Goal: Task Accomplishment & Management: Manage account settings

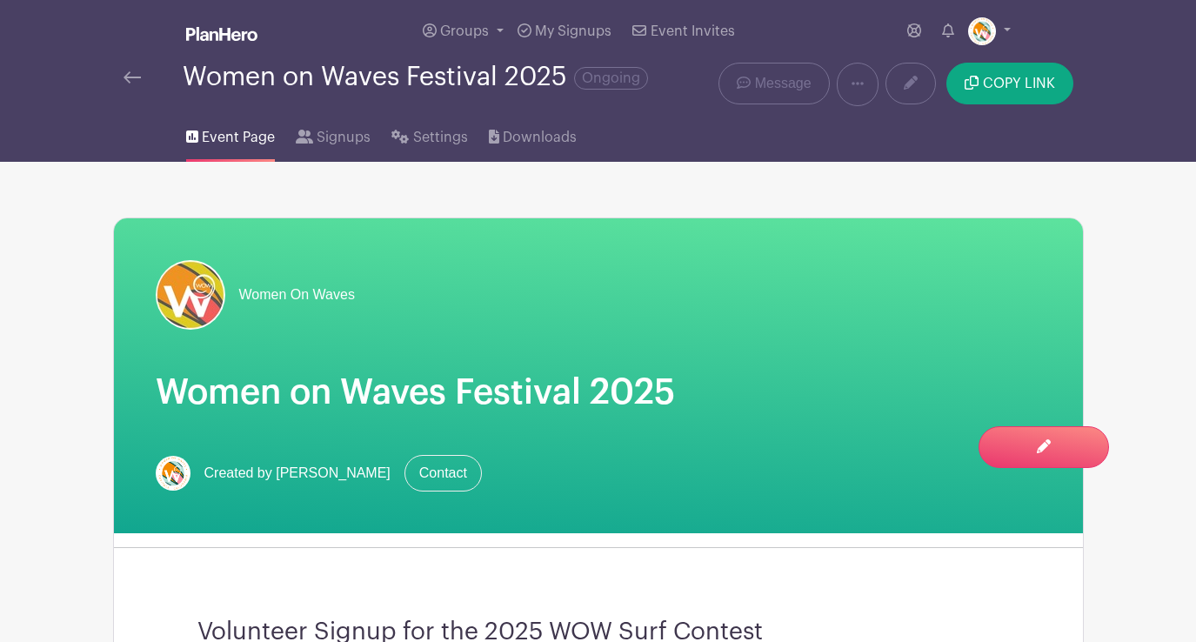
click at [133, 79] on img at bounding box center [132, 77] width 17 height 12
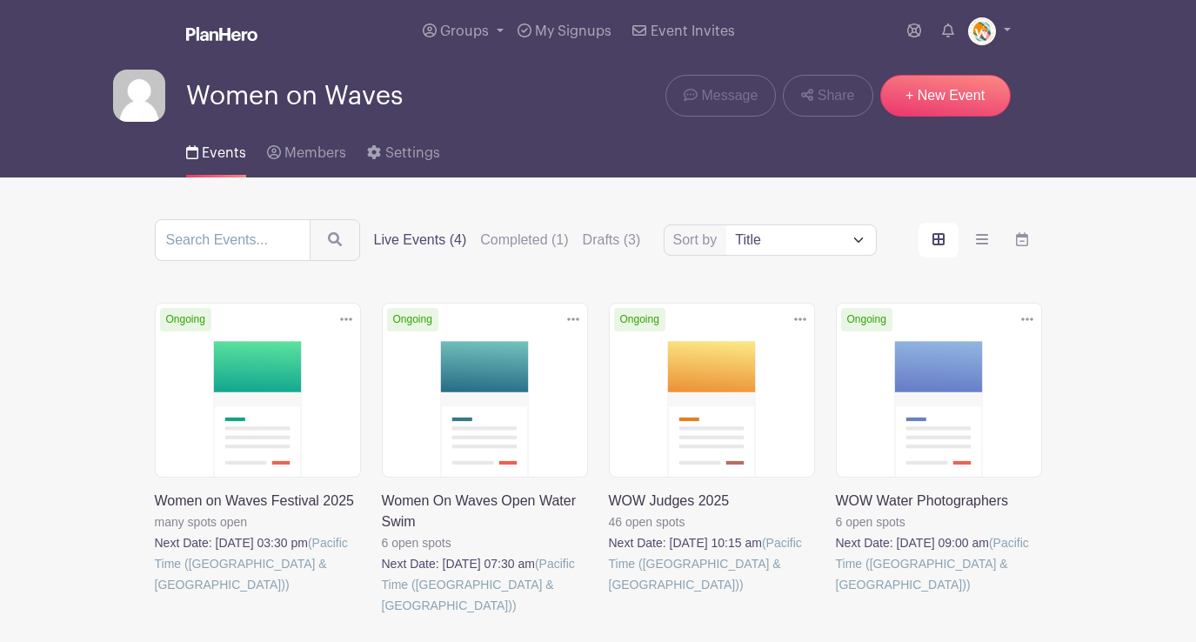
click at [836, 595] on link at bounding box center [836, 595] width 0 height 0
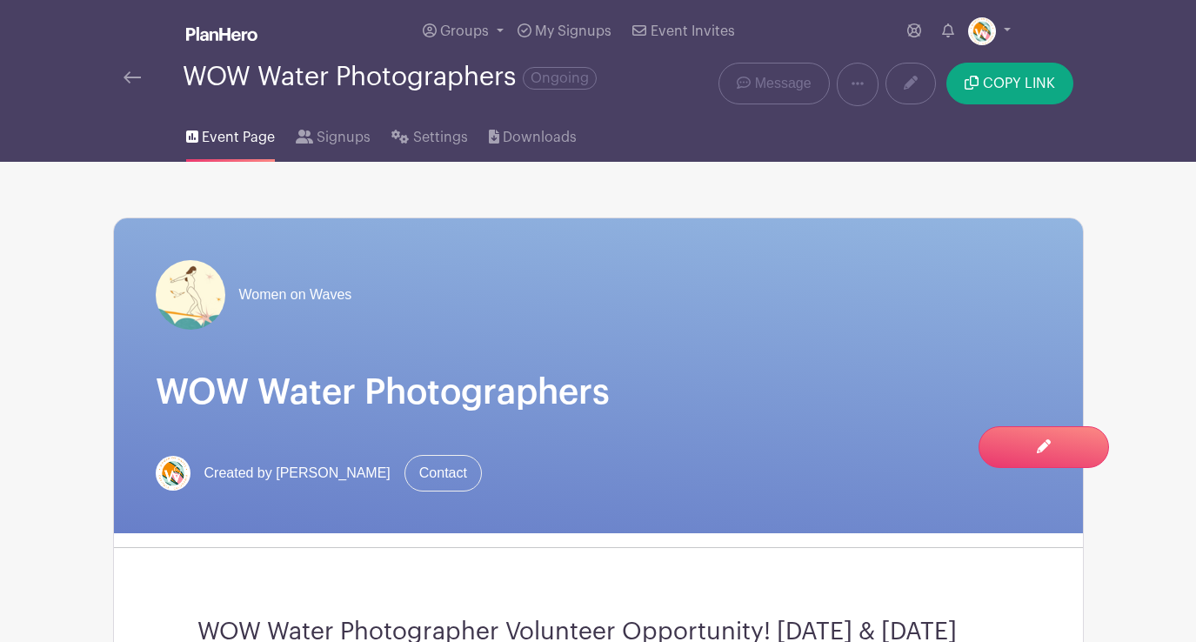
click at [134, 76] on img at bounding box center [132, 77] width 17 height 12
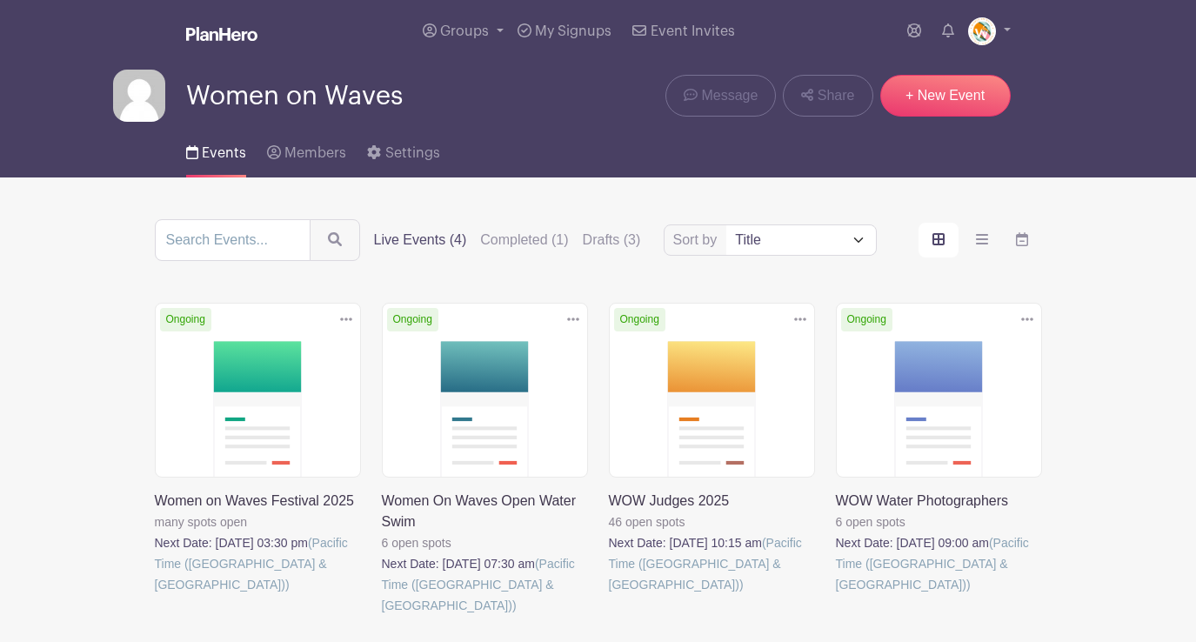
click at [1026, 319] on icon at bounding box center [1027, 318] width 12 height 3
click at [968, 357] on link "Duplicate" at bounding box center [970, 358] width 137 height 28
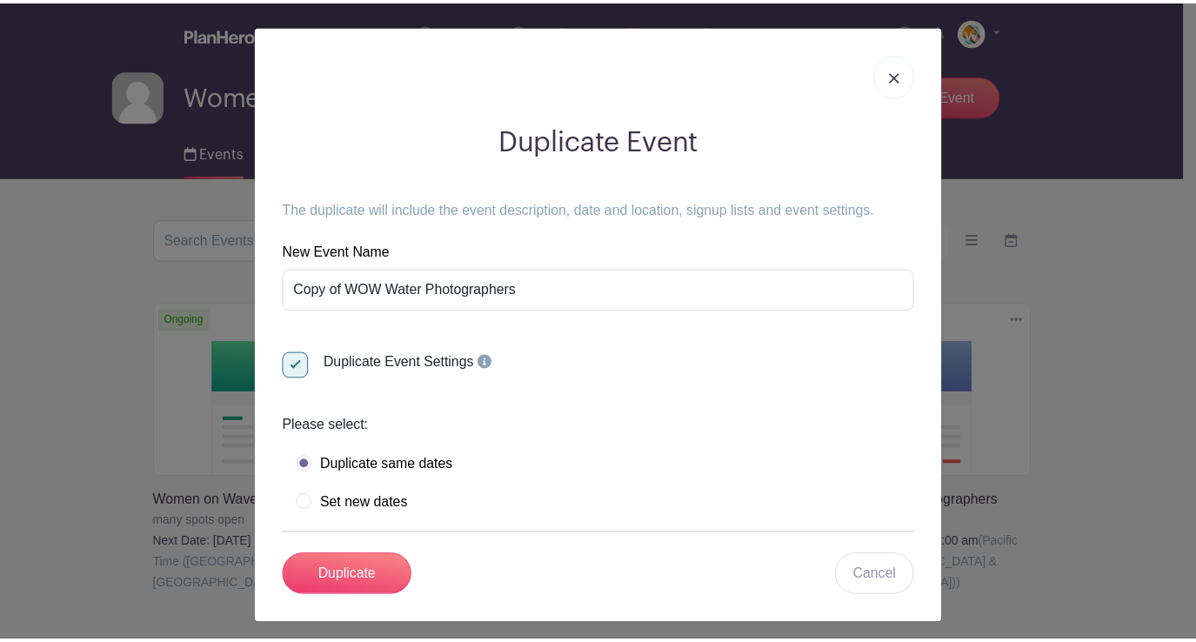
scroll to position [8, 0]
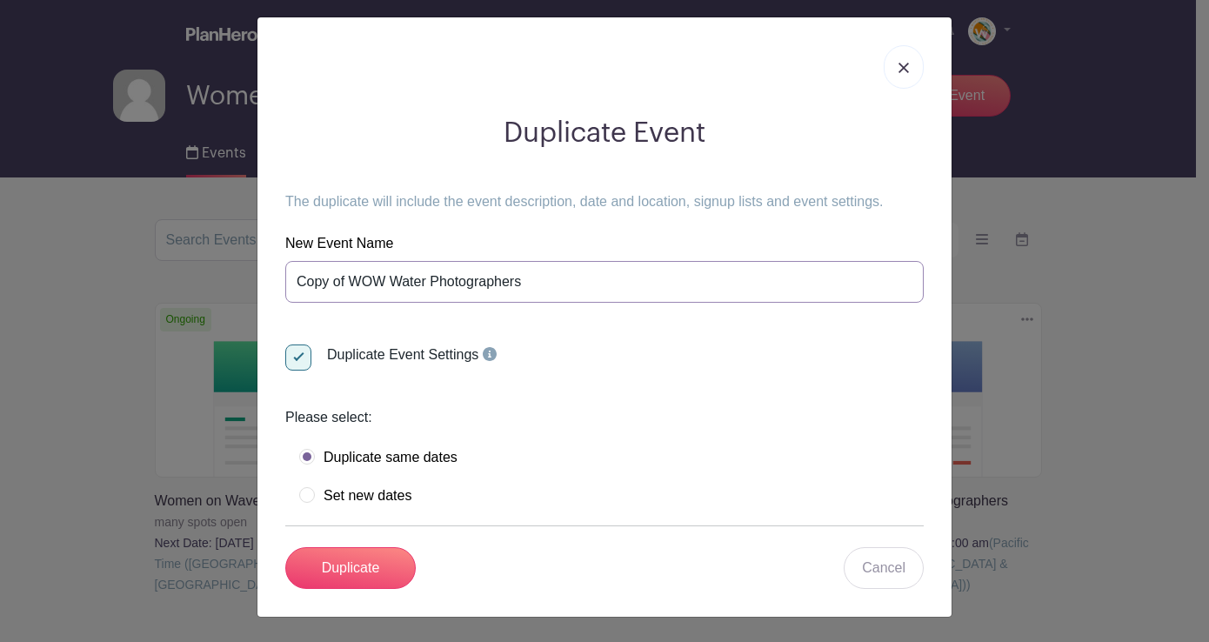
drag, startPoint x: 518, startPoint y: 282, endPoint x: 260, endPoint y: 272, distance: 257.7
click at [260, 272] on div "Duplicate Event The duplicate will include the event description, date and loca…" at bounding box center [604, 316] width 694 height 599
type input "[PERSON_NAME] [PERSON_NAME]"
click at [344, 569] on input "Duplicate" at bounding box center [350, 568] width 130 height 42
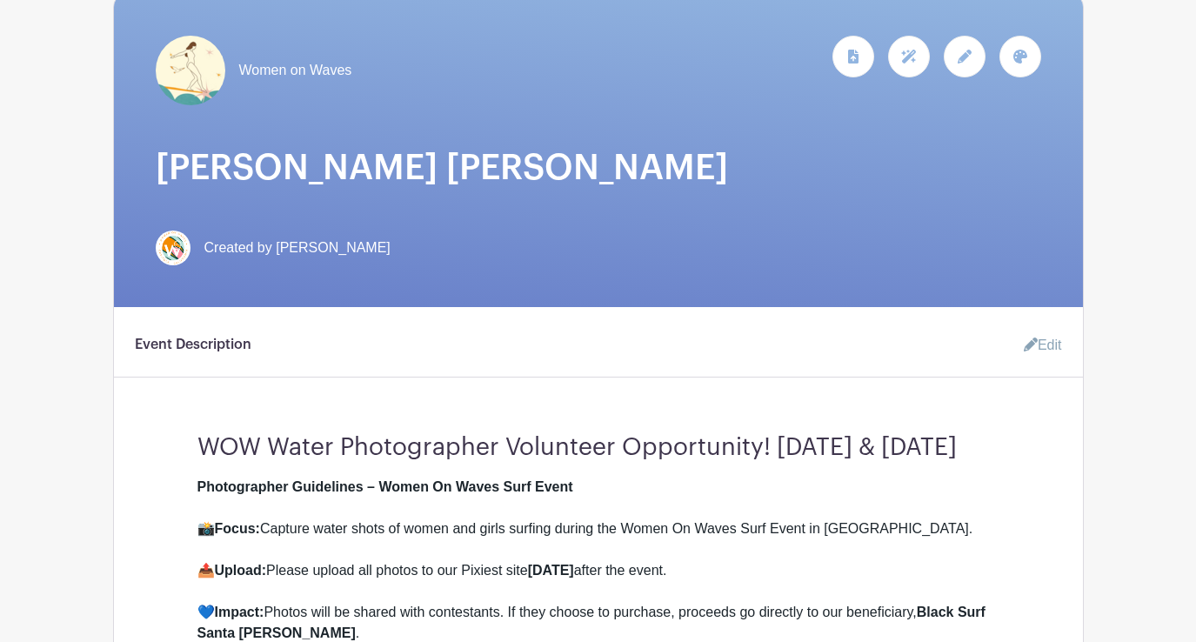
scroll to position [305, 0]
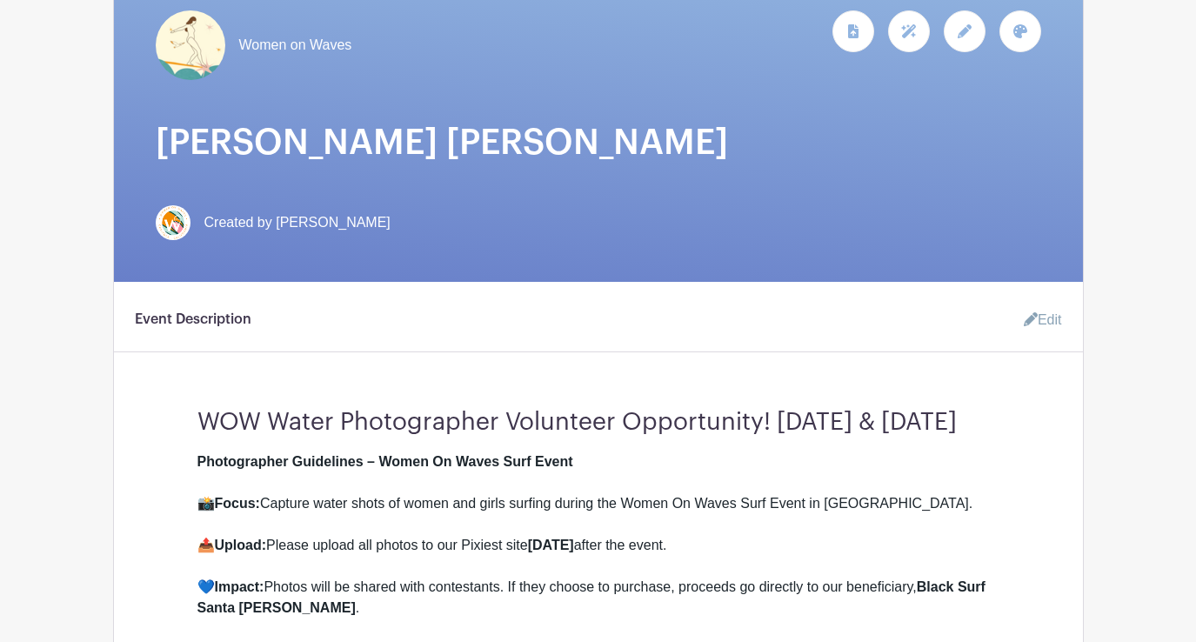
click at [1040, 312] on link "Edit" at bounding box center [1036, 320] width 52 height 35
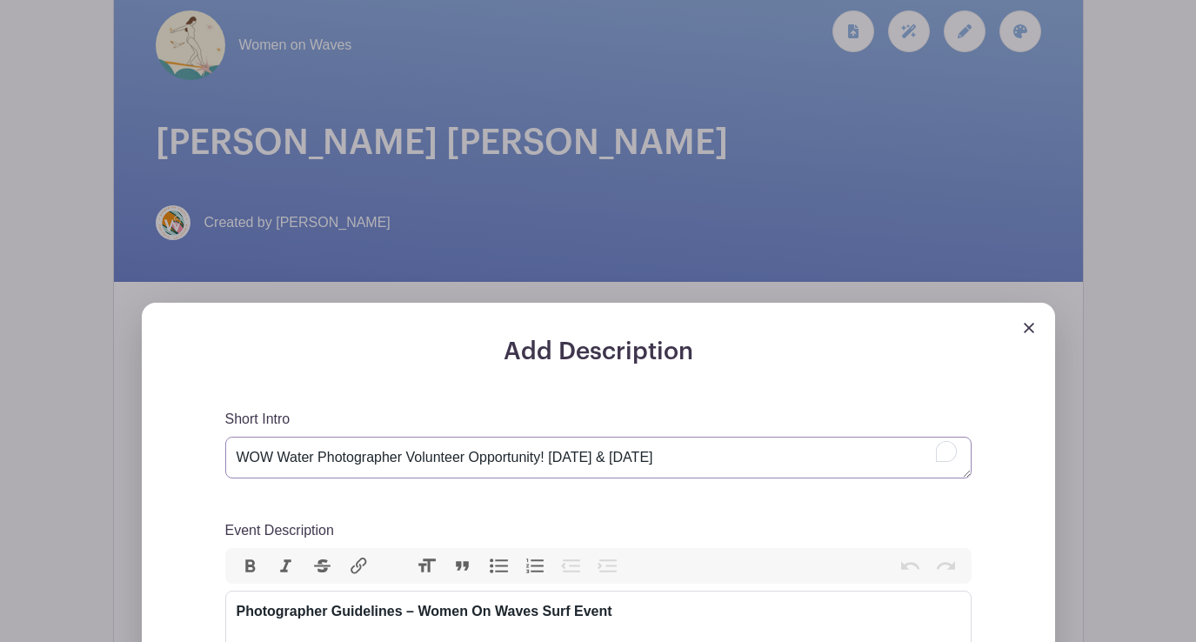
drag, startPoint x: 696, startPoint y: 446, endPoint x: 542, endPoint y: 444, distance: 154.0
click at [520, 444] on textarea "WOW Water Photographer Volunteer Opportunity! October 18th & 19th" at bounding box center [598, 458] width 746 height 42
click at [551, 445] on textarea "WOW Water Photographer Volunteer Opportunity! October 18th & 19th" at bounding box center [598, 458] width 746 height 42
drag, startPoint x: 551, startPoint y: 444, endPoint x: 208, endPoint y: 444, distance: 343.6
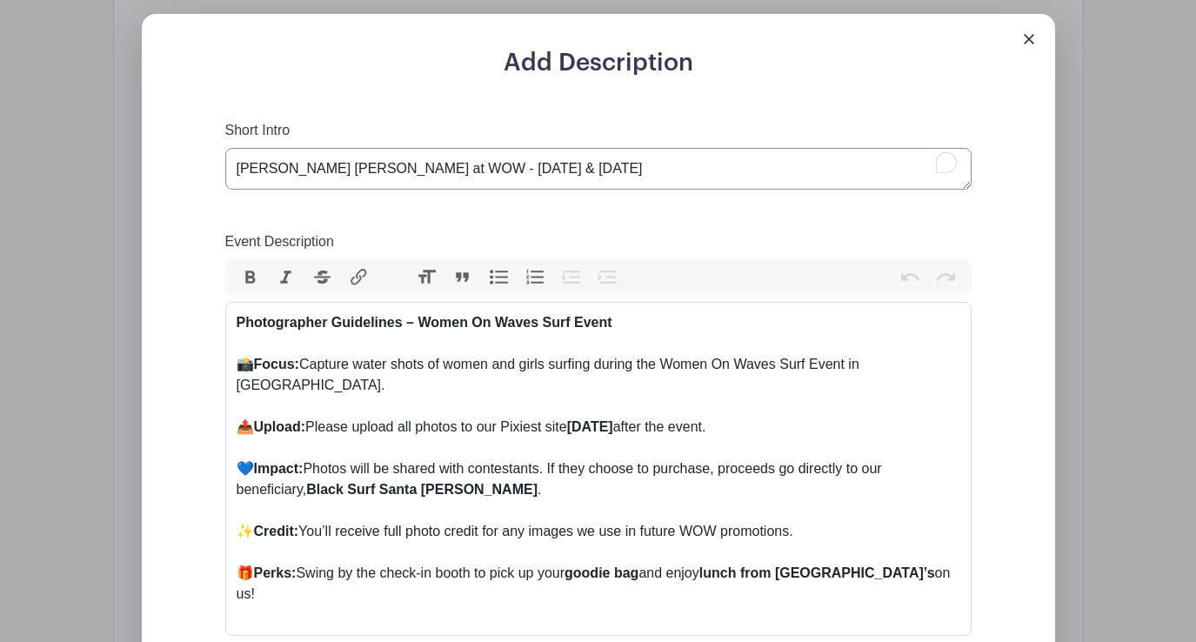
scroll to position [598, 0]
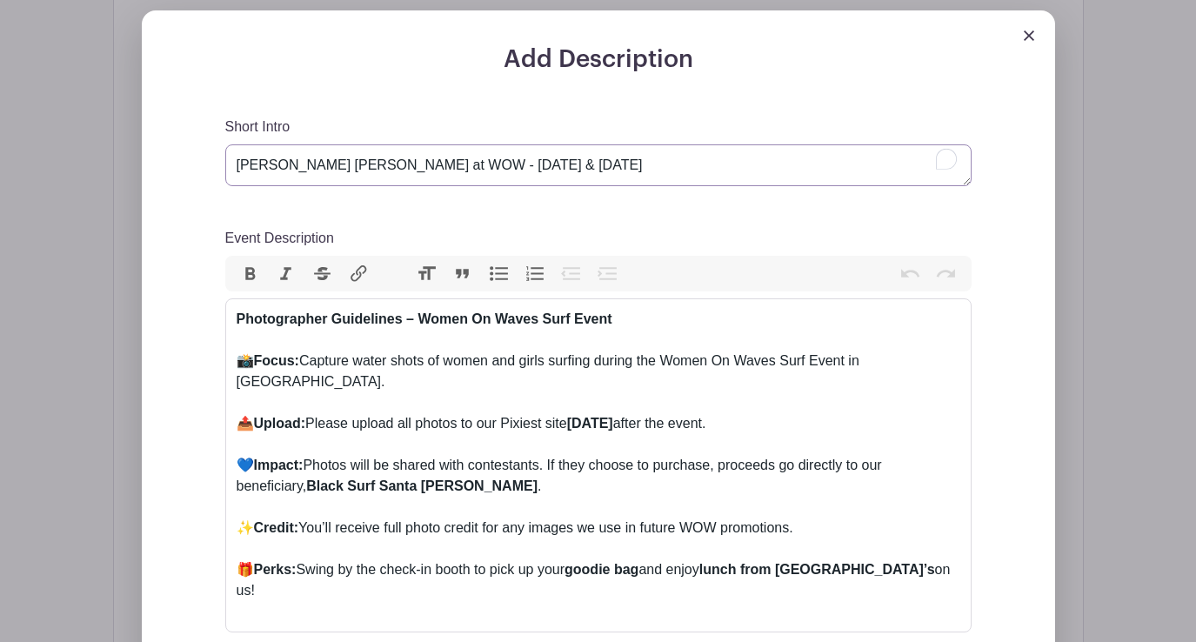
type textarea "[PERSON_NAME] [PERSON_NAME] at WOW - [DATE] & [DATE]"
drag, startPoint x: 492, startPoint y: 527, endPoint x: 216, endPoint y: 299, distance: 358.4
click at [216, 299] on div "Add Description Short Intro WOW Water Photographer Volunteer Opportunity! Octob…" at bounding box center [599, 480] width 830 height 870
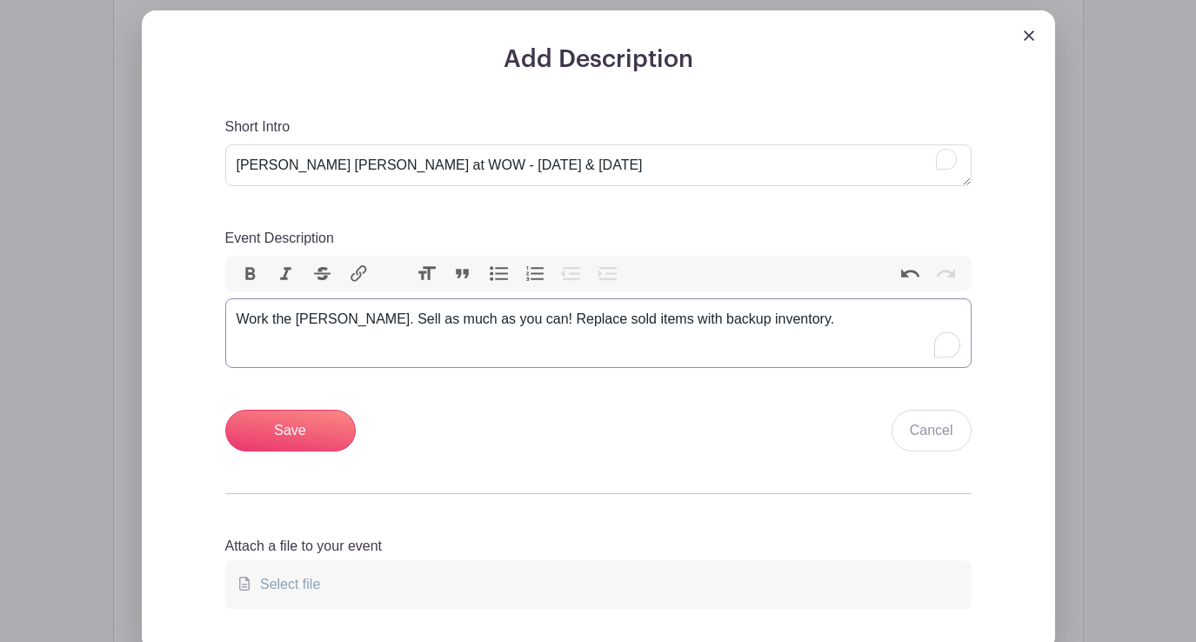
click at [792, 309] on div "Work the Ola Booth. Sell as much as you can! Replace sold items with backup inv…" at bounding box center [599, 330] width 724 height 42
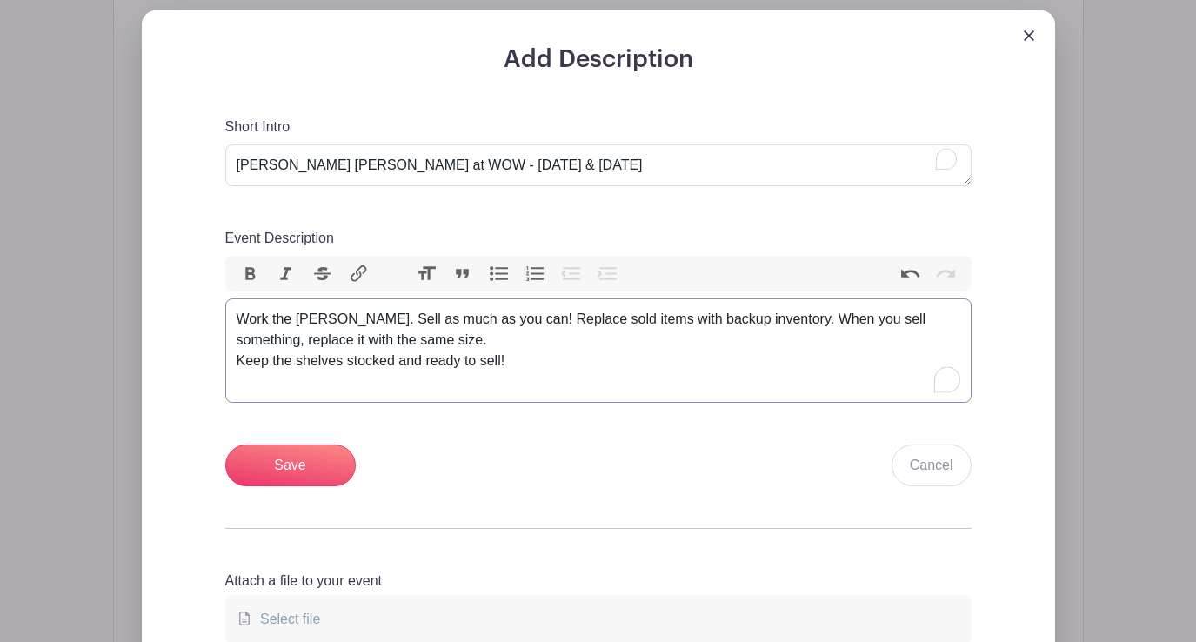
click at [240, 346] on div "Work the Ola Booth. Sell as much as you can! Replace sold items with backup inv…" at bounding box center [599, 351] width 724 height 84
click at [427, 327] on div "Work the Ola Booth. Sell as much as you can! Replace sold items with backup inv…" at bounding box center [599, 351] width 724 height 84
click at [518, 348] on div "Work the Ola Booth. Sell as much as you can! Replace sold items with backup inv…" at bounding box center [599, 351] width 724 height 84
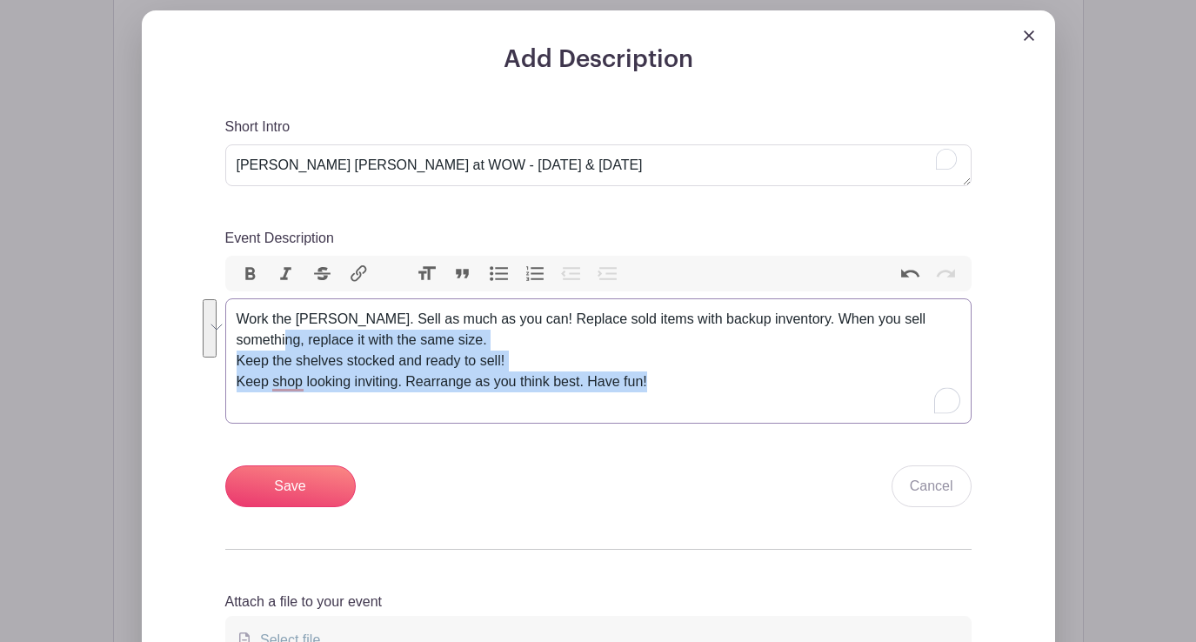
drag, startPoint x: 662, startPoint y: 371, endPoint x: 319, endPoint y: 328, distance: 345.5
click at [223, 317] on div "Add Description Short Intro WOW Water Photographer Volunteer Opportunity! Octob…" at bounding box center [599, 375] width 830 height 661
click at [662, 371] on div "Work the Ola Booth. Sell as much as you can! Replace sold items with backup inv…" at bounding box center [599, 361] width 724 height 104
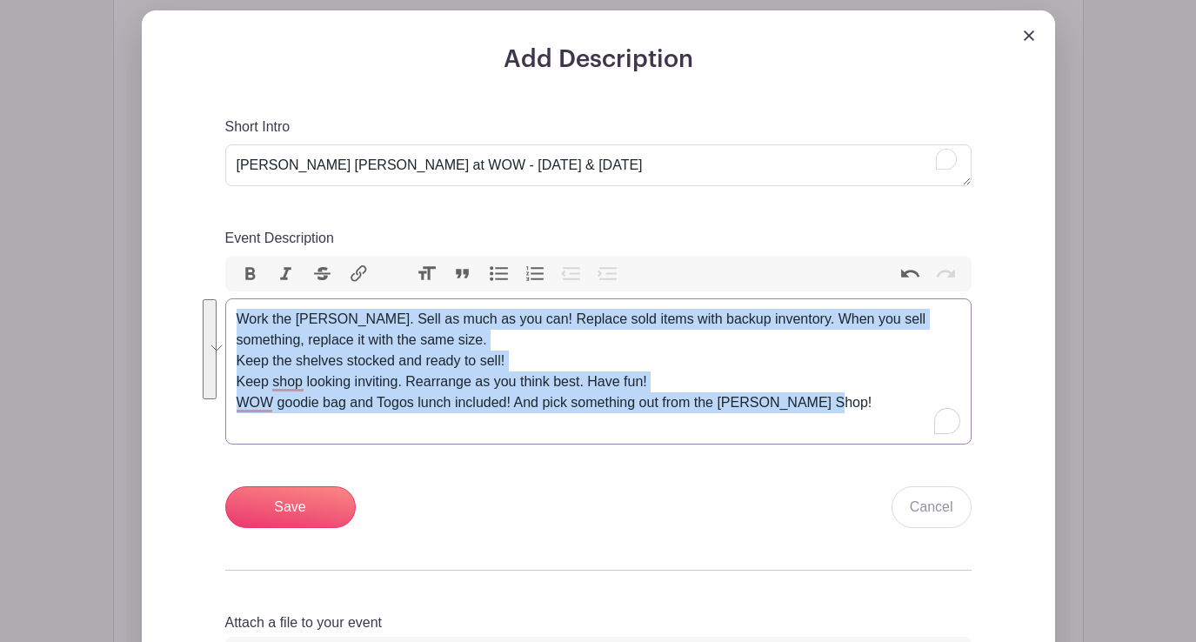
drag, startPoint x: 620, startPoint y: 391, endPoint x: 227, endPoint y: 295, distance: 404.6
click at [227, 298] on trix-editor "Work the Ola Booth. Sell as much as you can! Replace sold items with backup inv…" at bounding box center [598, 371] width 746 height 146
copy div "Work the Ola Booth. Sell as much as you can! Replace sold items with backup inv…"
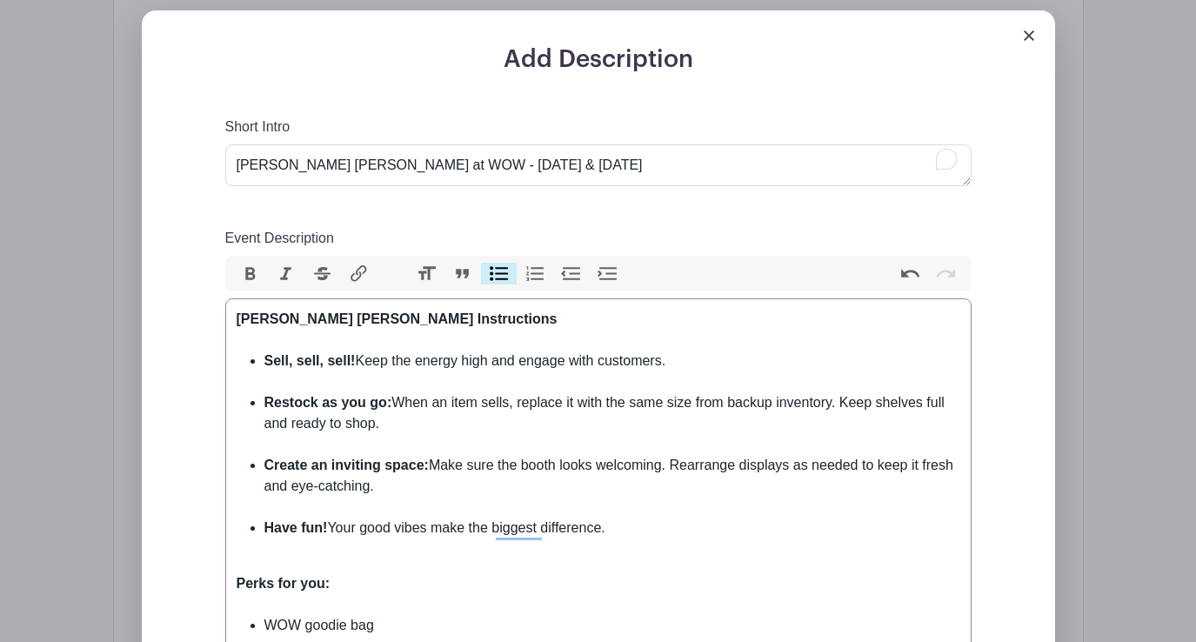
click at [431, 309] on div "Ola Chica Booth Instructions" at bounding box center [599, 330] width 724 height 42
type trix-editor "<div><strong>Ola Chica Booth!<br></strong><br></div><ul><li><strong>Sell, sell,…"
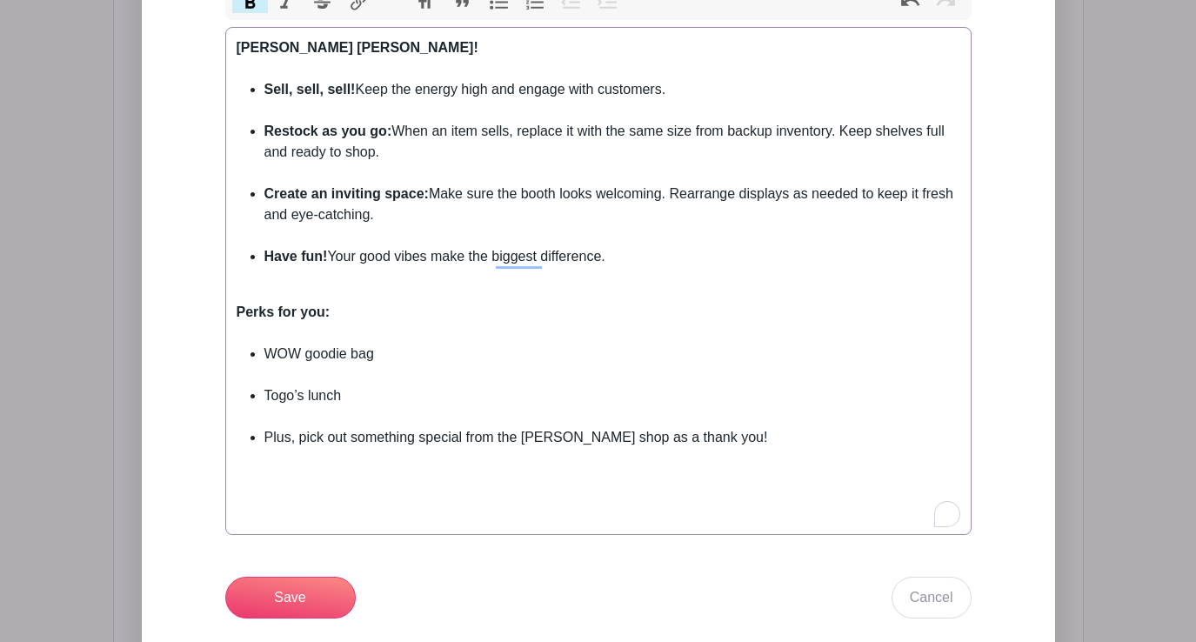
scroll to position [870, 0]
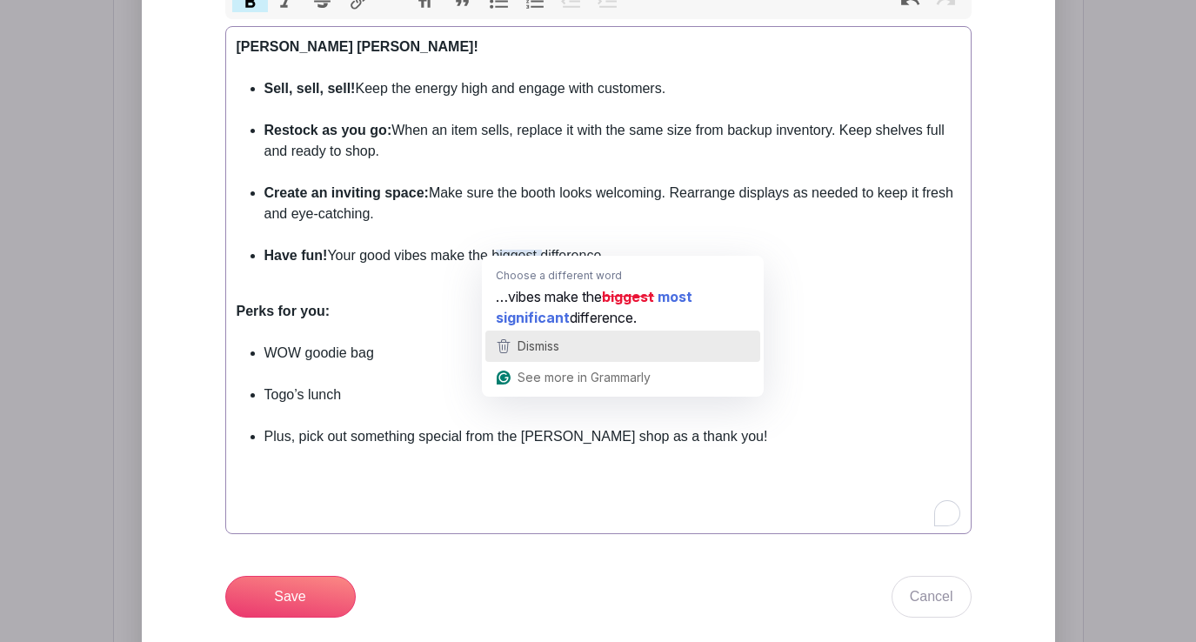
click at [525, 349] on span "Dismiss" at bounding box center [539, 345] width 42 height 15
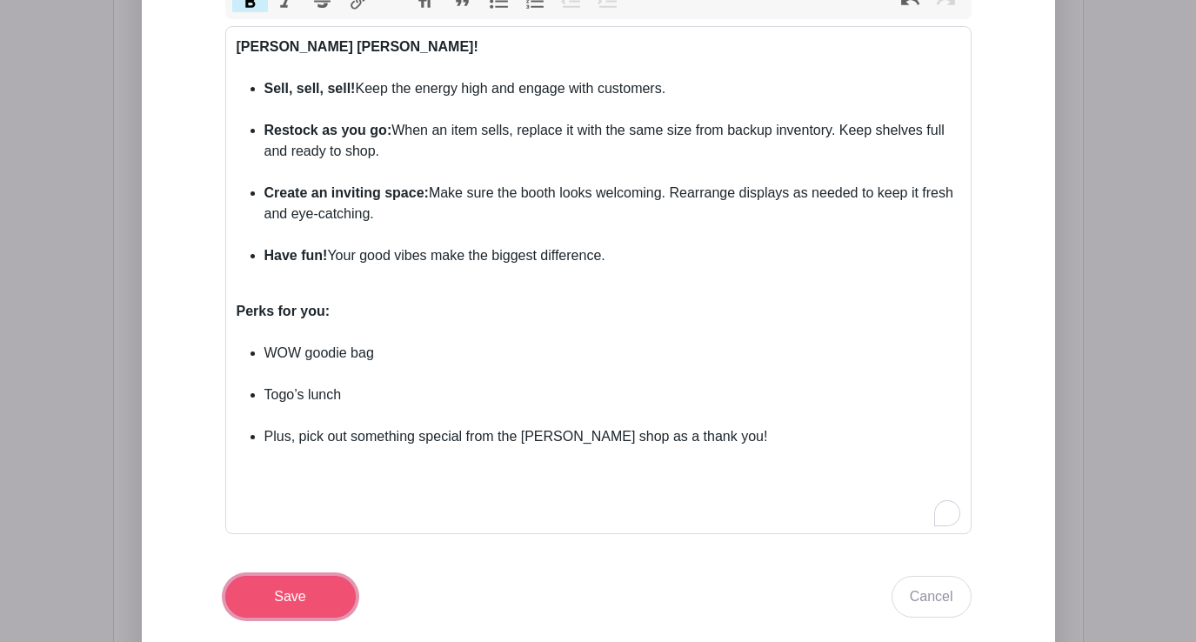
click at [287, 589] on input "Save" at bounding box center [290, 597] width 130 height 42
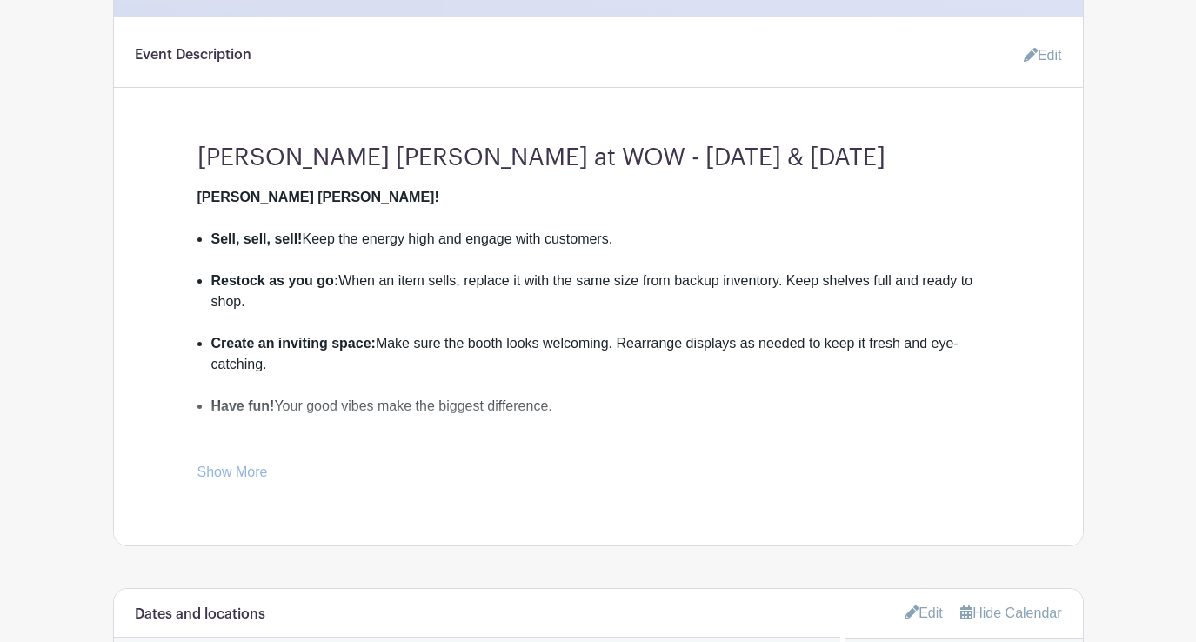
scroll to position [691, 0]
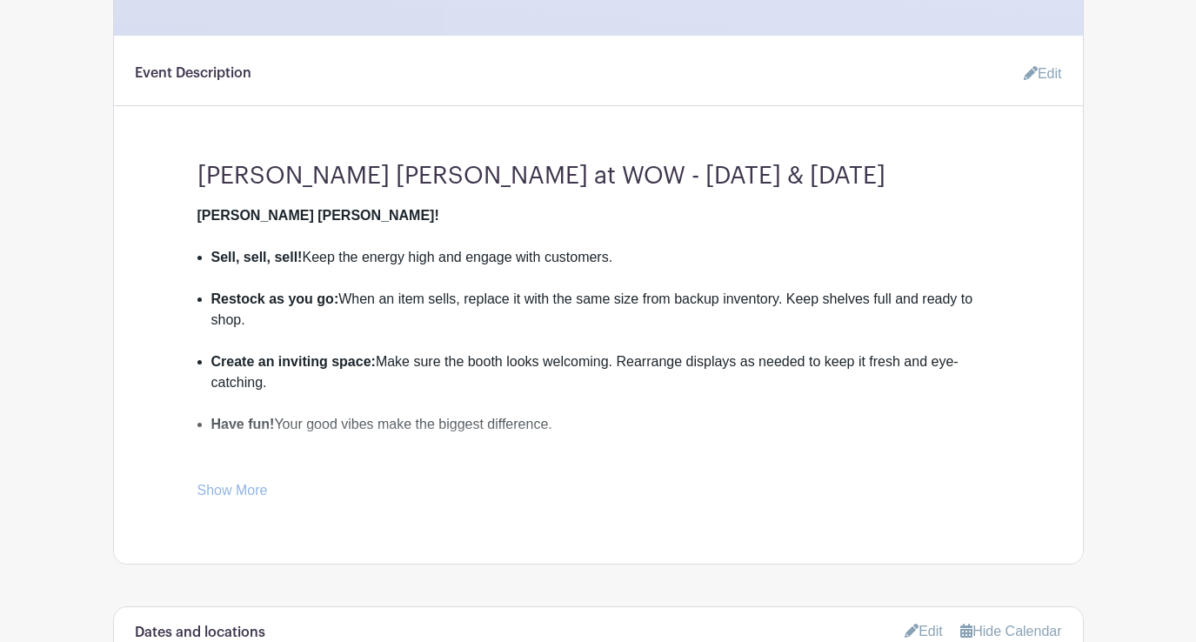
click at [1053, 57] on link "Edit" at bounding box center [1036, 74] width 52 height 35
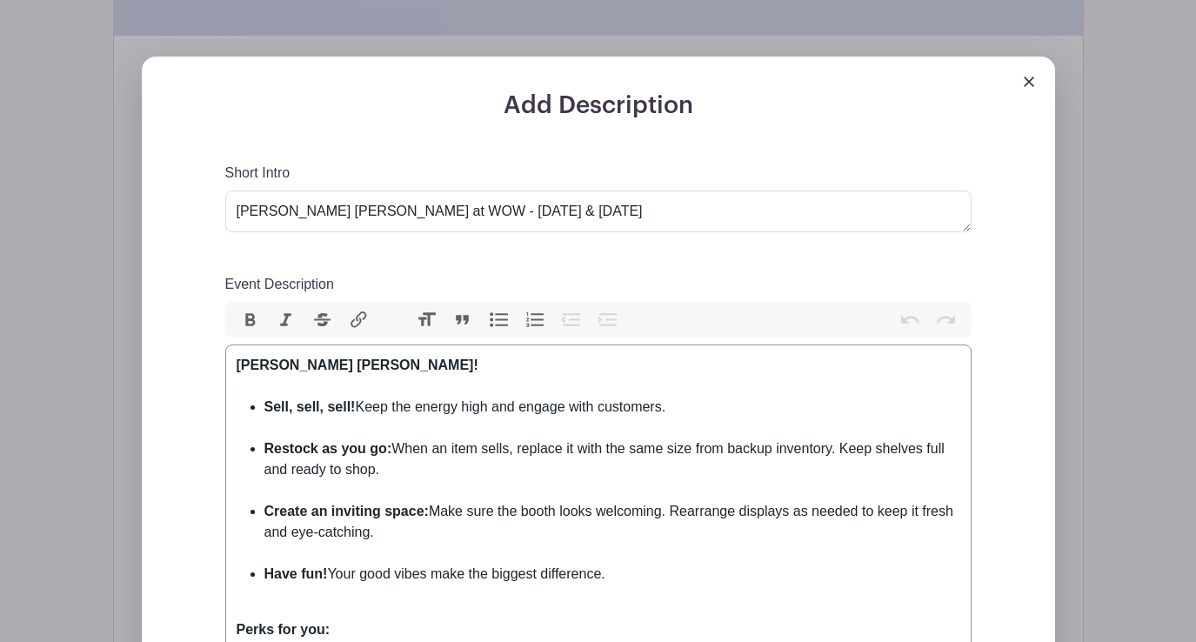
click at [235, 352] on trix-editor "Ola Chica Booth! Sell, sell, sell! Keep the energy high and engage with custome…" at bounding box center [598, 598] width 746 height 508
click at [260, 358] on strong "Ola Chica Booth!" at bounding box center [358, 365] width 242 height 15
type trix-editor "<div>Work the Ola<strong>&nbsp;Chica Booth!<br></strong><br></div><ul><li><stro…"
drag, startPoint x: 317, startPoint y: 352, endPoint x: 231, endPoint y: 348, distance: 86.2
click at [231, 348] on div "Add Description Short Intro Ola Chica Booth at WOW - October 18th & 19th Event …" at bounding box center [598, 596] width 941 height 1079
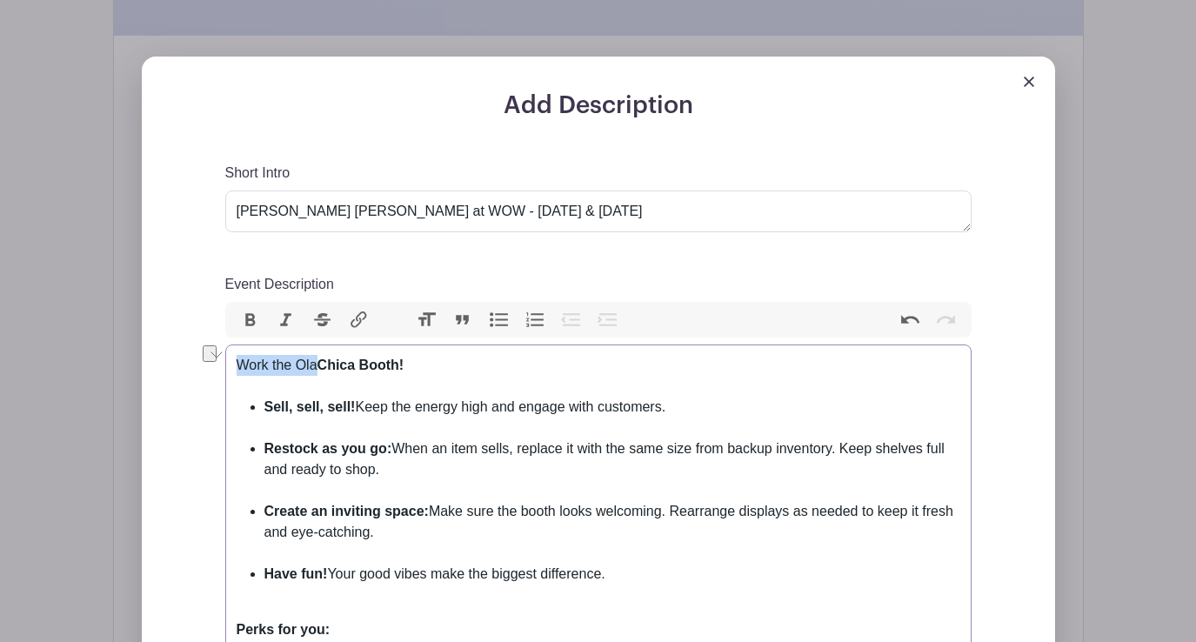
click at [250, 310] on button "Bold" at bounding box center [250, 320] width 37 height 23
click at [460, 363] on div "Work the [PERSON_NAME] [PERSON_NAME]!" at bounding box center [599, 376] width 724 height 42
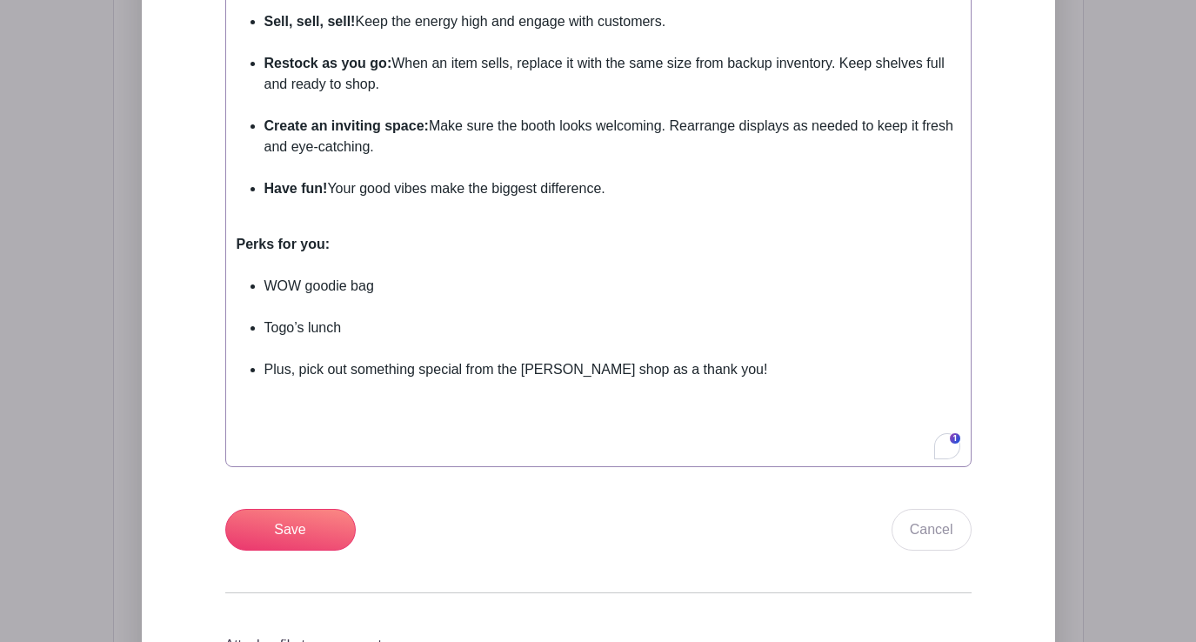
scroll to position [1092, 0]
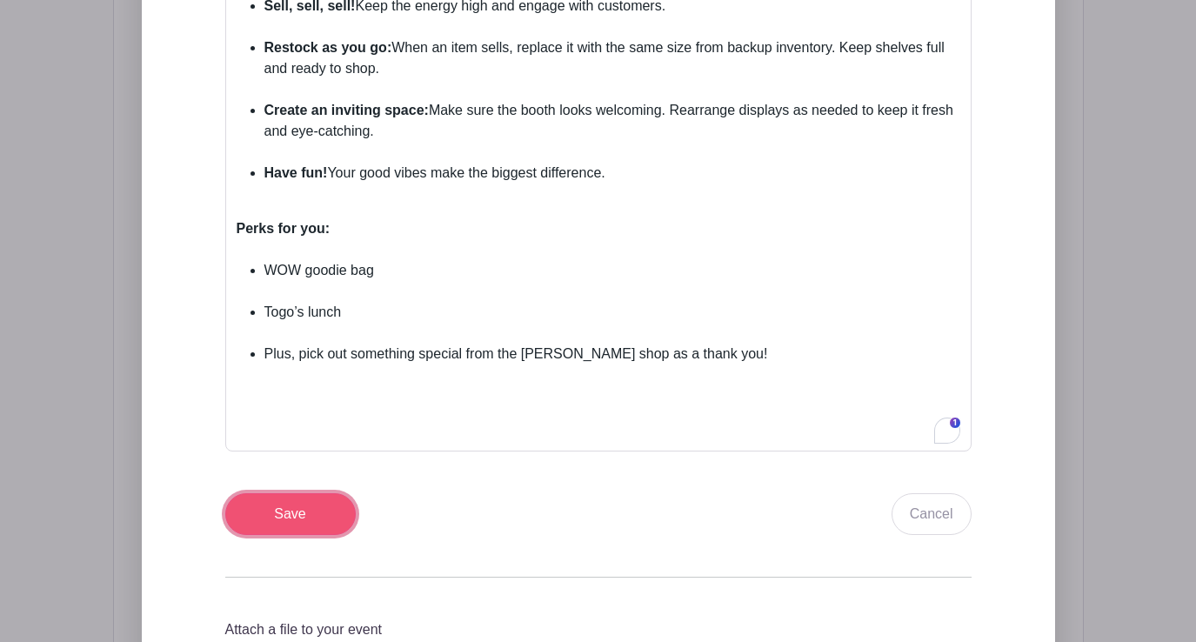
click at [308, 497] on input "Save" at bounding box center [290, 514] width 130 height 42
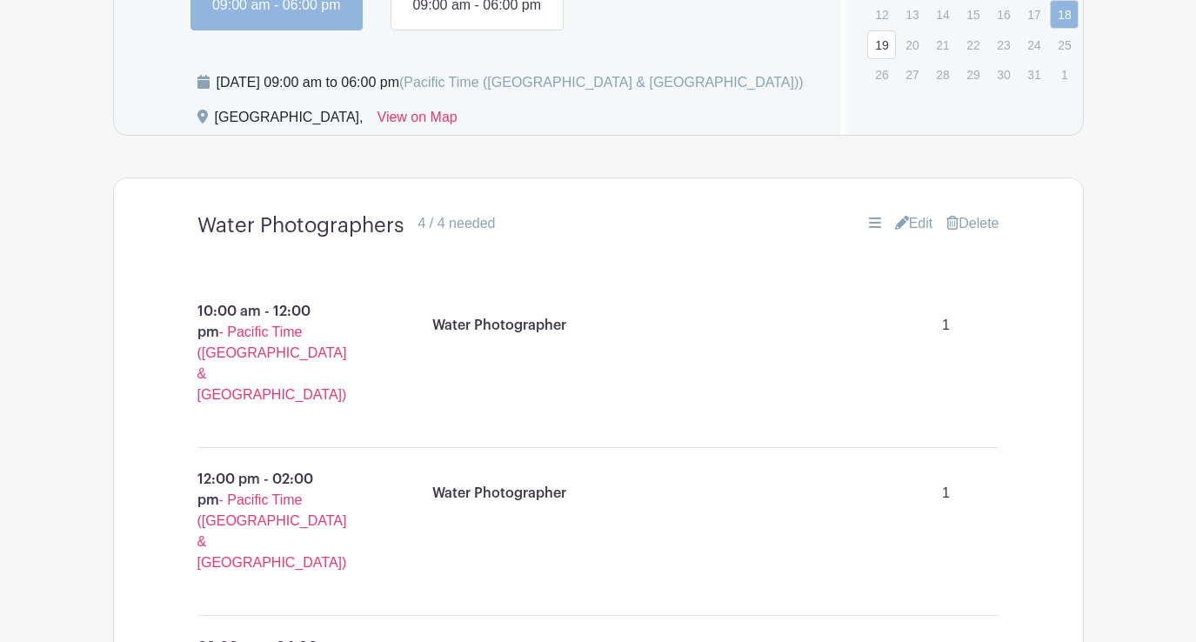
scroll to position [1503, 0]
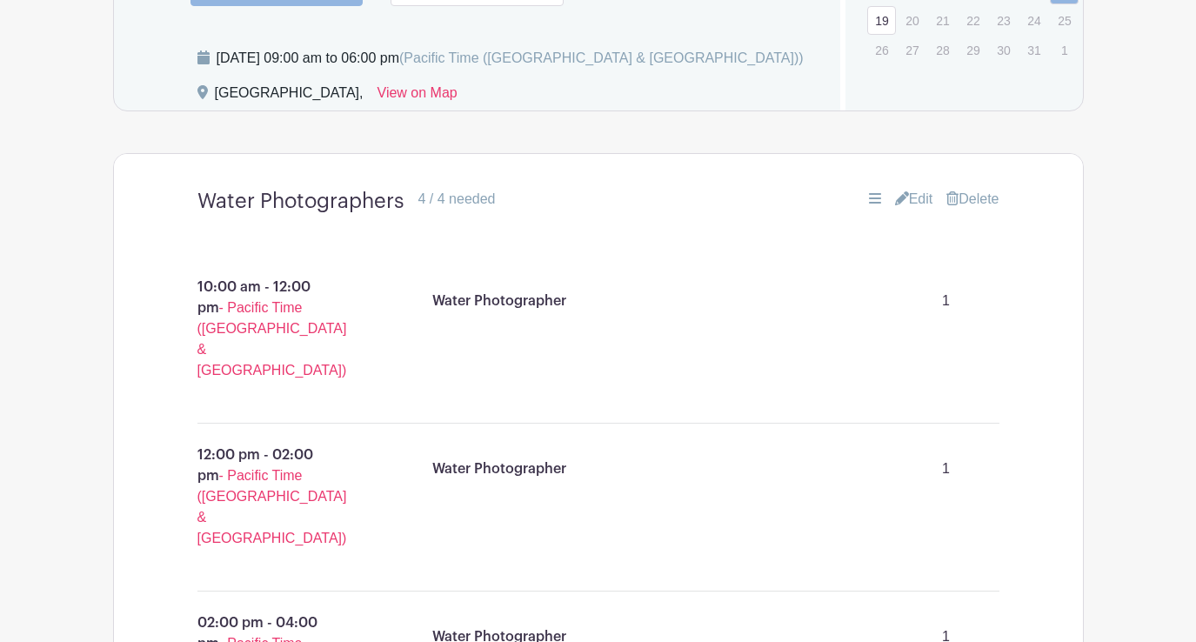
click at [919, 210] on link "Edit" at bounding box center [914, 199] width 38 height 21
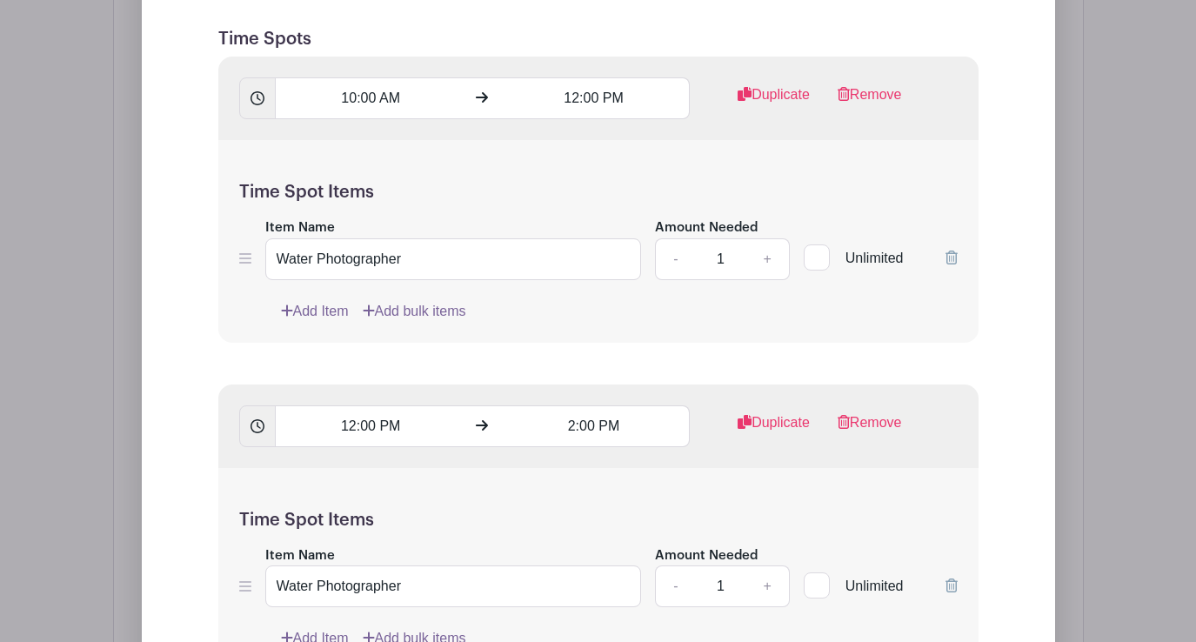
scroll to position [1989, 0]
click at [601, 107] on input "12:00 PM" at bounding box center [593, 98] width 191 height 42
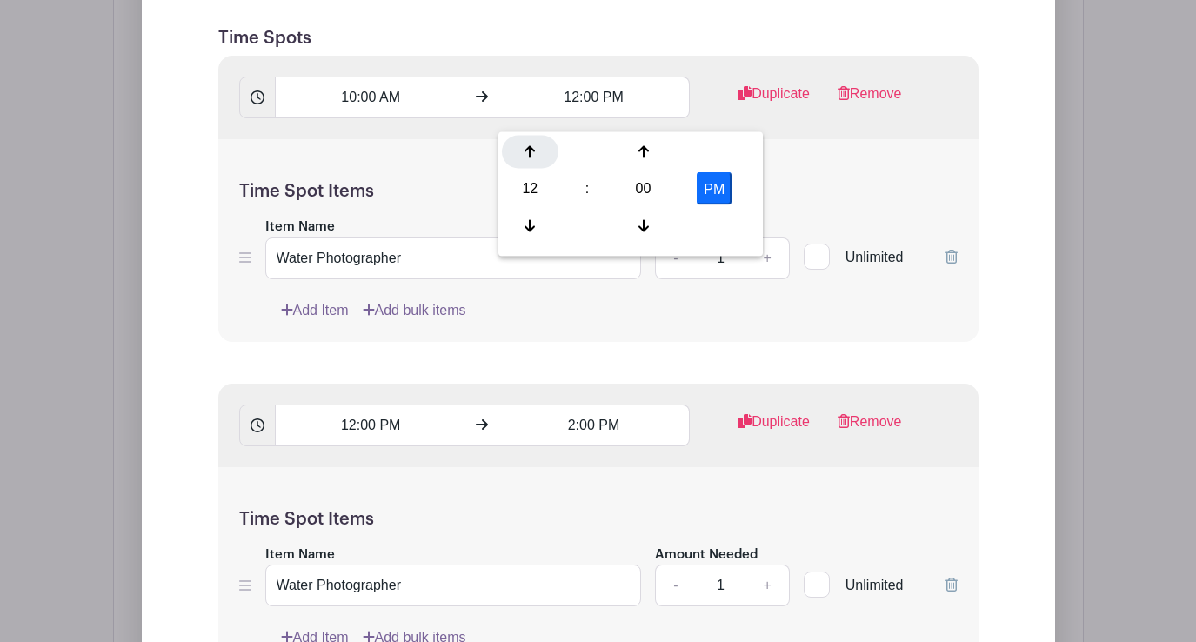
click at [538, 144] on div at bounding box center [530, 152] width 57 height 33
type input "1:00 PM"
click at [358, 109] on input "10:00 AM" at bounding box center [370, 98] width 191 height 42
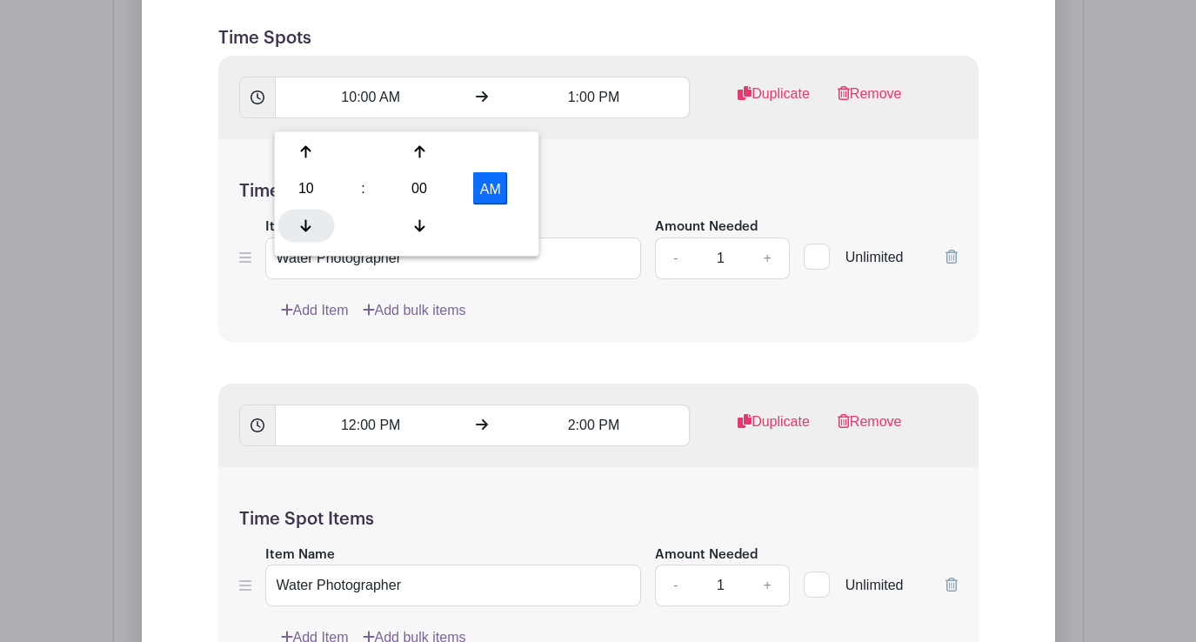
click at [304, 217] on div at bounding box center [306, 225] width 57 height 33
type input "9:00 AM"
click at [595, 176] on div "Time Spot Items Item Name Water Photographer Amount Needed - 1 + Unlimited Add …" at bounding box center [598, 240] width 760 height 203
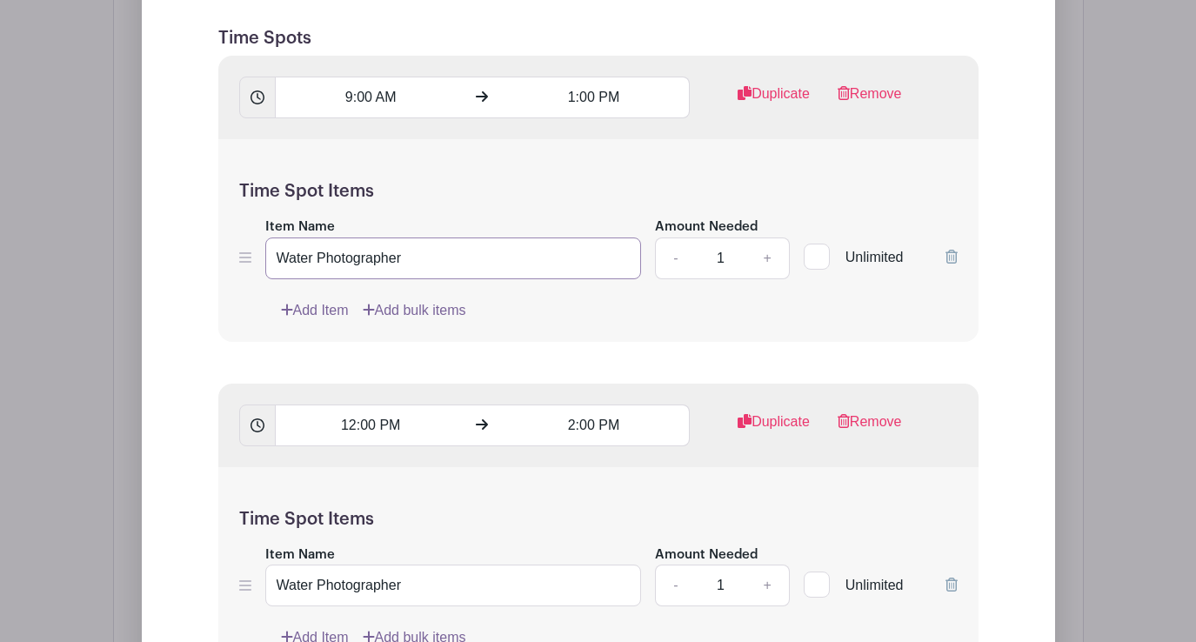
click at [407, 264] on input "Water Photographer" at bounding box center [453, 258] width 377 height 42
type input "D"
type input "Hang out and work the booth!"
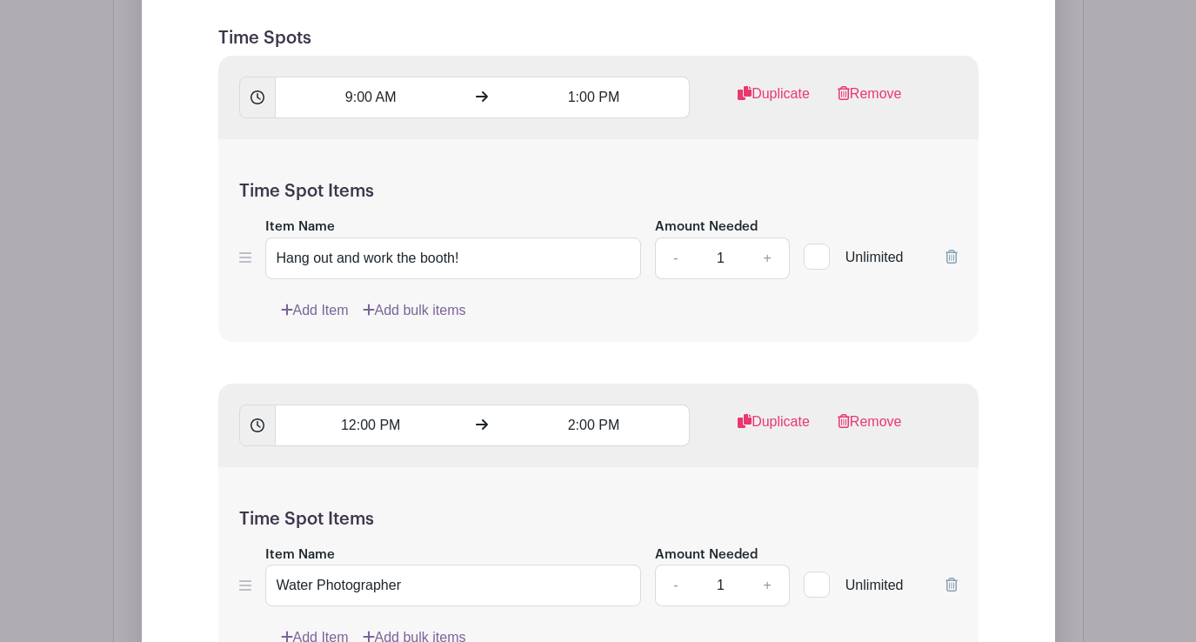
click at [774, 321] on div "Add Item Add bulk items" at bounding box center [619, 310] width 677 height 21
click at [370, 435] on input "12:00 PM" at bounding box center [370, 425] width 191 height 42
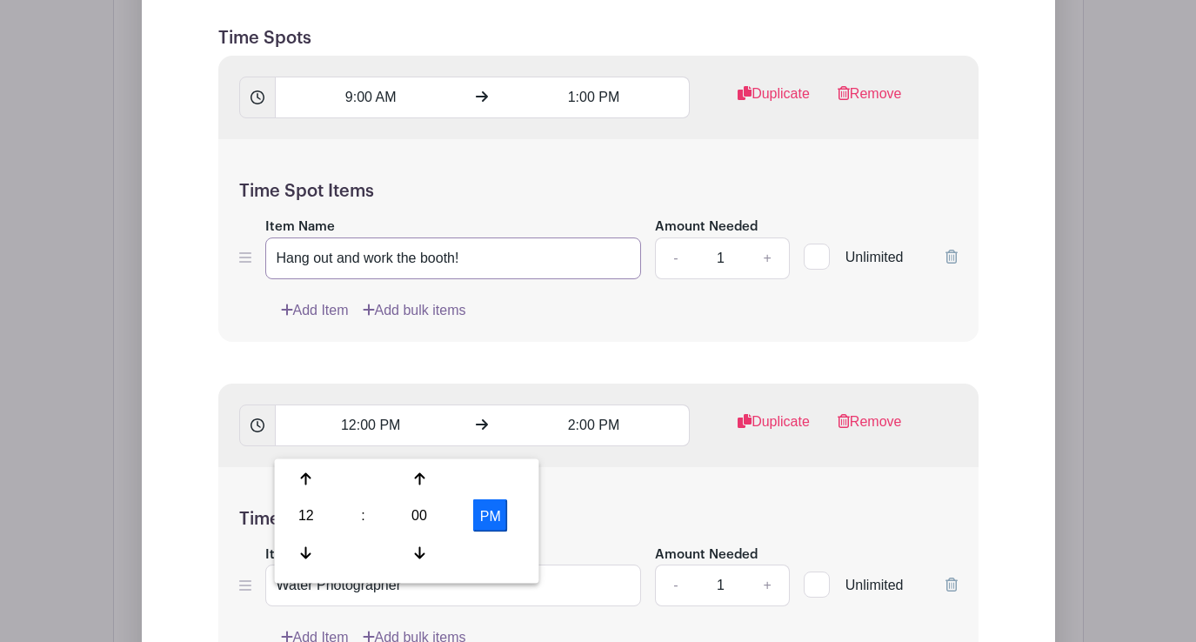
click at [438, 265] on input "Hang out and work the booth!" at bounding box center [453, 258] width 377 height 42
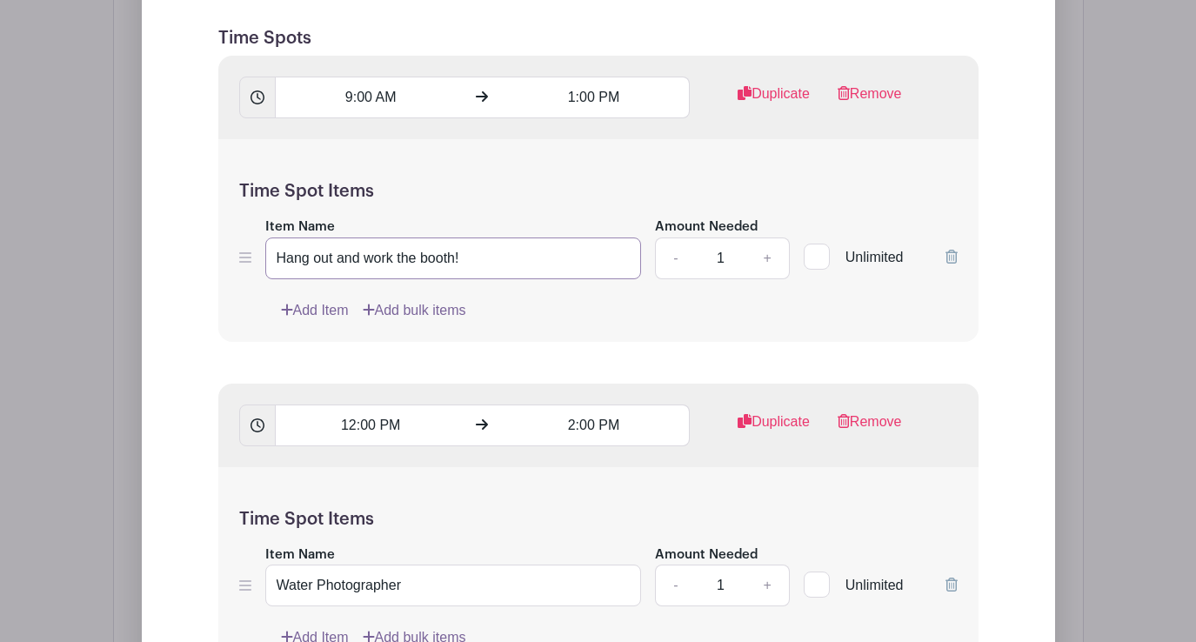
click at [438, 265] on input "Hang out and work the booth!" at bounding box center [453, 258] width 377 height 42
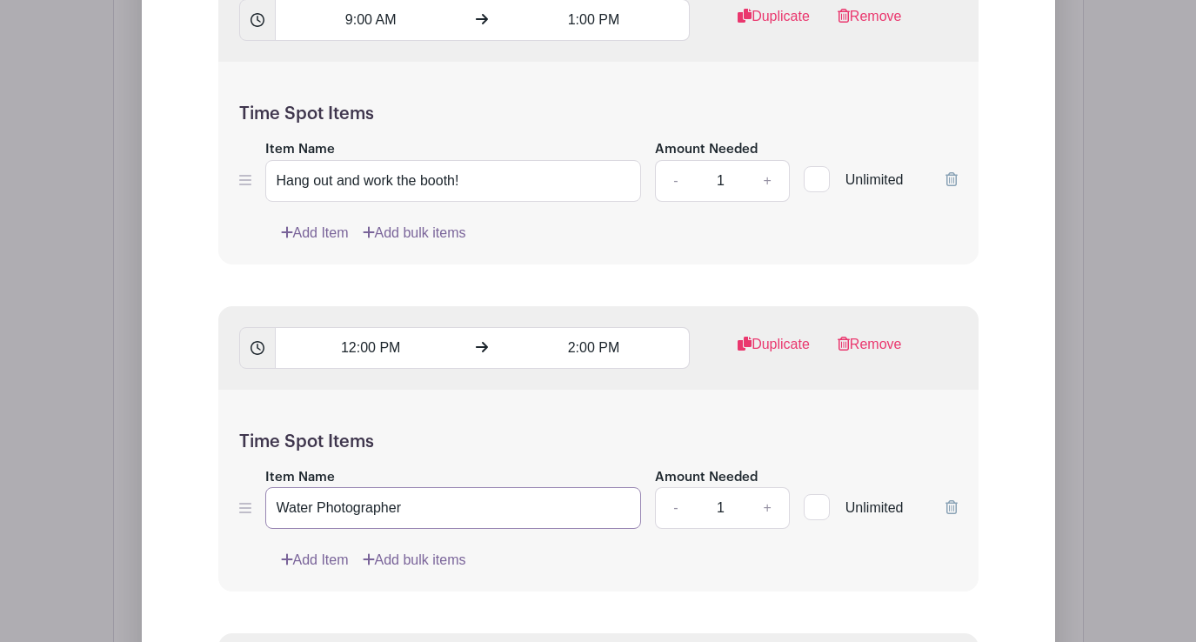
scroll to position [2085, 0]
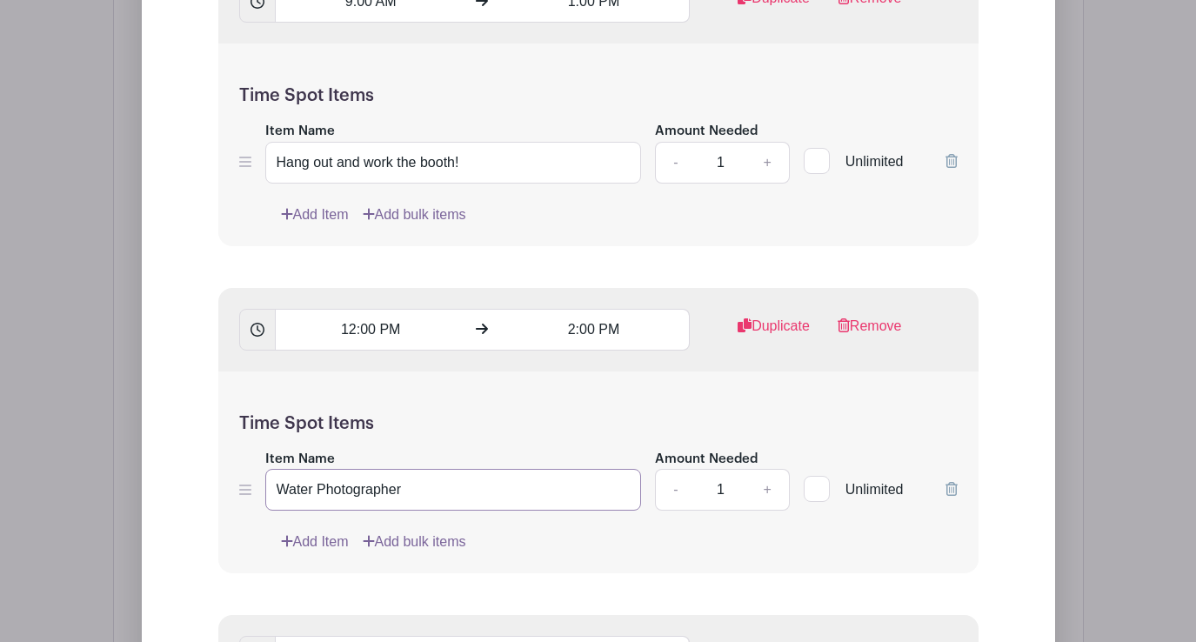
click at [375, 529] on div "Time Spot Items Item Name Water Photographer Amount Needed - 1 + Unlimited Add …" at bounding box center [598, 472] width 760 height 203
click at [374, 508] on input "Water Photographer" at bounding box center [453, 490] width 377 height 42
paste input "Hang out and work the booth!"
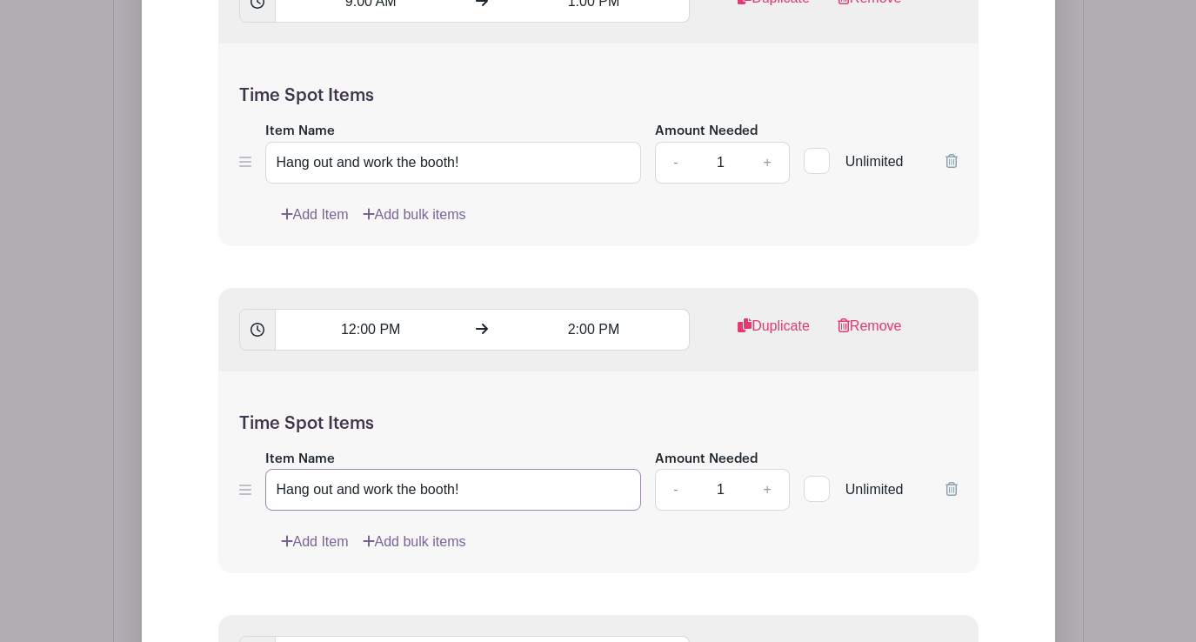
type input "Hang out and work the booth!"
click at [374, 351] on input "12:00 PM" at bounding box center [370, 330] width 191 height 42
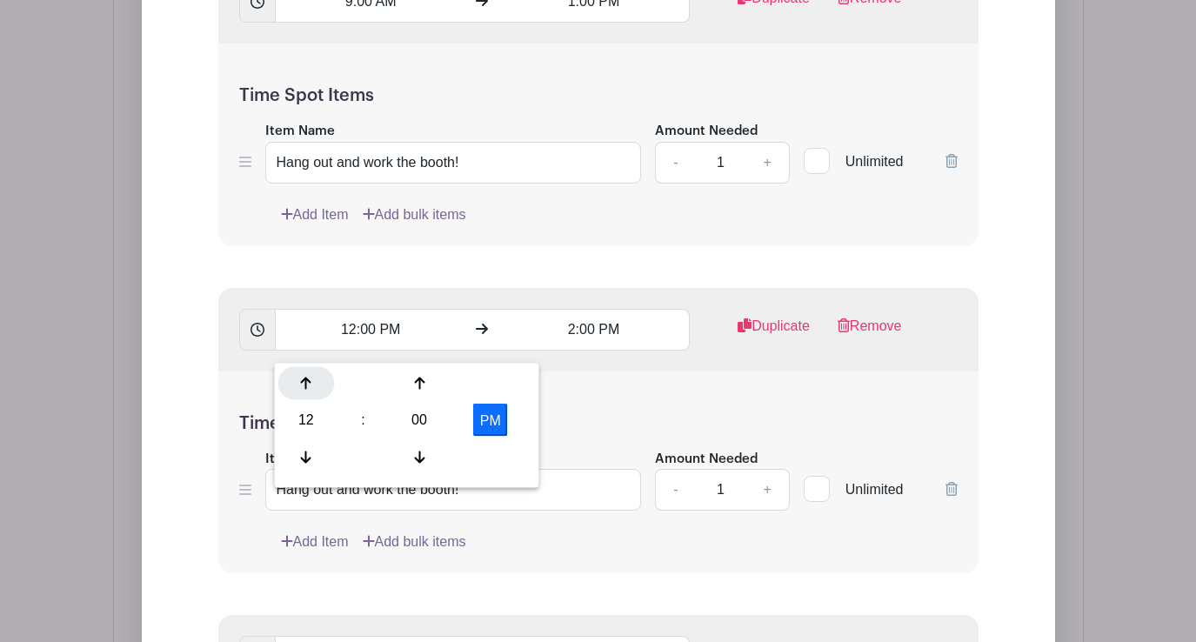
click at [306, 384] on icon at bounding box center [306, 384] width 10 height 14
type input "1:00 PM"
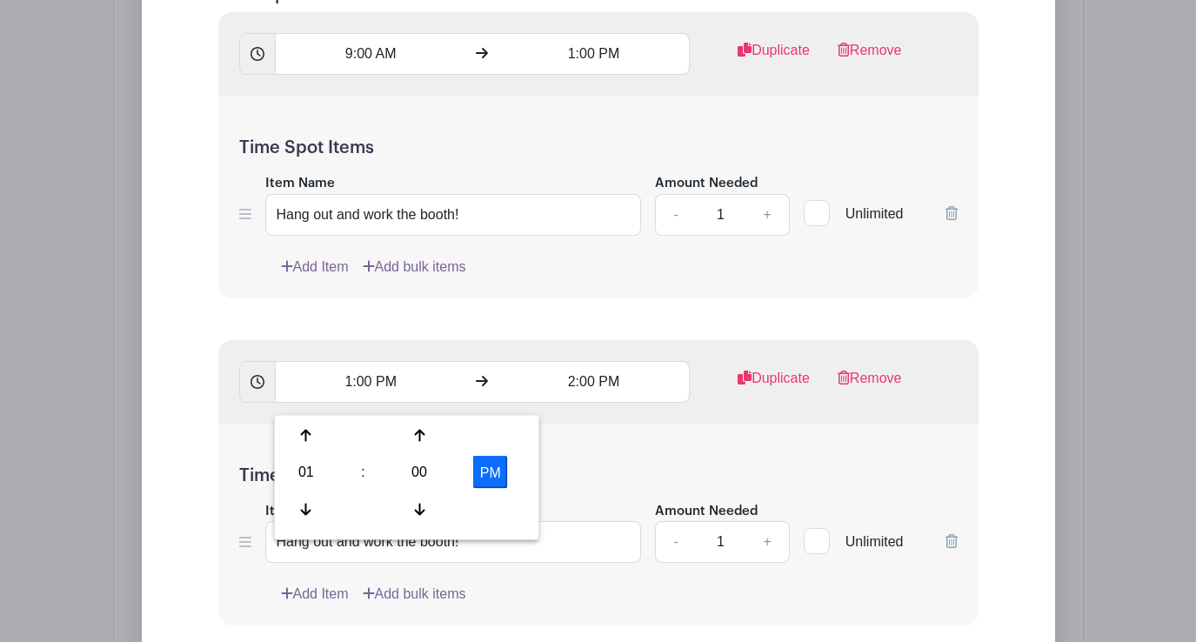
scroll to position [2036, 0]
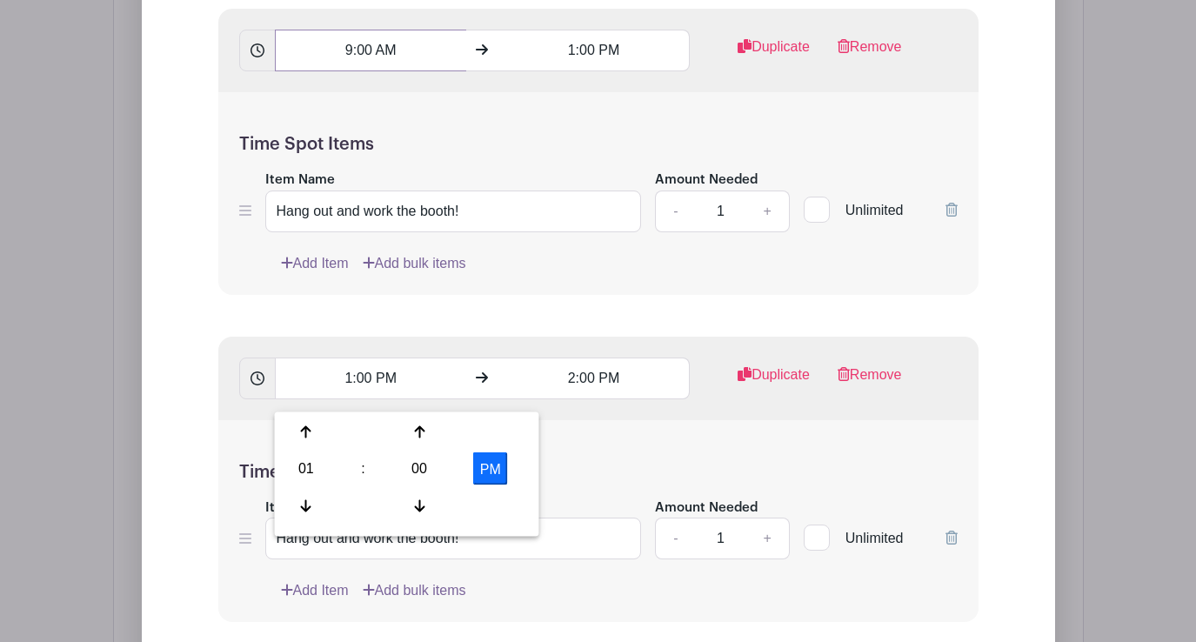
click at [364, 58] on input "9:00 AM" at bounding box center [370, 51] width 191 height 42
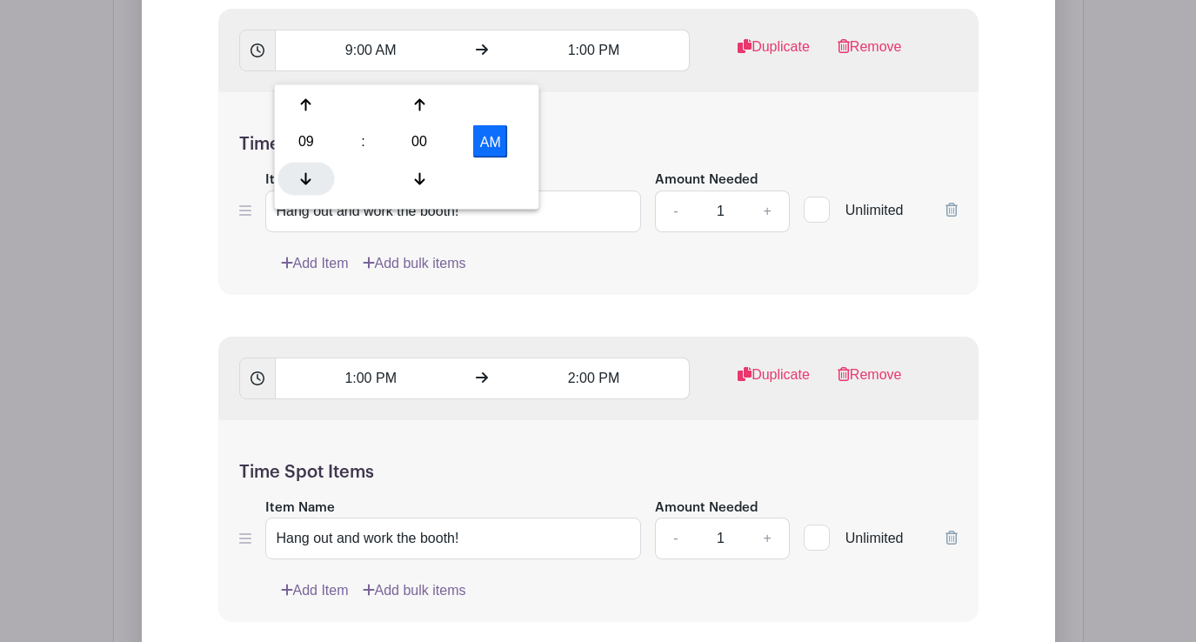
click at [304, 165] on div at bounding box center [306, 178] width 57 height 33
type input "8:00 AM"
click at [612, 136] on div "Time Spot Items Item Name Hang out and work the booth! Amount Needed - 1 + Unli…" at bounding box center [598, 193] width 760 height 203
click at [593, 397] on input "2:00 PM" at bounding box center [593, 379] width 191 height 42
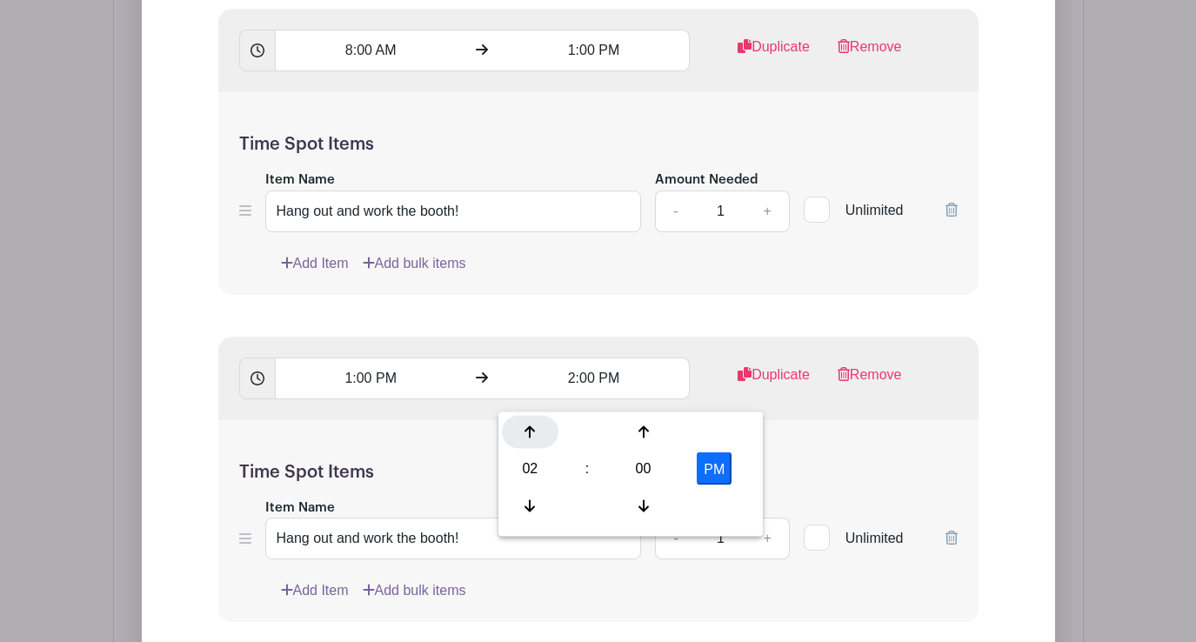
click at [532, 434] on icon at bounding box center [530, 432] width 10 height 14
click at [638, 433] on icon at bounding box center [643, 432] width 10 height 14
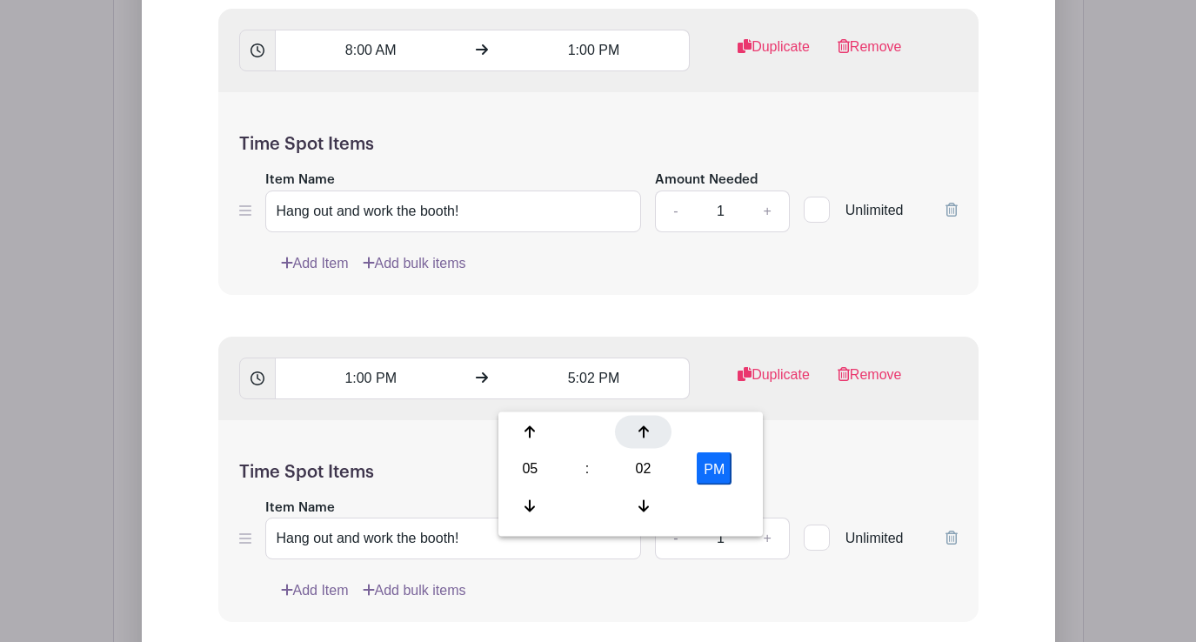
click at [638, 433] on icon at bounding box center [643, 432] width 10 height 14
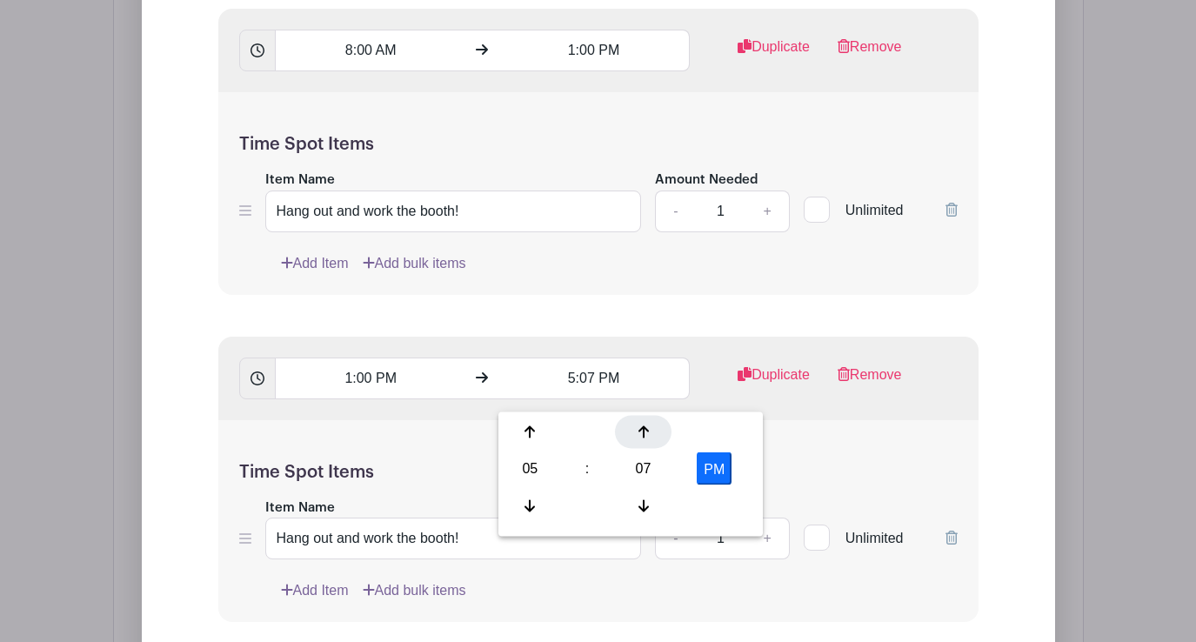
click at [638, 433] on icon at bounding box center [643, 432] width 10 height 14
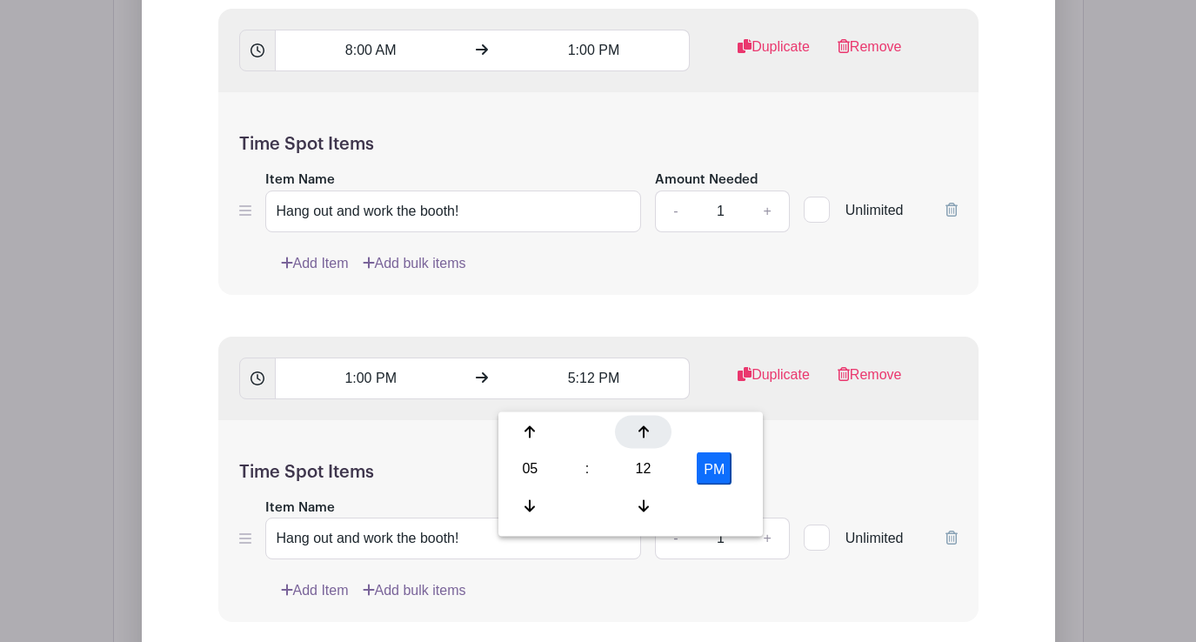
click at [638, 433] on icon at bounding box center [643, 432] width 10 height 14
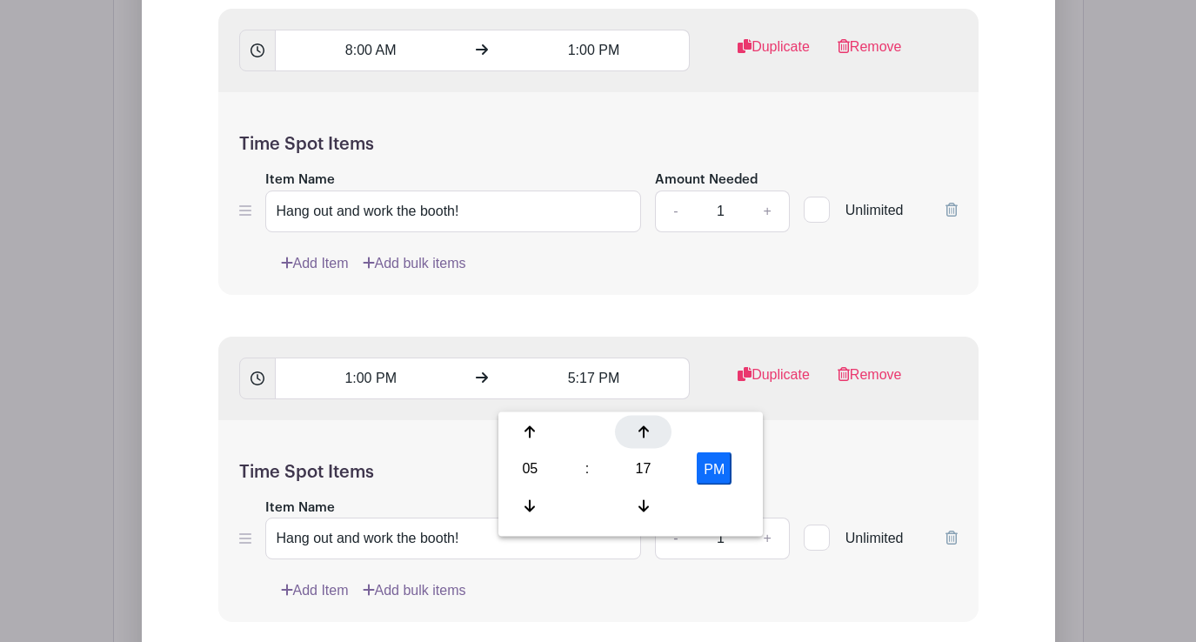
click at [638, 433] on icon at bounding box center [643, 432] width 10 height 14
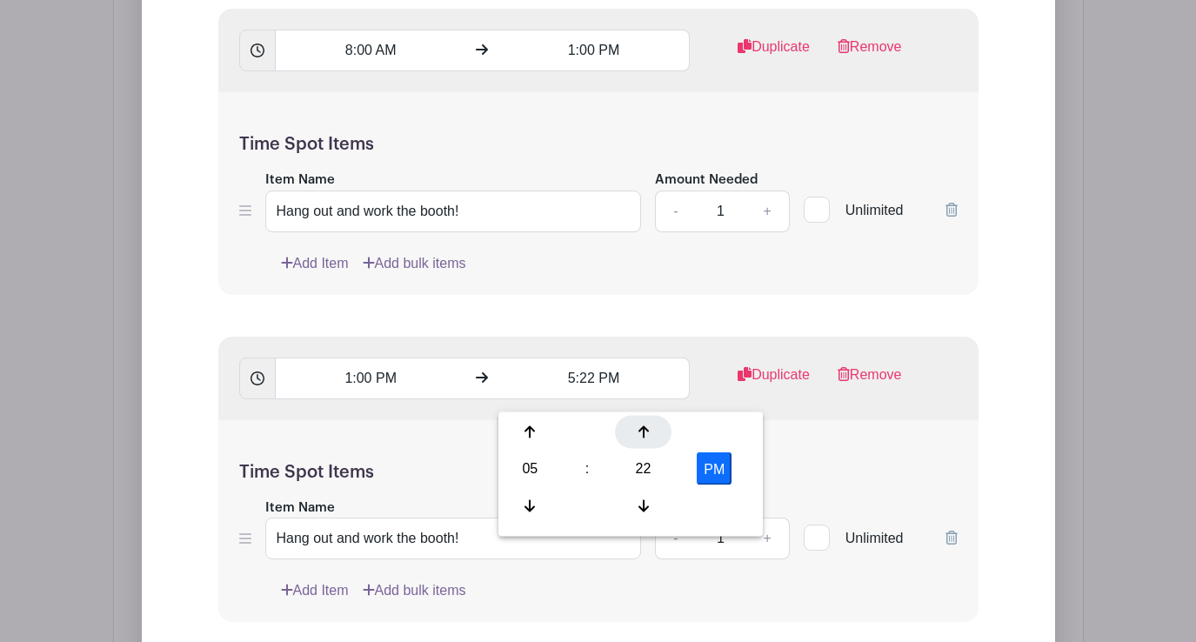
click at [638, 433] on icon at bounding box center [643, 432] width 10 height 14
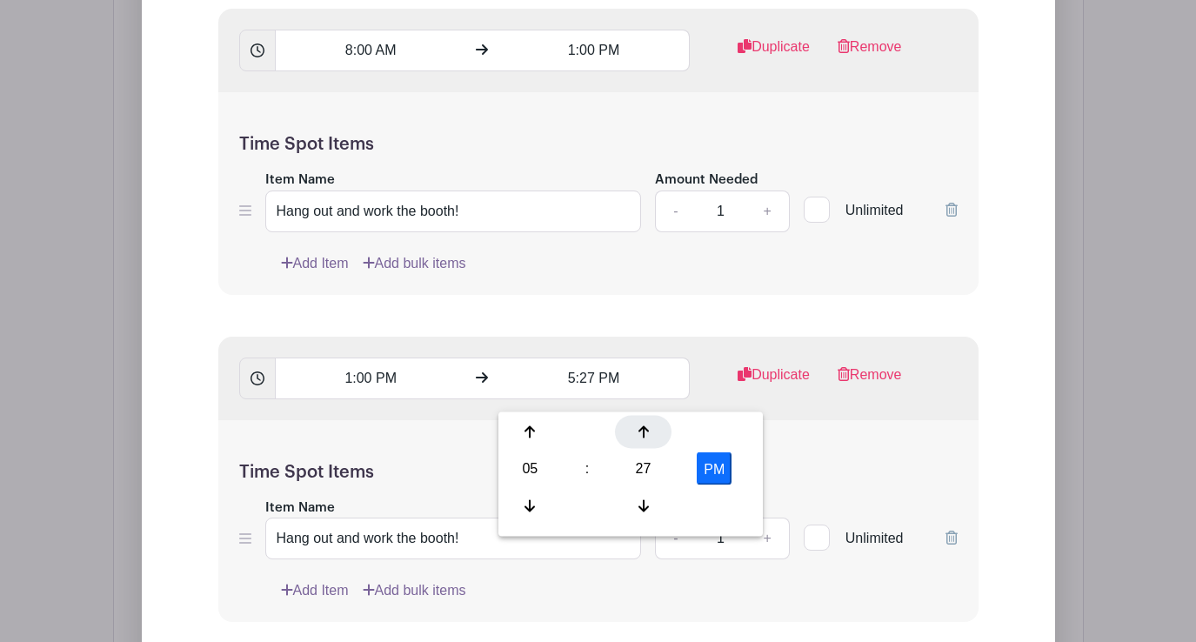
click at [638, 433] on icon at bounding box center [643, 432] width 10 height 14
type input "5:30 PM"
click at [831, 483] on h5 "Time Spot Items" at bounding box center [598, 472] width 718 height 21
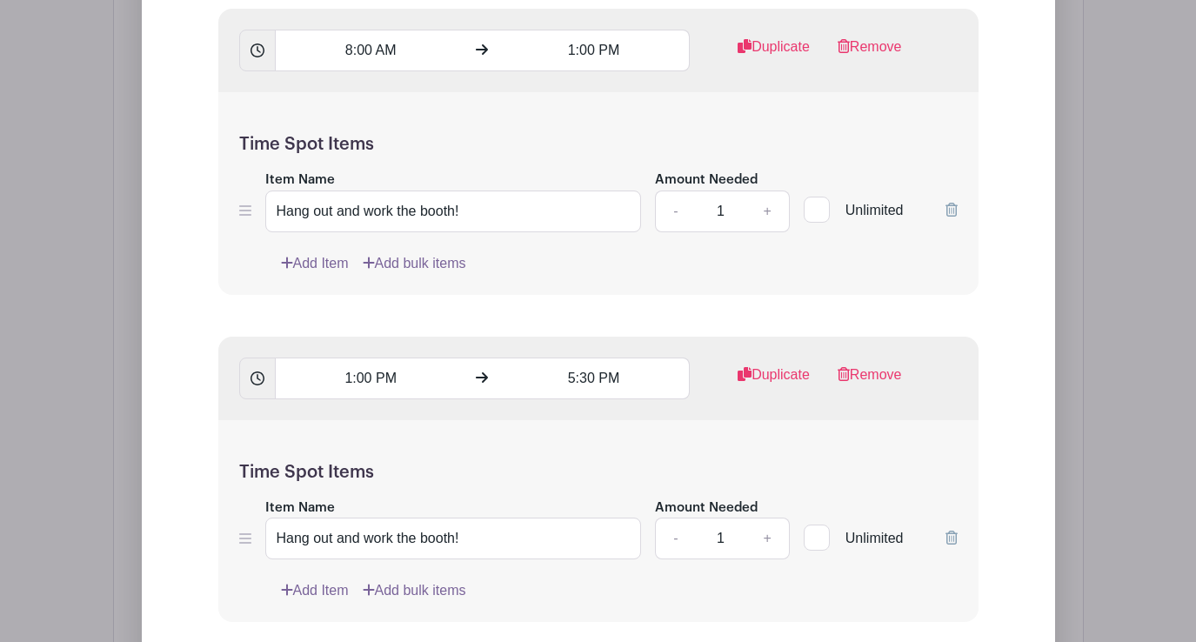
scroll to position [2089, 0]
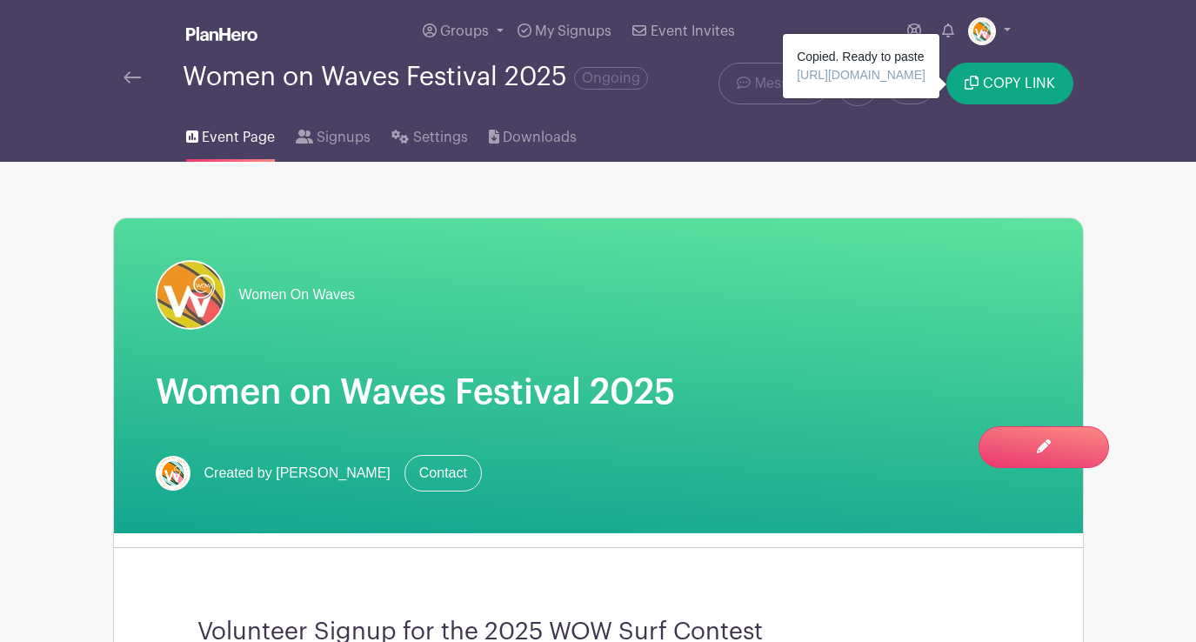
click at [125, 80] on img at bounding box center [132, 77] width 17 height 12
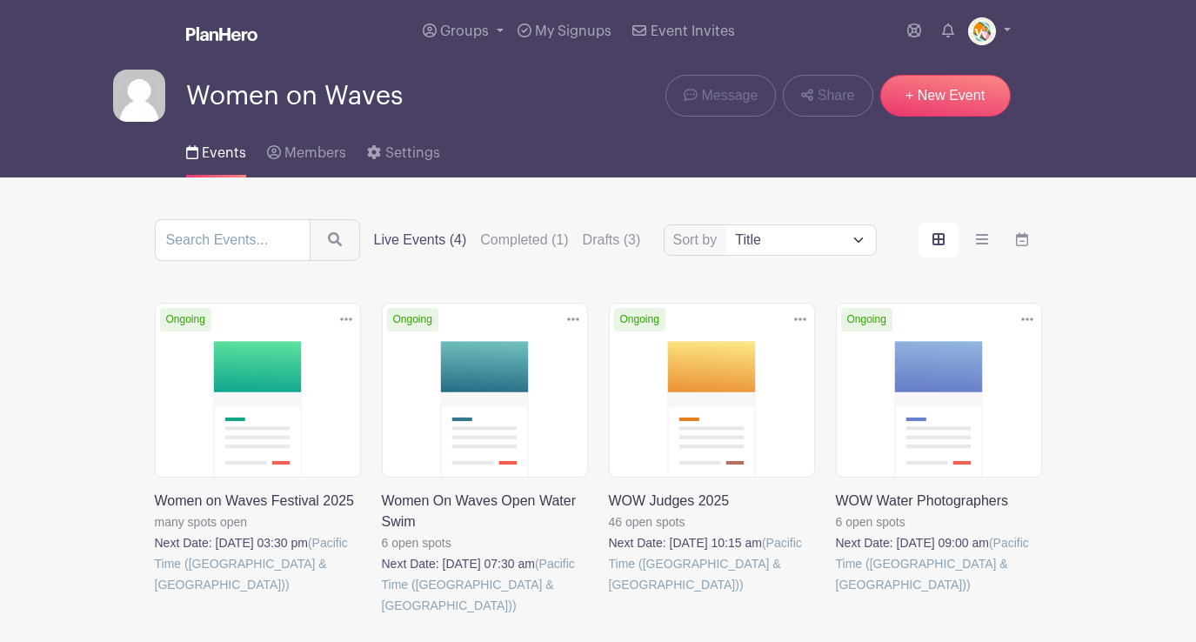
click at [609, 595] on link at bounding box center [609, 595] width 0 height 0
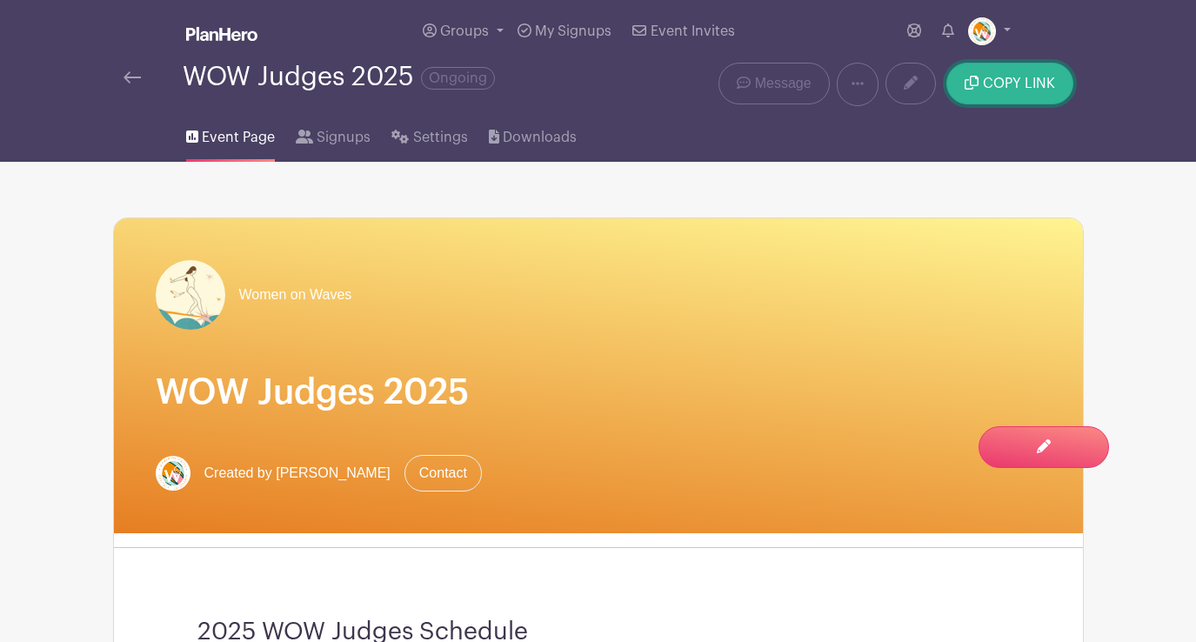
click at [1016, 82] on span "COPY LINK" at bounding box center [1019, 84] width 72 height 14
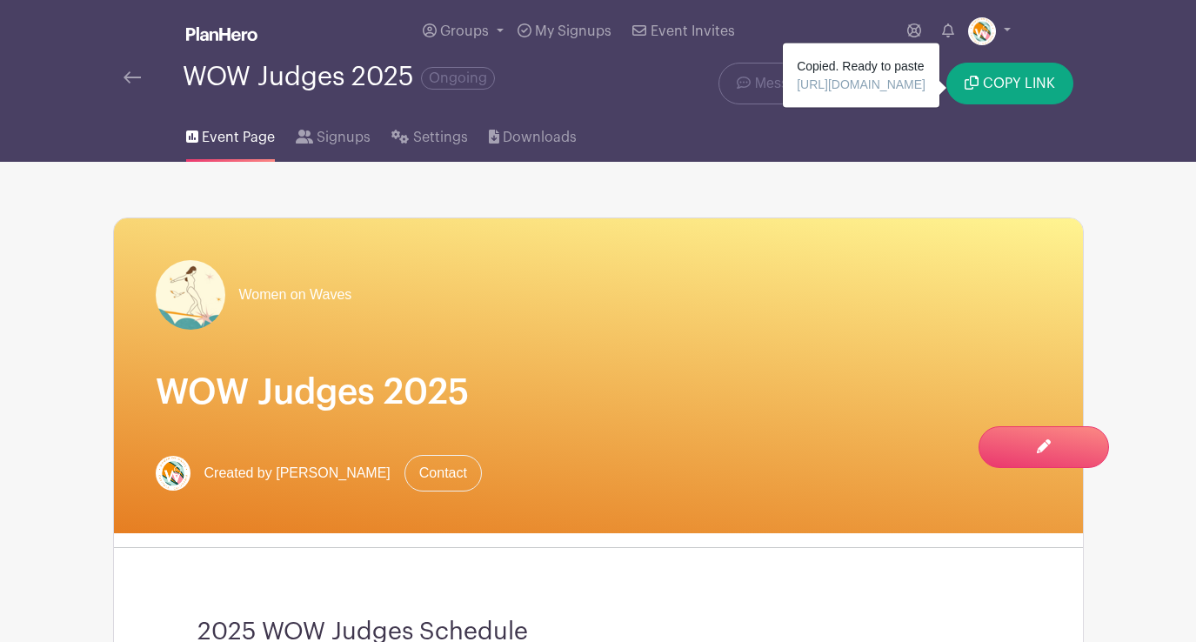
click at [127, 77] on img at bounding box center [132, 77] width 17 height 12
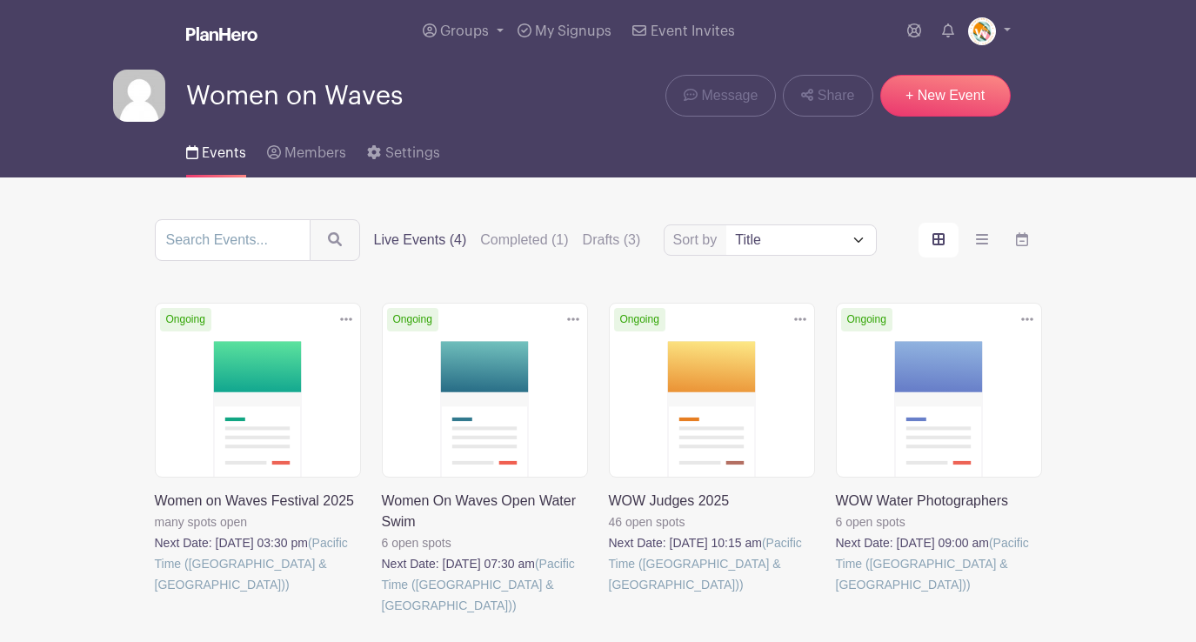
click at [155, 595] on link at bounding box center [155, 595] width 0 height 0
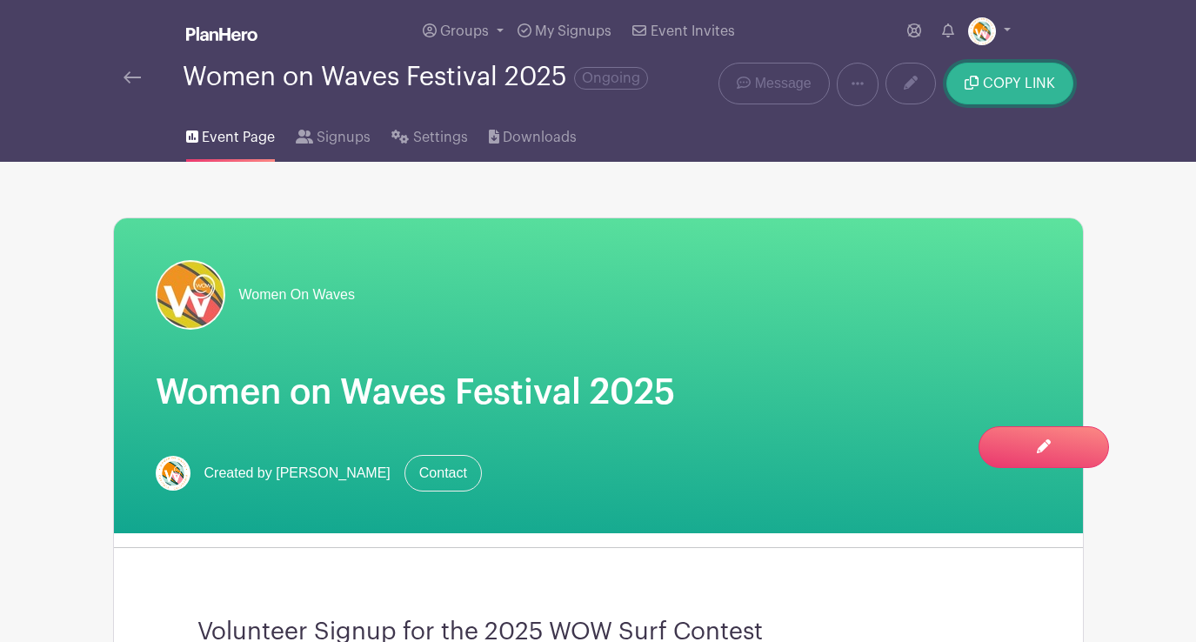
click at [1018, 90] on span "COPY LINK" at bounding box center [1019, 84] width 72 height 14
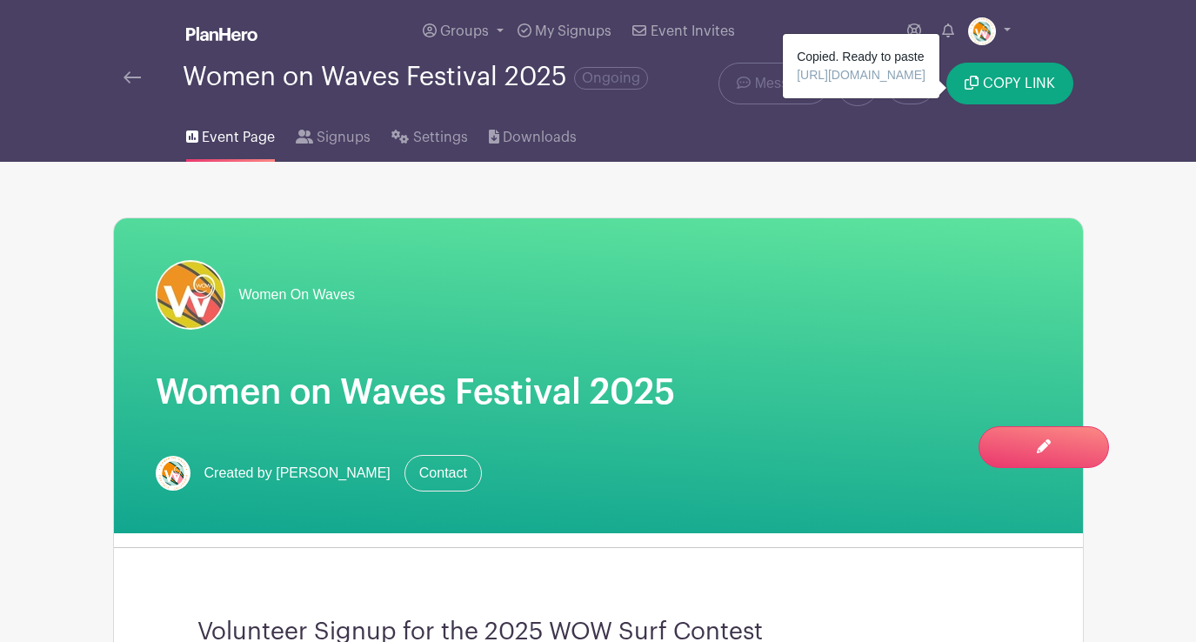
click at [125, 77] on img at bounding box center [132, 77] width 17 height 12
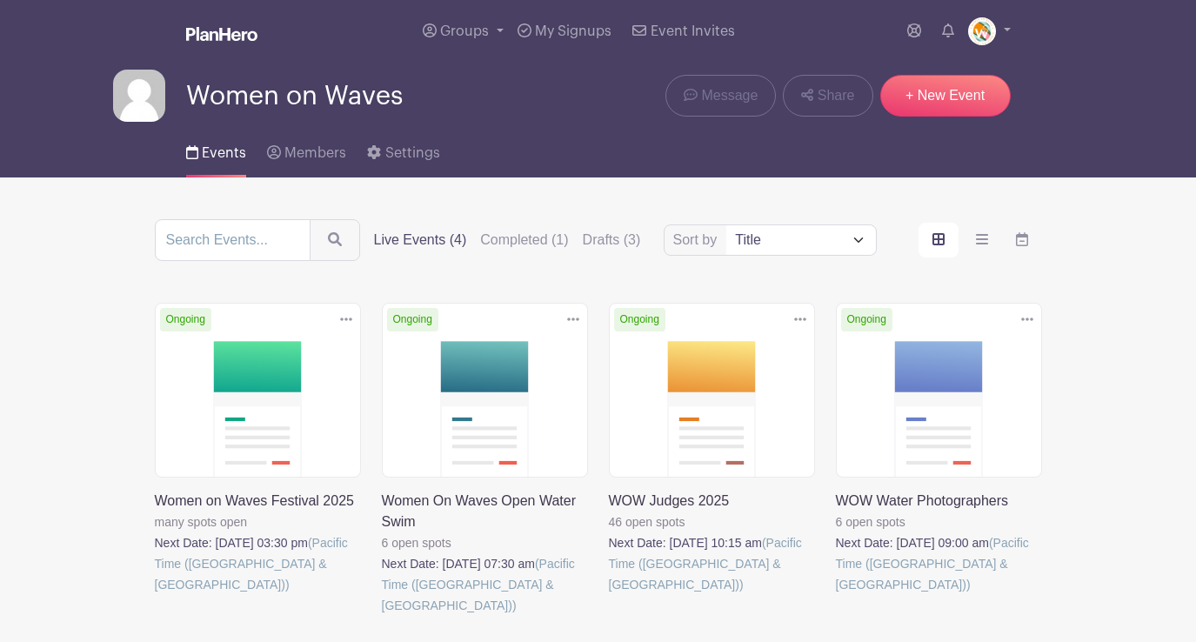
click at [609, 595] on link at bounding box center [609, 595] width 0 height 0
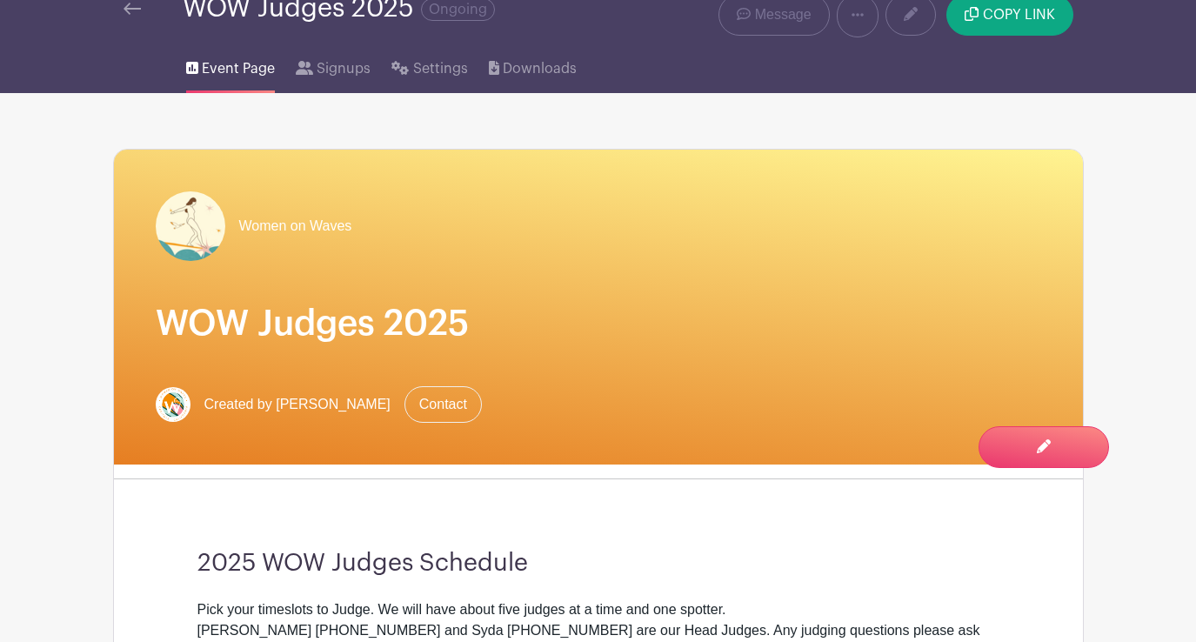
scroll to position [84, 0]
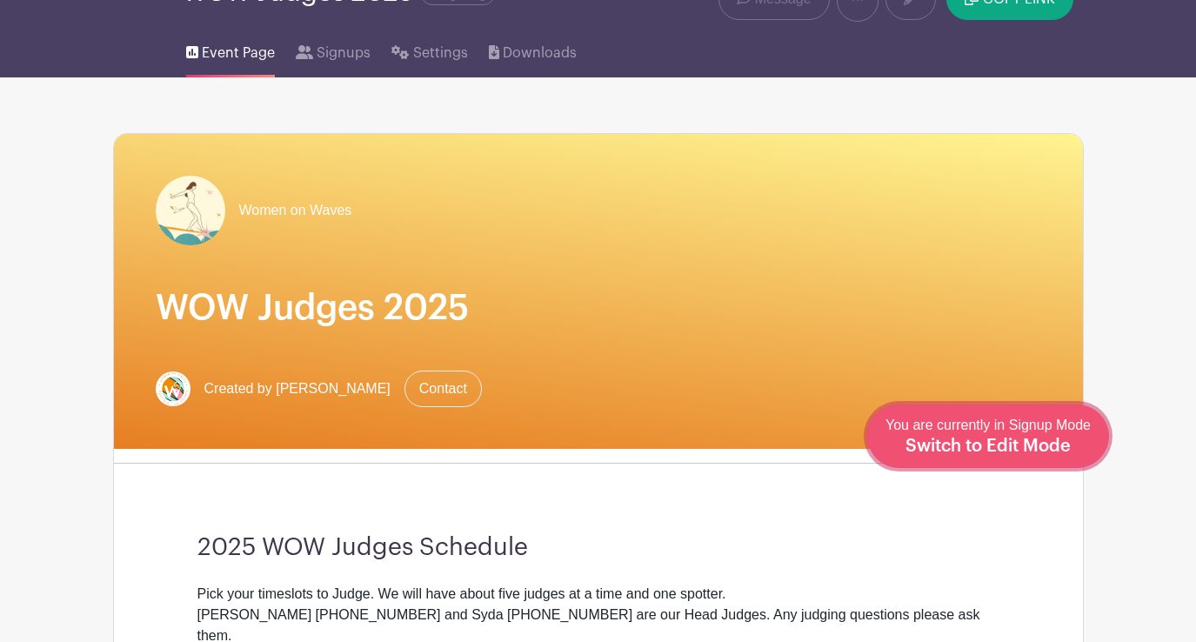
click at [1042, 448] on span "Switch to Edit Mode" at bounding box center [988, 446] width 165 height 17
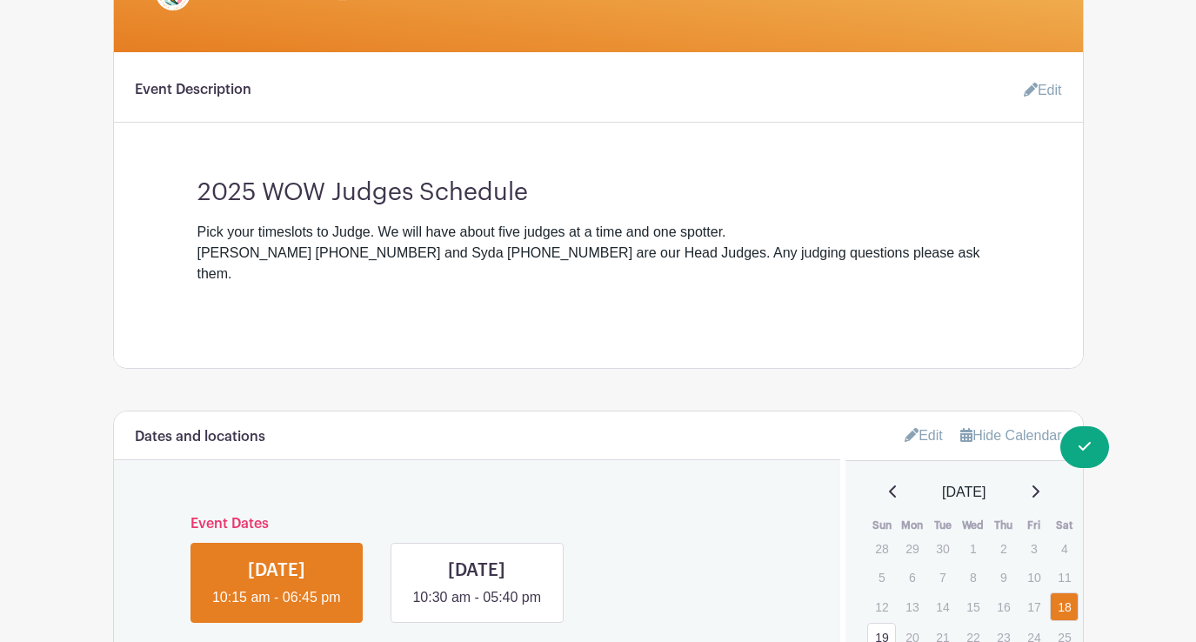
scroll to position [419, 0]
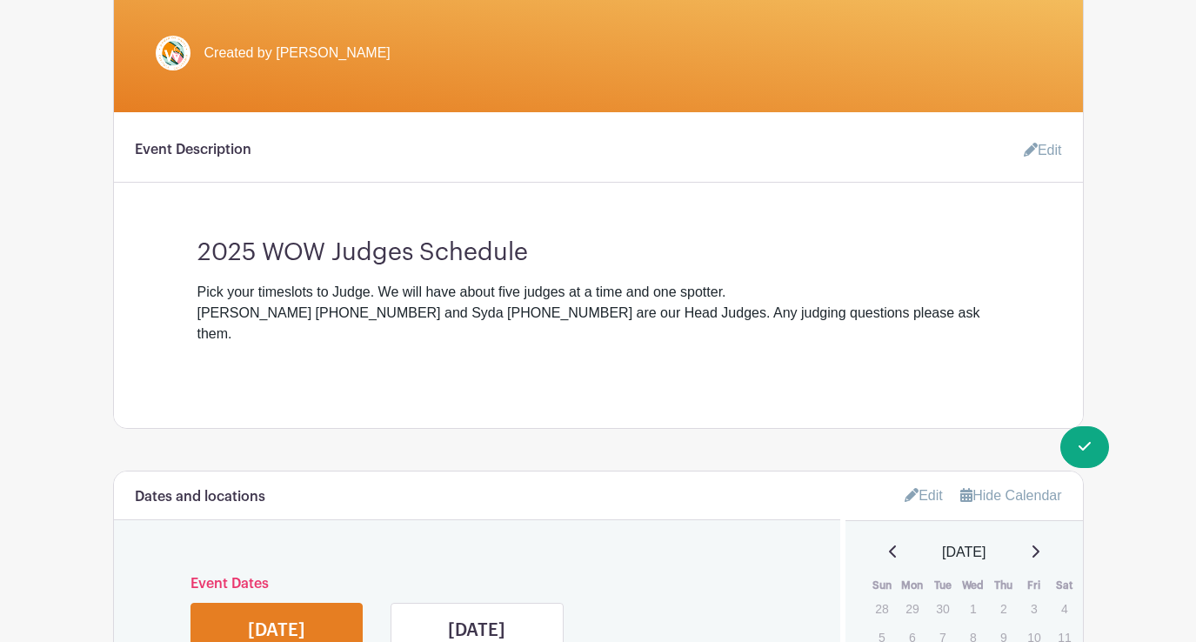
click at [1043, 150] on link "Edit" at bounding box center [1036, 150] width 52 height 35
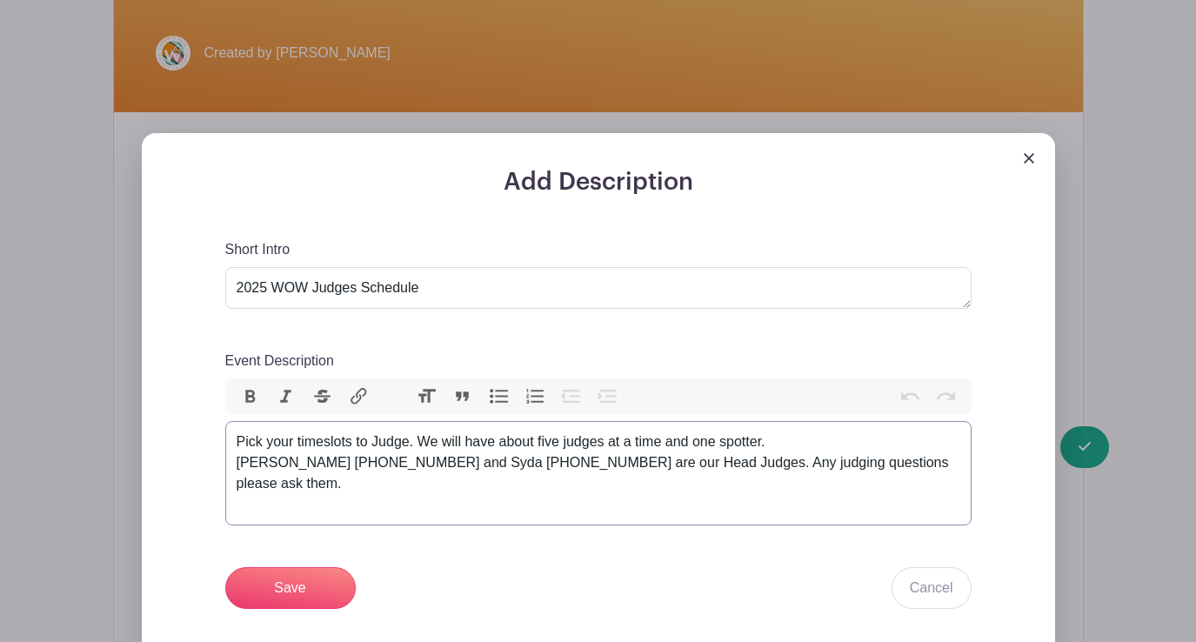
click at [237, 442] on div "Pick your timeslots to Judge. We will have about five judges at a time and one …" at bounding box center [599, 473] width 724 height 84
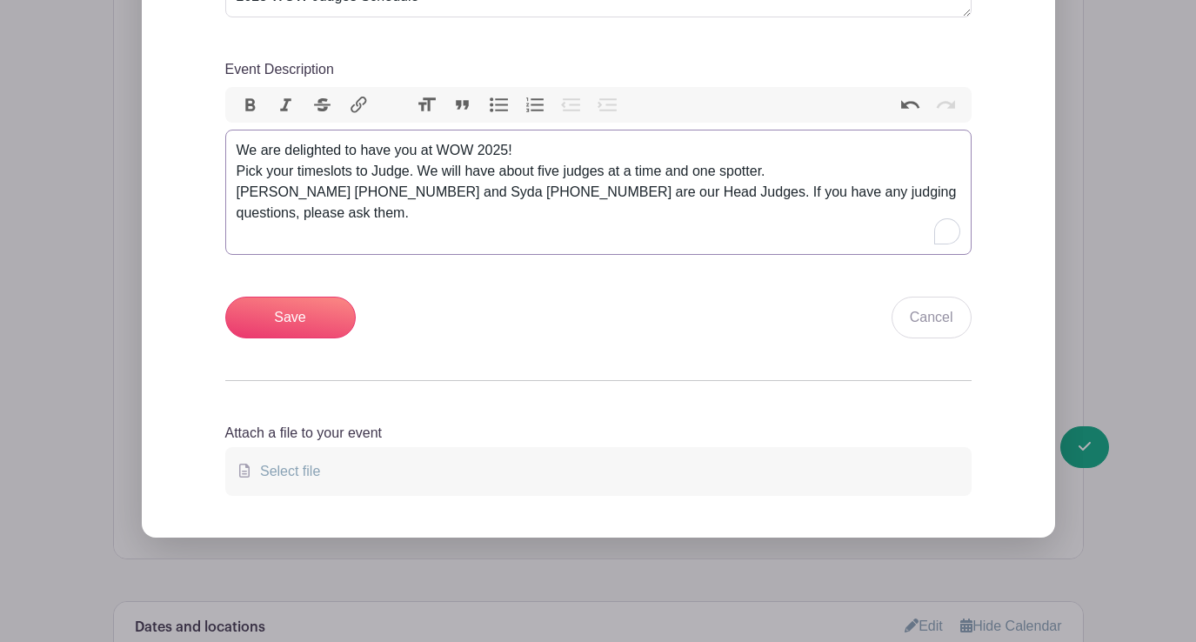
scroll to position [694, 0]
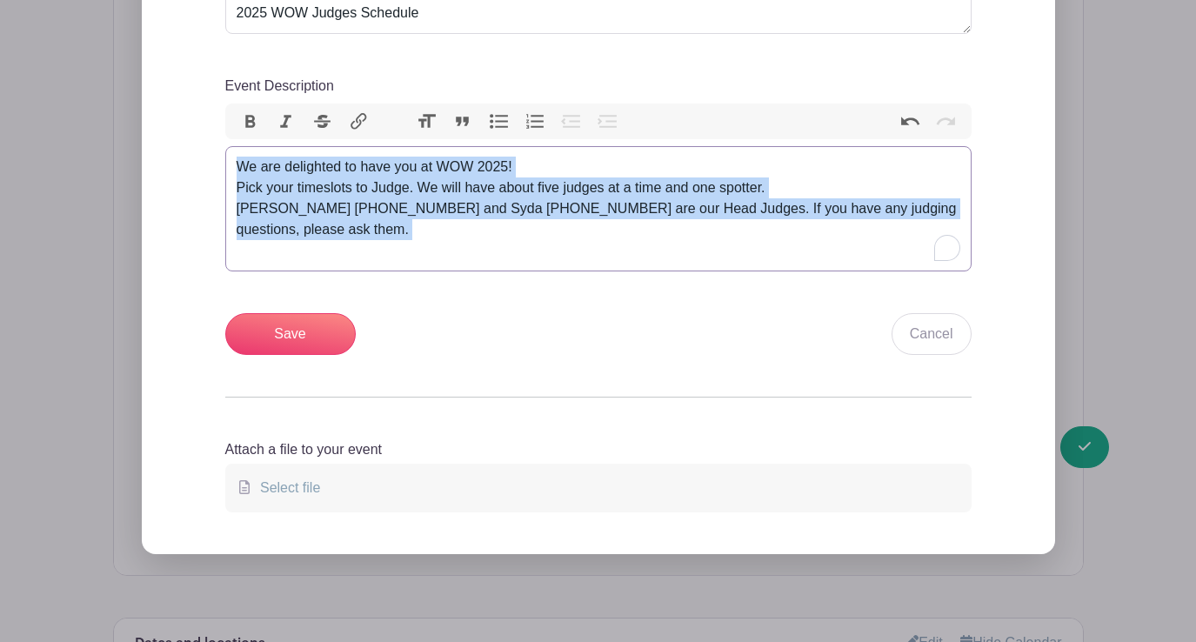
drag, startPoint x: 297, startPoint y: 242, endPoint x: 237, endPoint y: 171, distance: 93.1
click at [237, 171] on div "We are delighted to have you at WOW 2025! Pick your timeslots to Judge. We will…" at bounding box center [599, 209] width 724 height 104
copy div "We are delighted to have you at WOW 2025! Pick your timeslots to Judge. We will…"
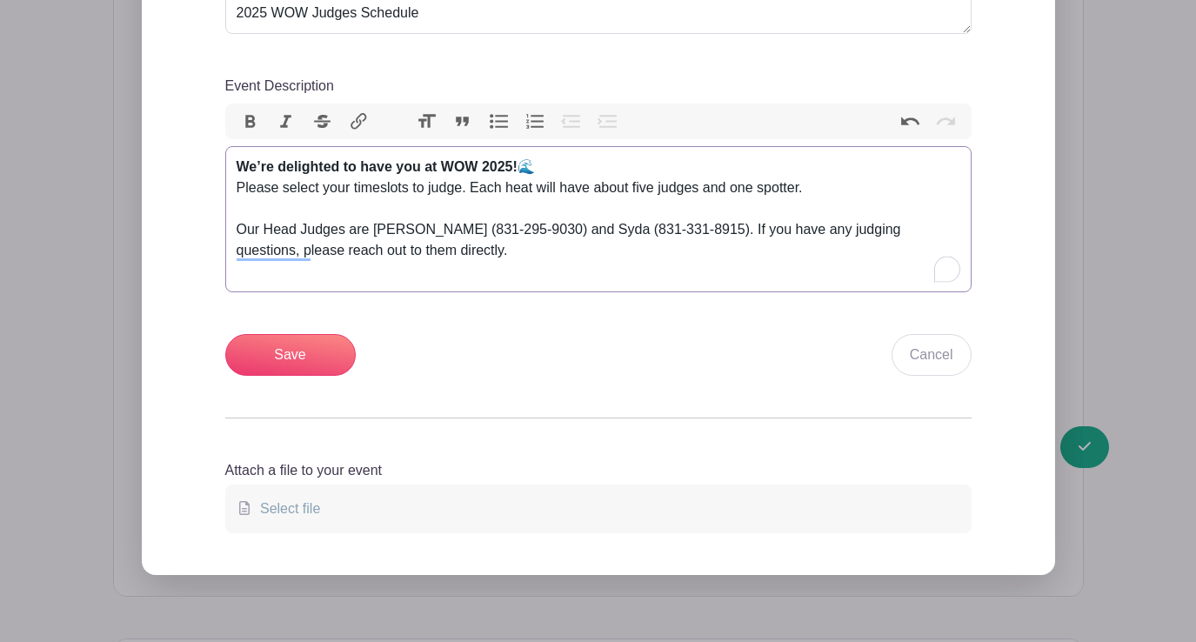
click at [551, 169] on div "We’re delighted to have you at WOW 2025! 🌊 Please select your timeslots to judg…" at bounding box center [599, 188] width 724 height 63
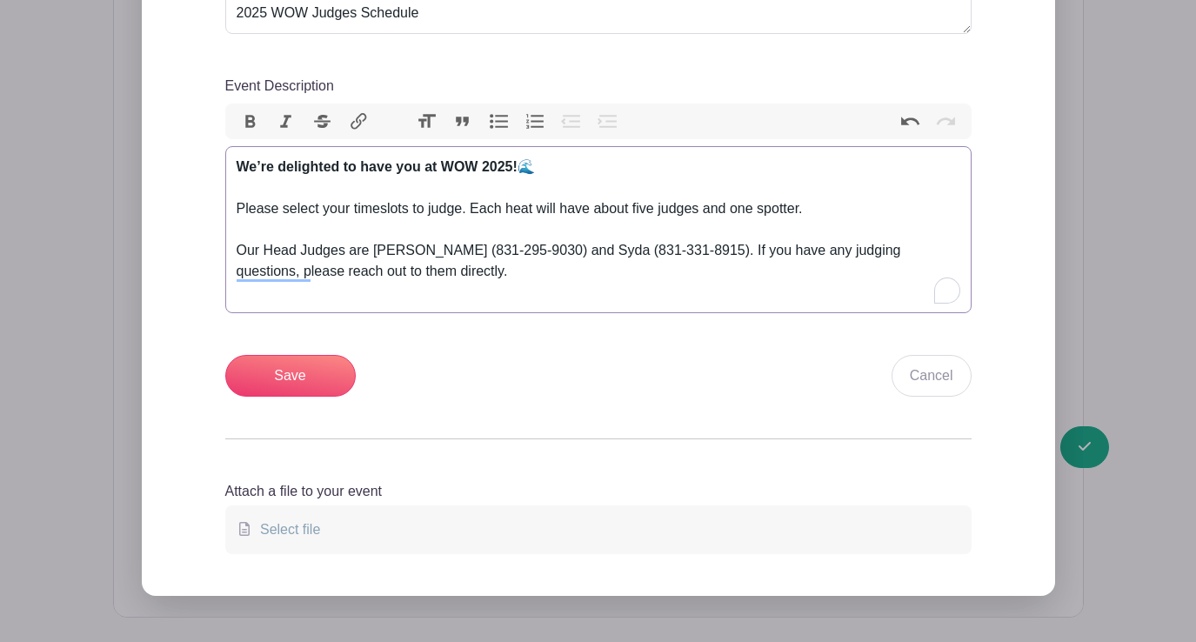
click at [465, 212] on div "We’re delighted to have you at WOW 2025! 🌊 Please select your timeslots to judg…" at bounding box center [599, 199] width 724 height 84
type trix-editor "<div><strong>We’re delighted to have you at WOW 2025!</strong> 🌊<br><br> Please…"
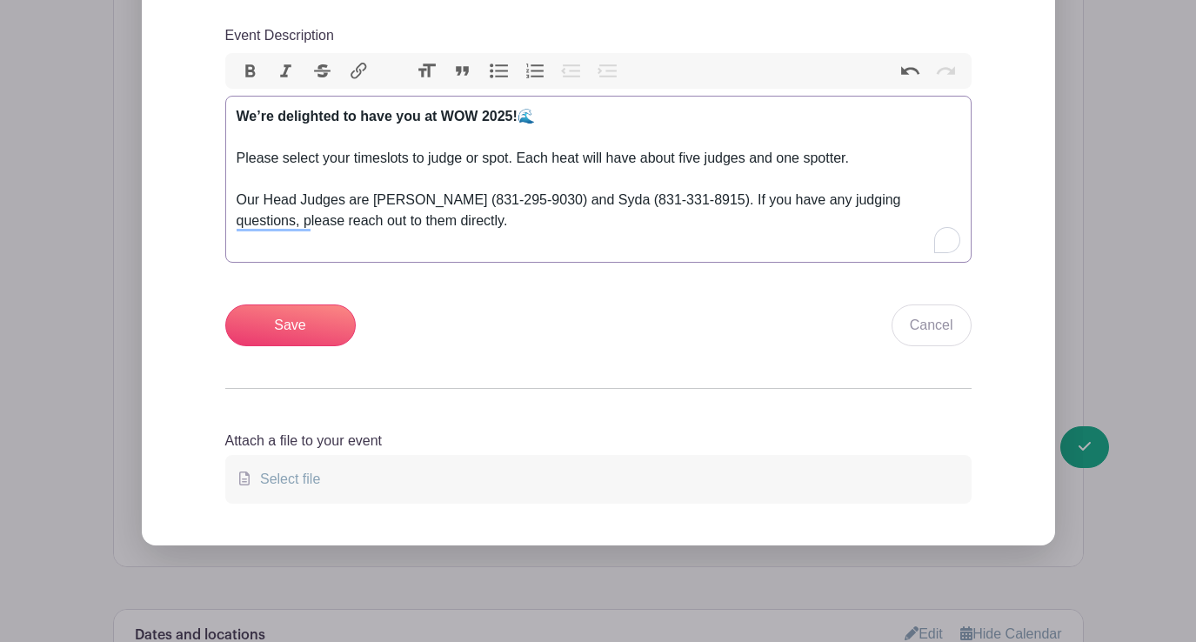
scroll to position [746, 0]
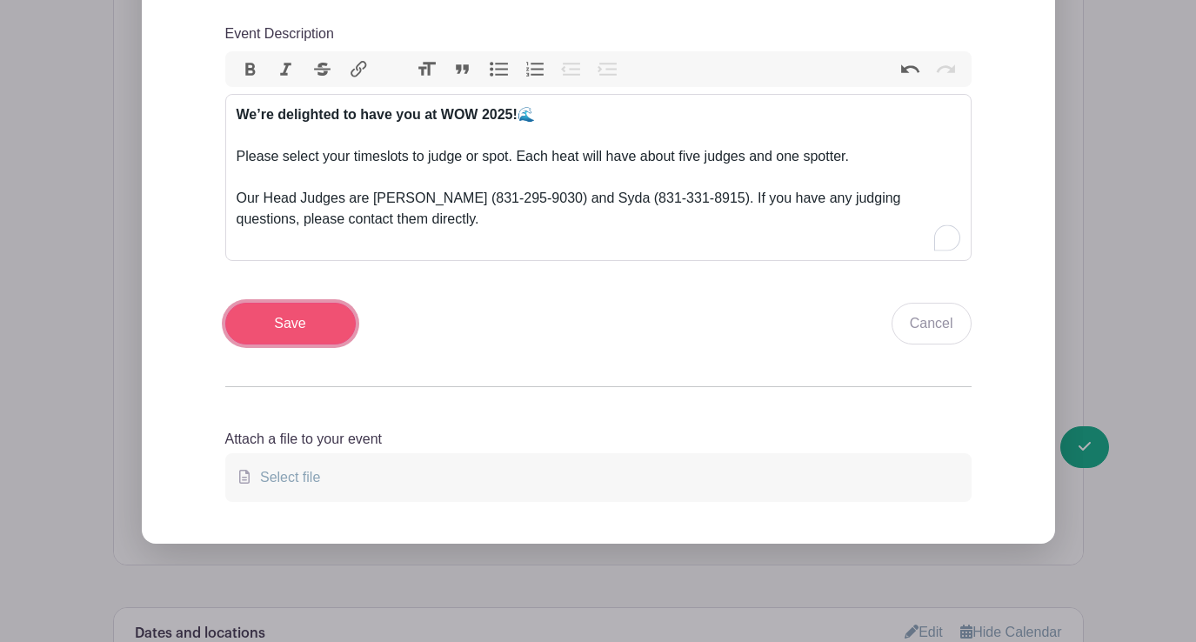
click at [298, 326] on input "Save" at bounding box center [290, 324] width 130 height 42
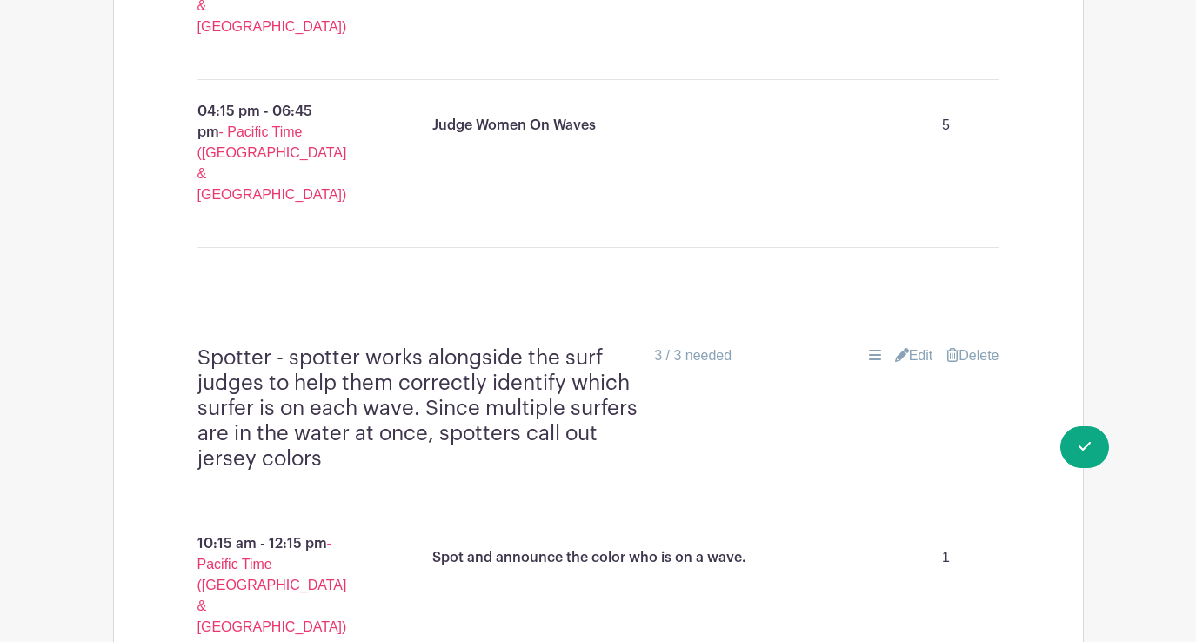
scroll to position [2025, 0]
click at [912, 347] on link "Edit" at bounding box center [914, 357] width 38 height 21
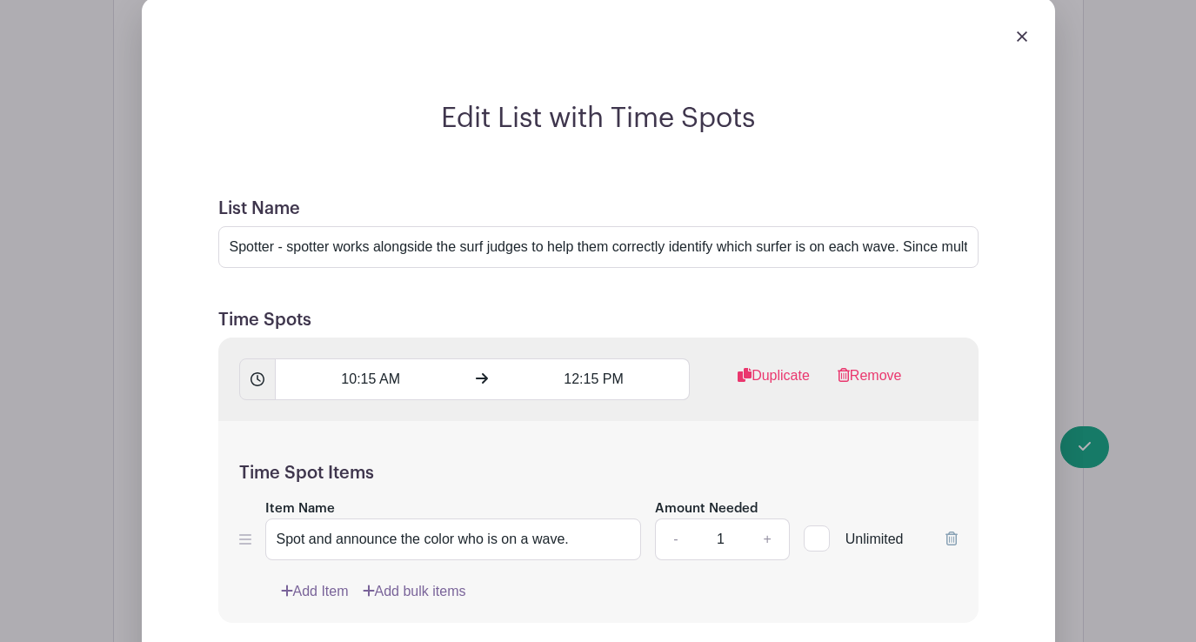
scroll to position [2389, 0]
click at [459, 518] on input "Spot and announce the color who is on a wave." at bounding box center [453, 539] width 377 height 42
click at [542, 518] on input "Spot and announce the color jersey who is on a wave." at bounding box center [453, 539] width 377 height 42
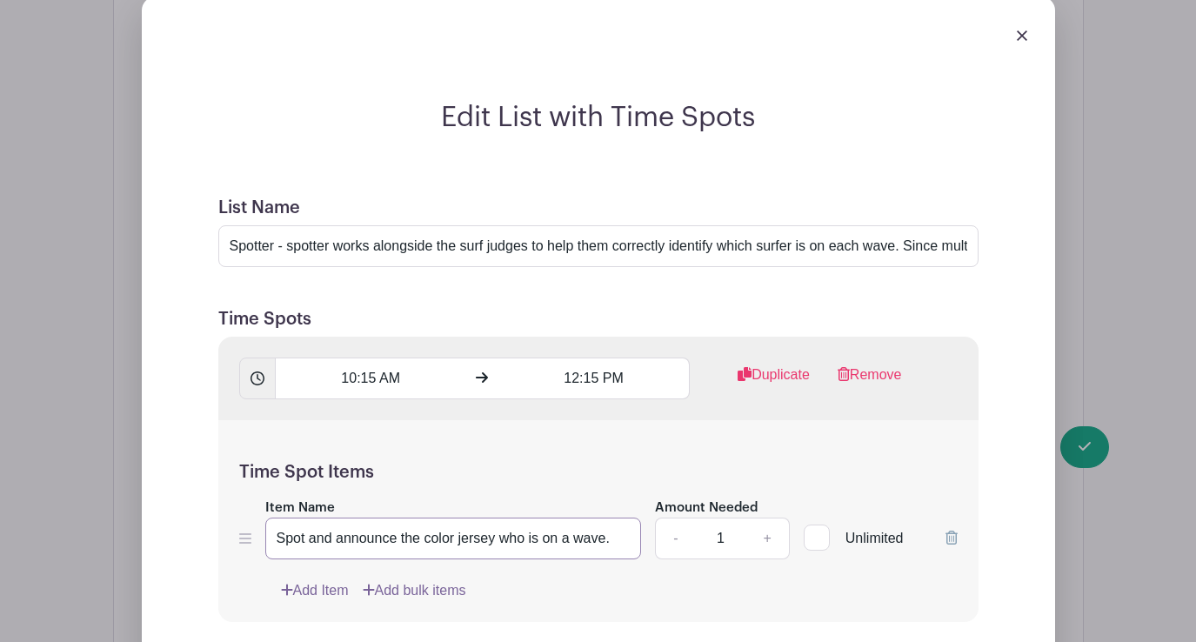
click at [542, 518] on input "Spot and announce the color jersey who is on a wave." at bounding box center [453, 539] width 377 height 42
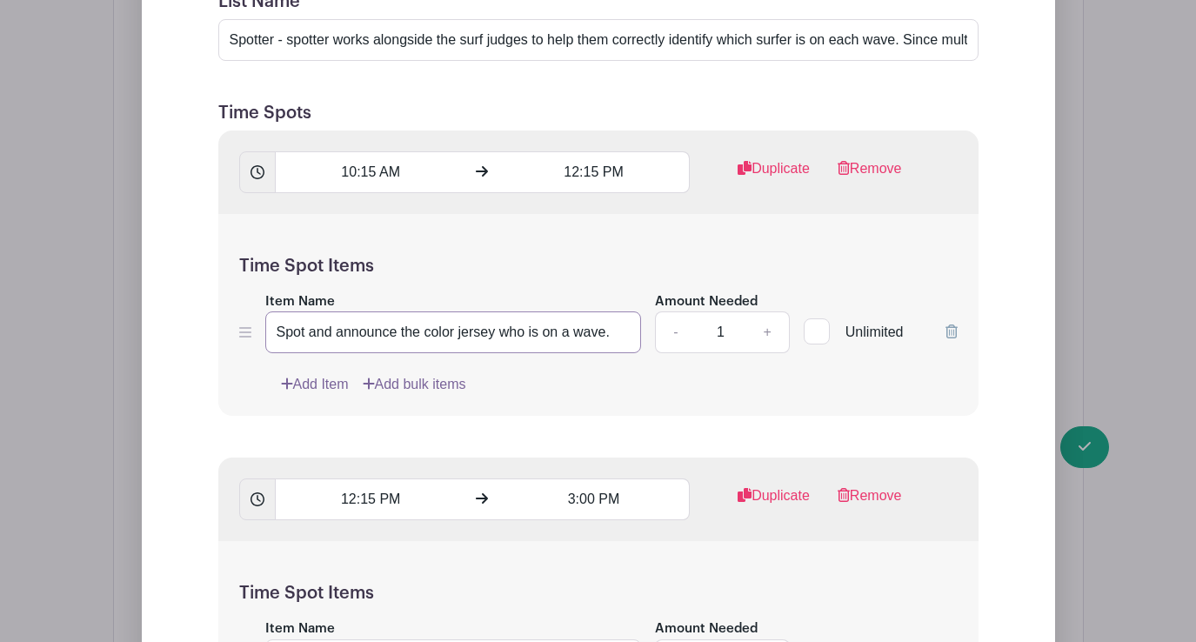
scroll to position [2617, 0]
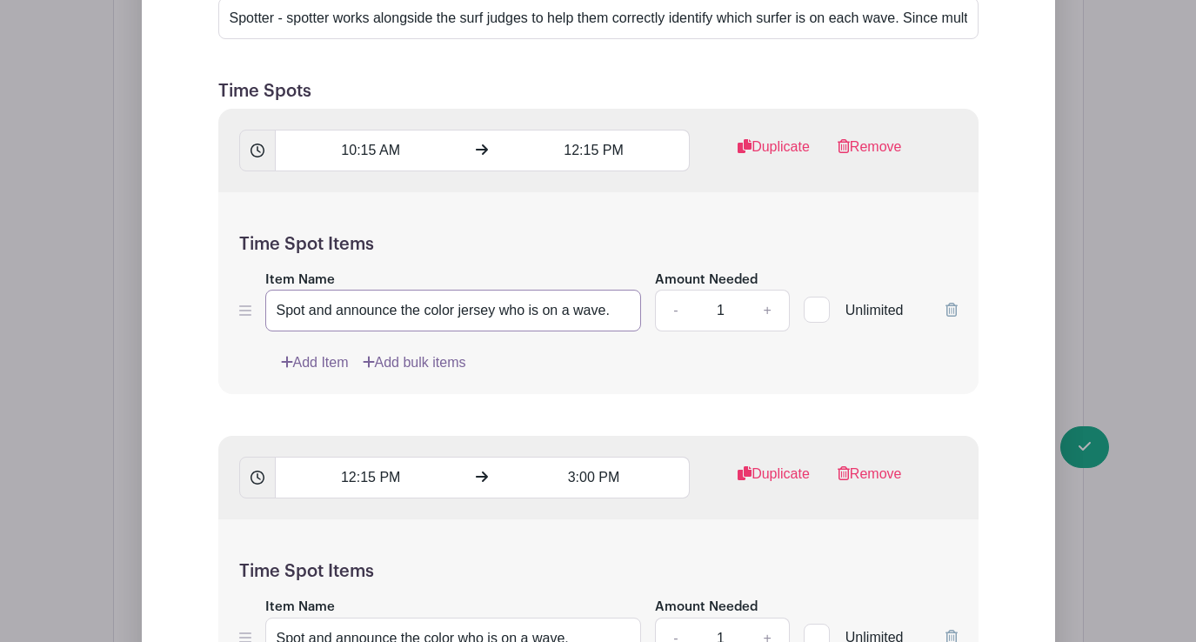
type input "Spot and announce the color jersey who is on a wave."
click at [485, 618] on input "Spot and announce the color who is on a wave." at bounding box center [453, 639] width 377 height 42
paste input "jersey"
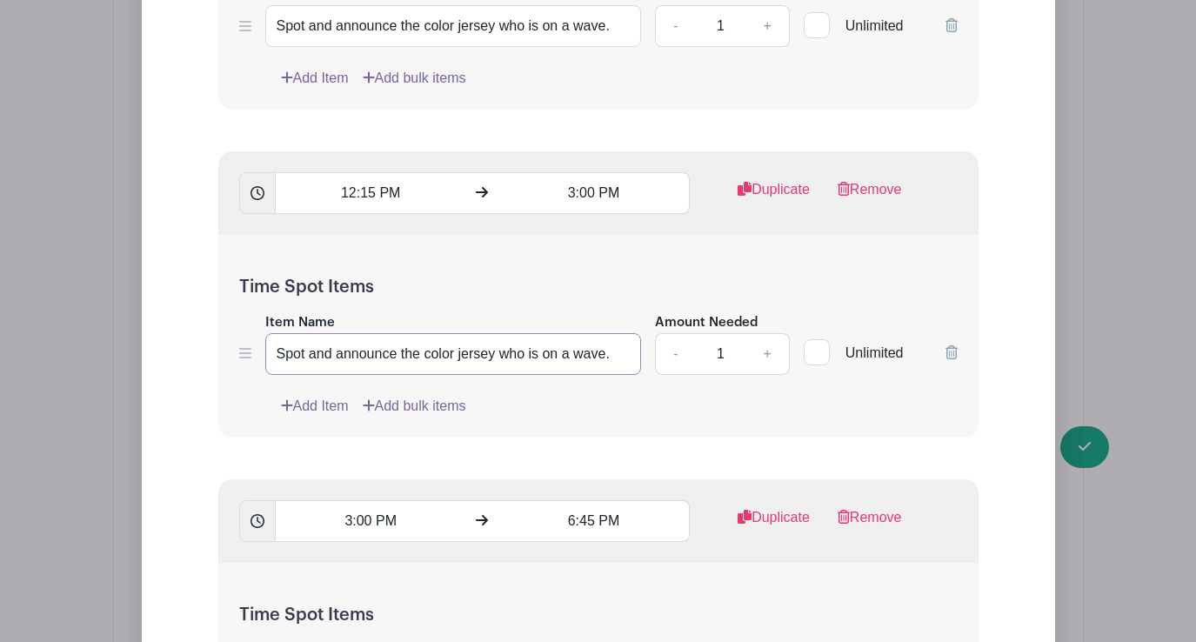
scroll to position [2912, 0]
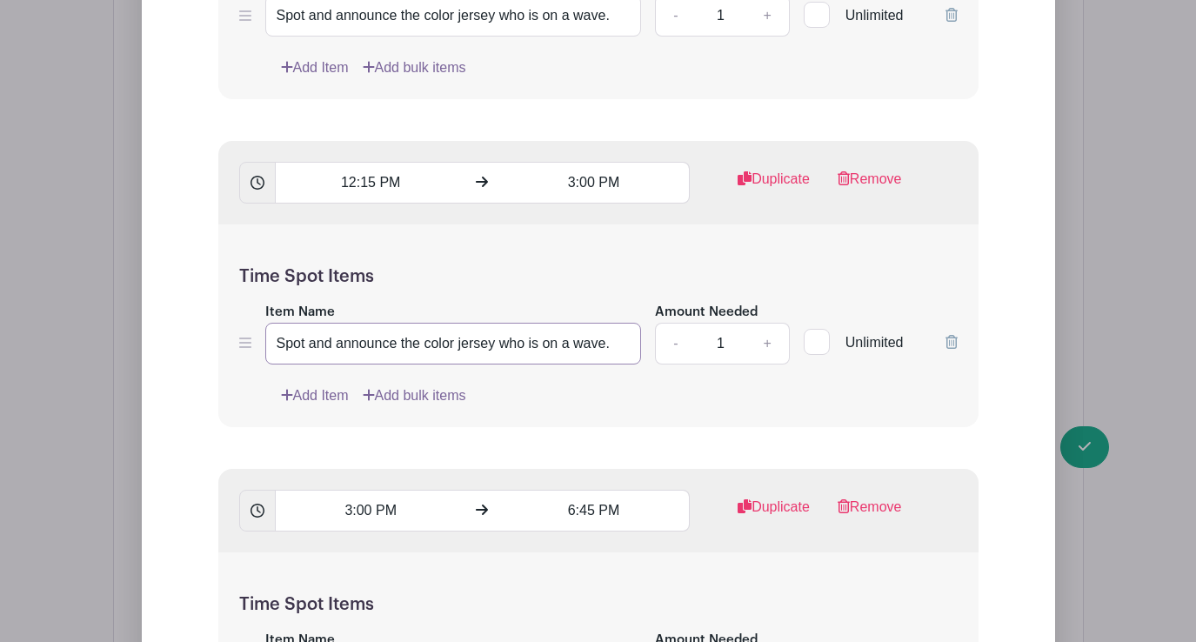
type input "Spot and announce the color jersey who is on a wave."
paste input "jersey"
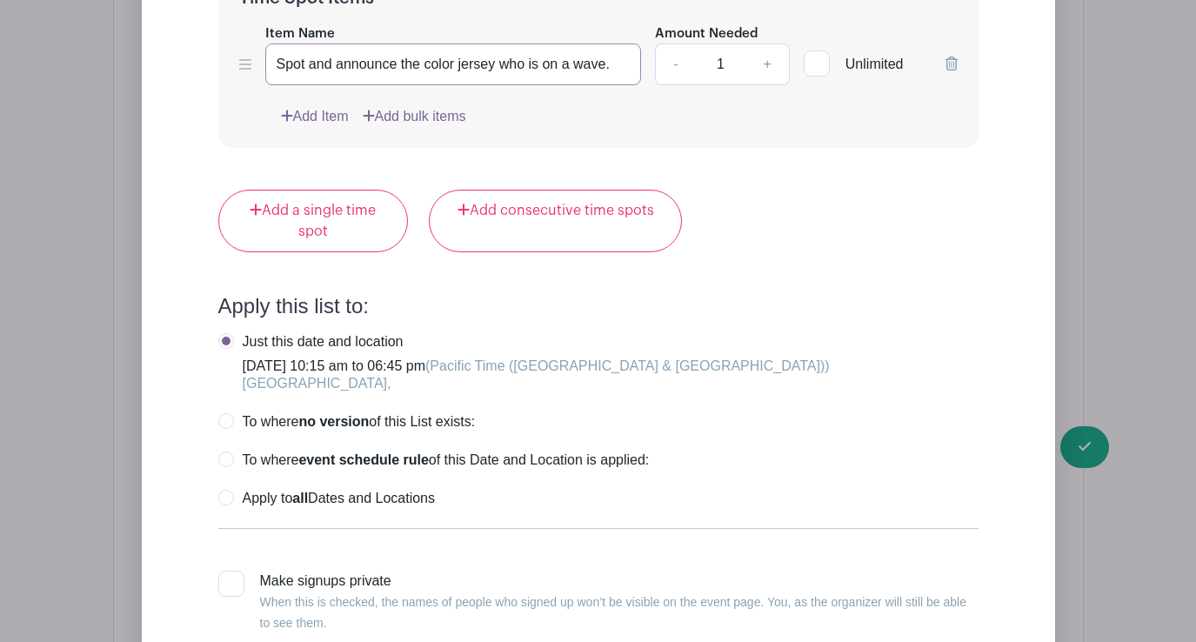
scroll to position [3585, 0]
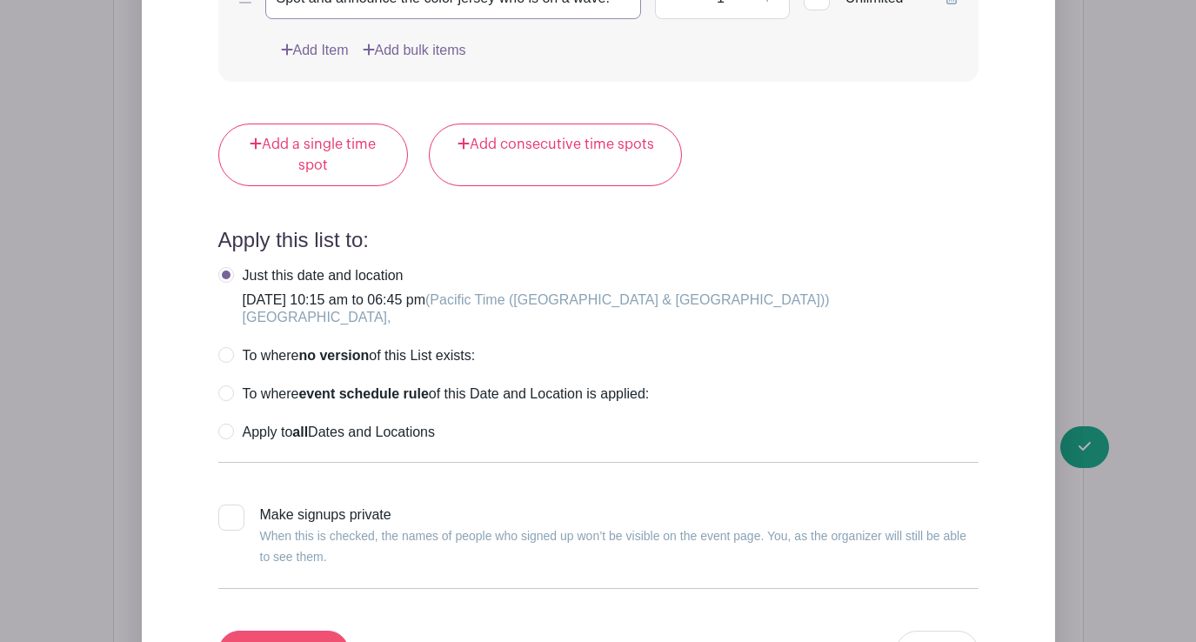
type input "Spot and announce the color jersey who is on a wave."
click at [306, 631] on input "Update List" at bounding box center [283, 652] width 130 height 42
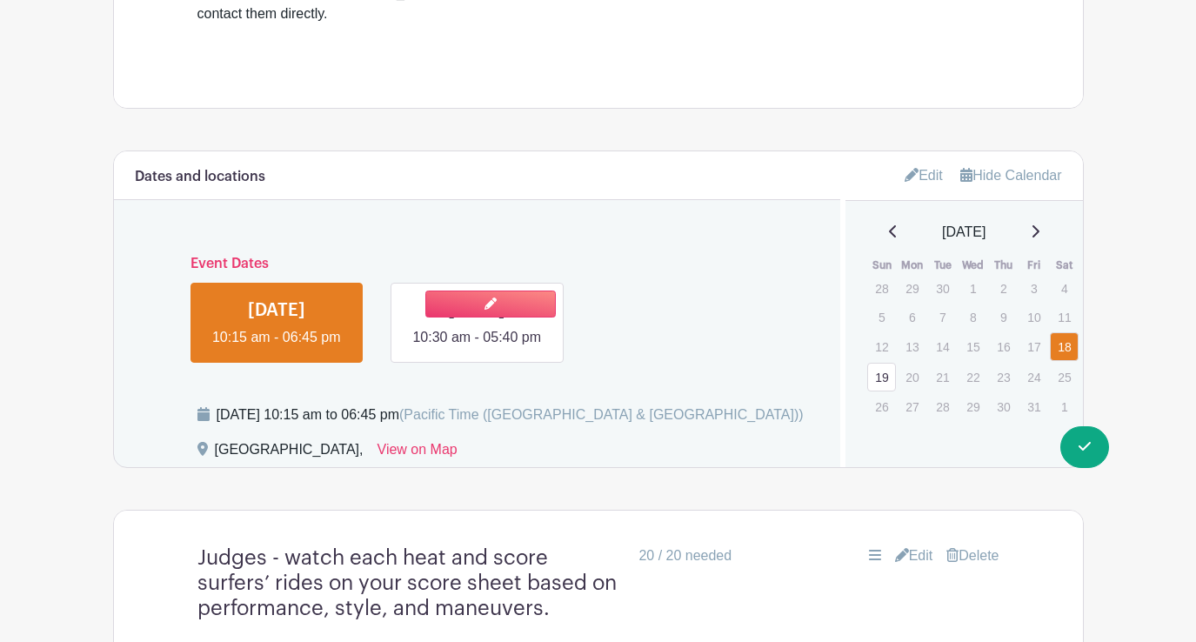
scroll to position [810, 0]
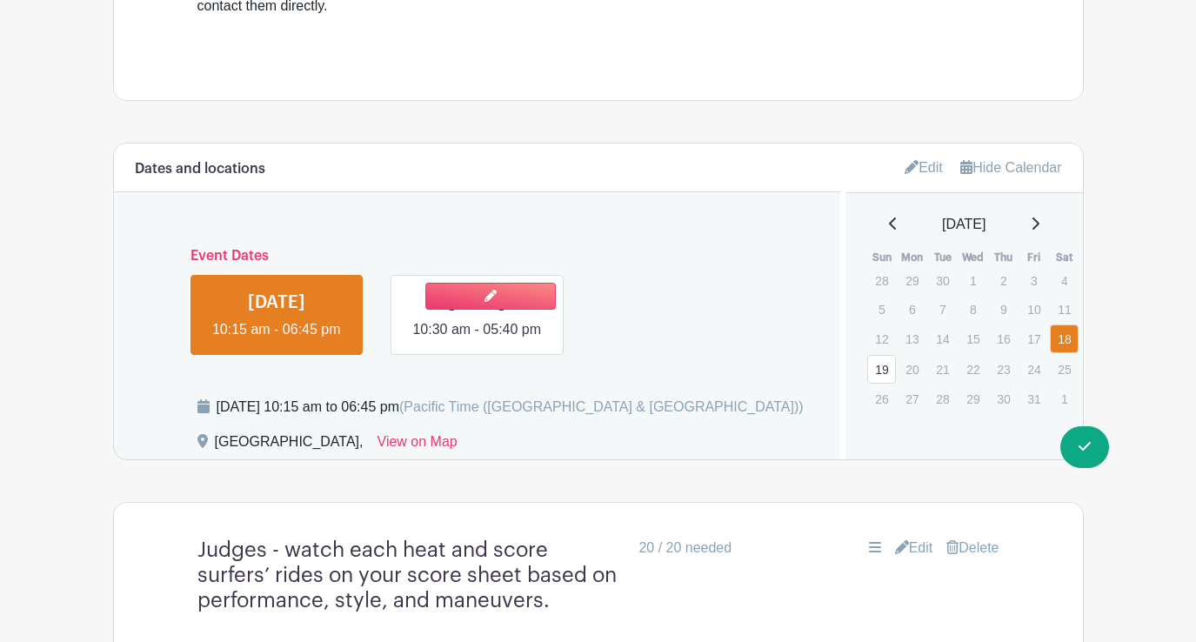
click at [477, 340] on link at bounding box center [477, 340] width 0 height 0
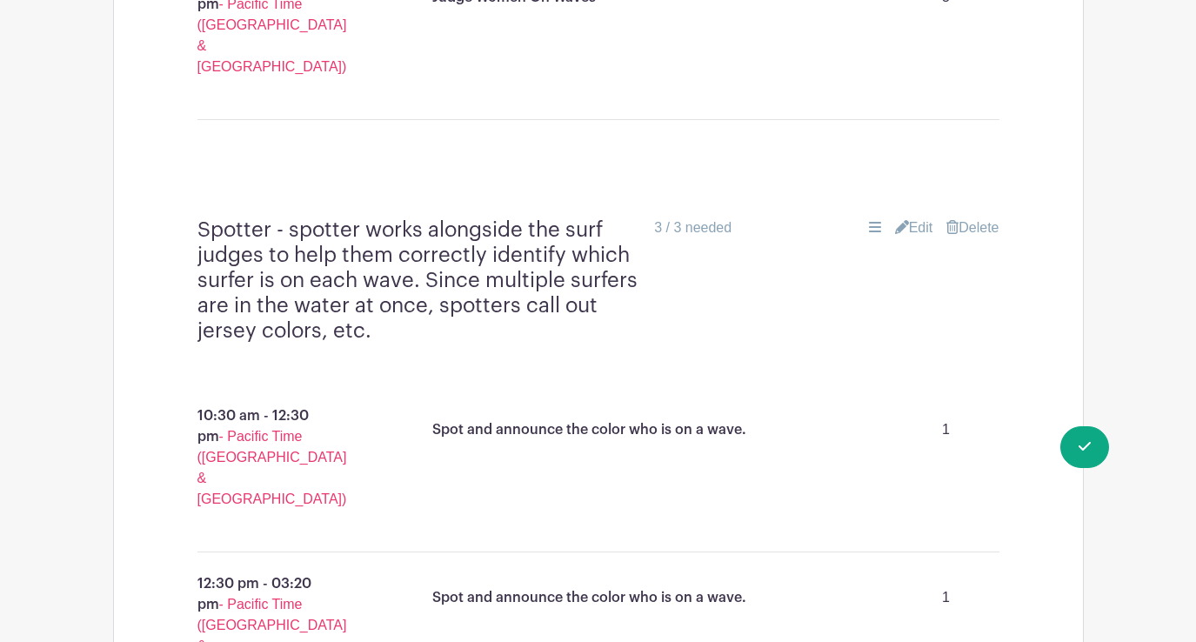
scroll to position [2024, 0]
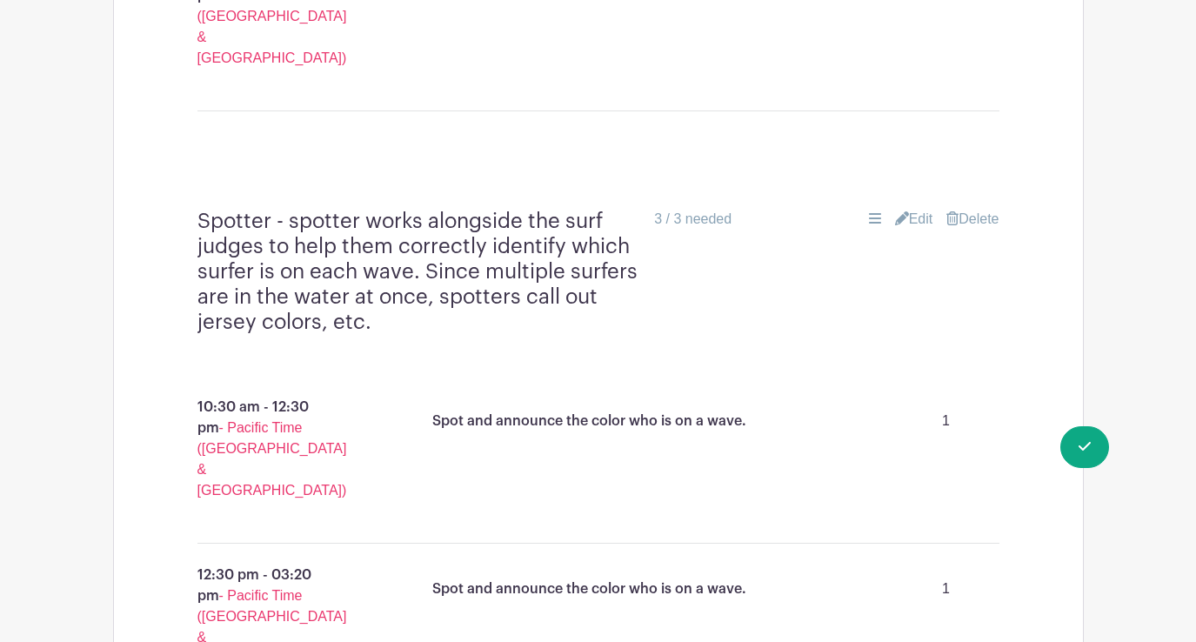
click at [915, 209] on link "Edit" at bounding box center [914, 219] width 38 height 21
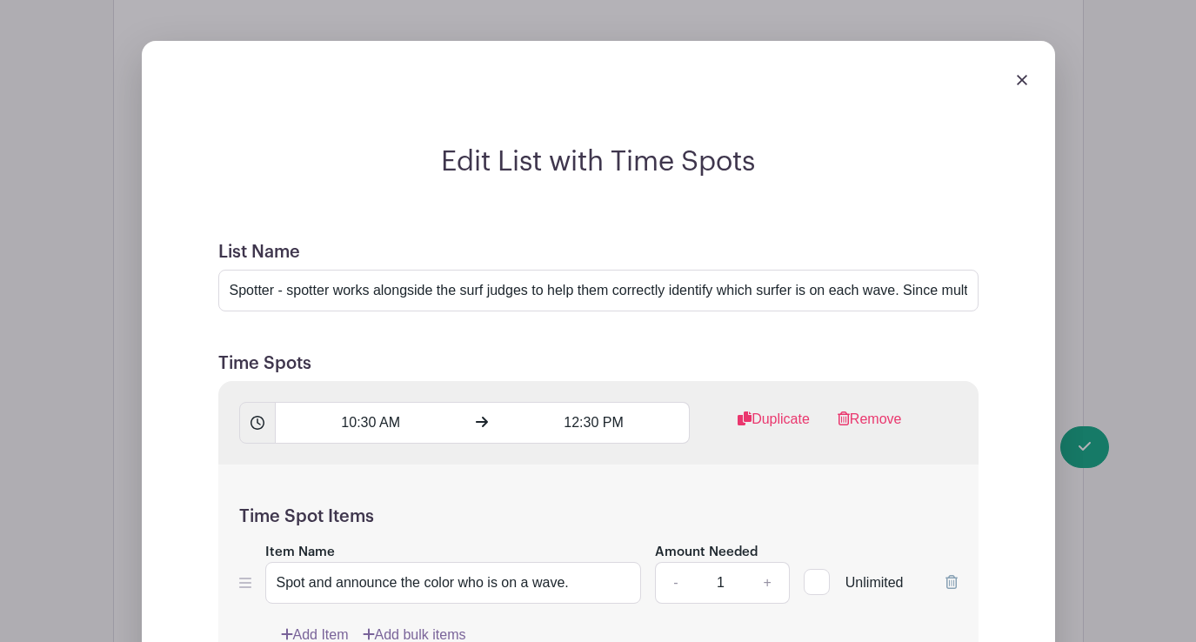
scroll to position [2209, 0]
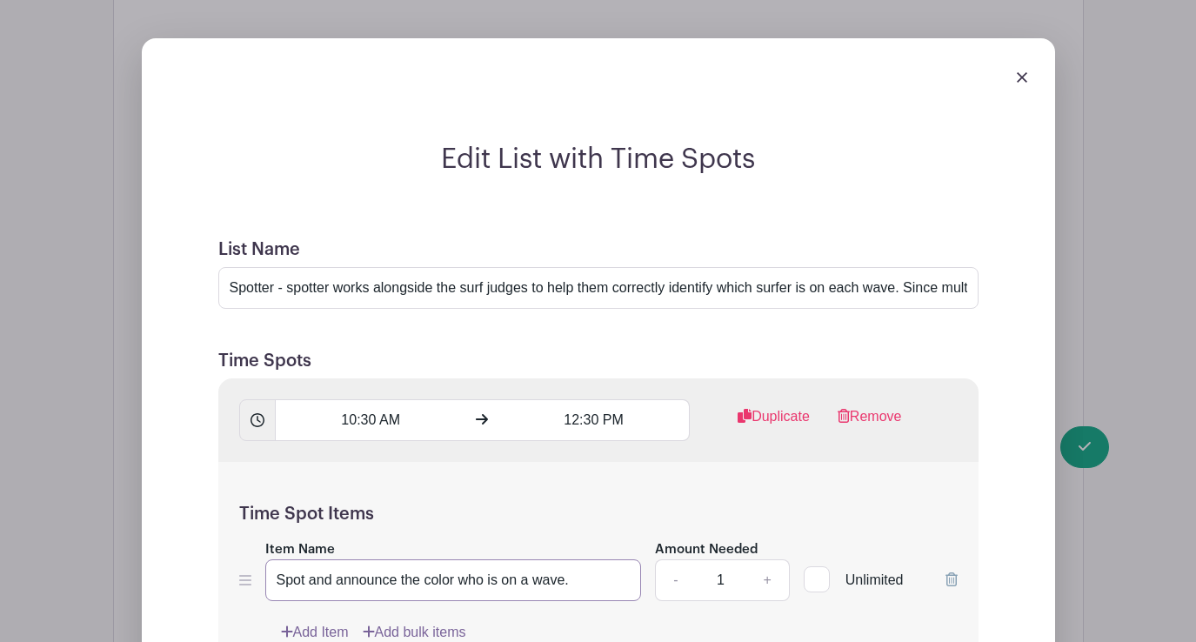
click at [459, 559] on input "Spot and announce the color who is on a wave." at bounding box center [453, 580] width 377 height 42
paste input "jersey"
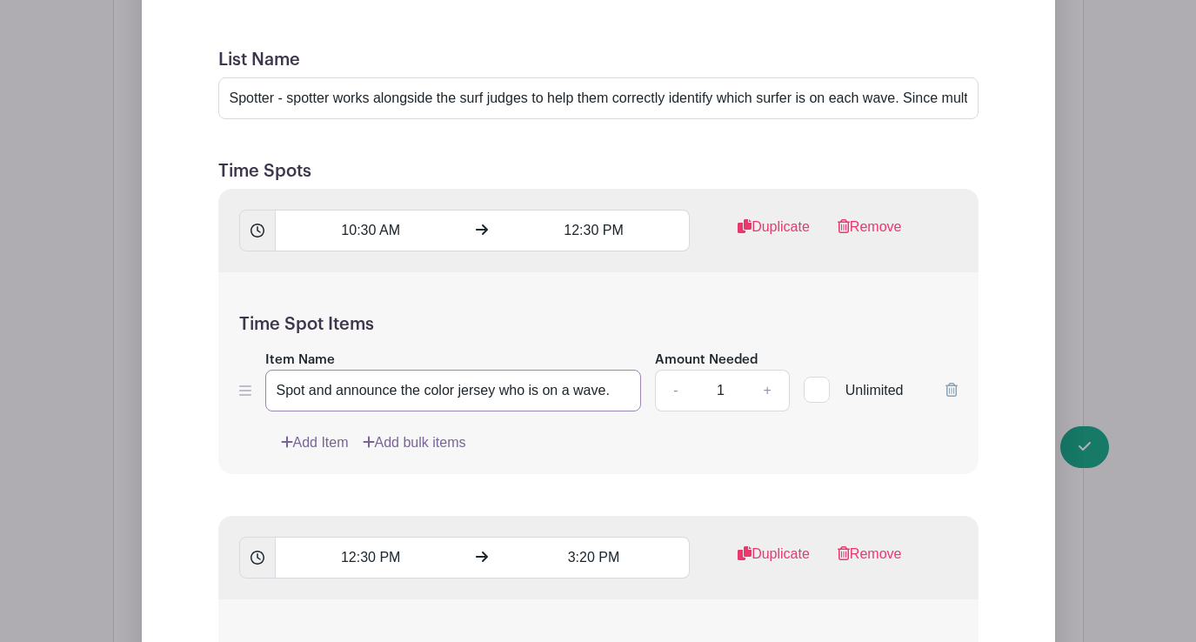
scroll to position [2404, 0]
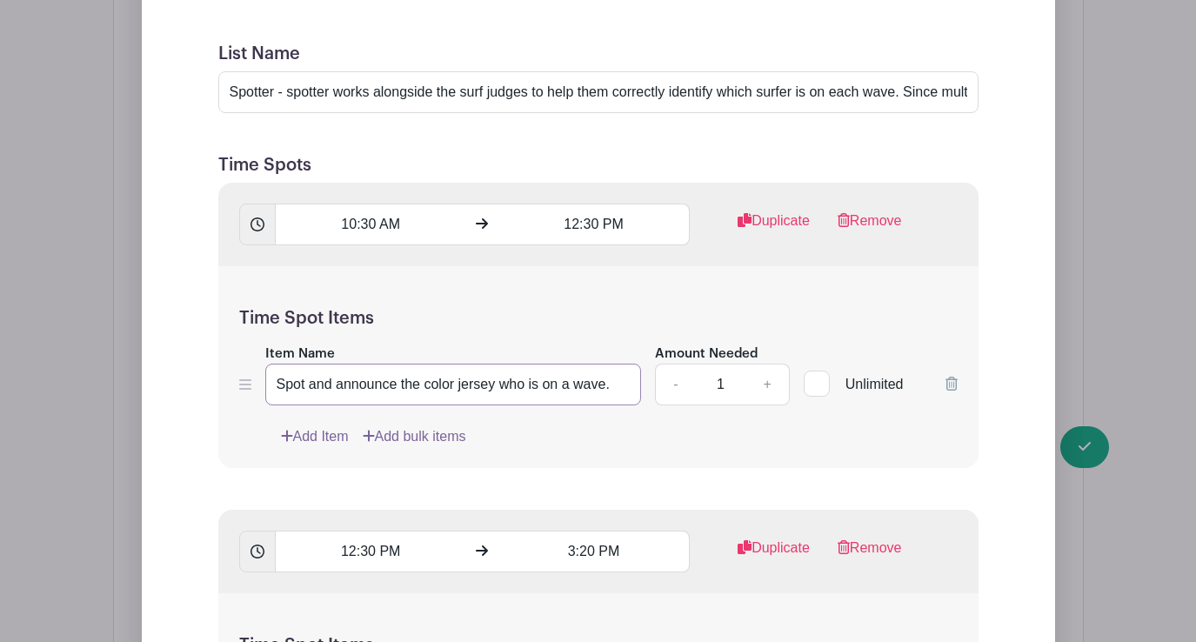
type input "Spot and announce the color jersey who is on a wave."
paste input "jersey"
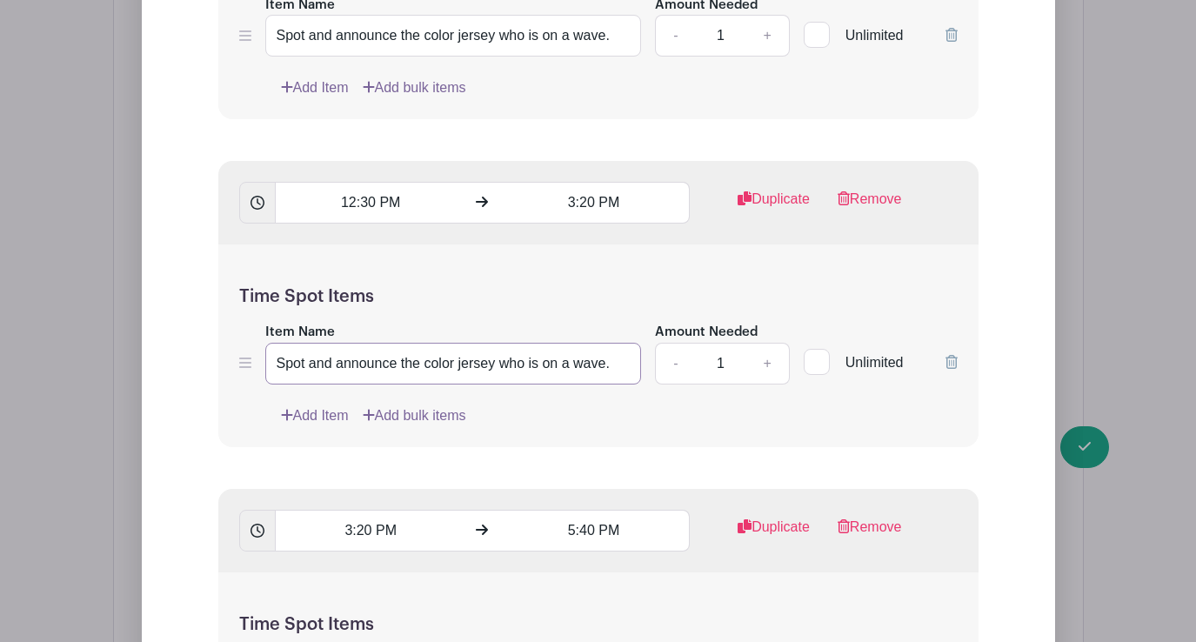
scroll to position [2755, 0]
type input "Spot and announce the color jersey who is on a wave."
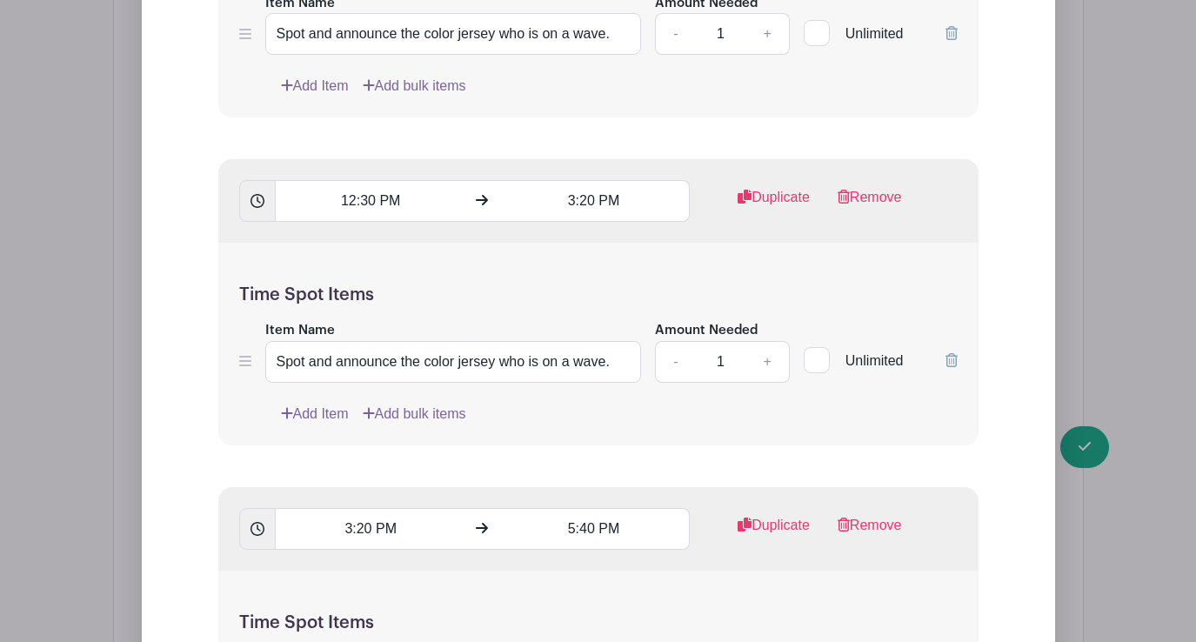
paste input "jersey"
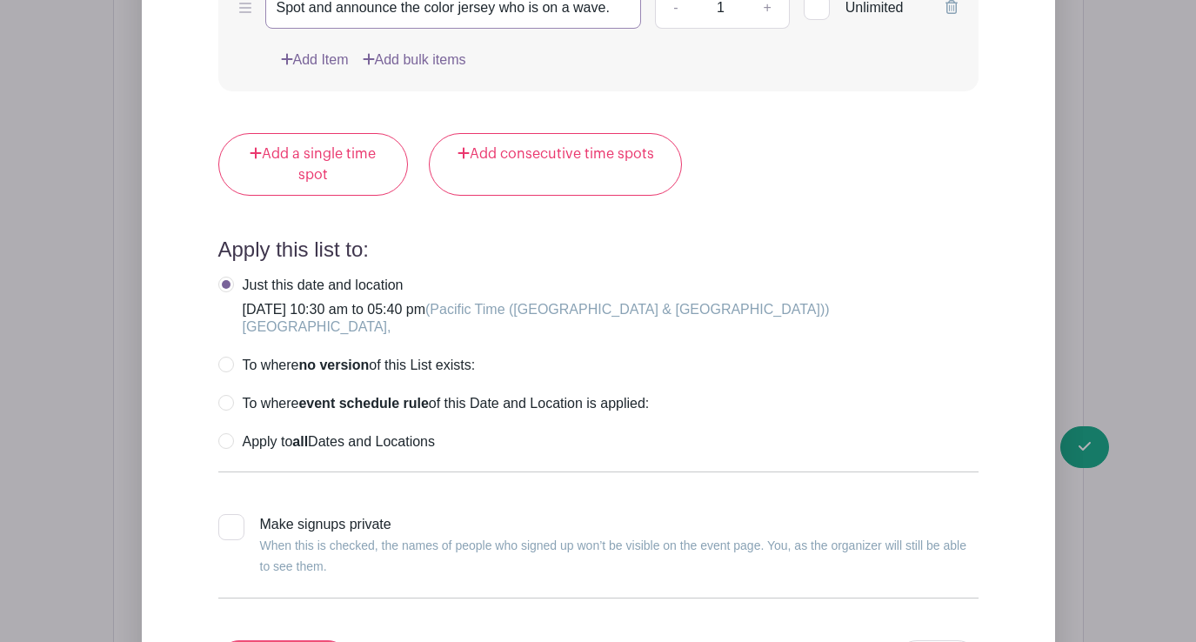
type input "Spot and announce the color jersey who is on a wave."
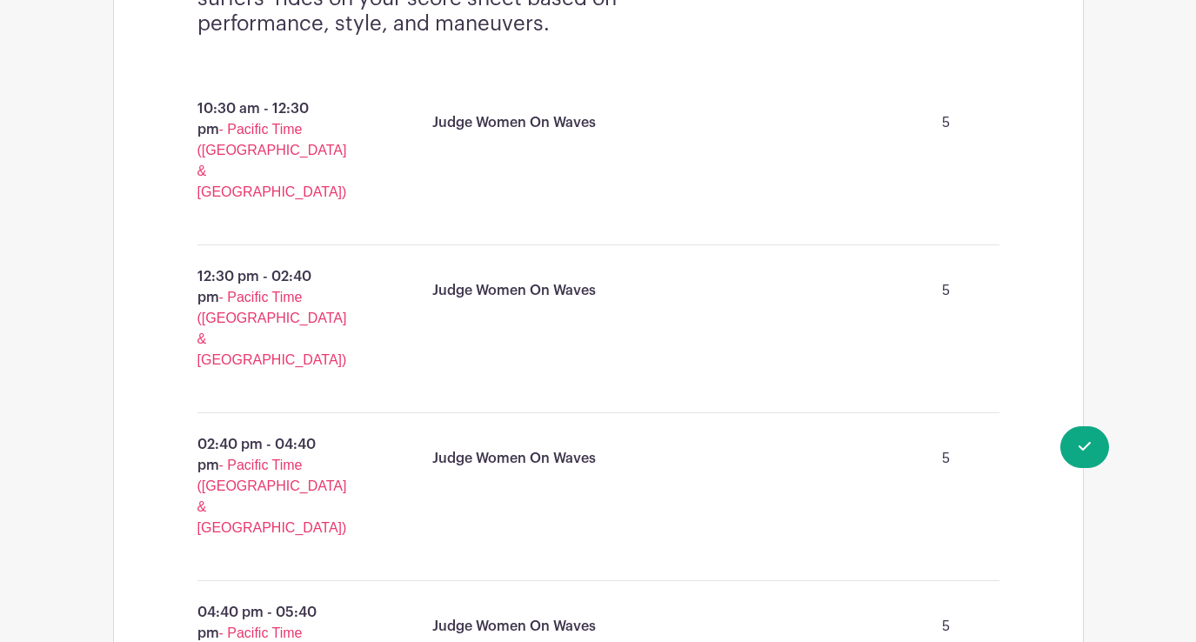
scroll to position [1388, 0]
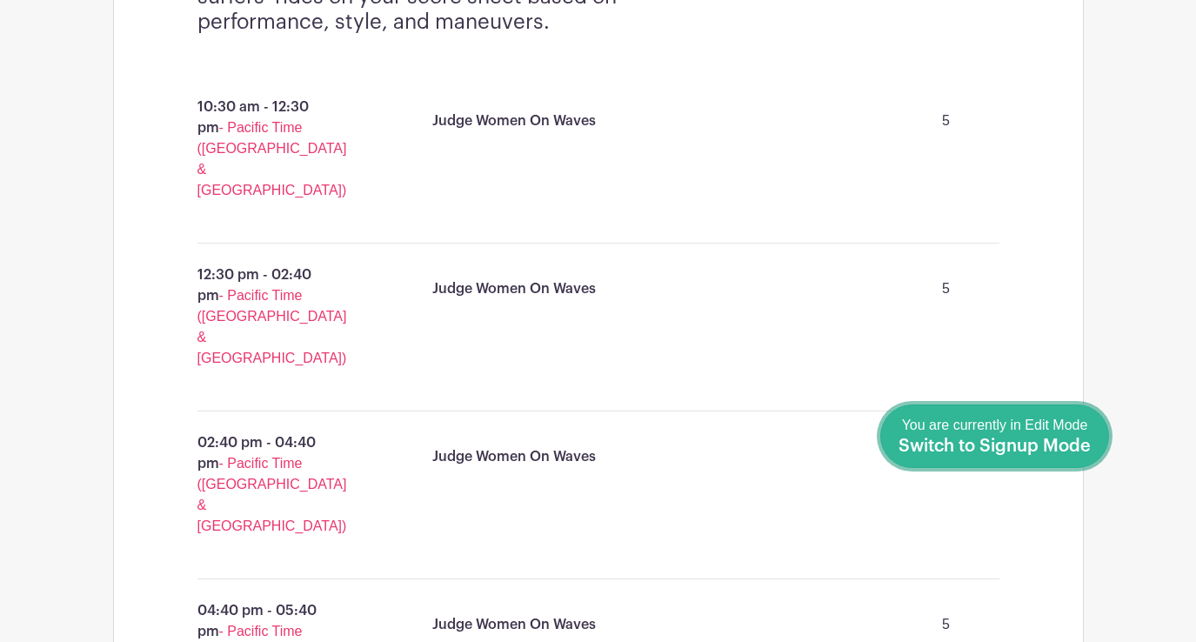
click at [1033, 446] on span "Switch to Signup Mode" at bounding box center [995, 446] width 192 height 17
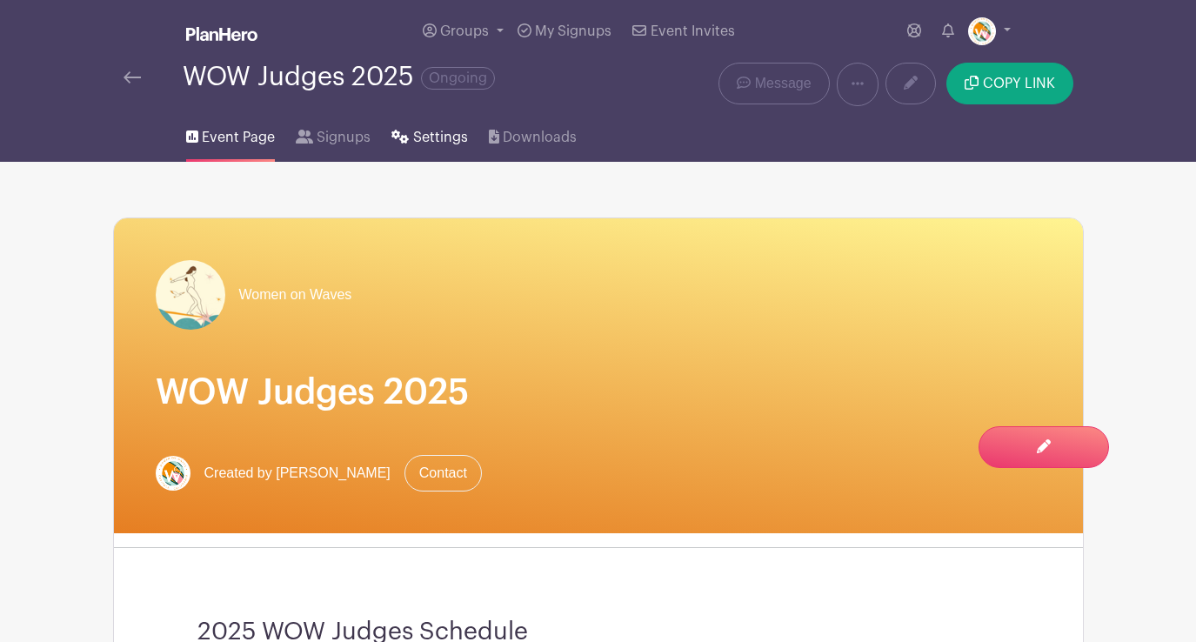
click at [430, 137] on span "Settings" at bounding box center [440, 137] width 55 height 21
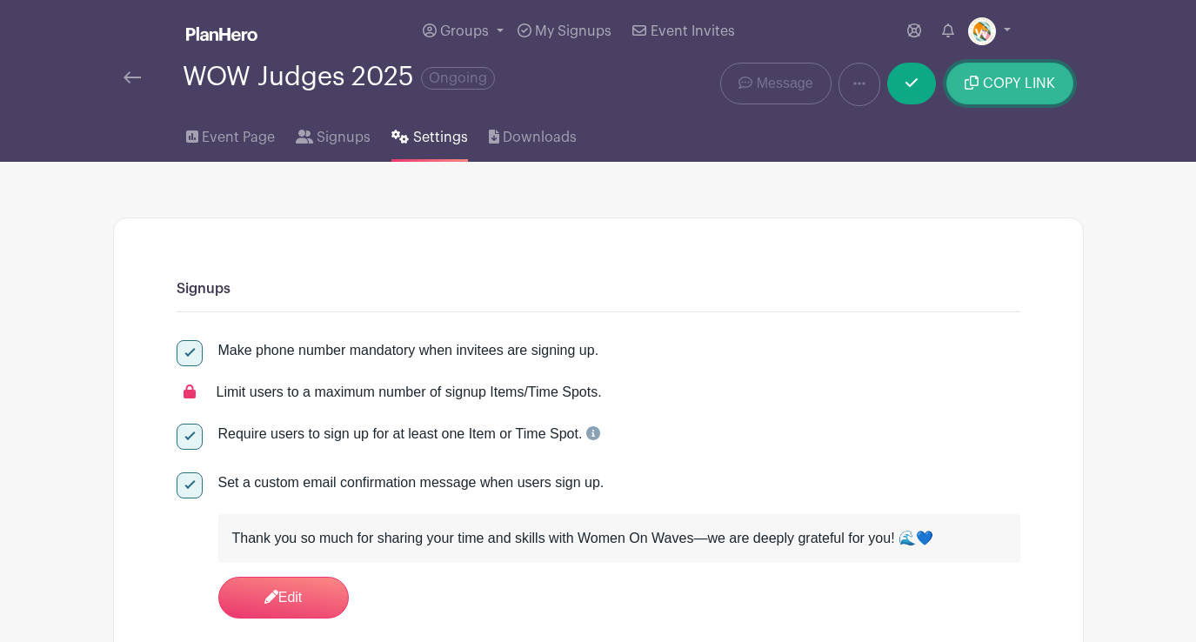
click at [1018, 85] on span "COPY LINK" at bounding box center [1019, 84] width 72 height 14
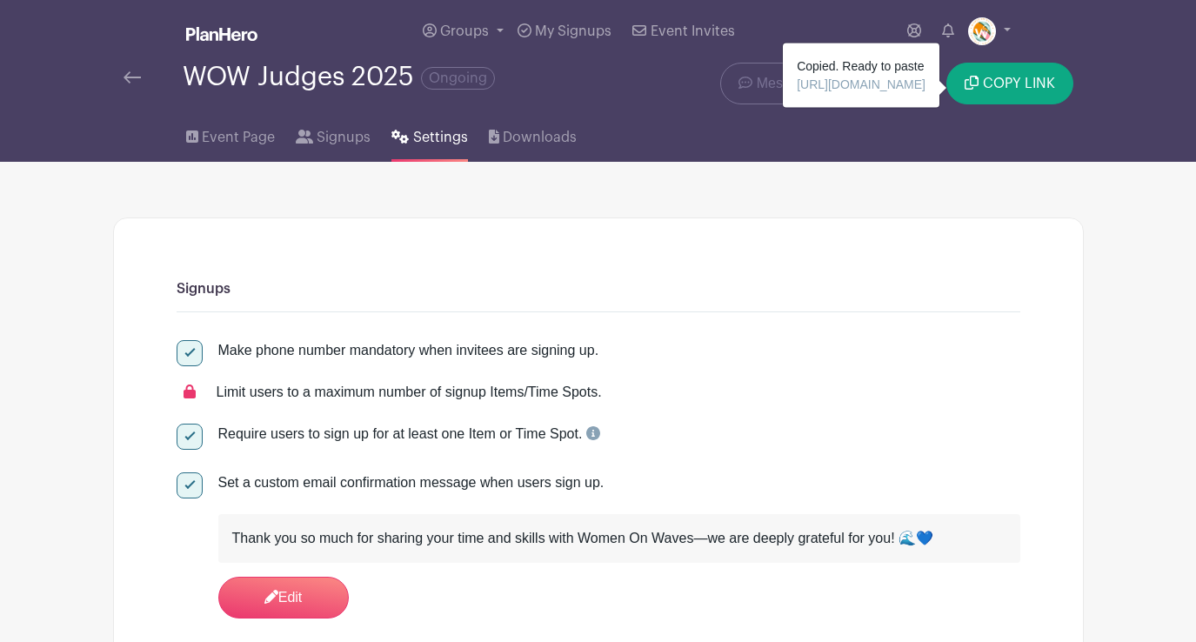
click at [134, 75] on img at bounding box center [132, 77] width 17 height 12
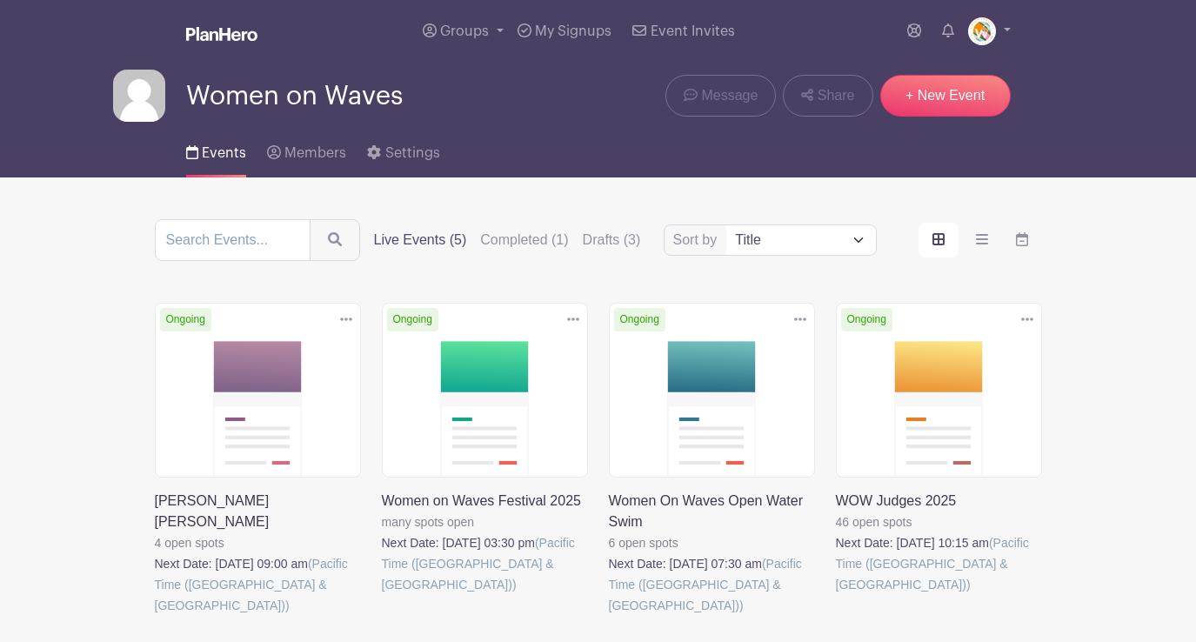
click at [155, 616] on link at bounding box center [155, 616] width 0 height 0
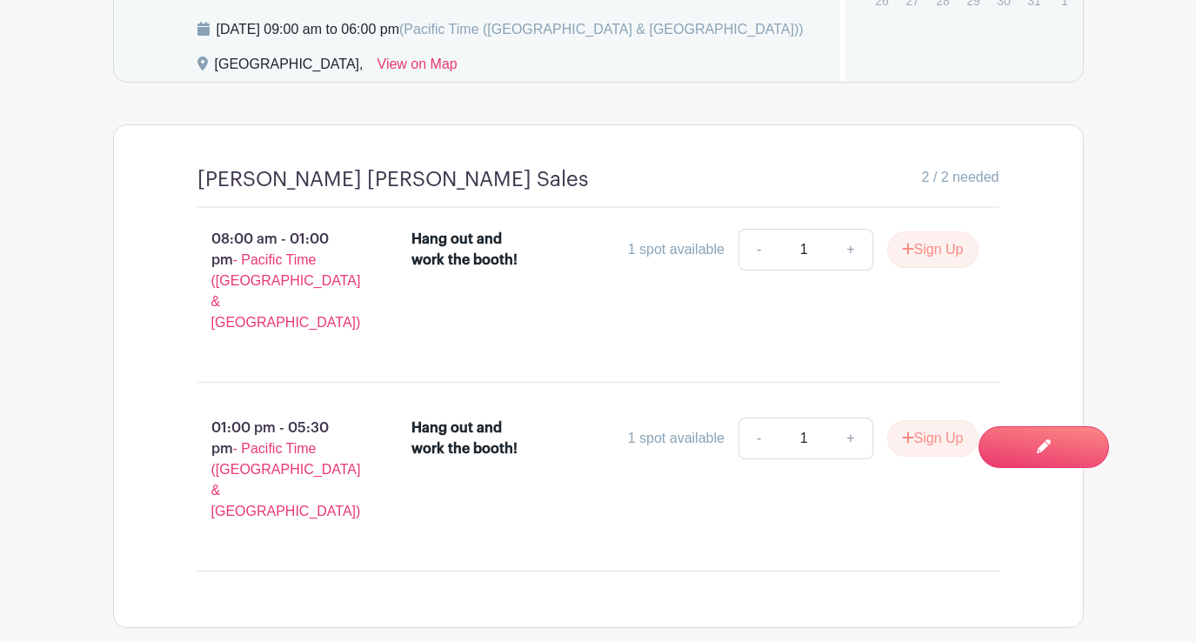
scroll to position [1358, 0]
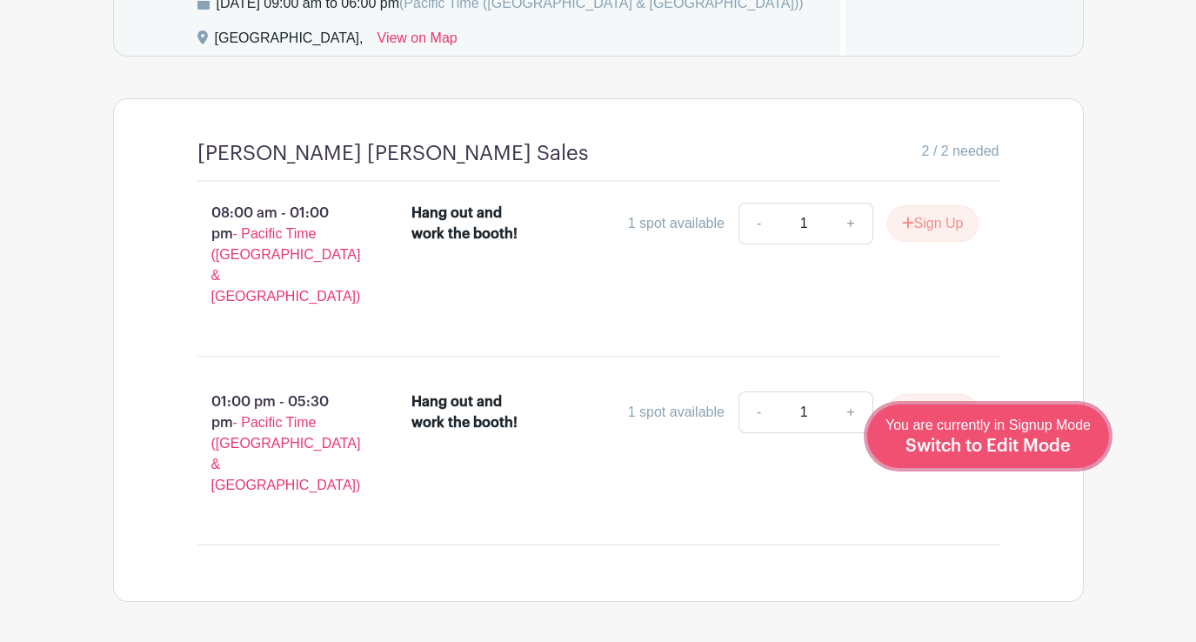
click at [1015, 436] on div "You are currently in Signup Mode Switch to Edit Mode" at bounding box center [988, 436] width 205 height 43
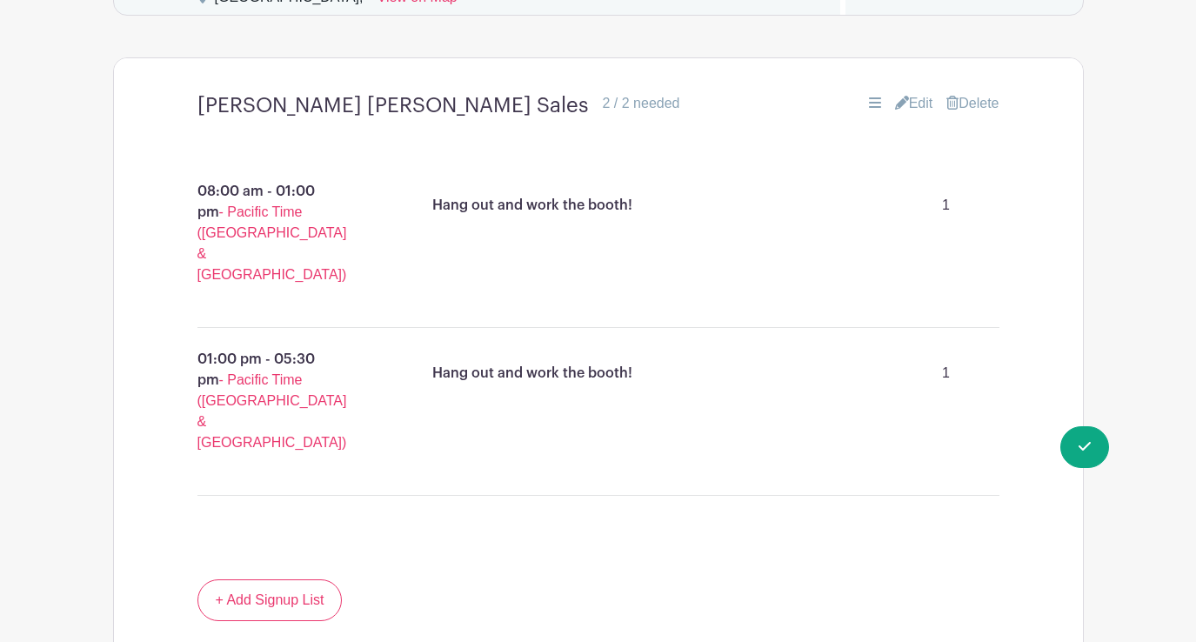
scroll to position [1434, 0]
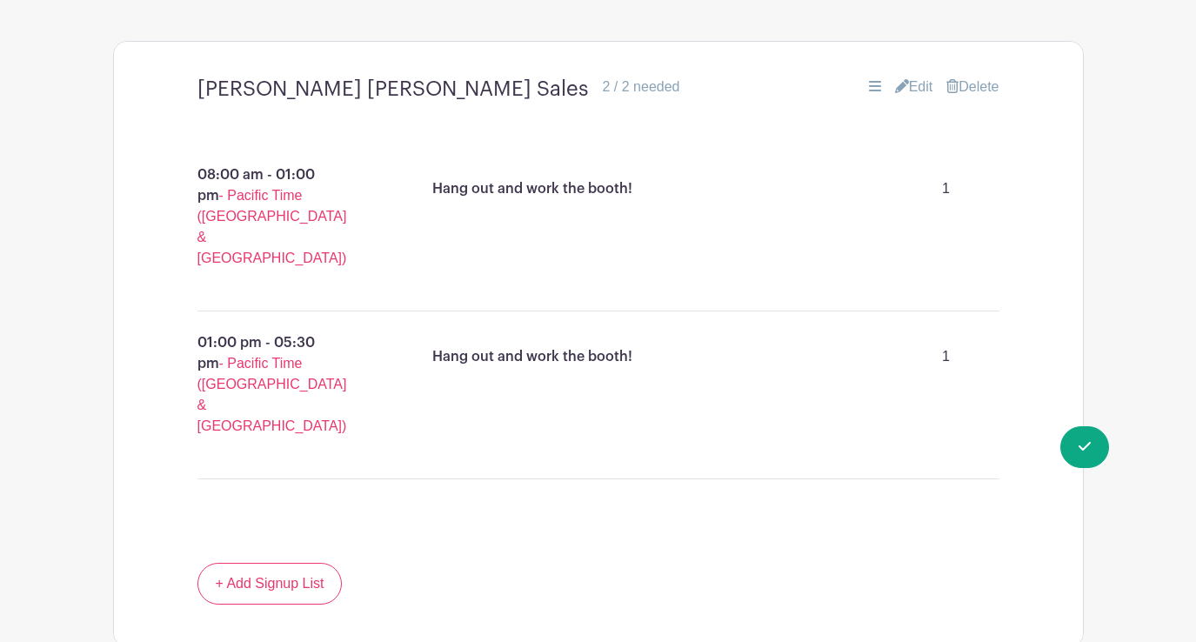
click at [914, 97] on link "Edit" at bounding box center [914, 87] width 38 height 21
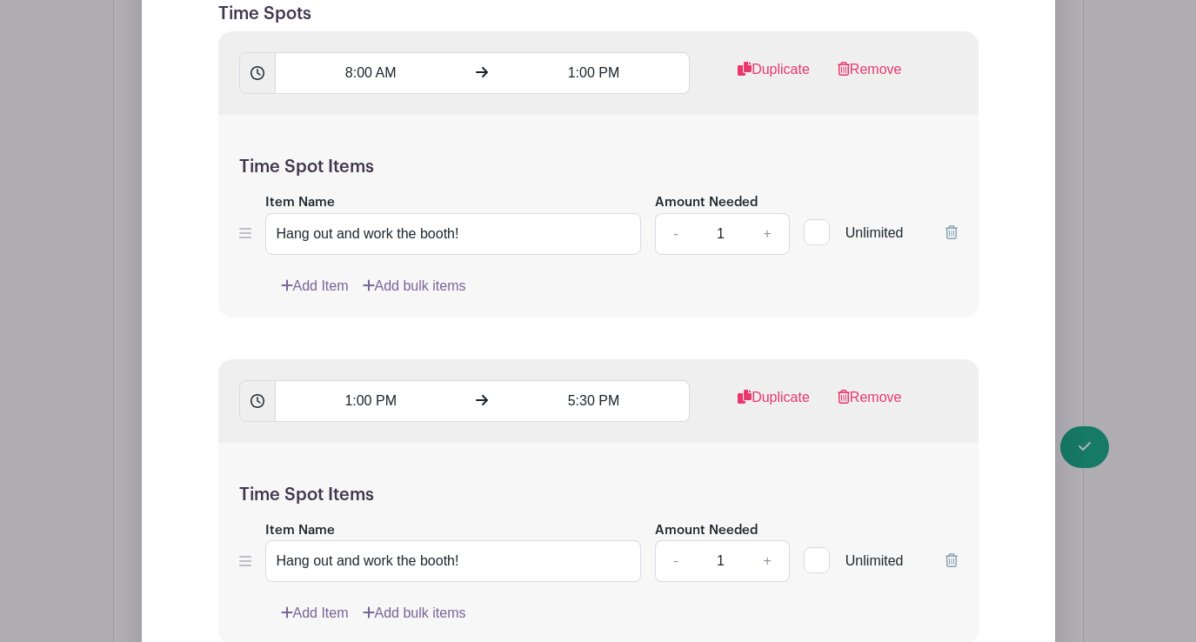
scroll to position [1868, 0]
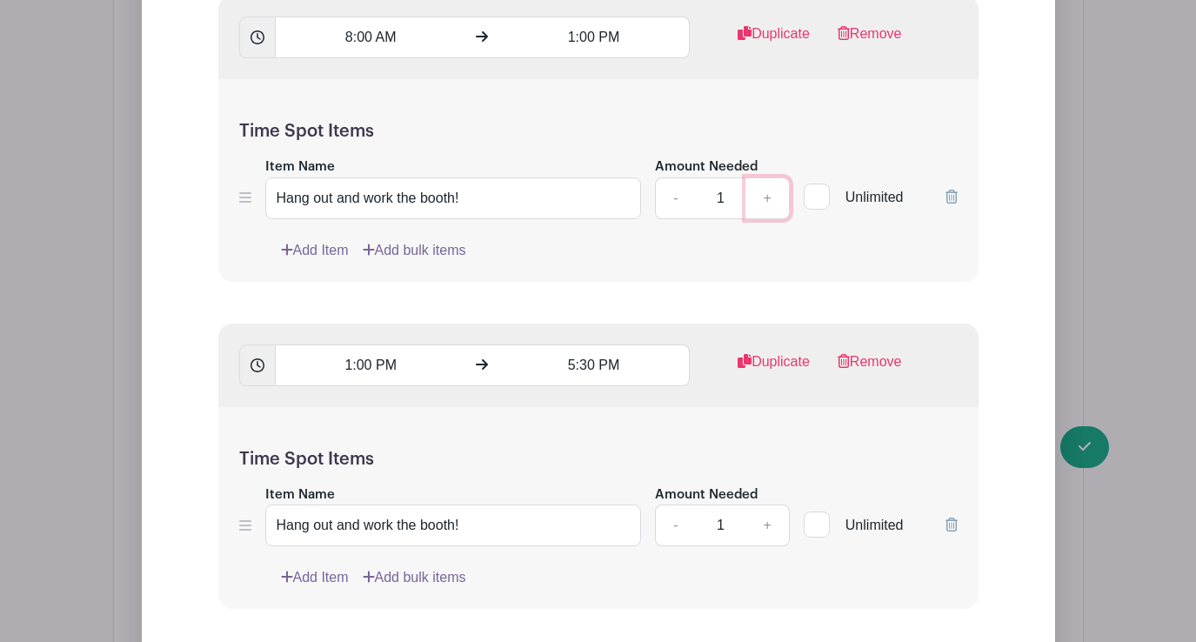
click at [772, 210] on link "+" at bounding box center [766, 198] width 43 height 42
type input "2"
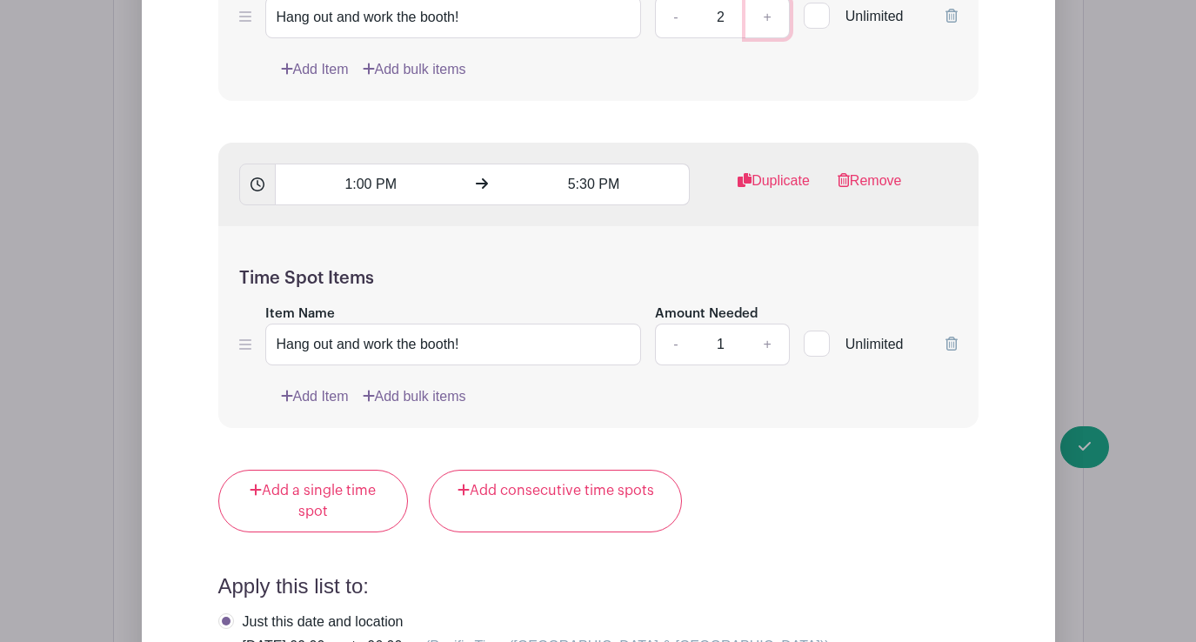
scroll to position [2051, 0]
click at [765, 358] on link "+" at bounding box center [766, 343] width 43 height 42
type input "2"
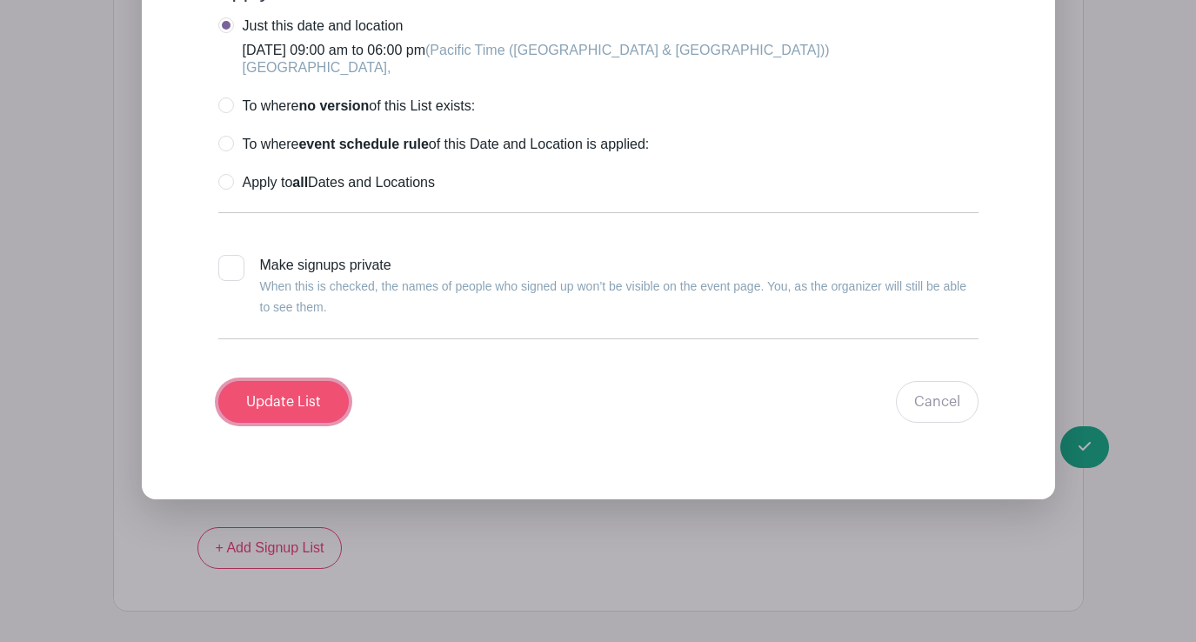
click at [300, 419] on input "Update List" at bounding box center [283, 402] width 130 height 42
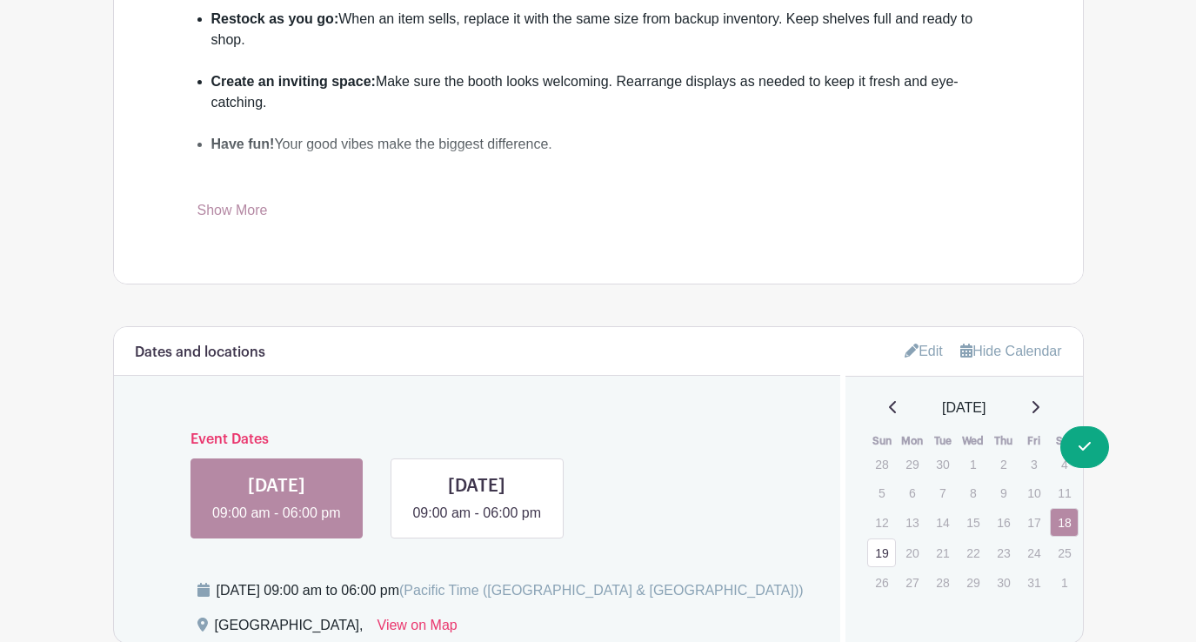
scroll to position [791, 0]
click at [477, 523] on link at bounding box center [477, 523] width 0 height 0
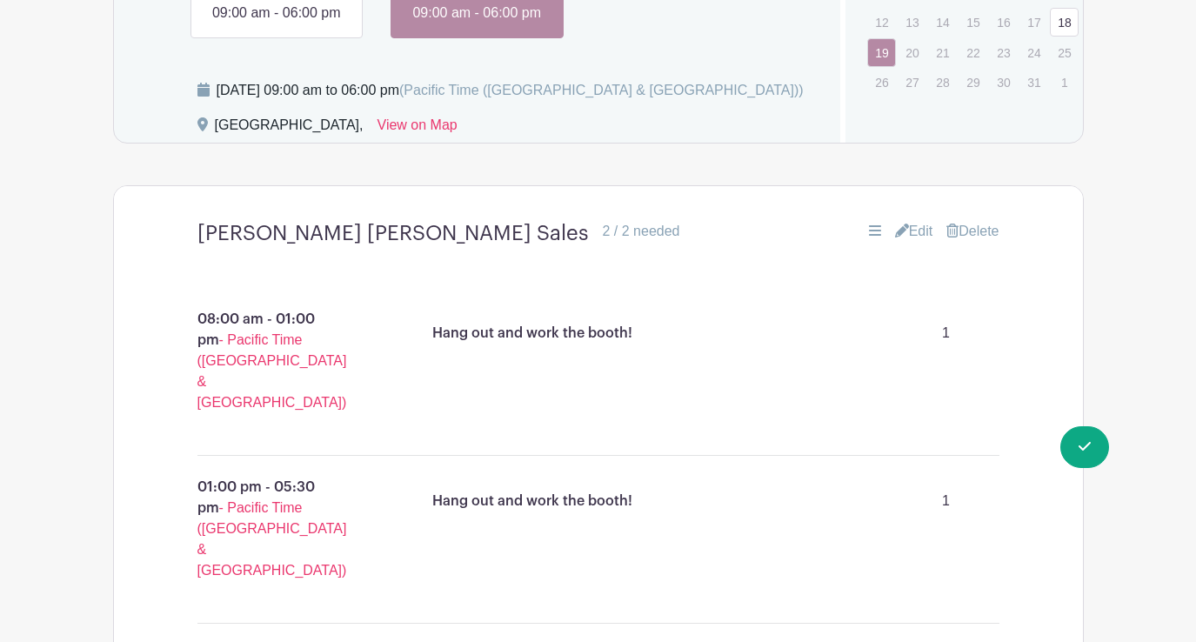
scroll to position [1283, 0]
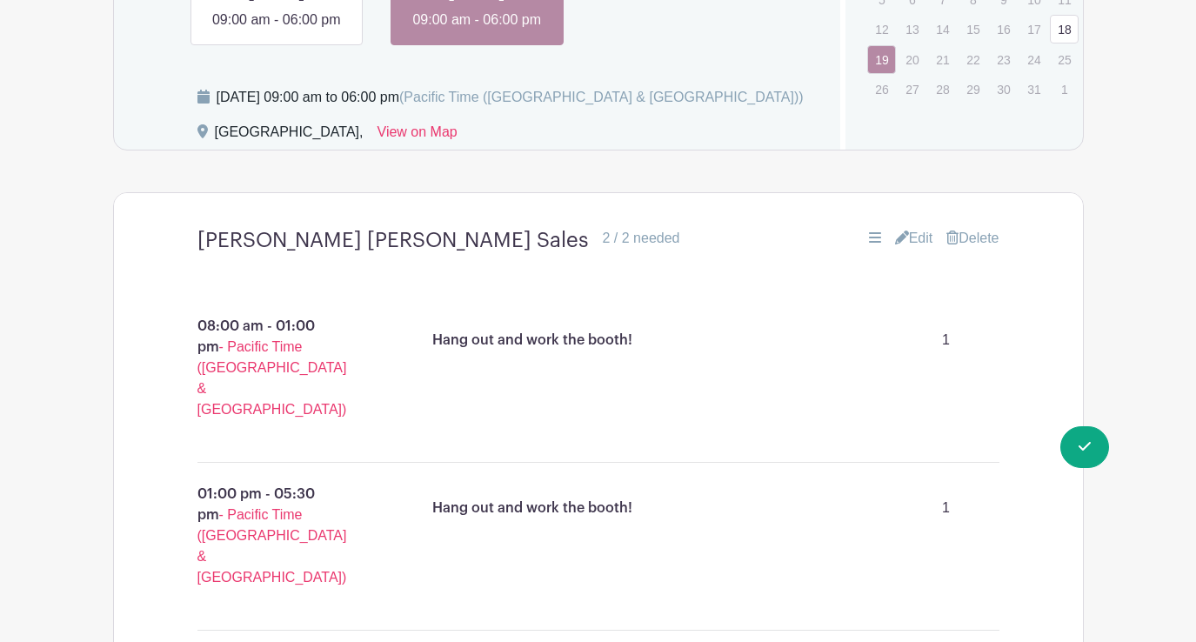
click at [913, 245] on link "Edit" at bounding box center [914, 238] width 38 height 21
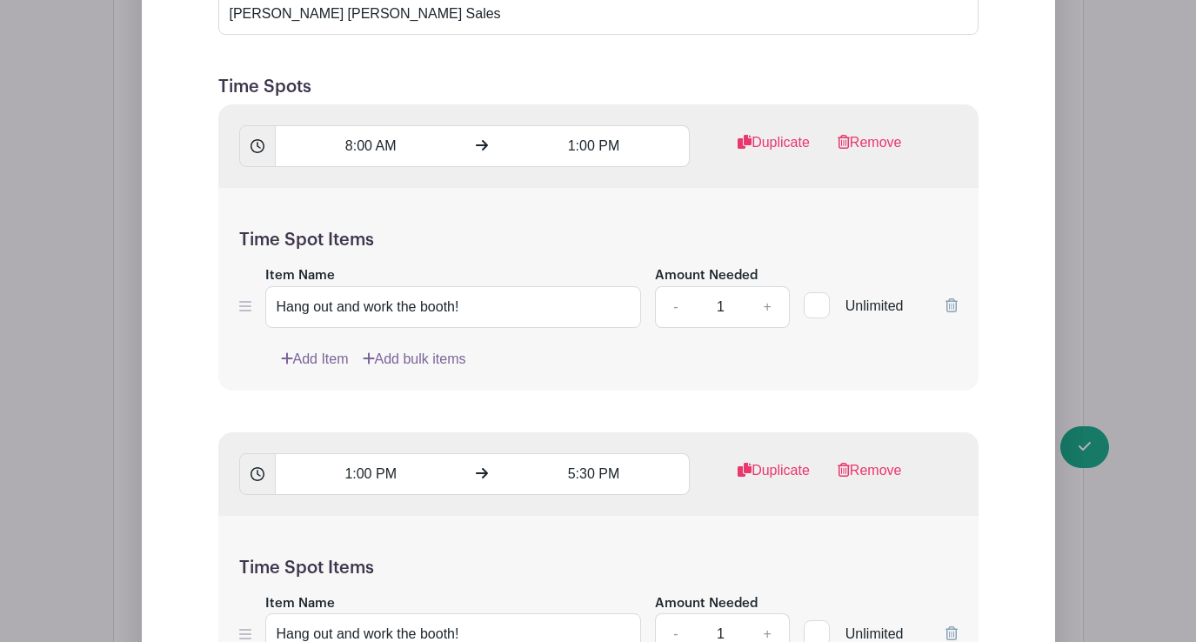
scroll to position [1761, 0]
click at [771, 313] on link "+" at bounding box center [766, 305] width 43 height 42
type input "2"
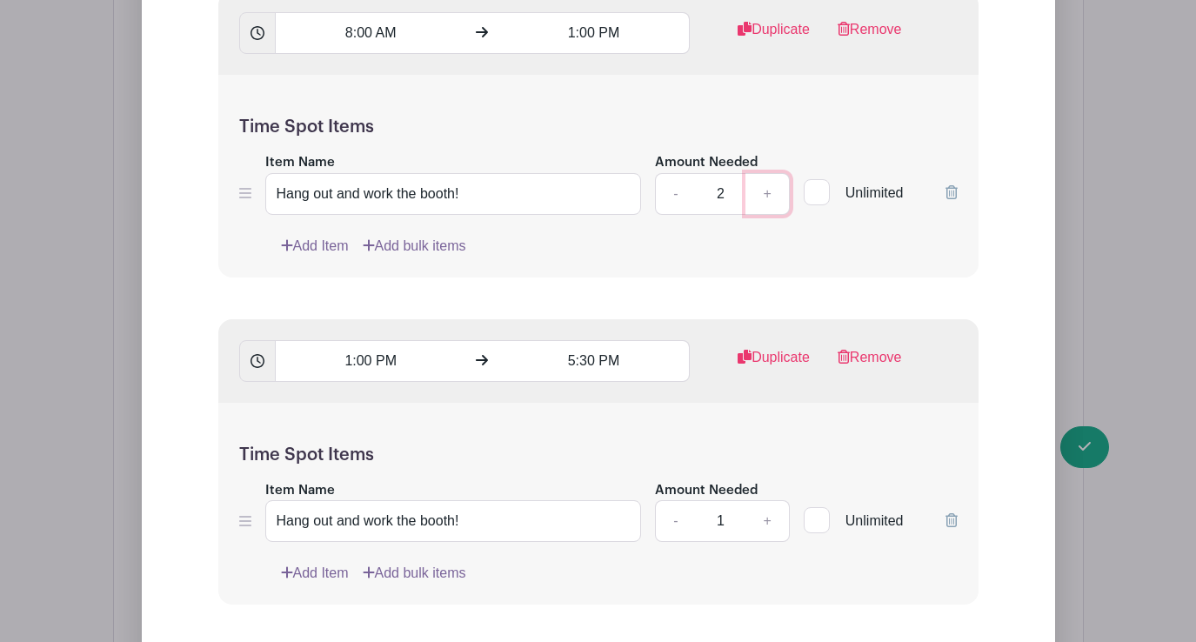
scroll to position [1896, 0]
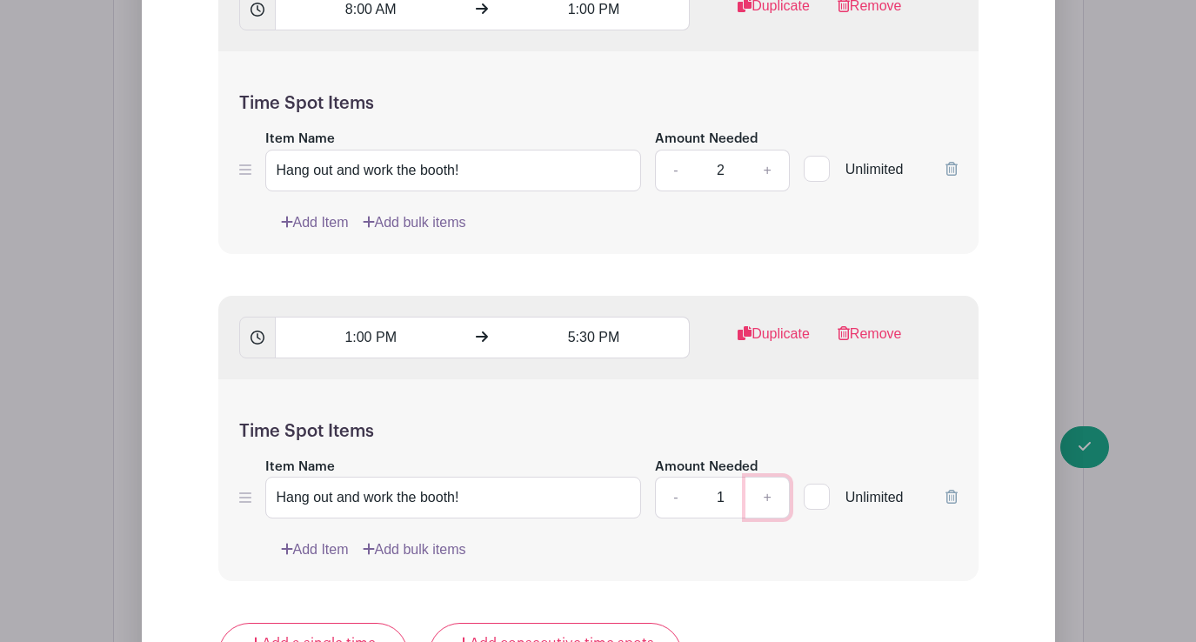
click at [768, 510] on link "+" at bounding box center [766, 498] width 43 height 42
type input "2"
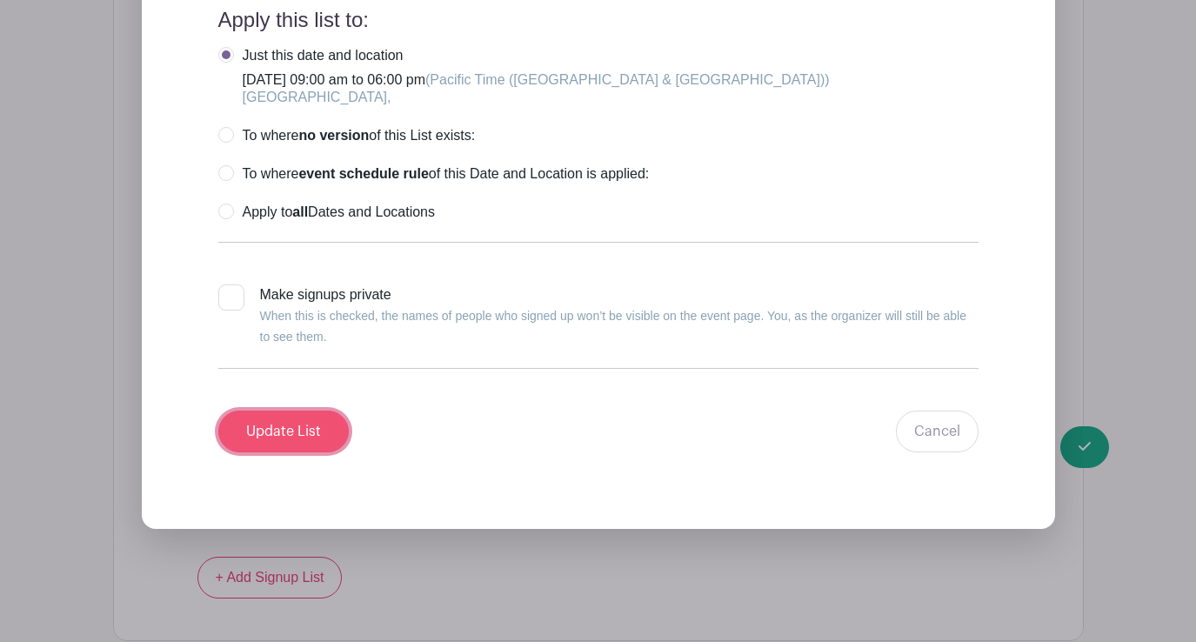
click at [296, 444] on input "Update List" at bounding box center [283, 432] width 130 height 42
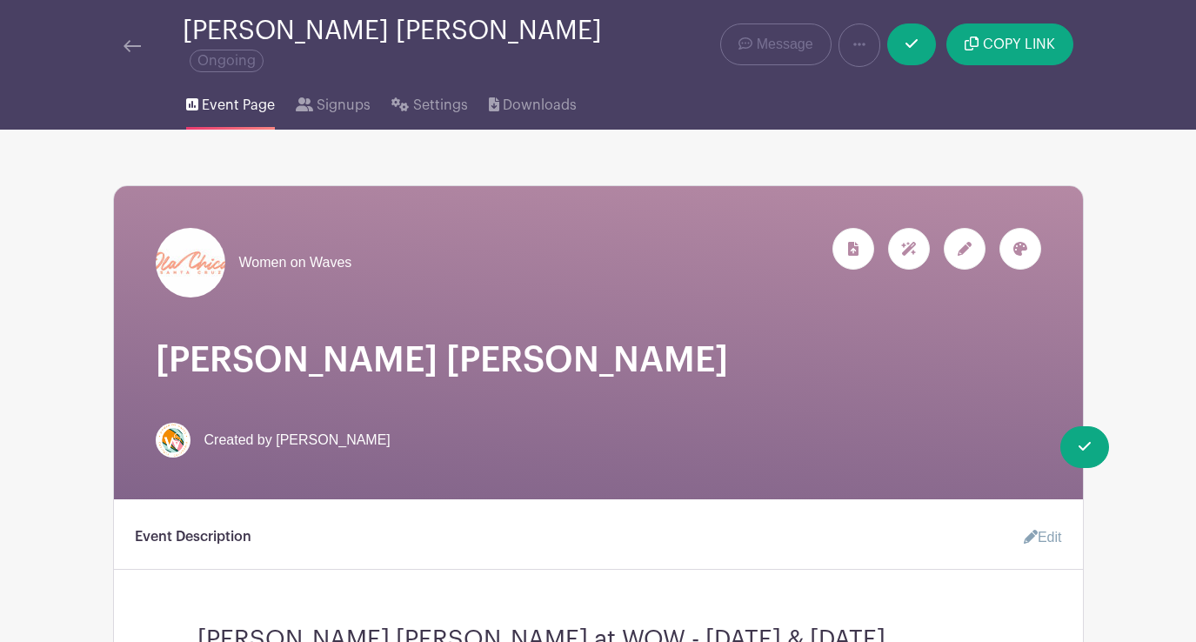
scroll to position [43, 0]
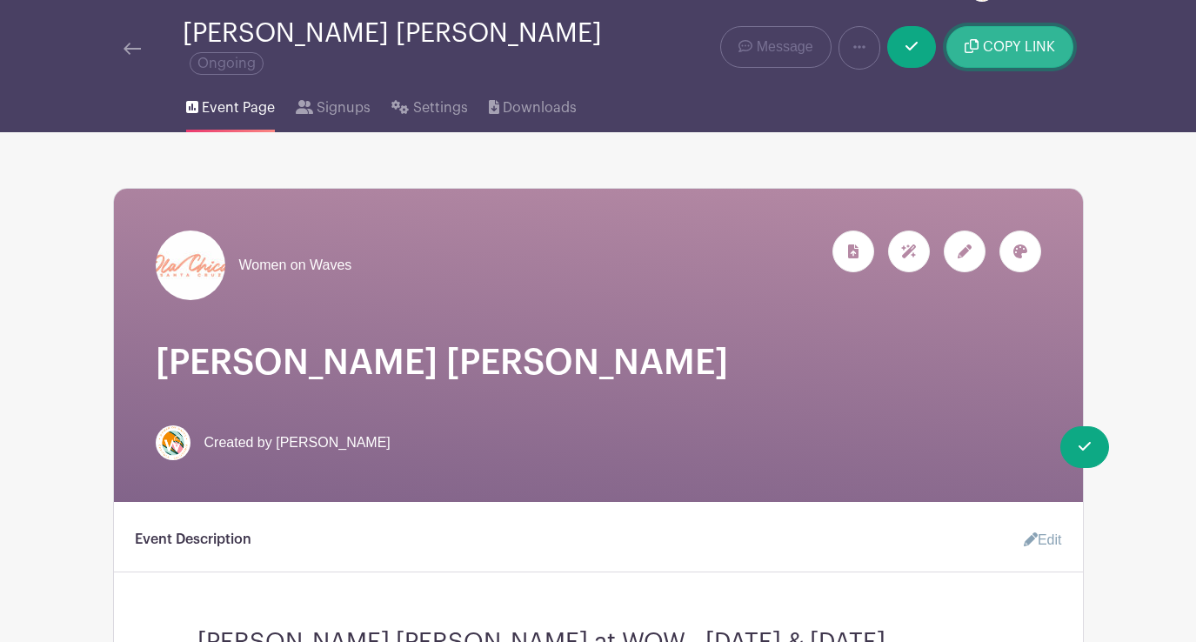
click at [1026, 40] on span "COPY LINK" at bounding box center [1019, 47] width 72 height 14
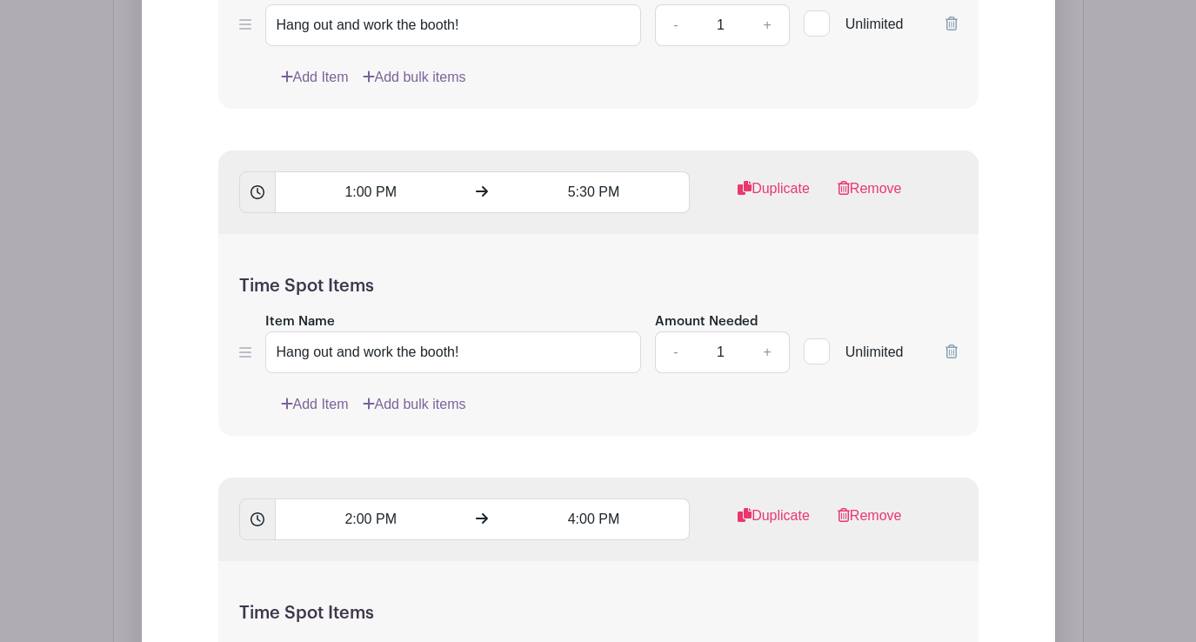
scroll to position [2229, 0]
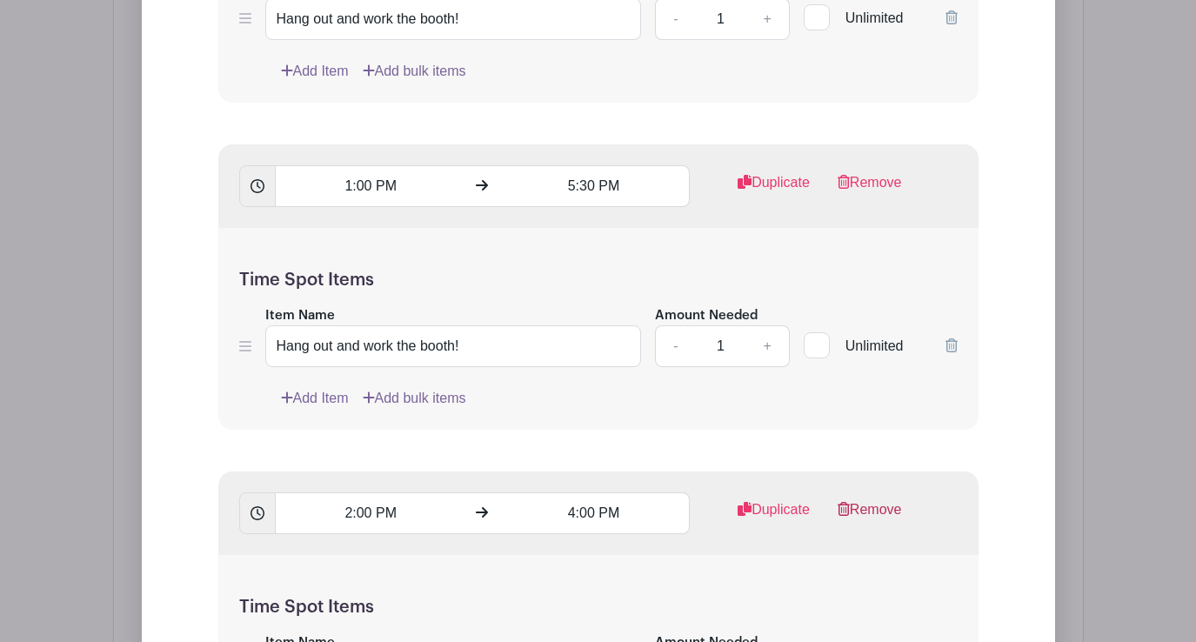
click at [880, 522] on link "Remove" at bounding box center [870, 516] width 64 height 35
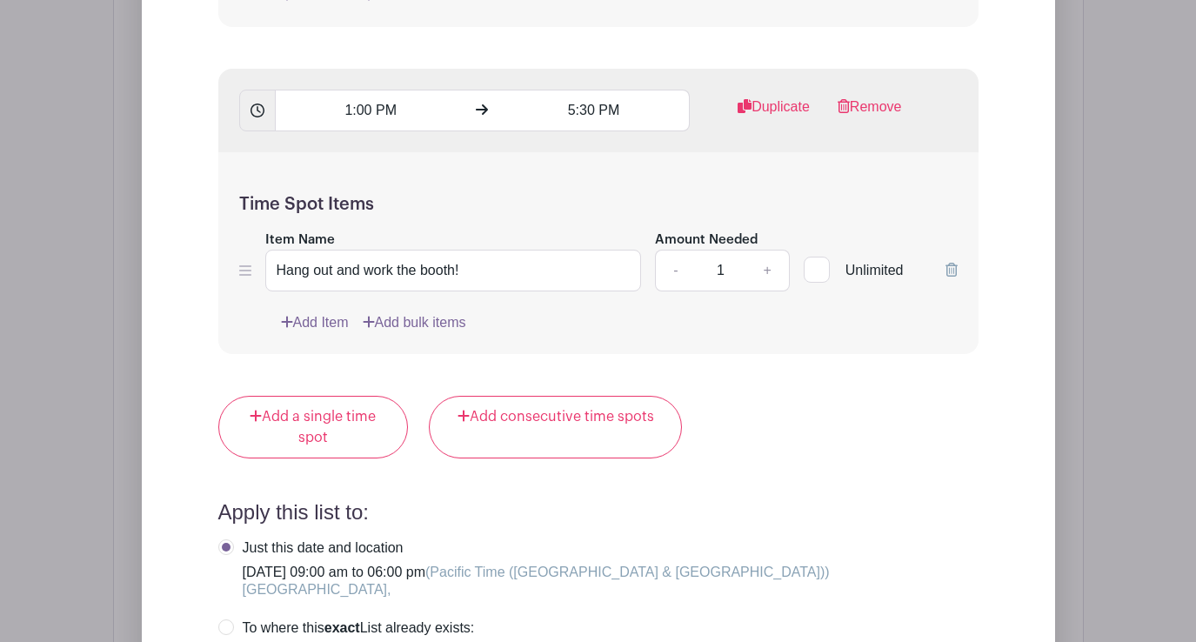
scroll to position [2284, 0]
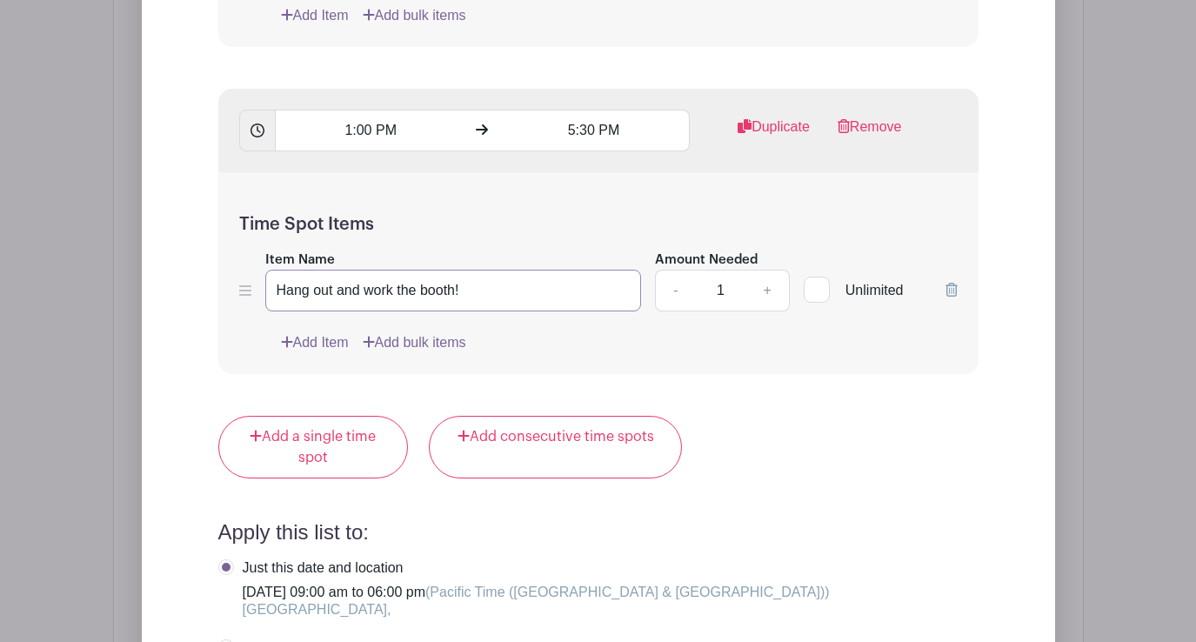
click at [440, 300] on input "Hang out and work the booth!" at bounding box center [453, 291] width 377 height 42
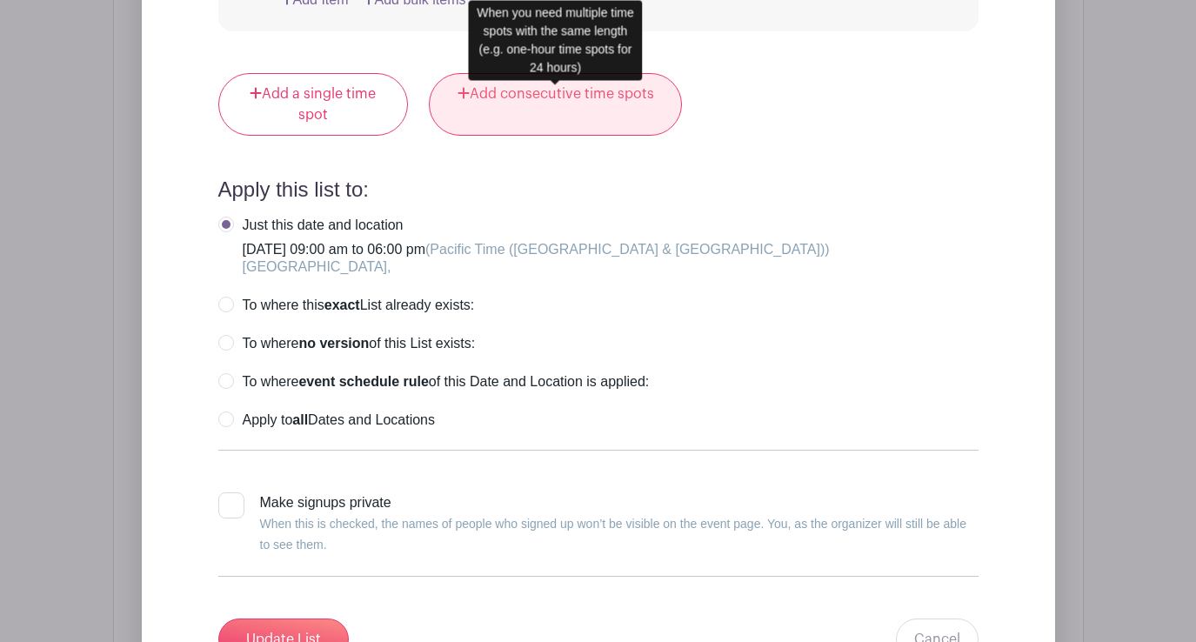
scroll to position [2680, 0]
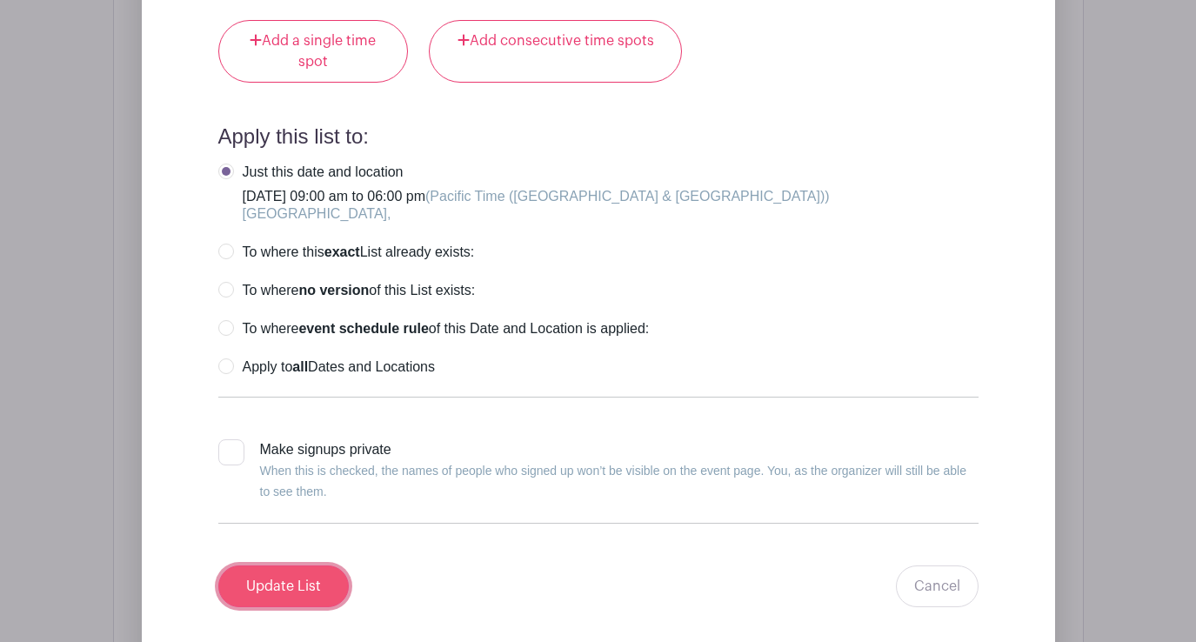
click at [320, 590] on input "Update List" at bounding box center [283, 586] width 130 height 42
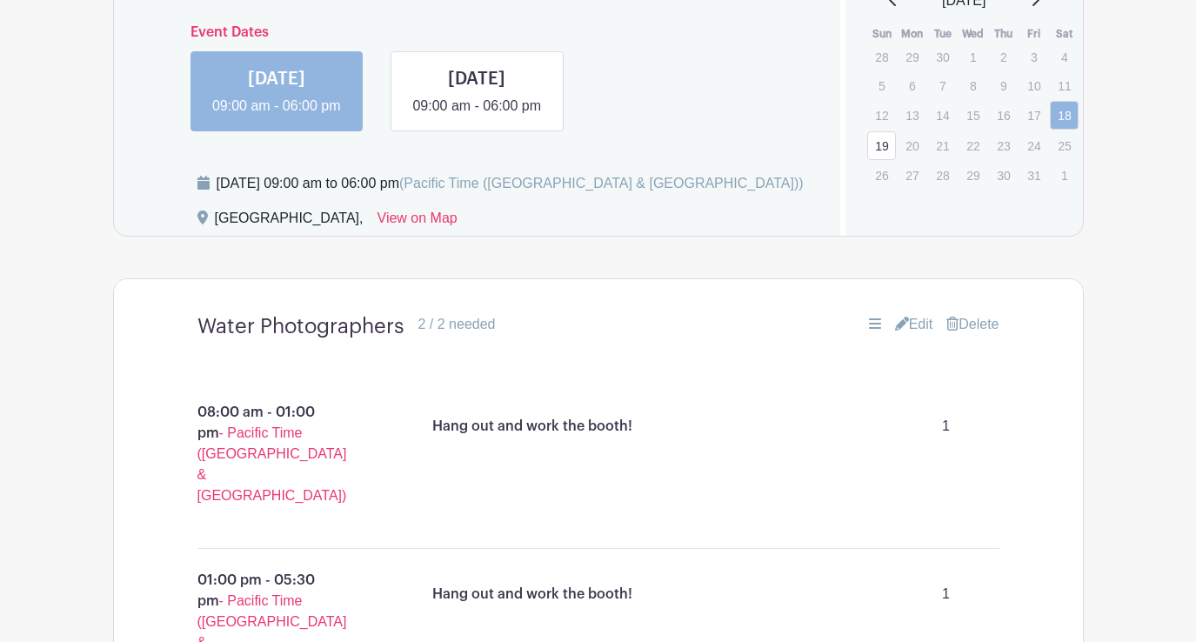
scroll to position [1237, 0]
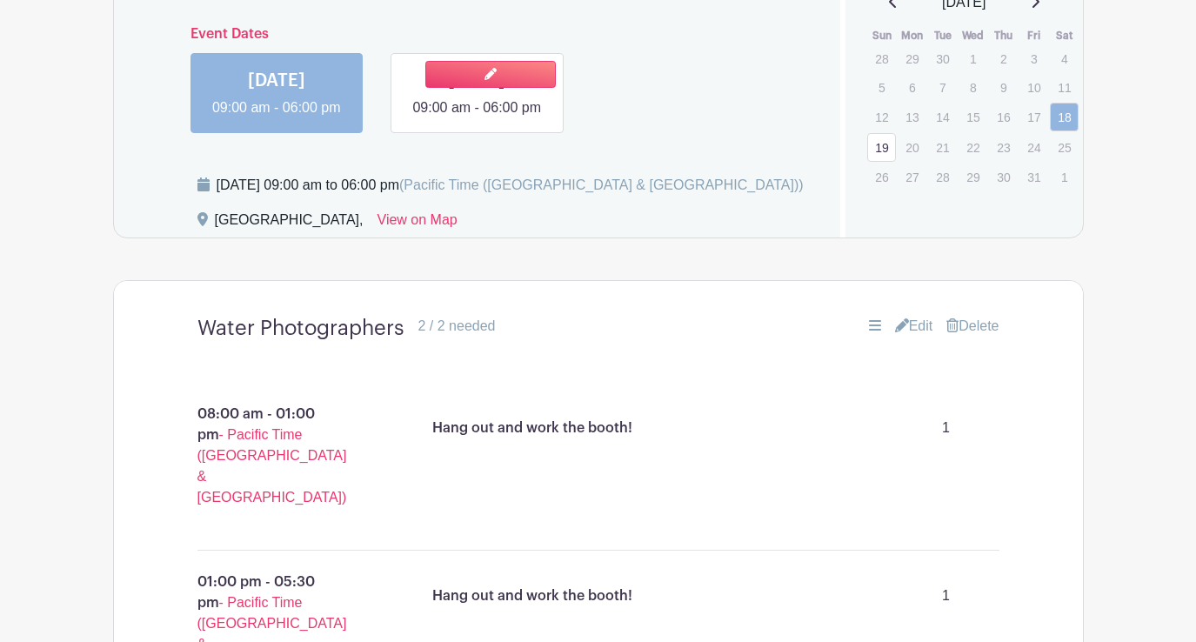
click at [477, 118] on link at bounding box center [477, 118] width 0 height 0
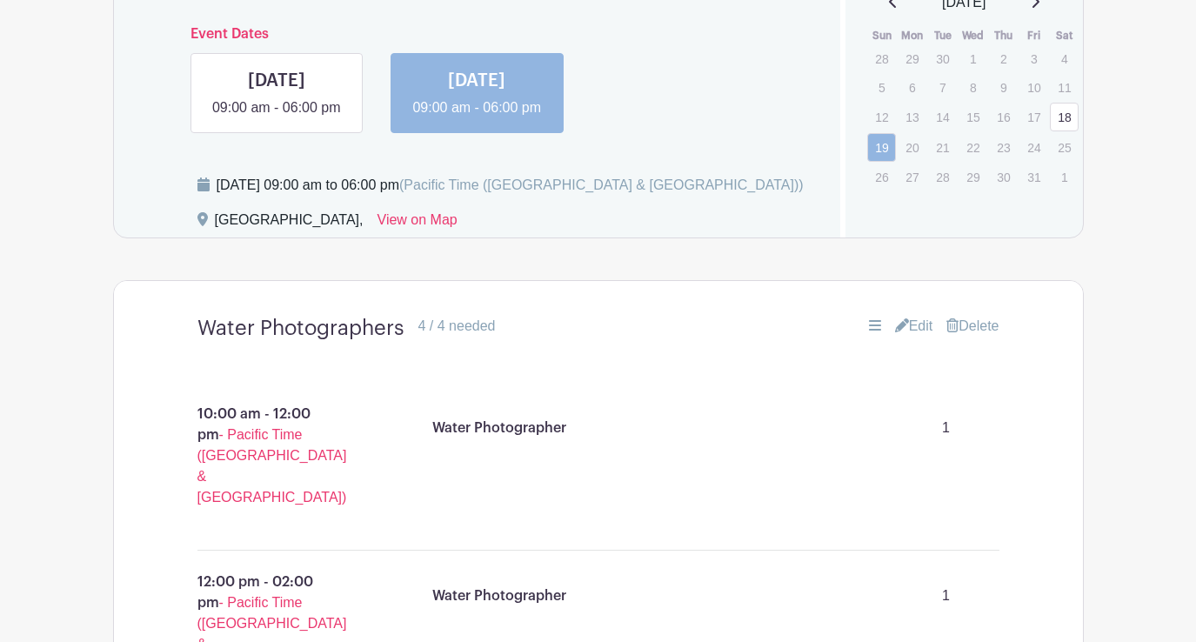
click at [923, 337] on link "Edit" at bounding box center [914, 326] width 38 height 21
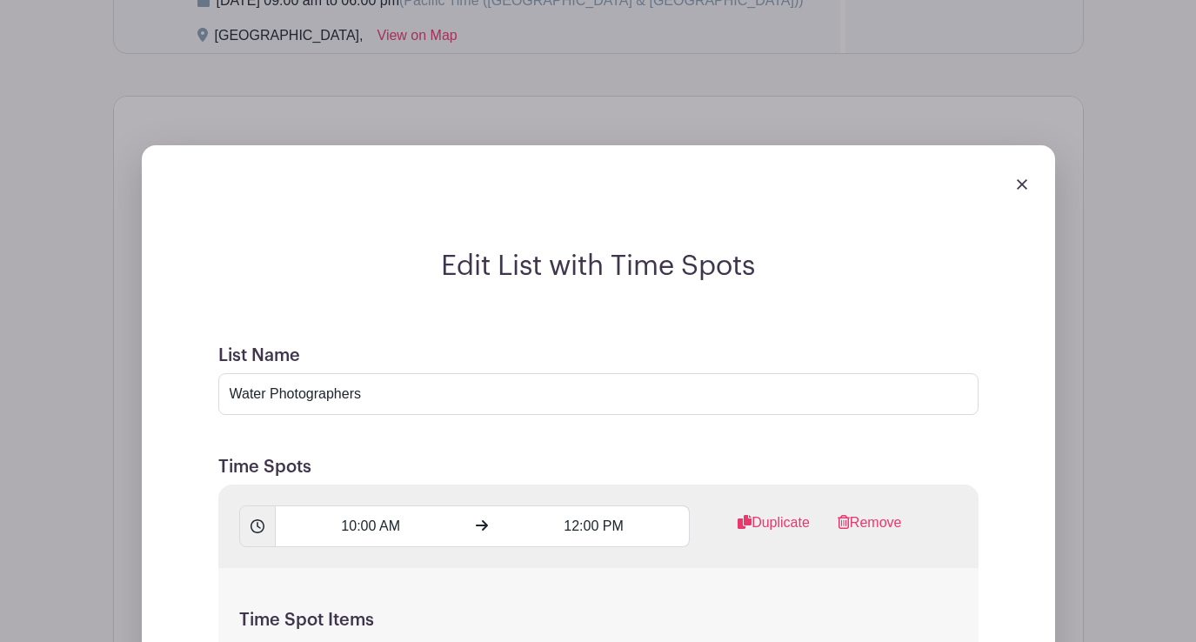
scroll to position [1442, 0]
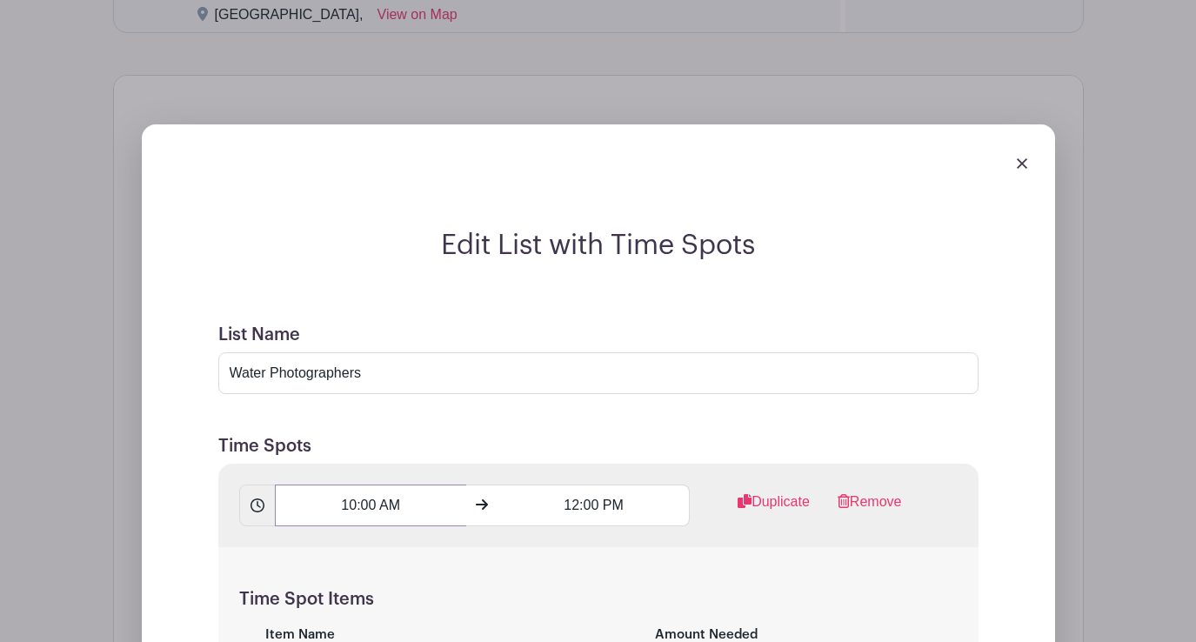
click at [379, 518] on input "10:00 AM" at bounding box center [370, 506] width 191 height 42
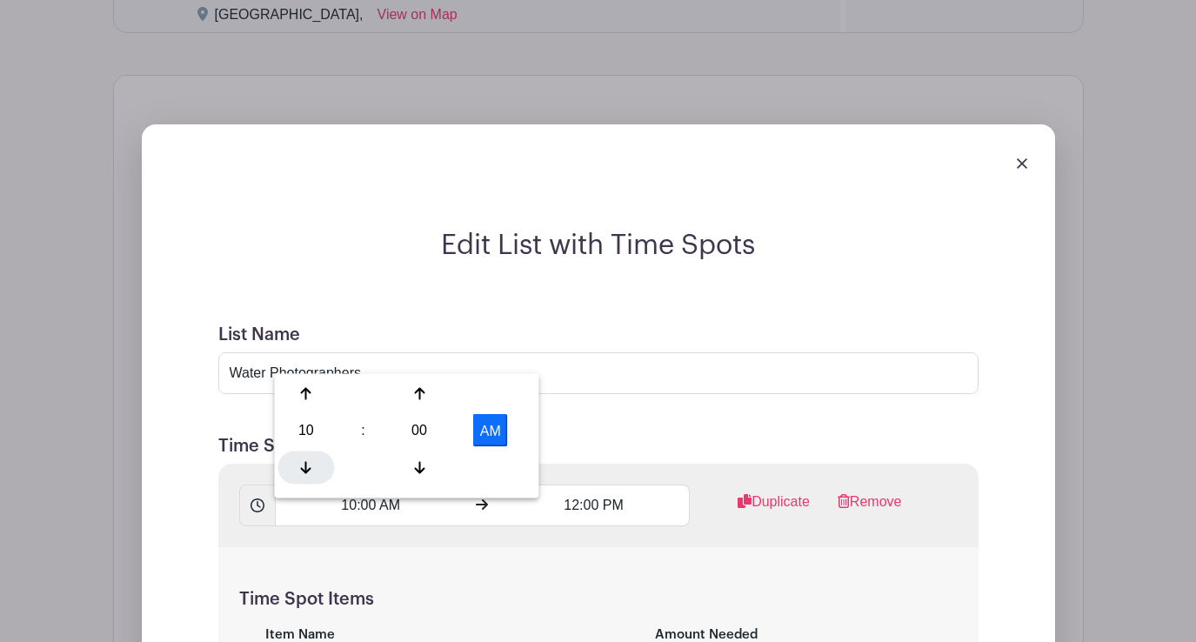
click at [304, 464] on icon at bounding box center [306, 467] width 10 height 14
type input "8:00 AM"
click at [583, 523] on input "12:00 PM" at bounding box center [593, 506] width 191 height 42
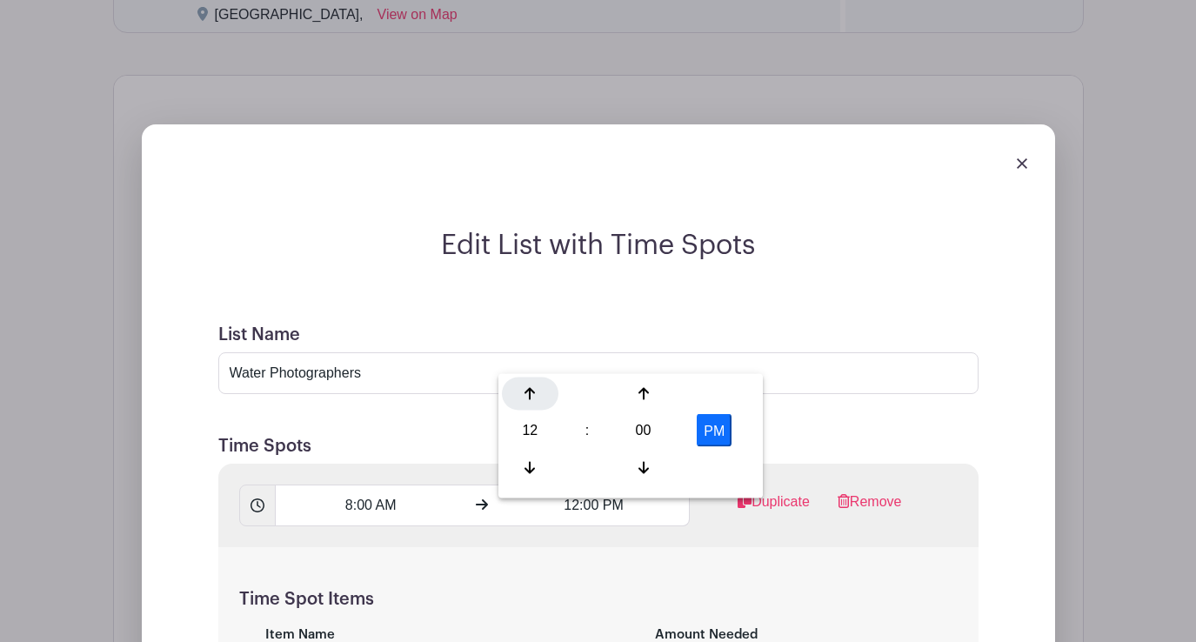
click at [535, 397] on icon at bounding box center [530, 394] width 10 height 14
type input "1:00 PM"
click at [626, 578] on div "Time Spot Items Item Name Water Photographer Amount Needed - 1 + Unlimited Add …" at bounding box center [598, 648] width 760 height 203
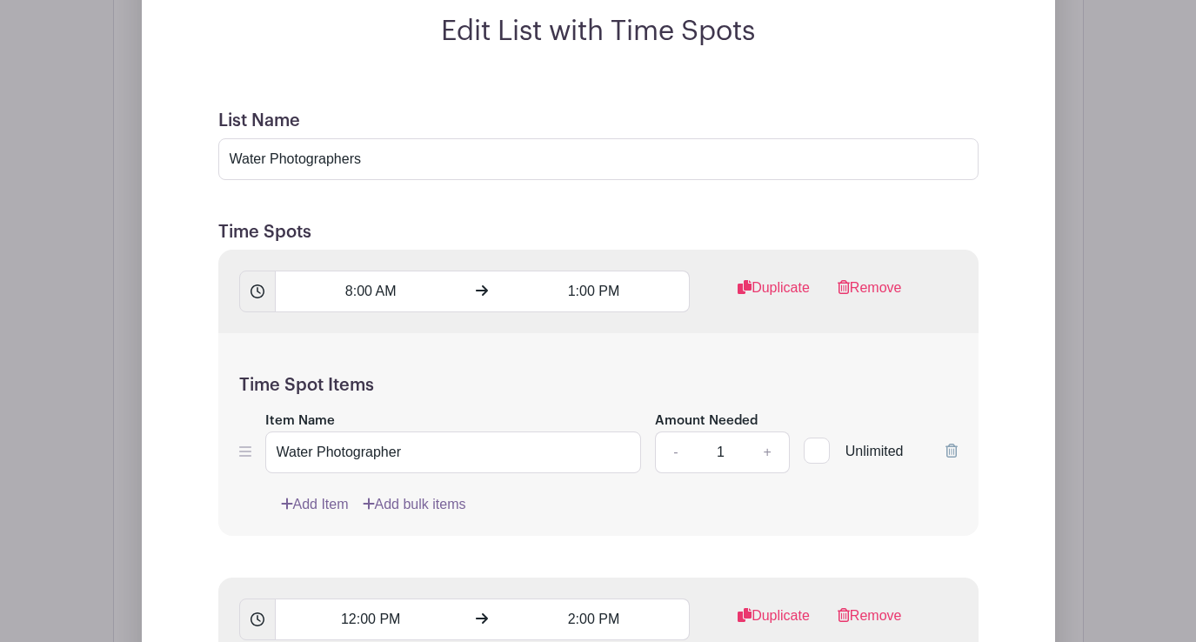
scroll to position [1677, 0]
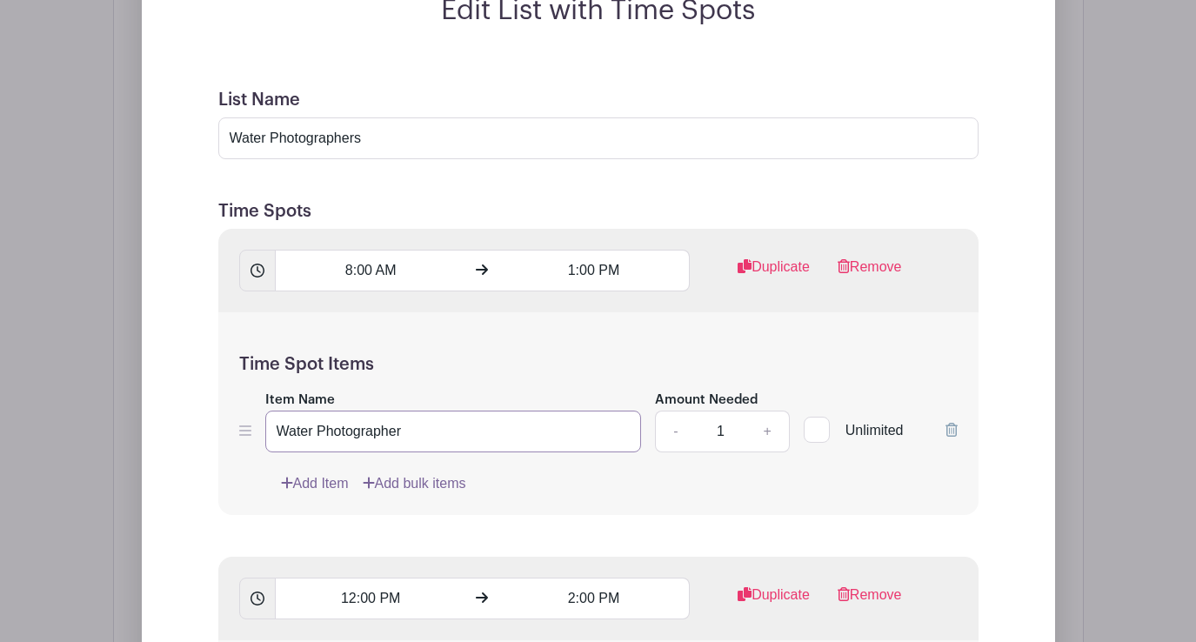
click at [395, 441] on input "Water Photographer" at bounding box center [453, 432] width 377 height 42
paste input "Hang out and work the booth!"
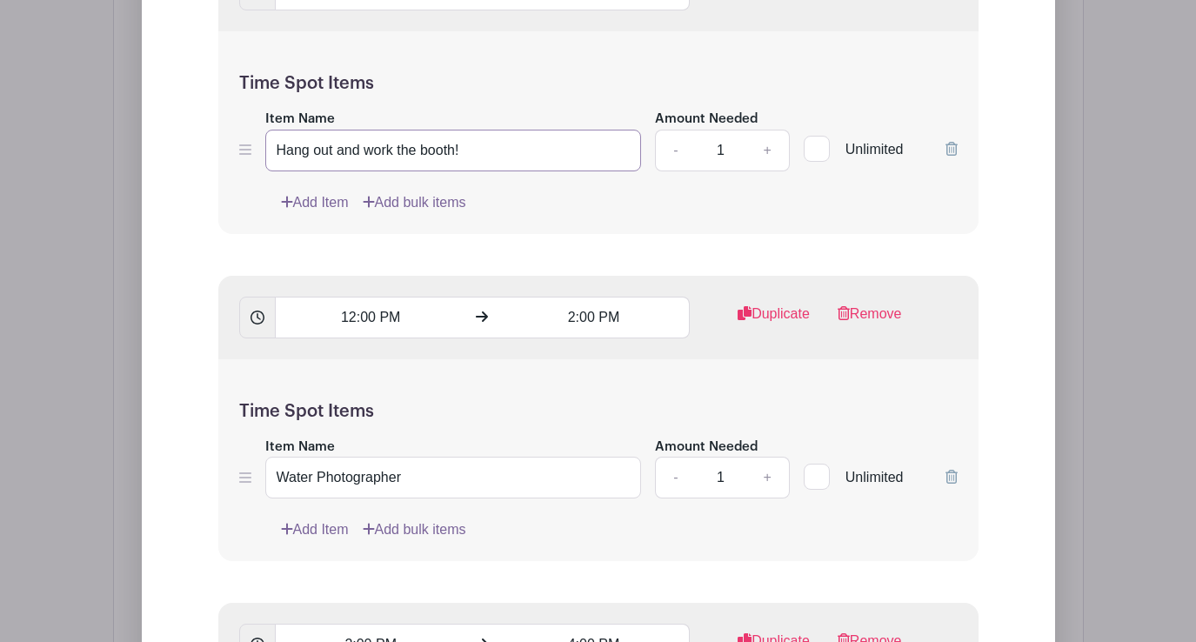
scroll to position [2026, 0]
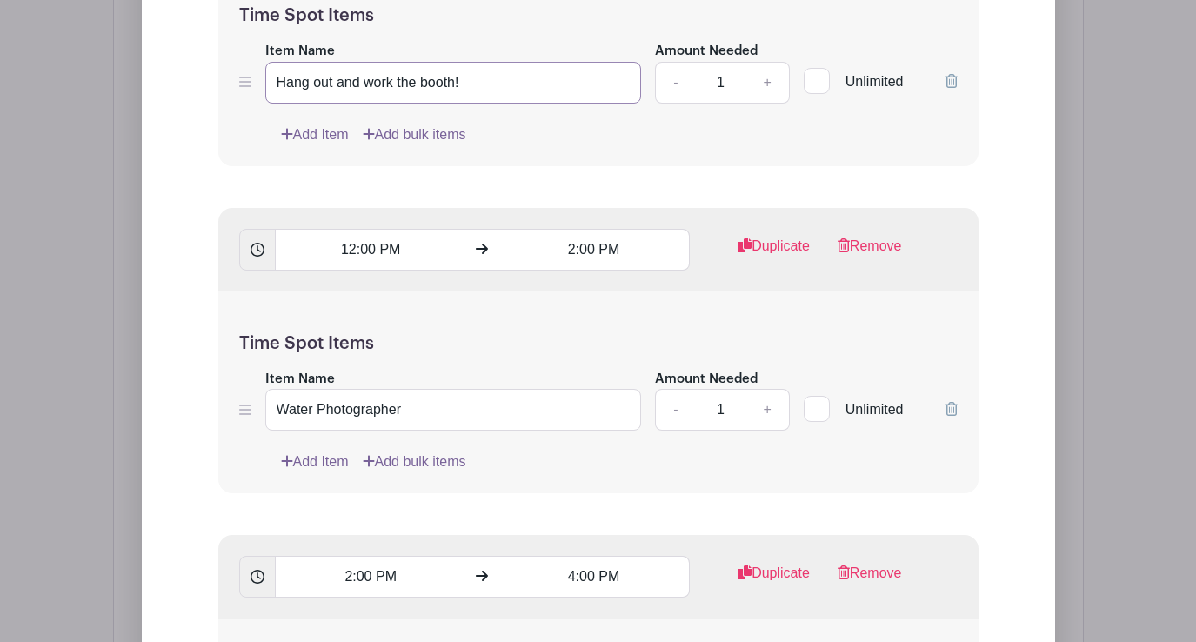
type input "Hang out and work the booth!"
click at [380, 421] on input "Water Photographer" at bounding box center [453, 410] width 377 height 42
paste input "Hang out and work the booth!"
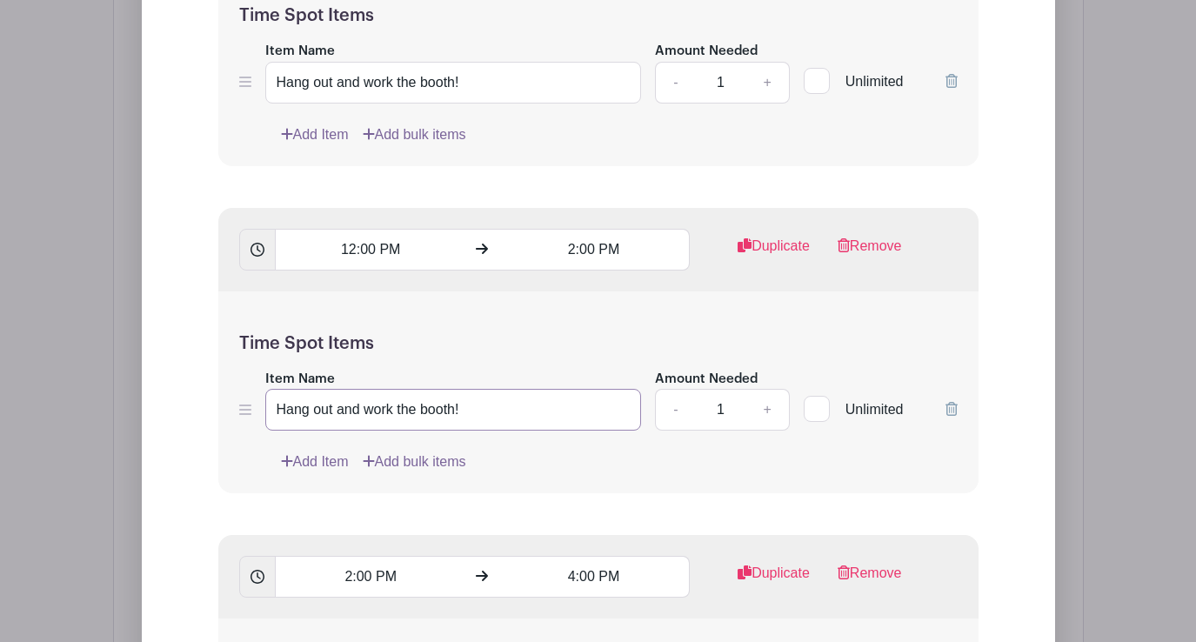
type input "Hang out and work the booth!"
click at [404, 264] on input "12:00 PM" at bounding box center [370, 250] width 191 height 42
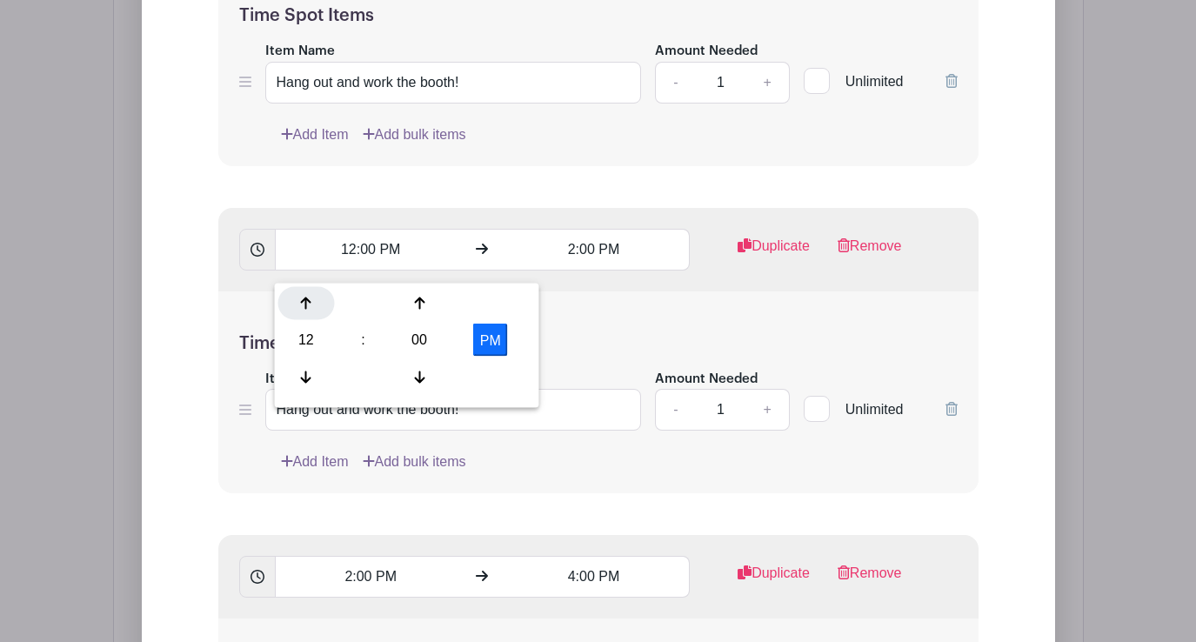
click at [302, 298] on icon at bounding box center [306, 304] width 10 height 14
type input "1:00 PM"
click at [598, 263] on input "2:00 PM" at bounding box center [593, 250] width 191 height 42
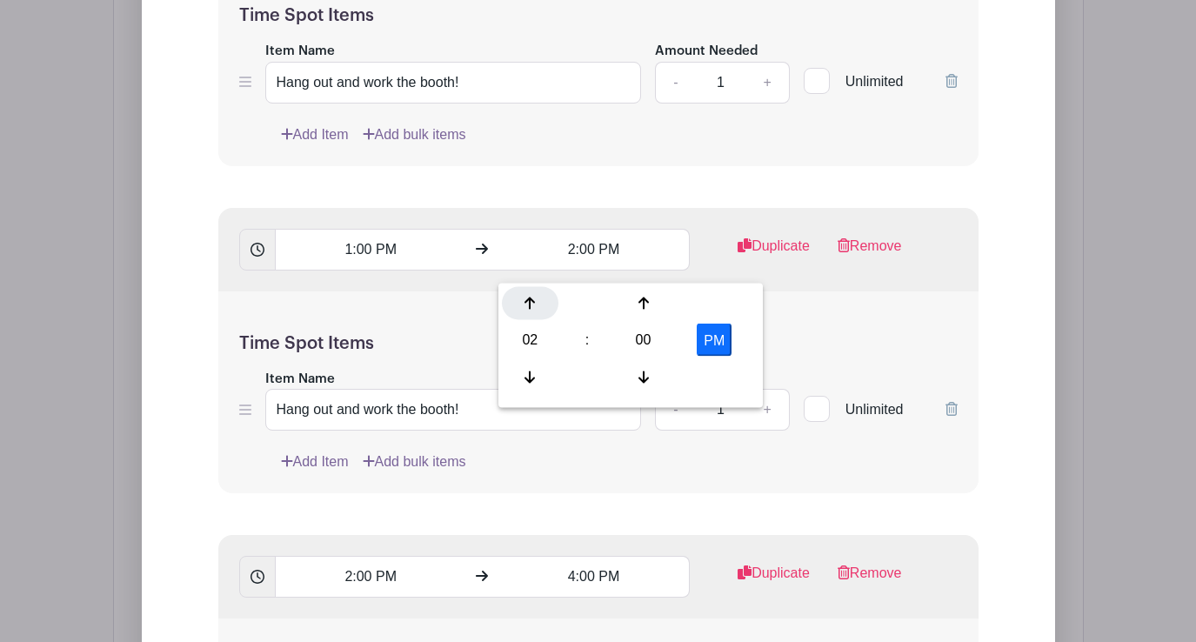
click at [532, 304] on icon at bounding box center [530, 304] width 10 height 14
click at [645, 304] on icon at bounding box center [643, 304] width 10 height 14
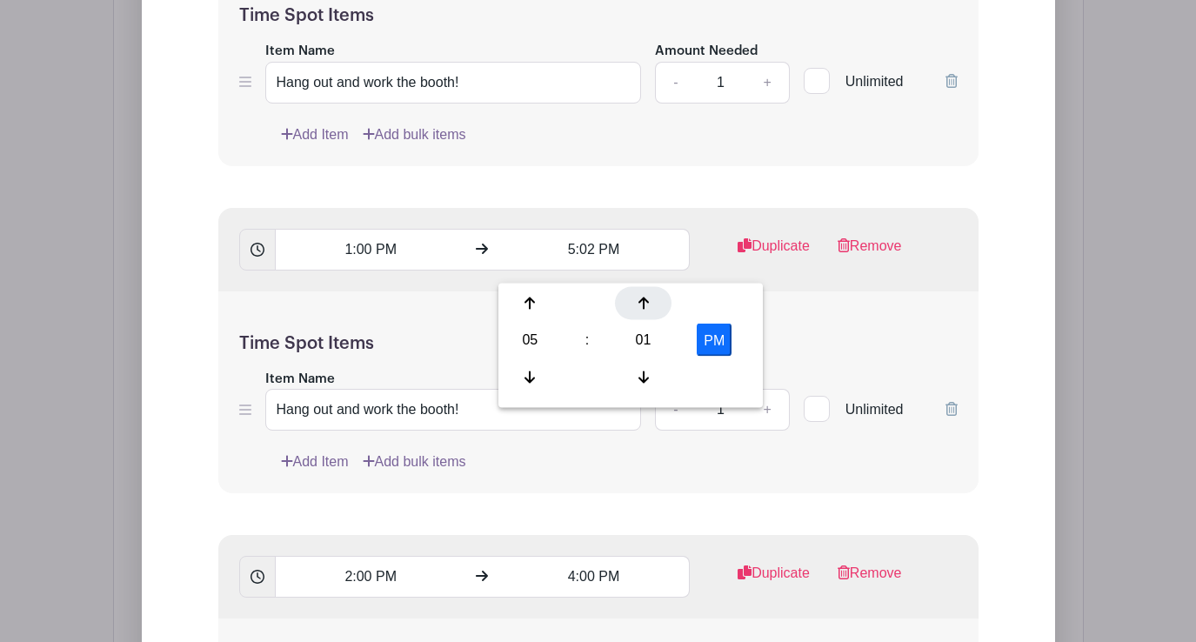
click at [645, 304] on icon at bounding box center [643, 304] width 10 height 14
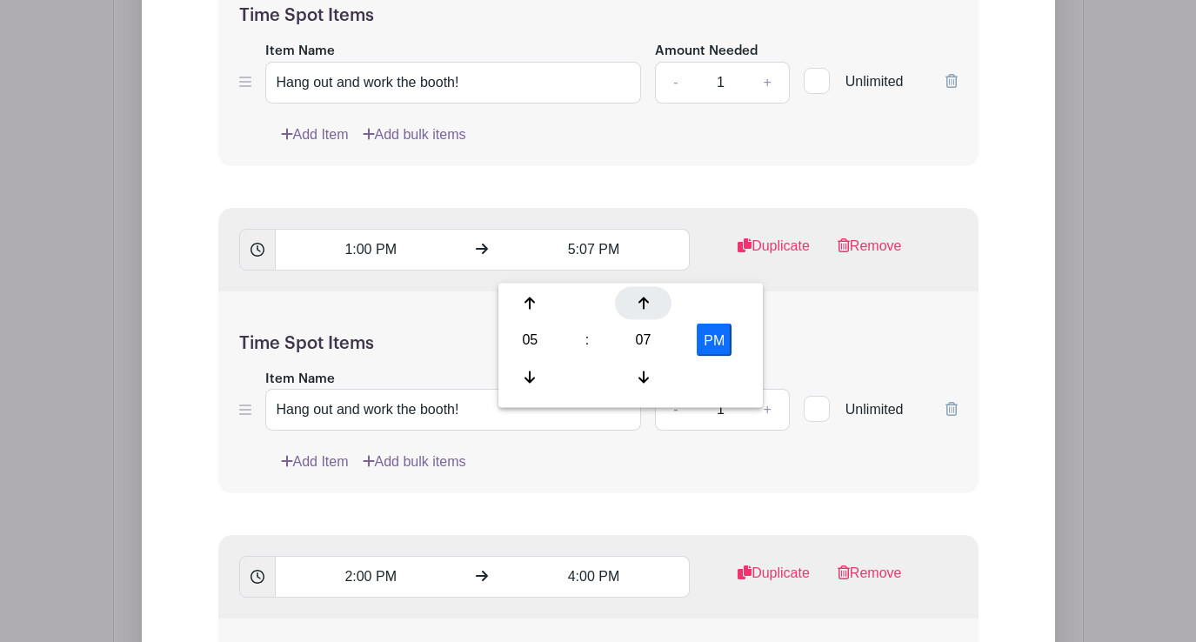
click at [645, 304] on icon at bounding box center [643, 304] width 10 height 14
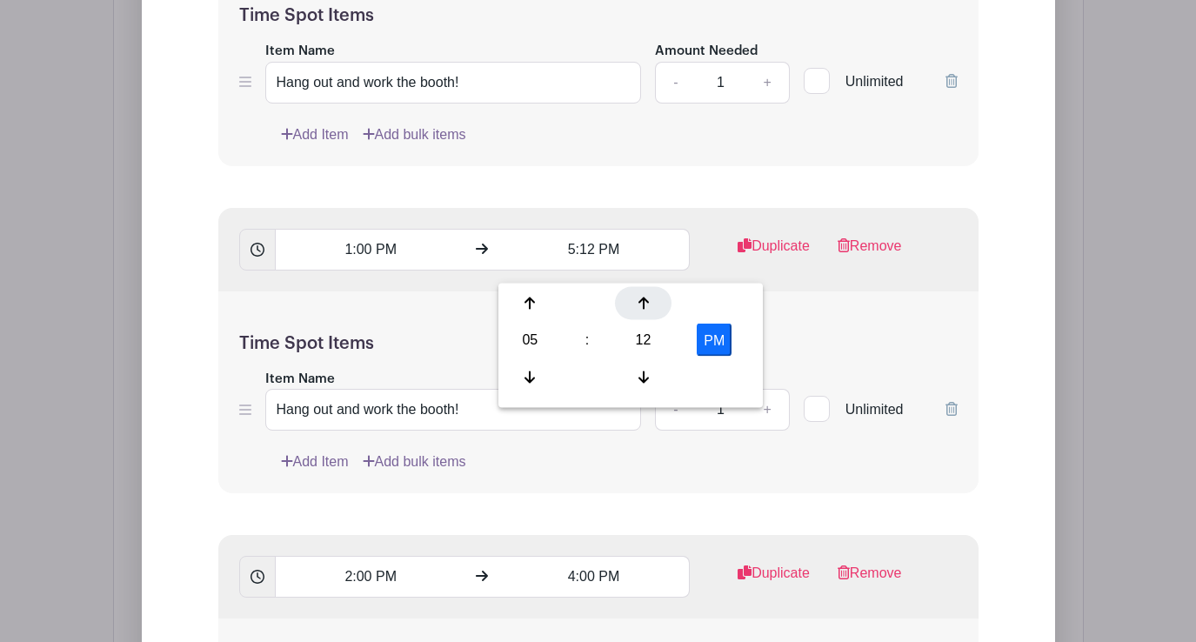
click at [645, 304] on icon at bounding box center [643, 304] width 10 height 14
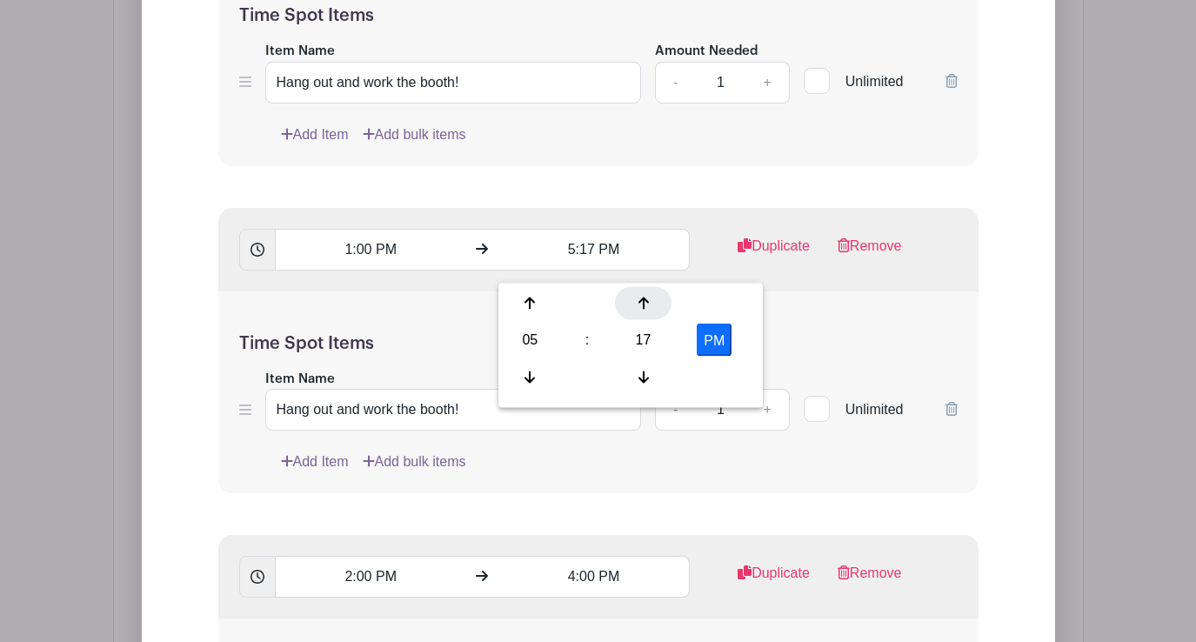
click at [645, 304] on icon at bounding box center [643, 304] width 10 height 14
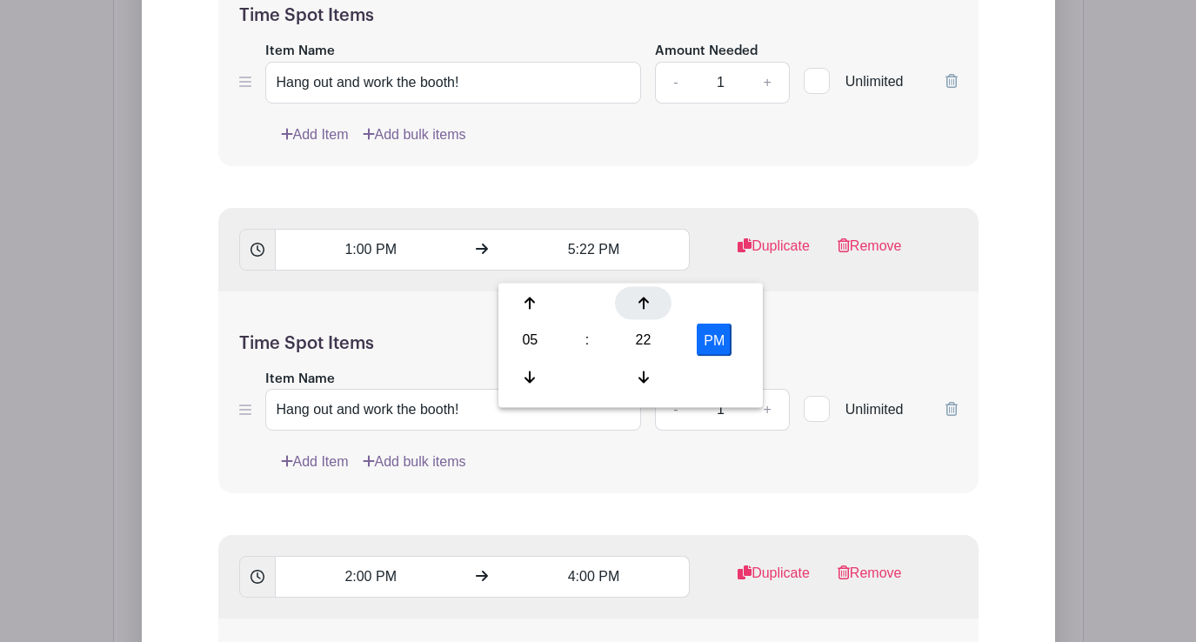
click at [645, 304] on icon at bounding box center [643, 304] width 10 height 14
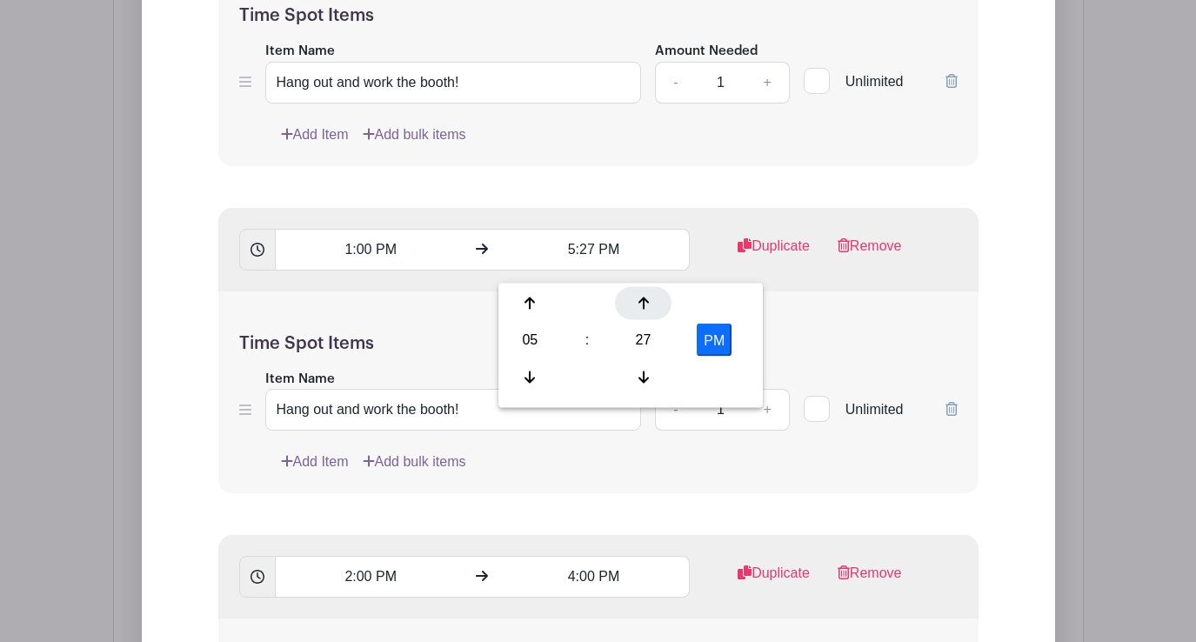
click at [645, 304] on icon at bounding box center [643, 304] width 10 height 14
type input "5:30 PM"
click at [847, 367] on div "Time Spot Items Item Name Hang out and work the booth! Amount Needed - 1 + Unli…" at bounding box center [598, 392] width 760 height 203
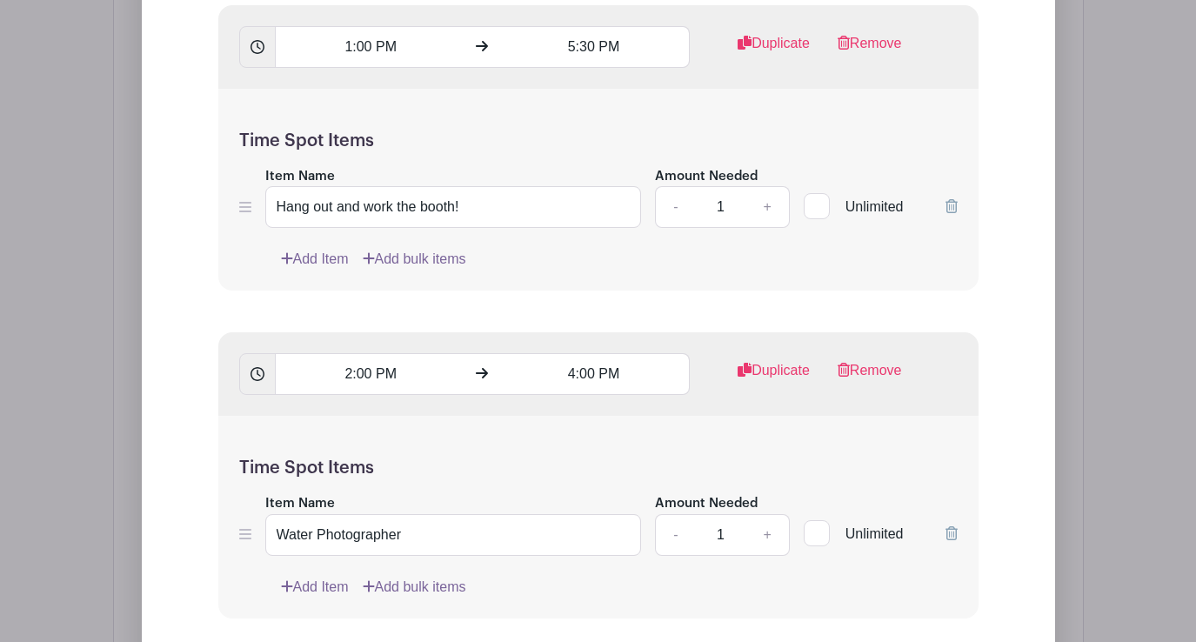
scroll to position [2258, 0]
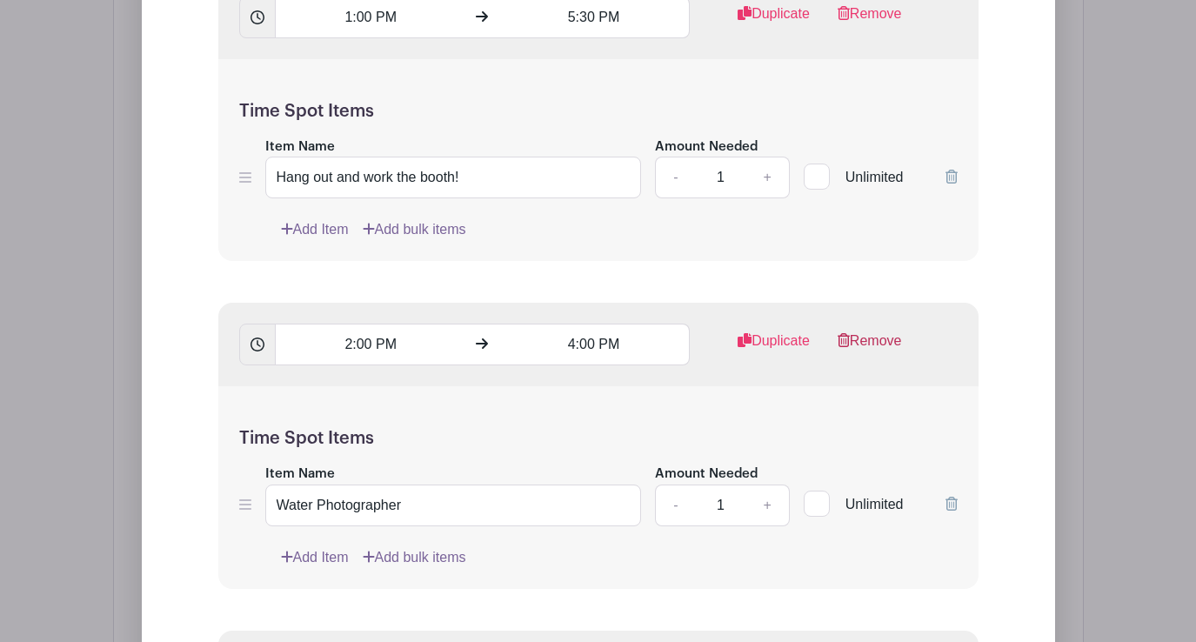
click at [878, 355] on link "Remove" at bounding box center [870, 348] width 64 height 35
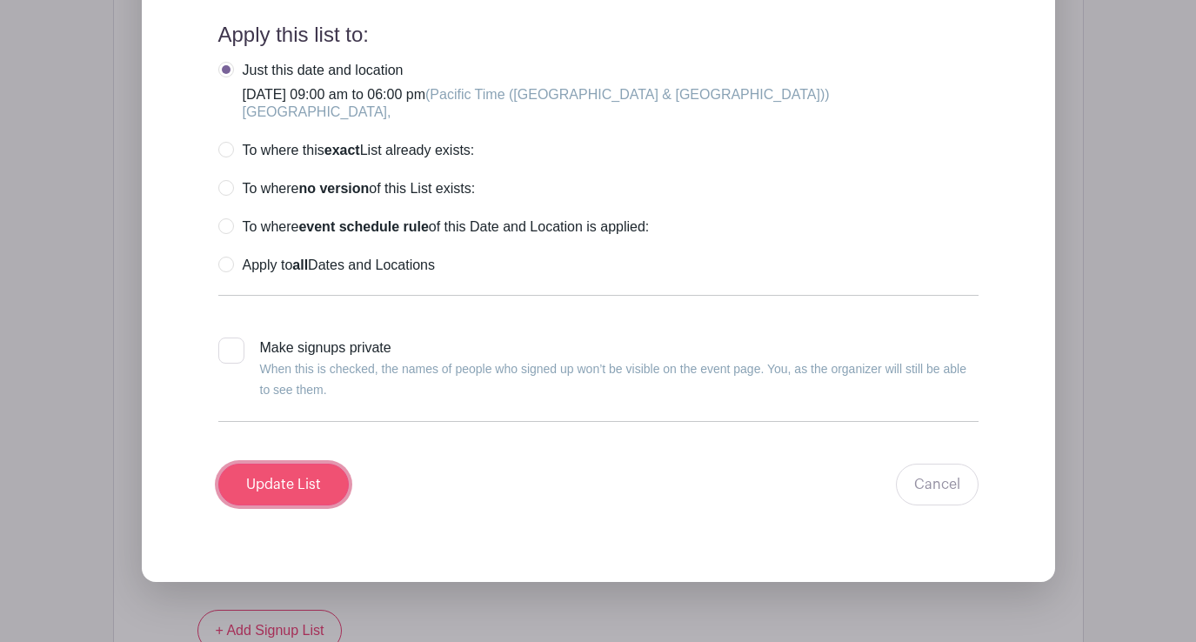
click at [300, 497] on input "Update List" at bounding box center [283, 485] width 130 height 42
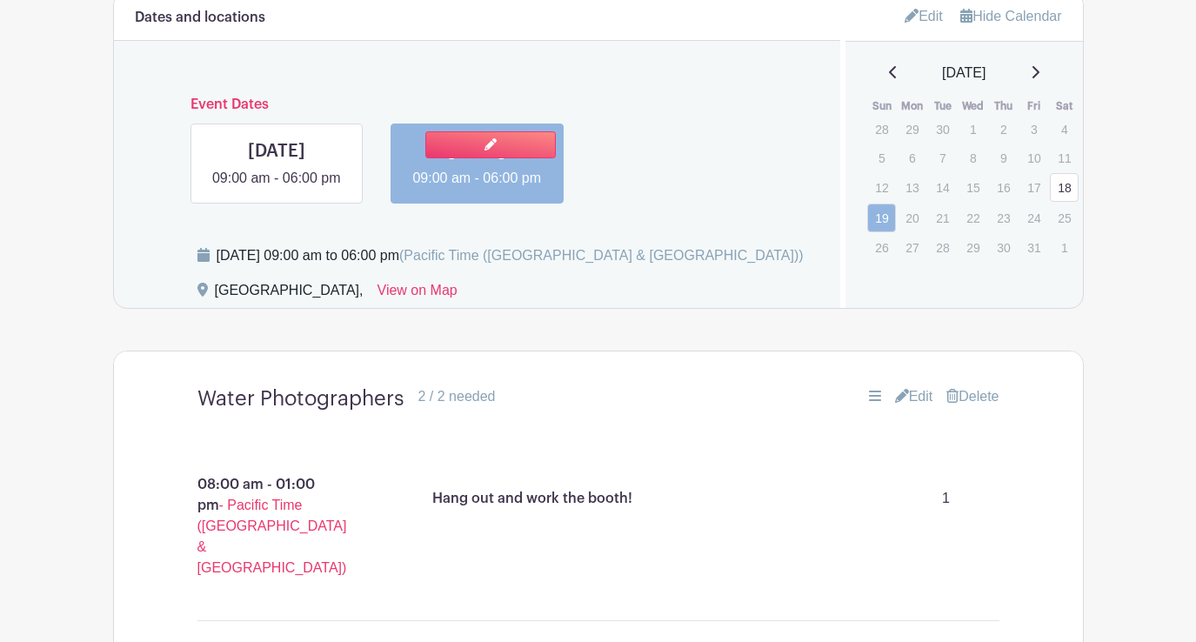
scroll to position [1165, 0]
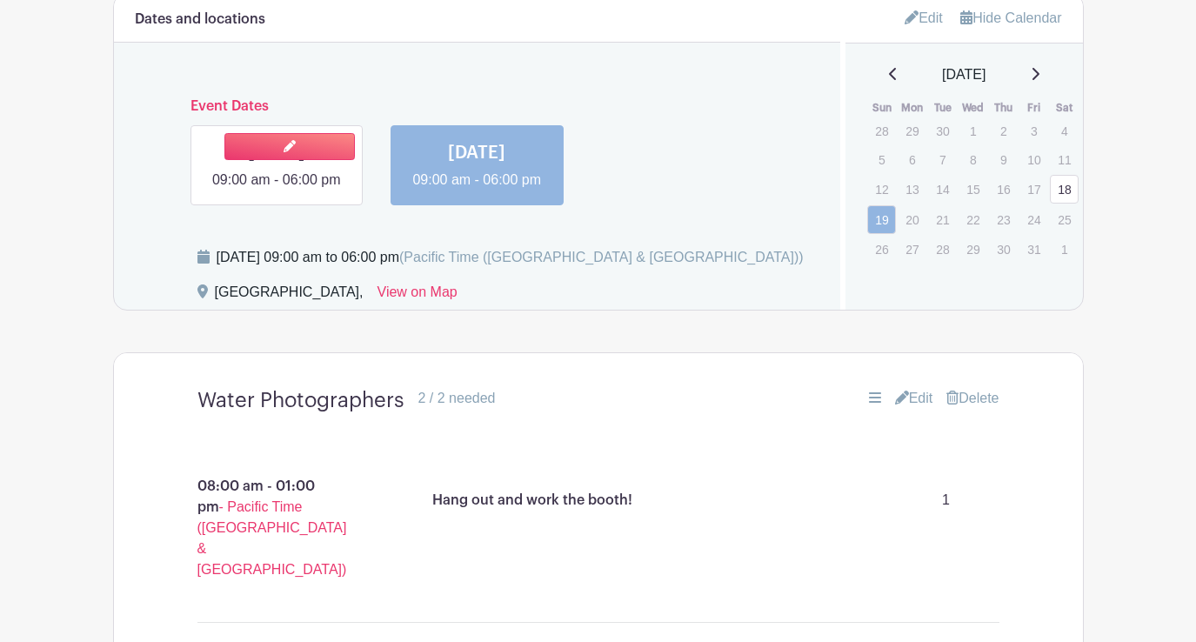
click at [277, 190] on link at bounding box center [277, 190] width 0 height 0
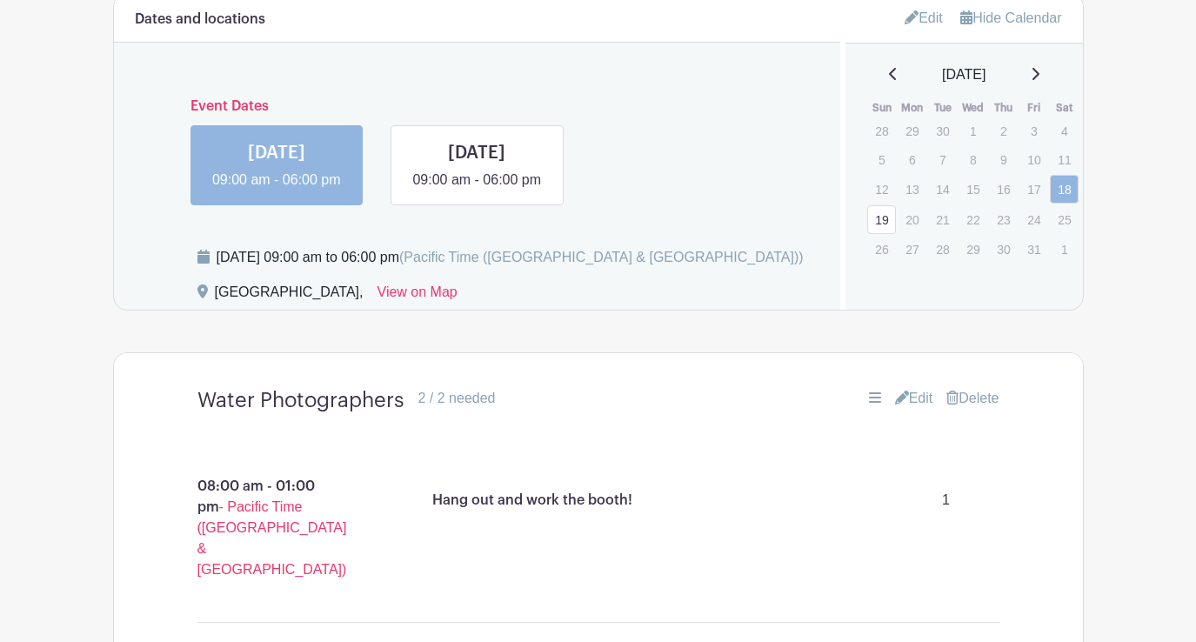
click at [915, 409] on link "Edit" at bounding box center [914, 398] width 38 height 21
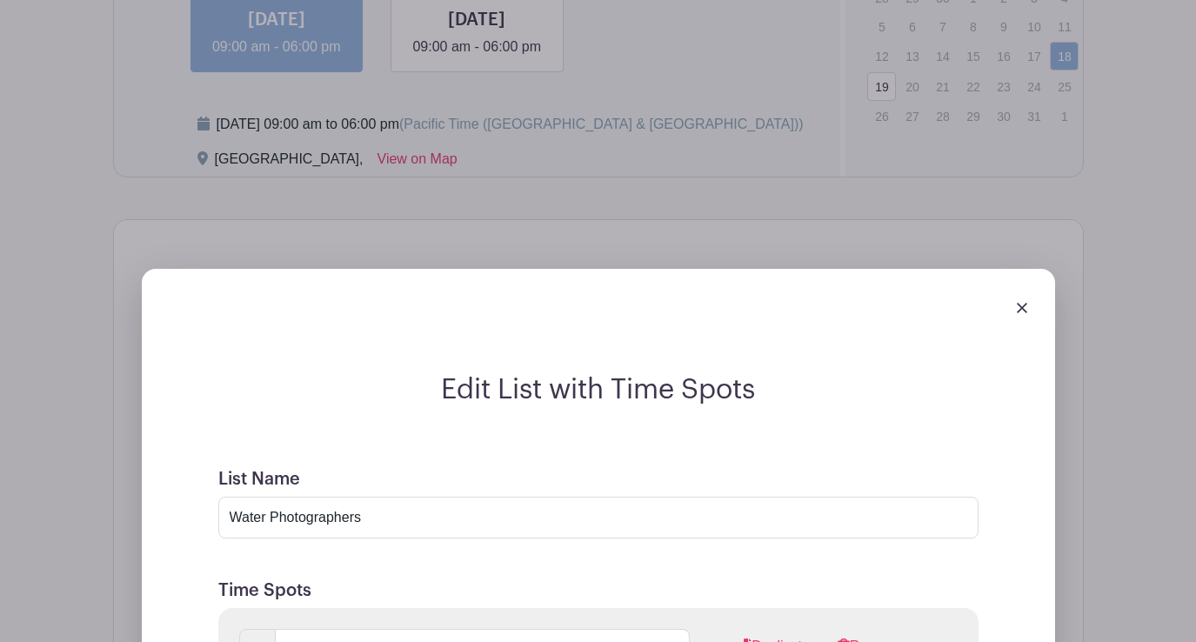
scroll to position [1320, 0]
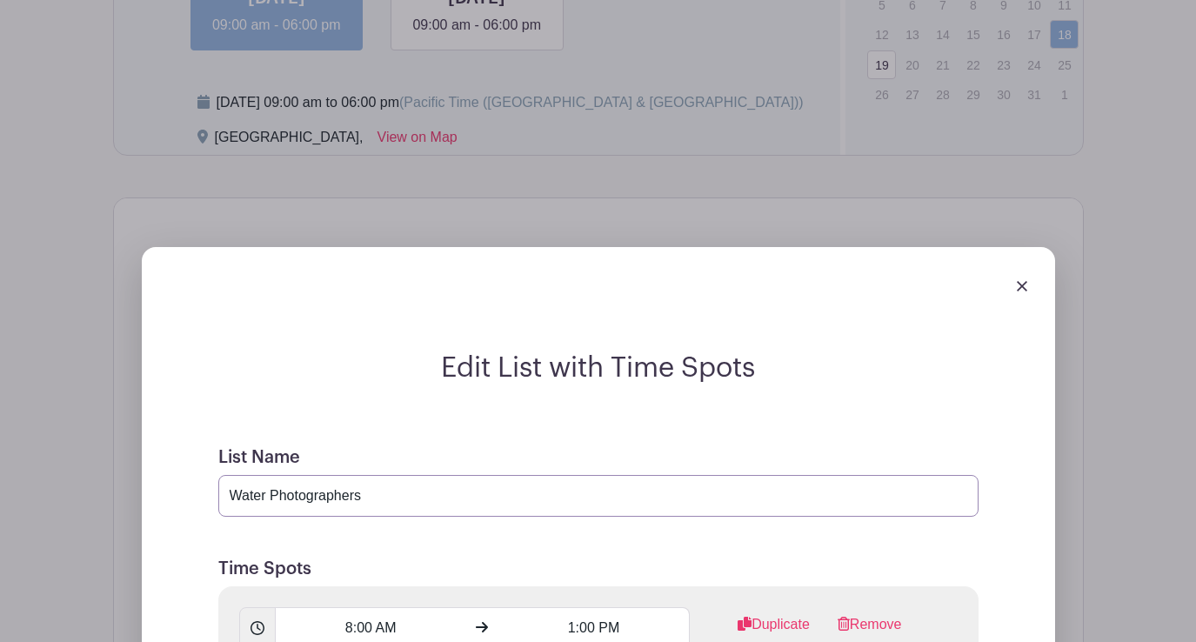
drag, startPoint x: 379, startPoint y: 509, endPoint x: 228, endPoint y: 501, distance: 151.6
click at [228, 501] on input "Water Photographers" at bounding box center [598, 496] width 760 height 42
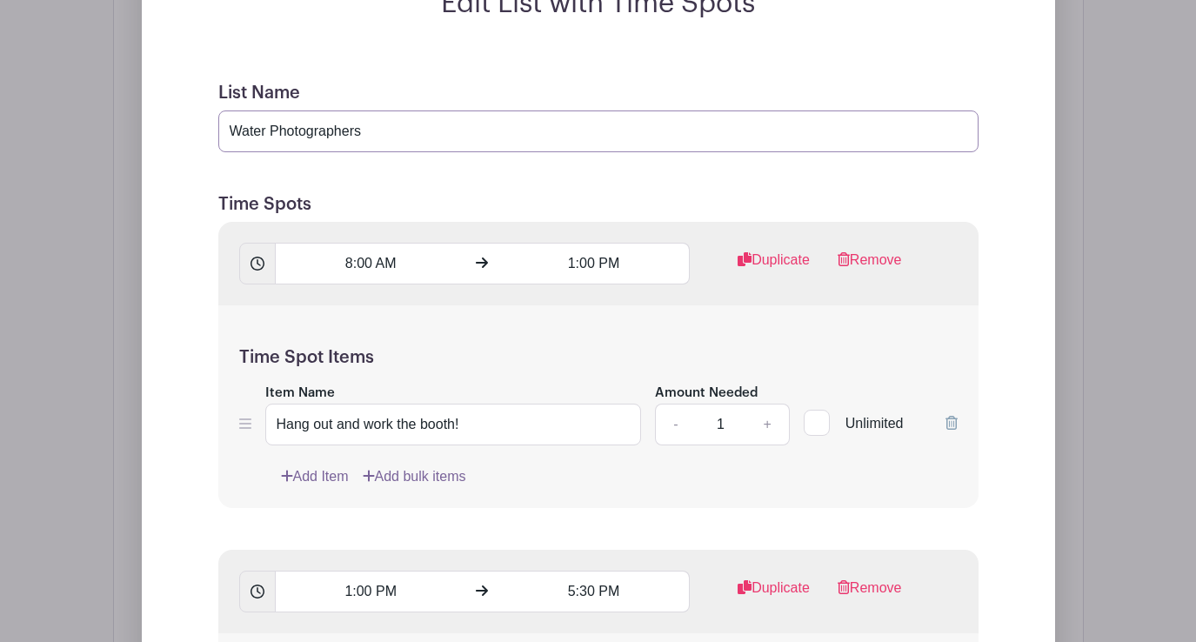
scroll to position [1682, 0]
click at [355, 150] on input "[PERSON_NAME] [PERSON_NAME] Sales" at bounding box center [598, 133] width 760 height 42
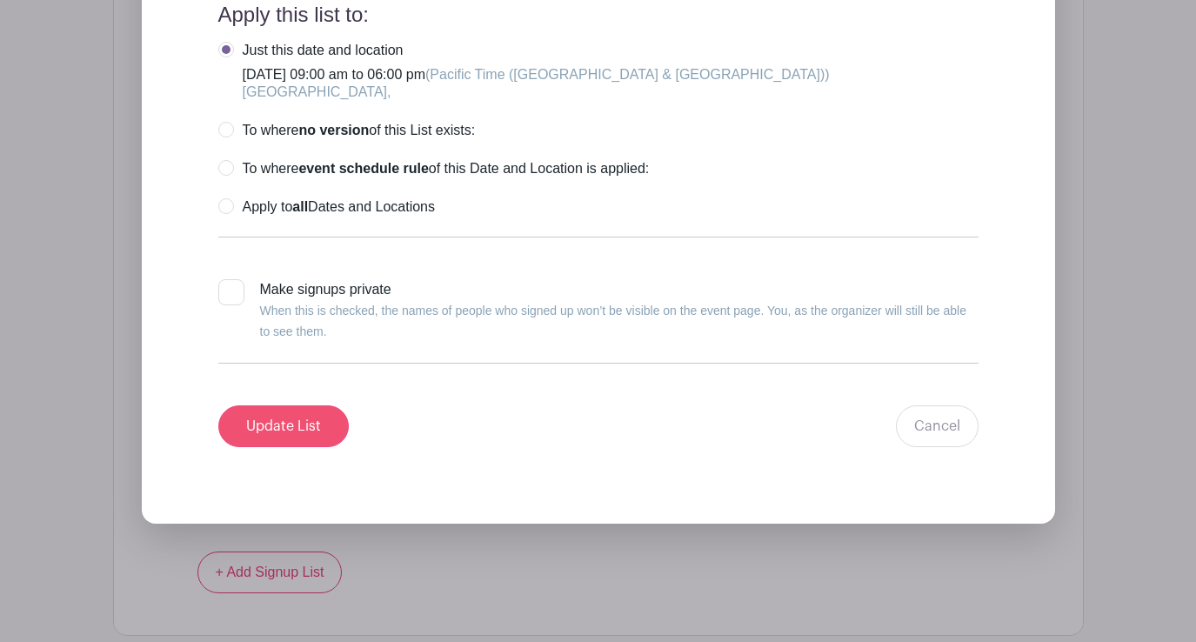
type input "[PERSON_NAME] [PERSON_NAME] Sales"
click at [297, 434] on input "Update List" at bounding box center [283, 426] width 130 height 42
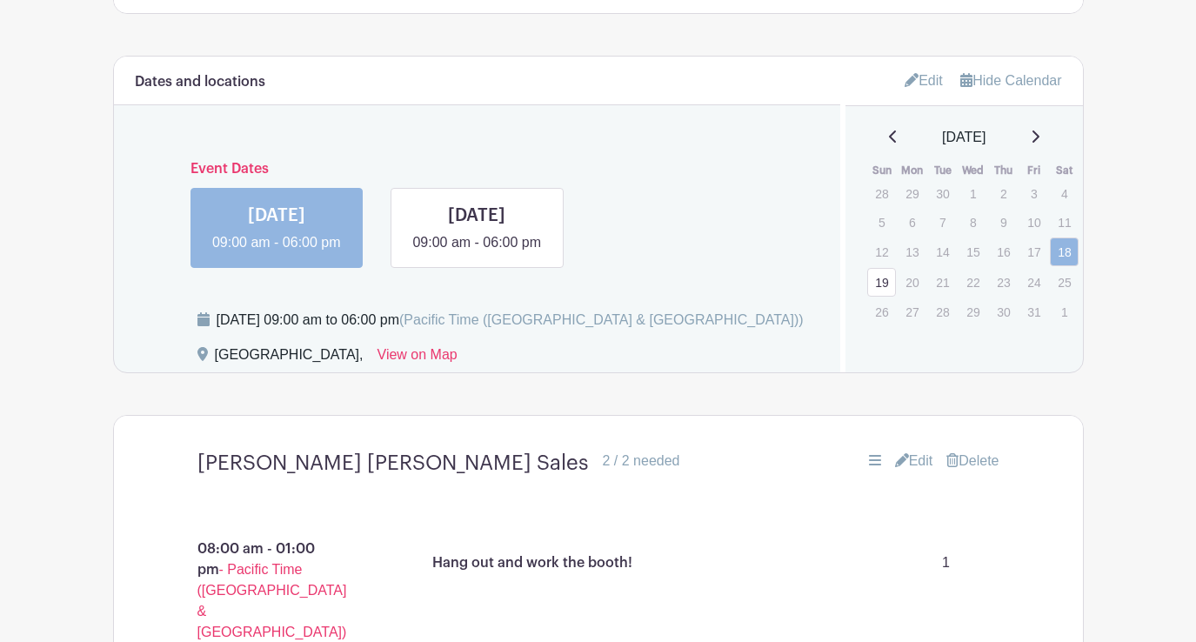
scroll to position [1100, 0]
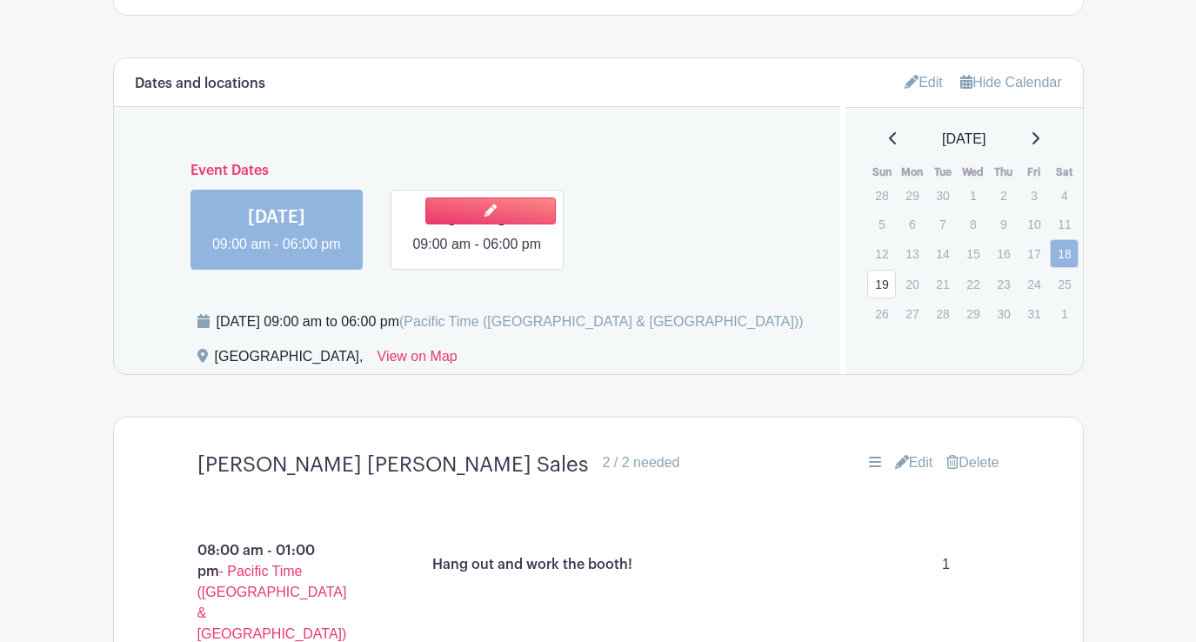
click at [477, 255] on link at bounding box center [477, 255] width 0 height 0
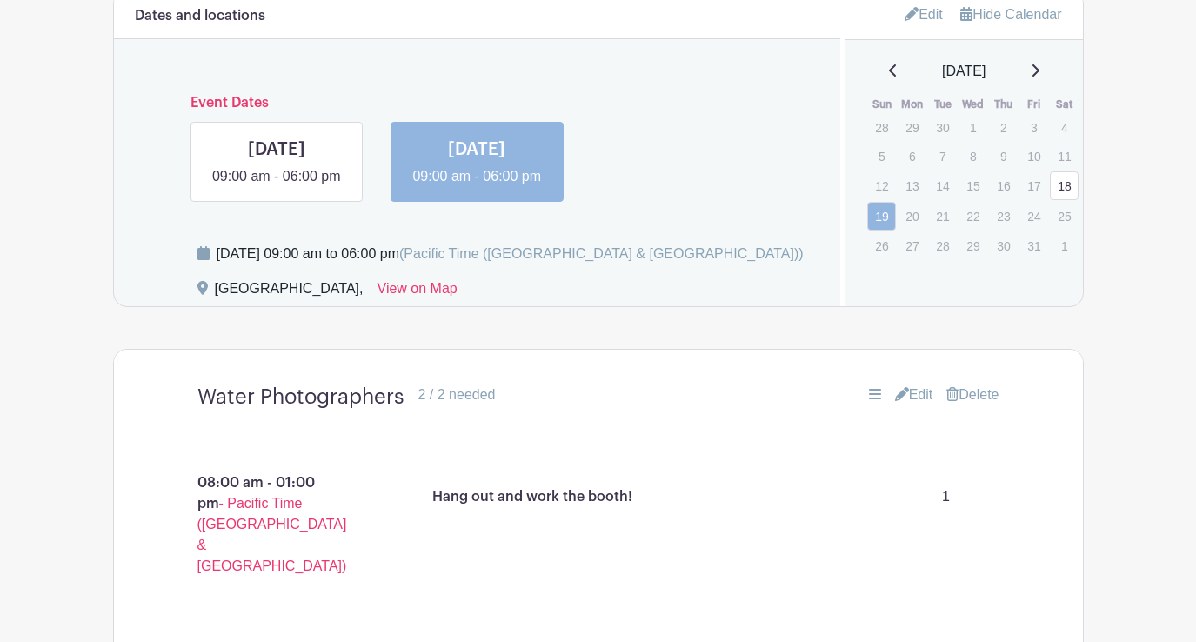
scroll to position [1173, 0]
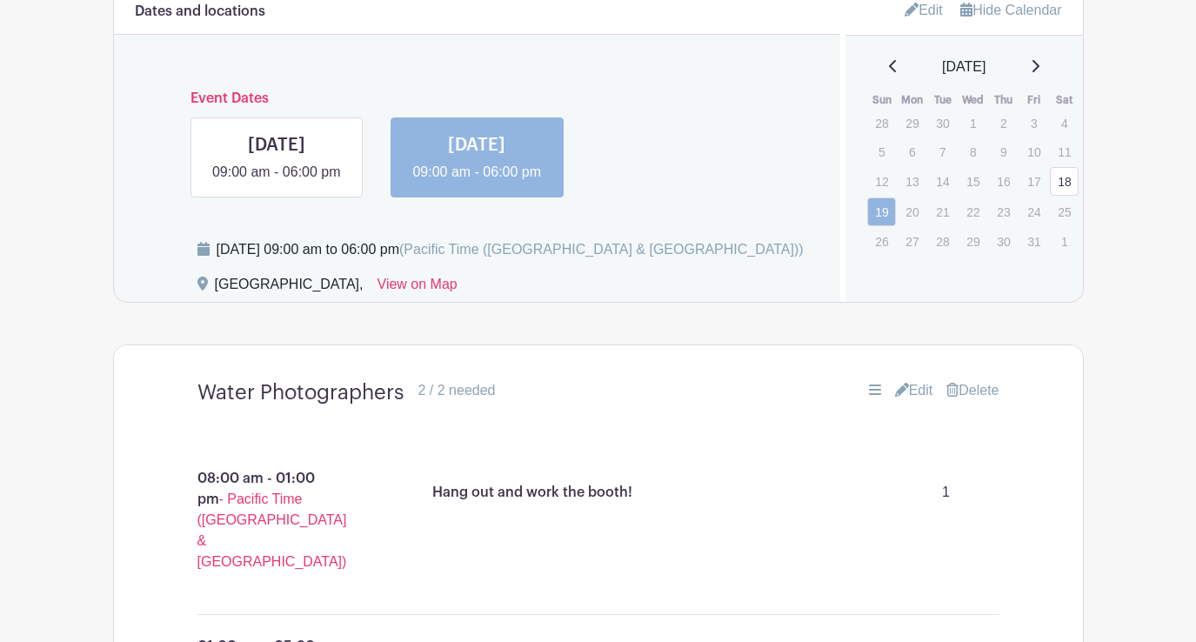
click at [919, 401] on link "Edit" at bounding box center [914, 390] width 38 height 21
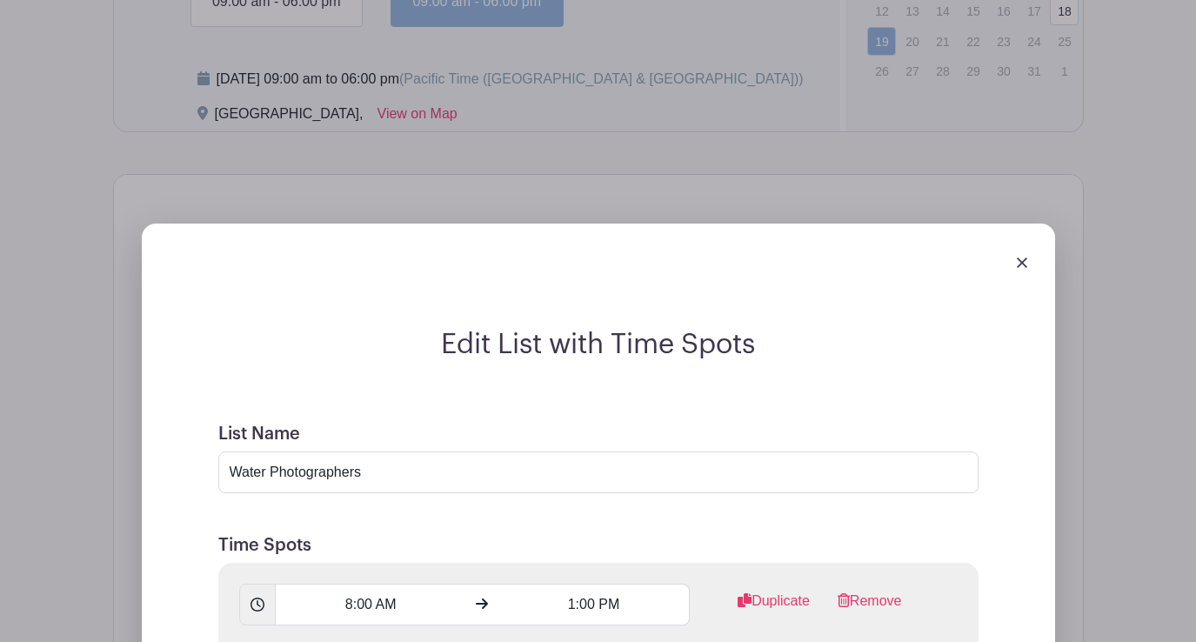
scroll to position [1348, 0]
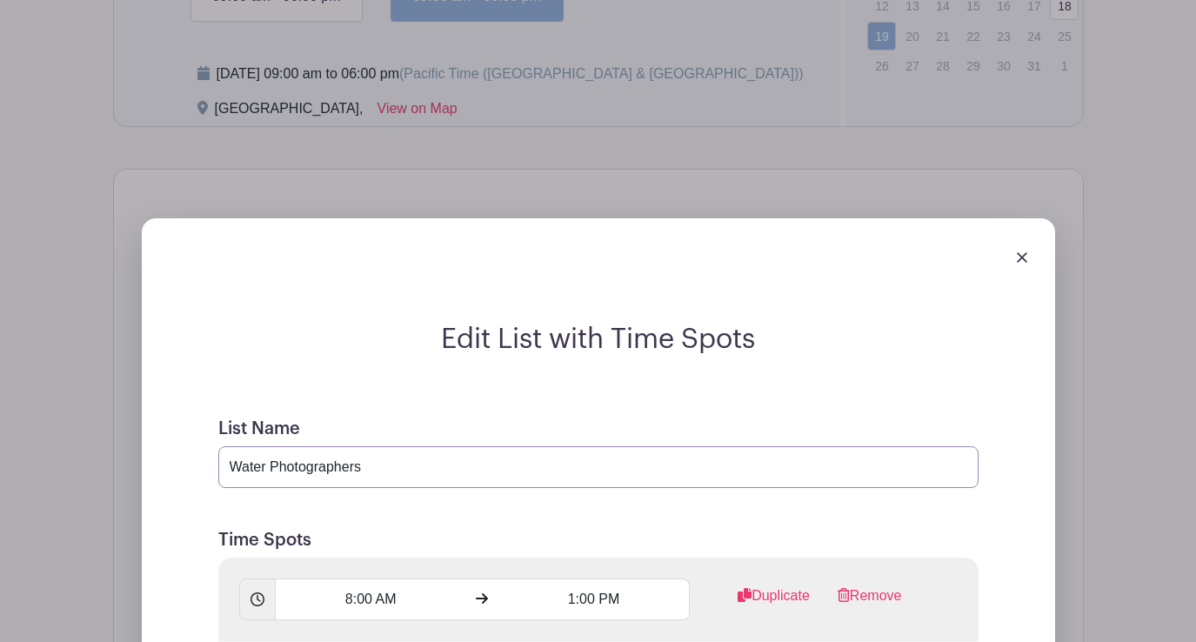
click at [338, 477] on input "Water Photographers" at bounding box center [598, 467] width 760 height 42
paste input "Ola Chica Booth Sale"
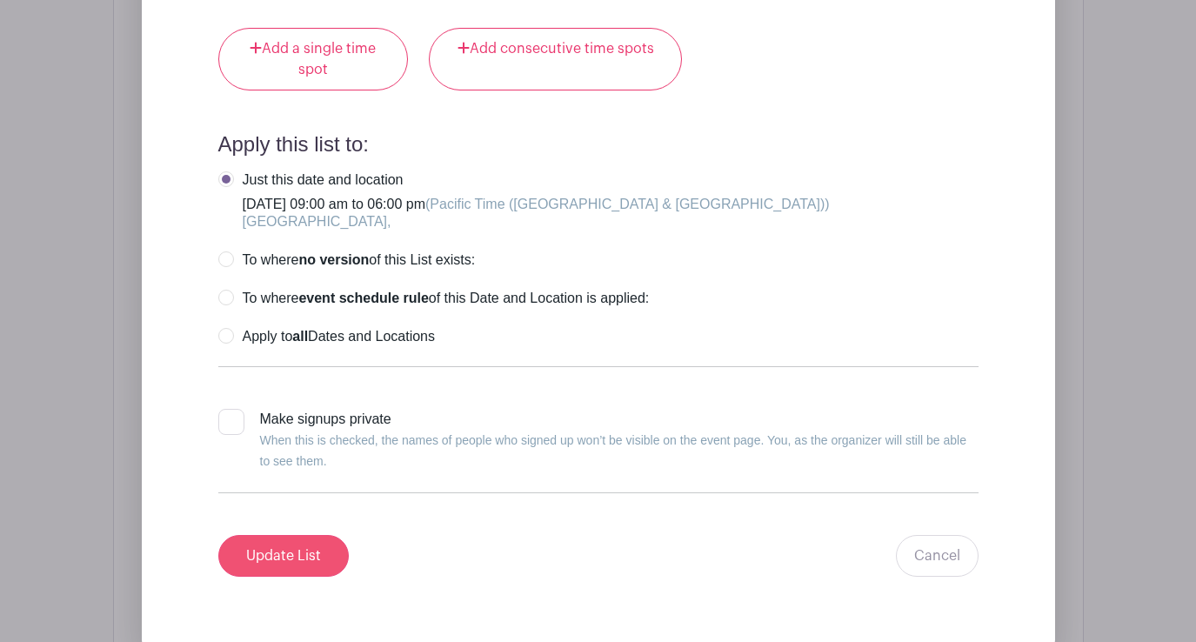
type input "[PERSON_NAME] [PERSON_NAME] Sales"
click at [295, 558] on input "Update List" at bounding box center [283, 556] width 130 height 42
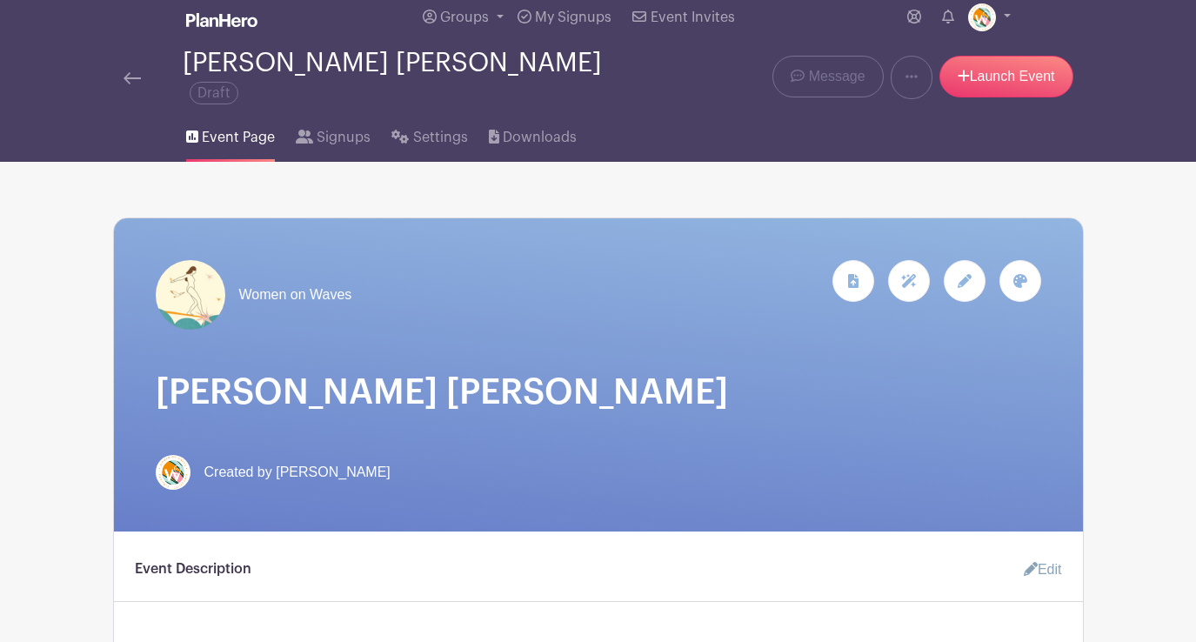
scroll to position [0, 0]
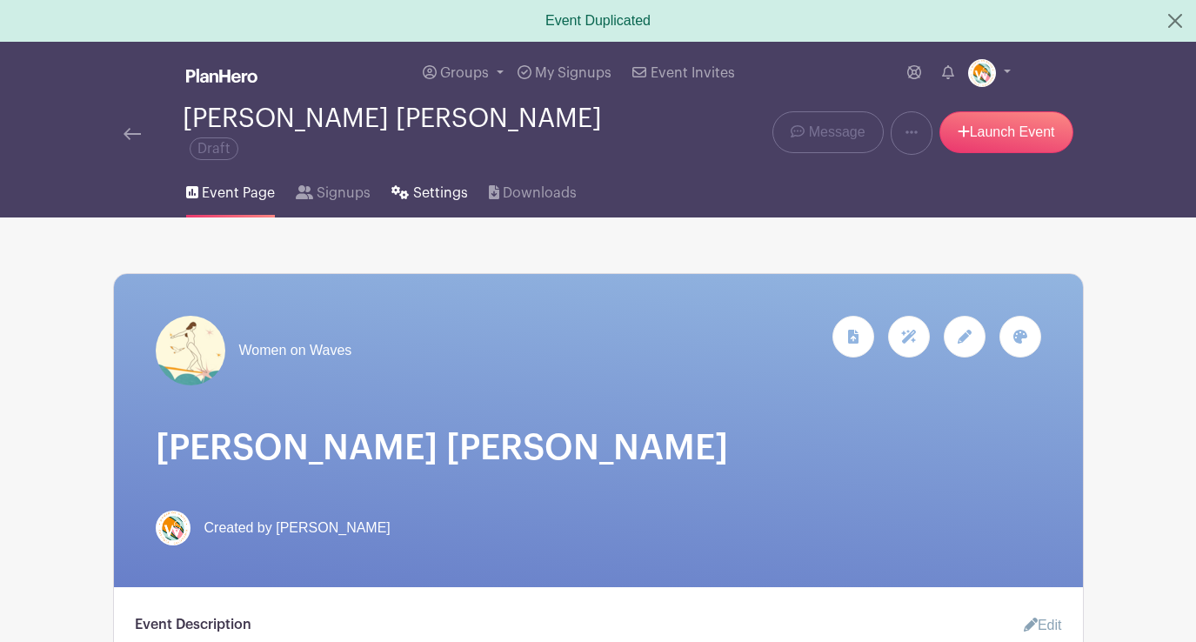
click at [414, 183] on span "Settings" at bounding box center [440, 193] width 55 height 21
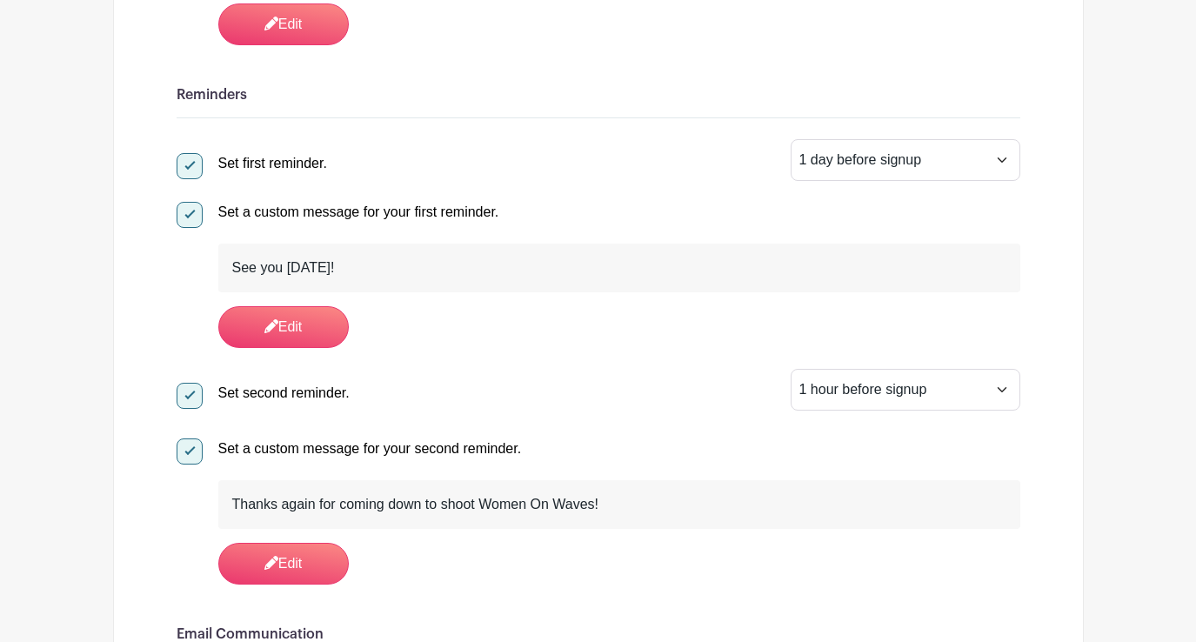
scroll to position [585, 0]
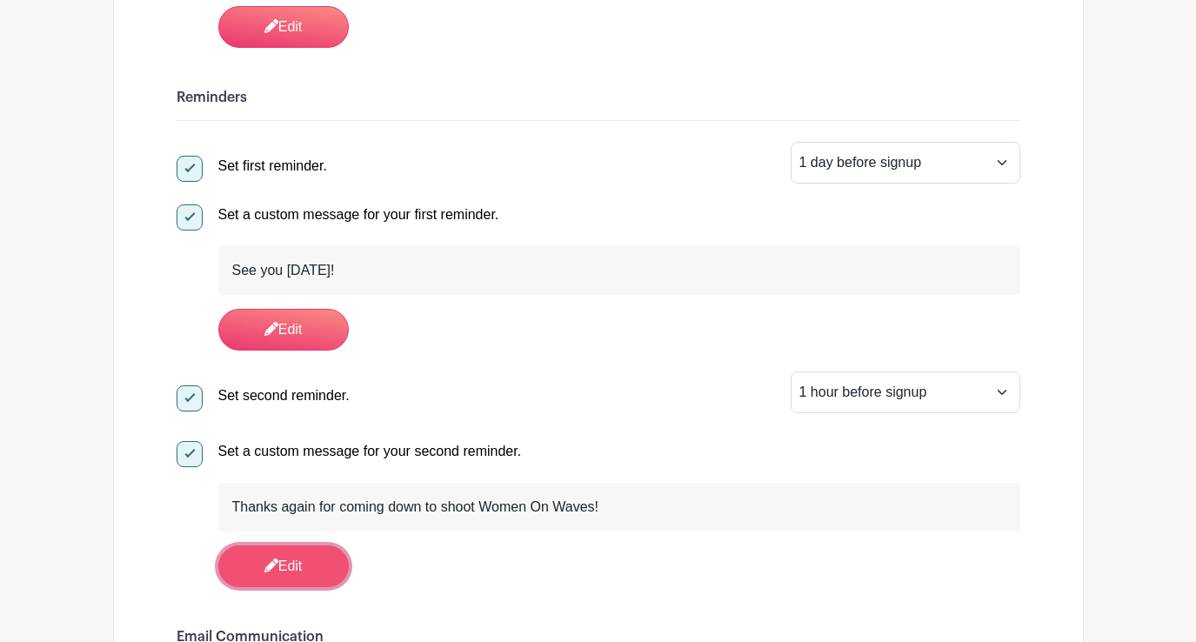
click at [312, 555] on link "Edit" at bounding box center [283, 566] width 130 height 42
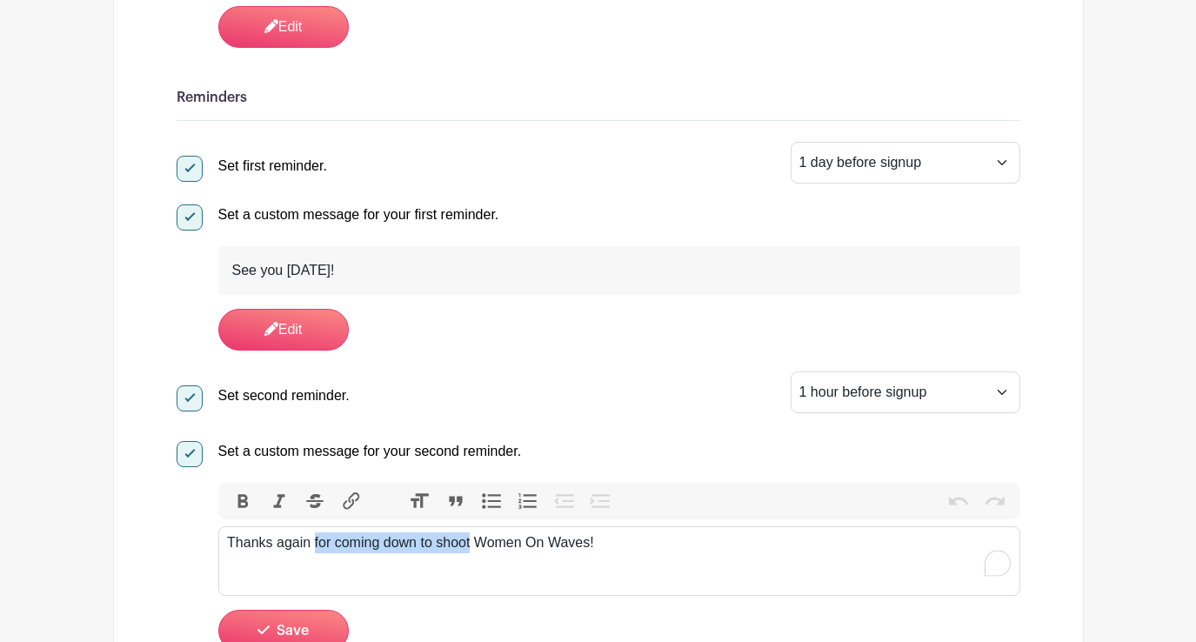
drag, startPoint x: 475, startPoint y: 532, endPoint x: 315, endPoint y: 527, distance: 160.1
click at [315, 532] on div "Thanks again for coming down to shoot Women On Waves!" at bounding box center [619, 542] width 784 height 21
type trix-editor "<div>Thanks again for working the Ola Chica booth at Women On Waves!</div>"
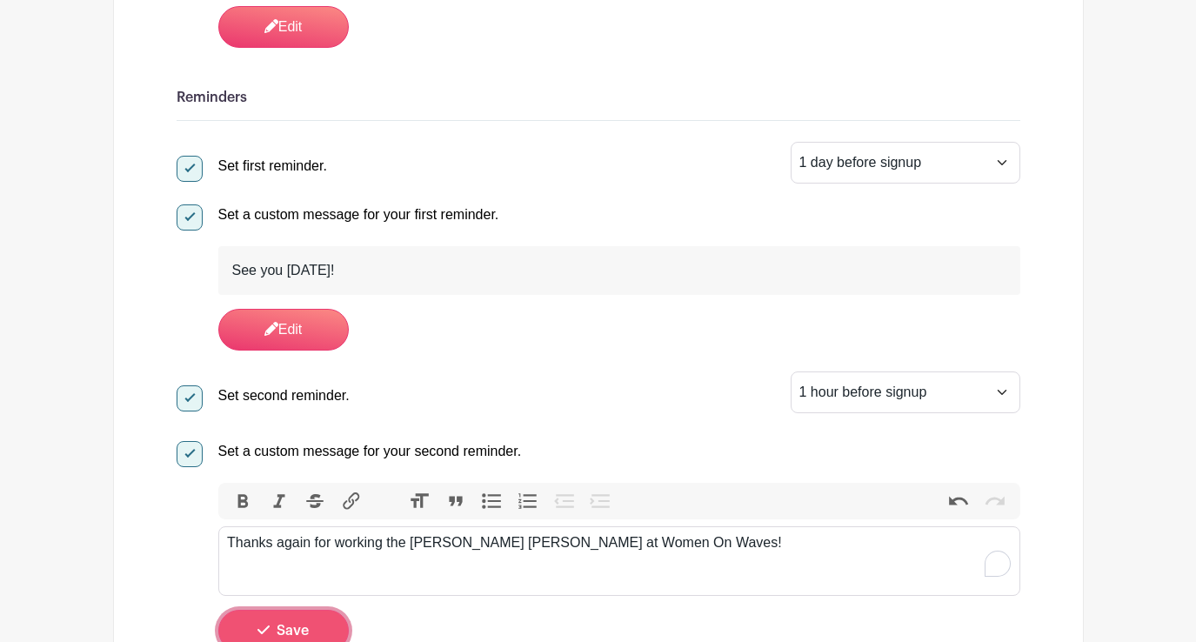
click at [310, 613] on button "Save" at bounding box center [283, 631] width 130 height 42
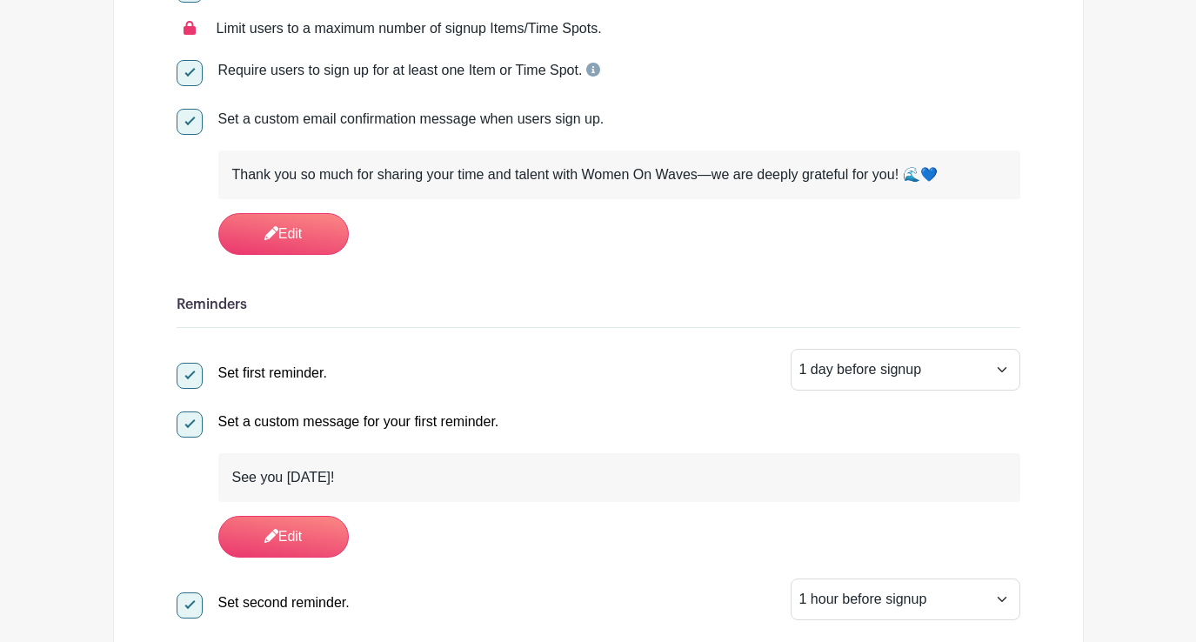
scroll to position [391, 0]
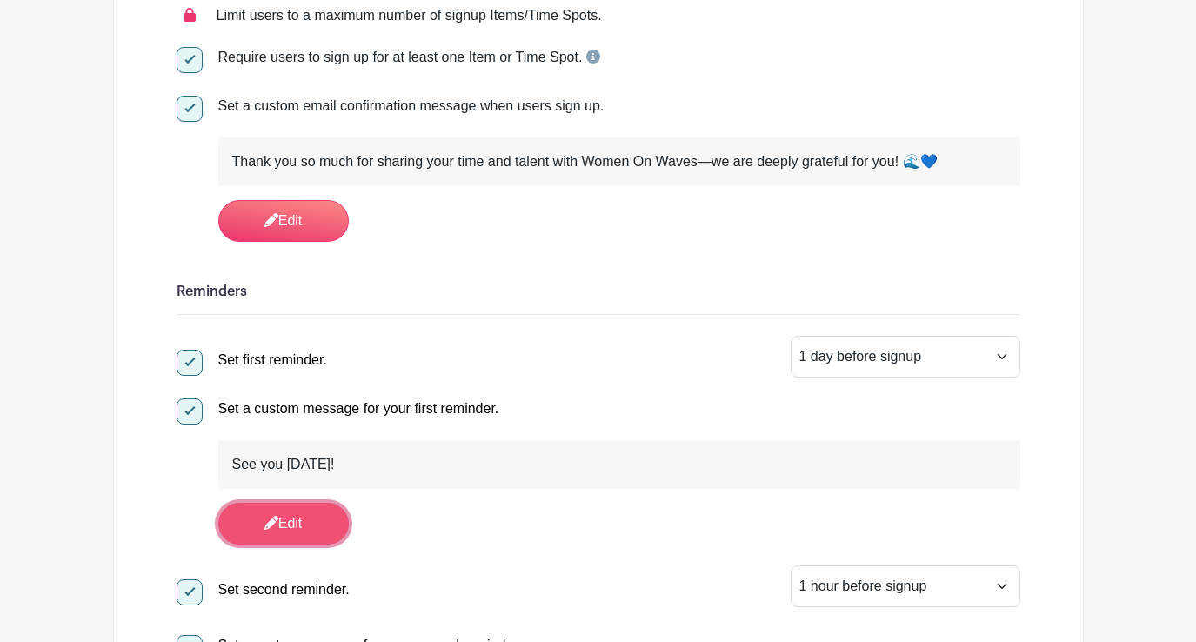
click at [277, 509] on link "Edit" at bounding box center [283, 524] width 130 height 42
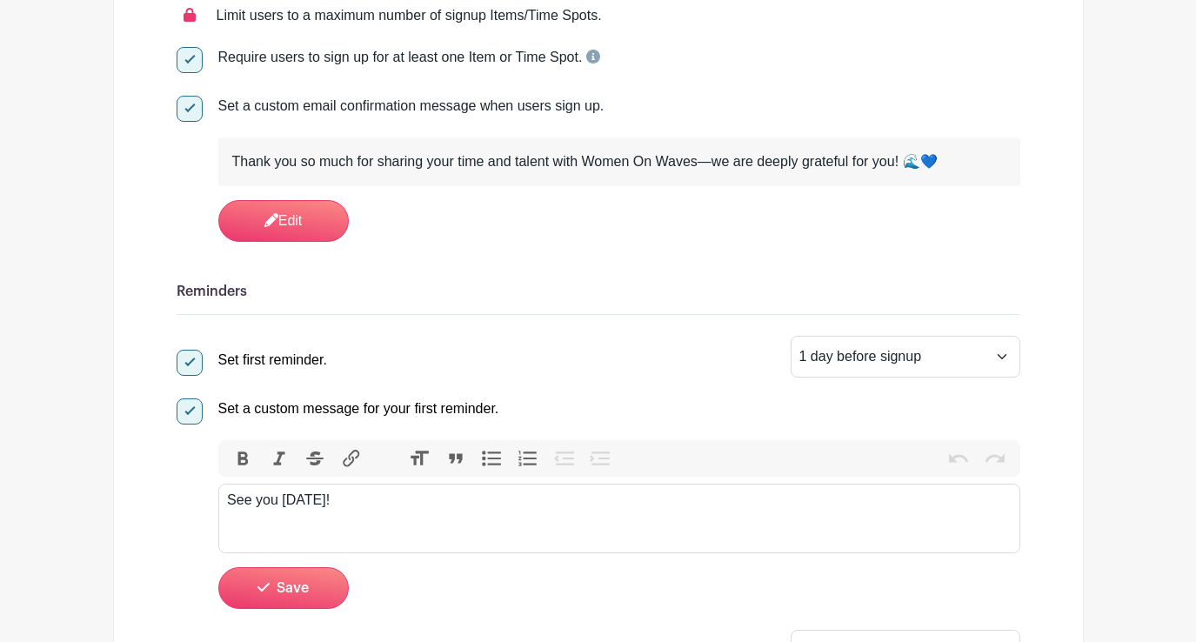
click at [251, 490] on div "See you [DATE]!" at bounding box center [619, 500] width 784 height 21
type trix-editor "<div>So excited to see you tomorrow!</div>"
click at [303, 581] on span "Save" at bounding box center [293, 588] width 32 height 14
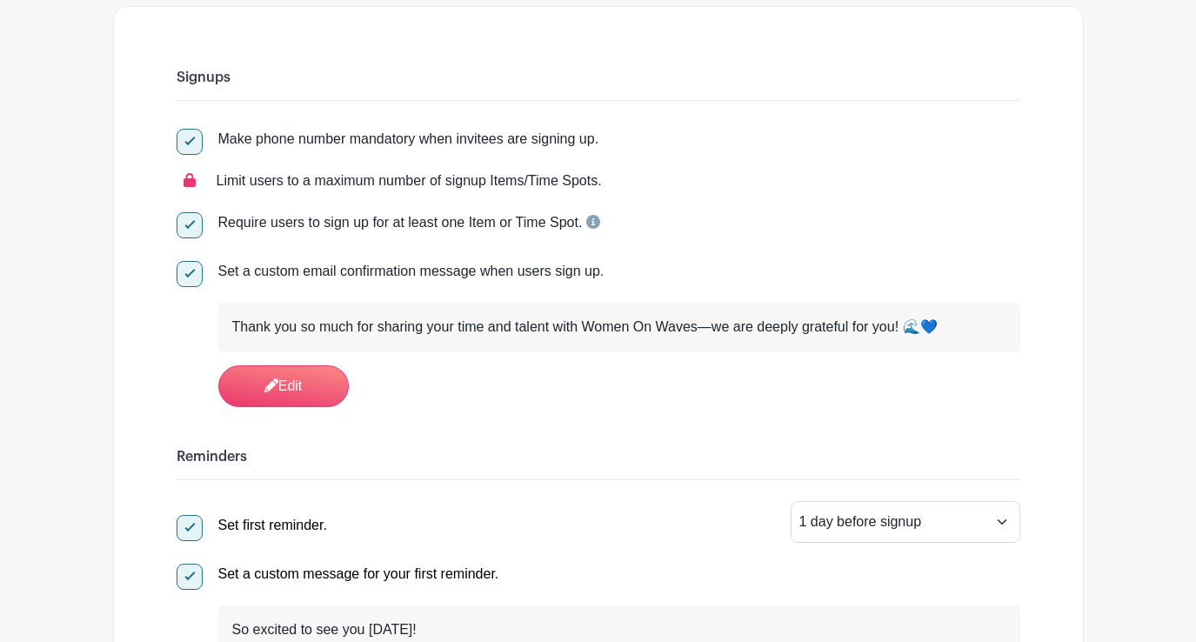
scroll to position [0, 0]
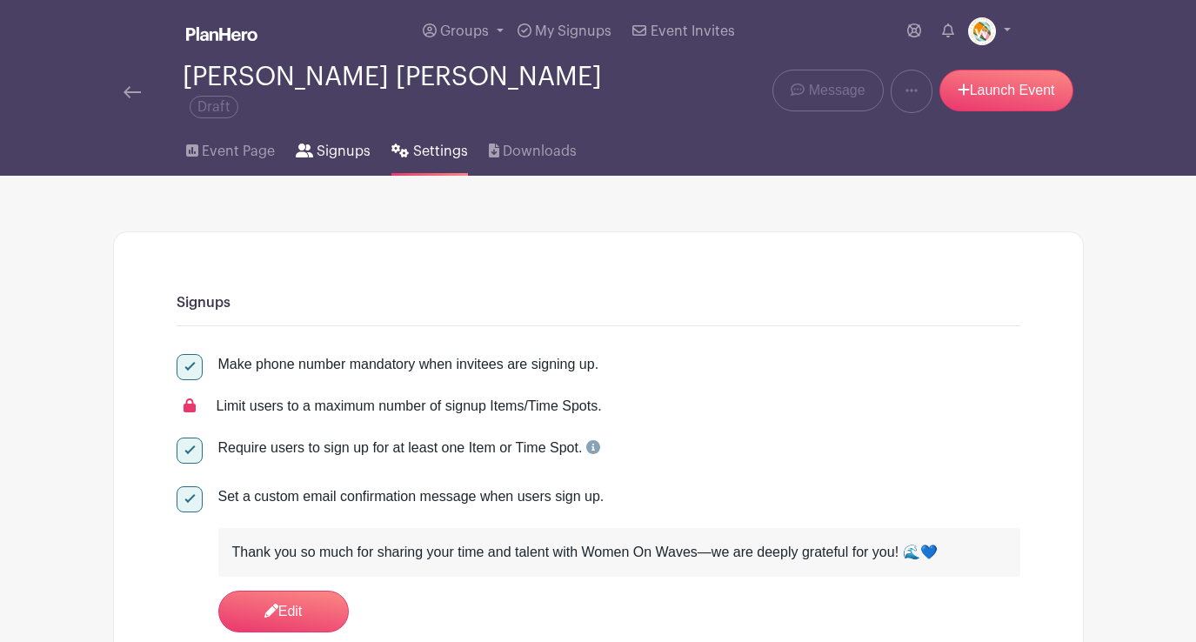
click at [337, 141] on span "Signups" at bounding box center [344, 151] width 54 height 21
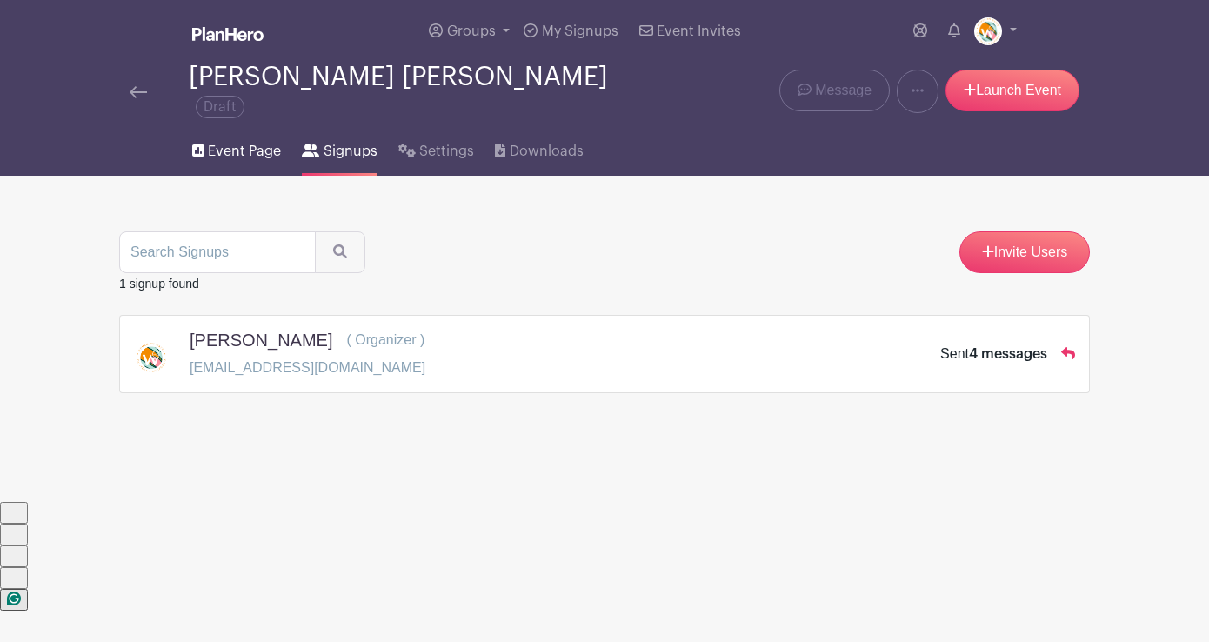
click at [253, 141] on span "Event Page" at bounding box center [244, 151] width 73 height 21
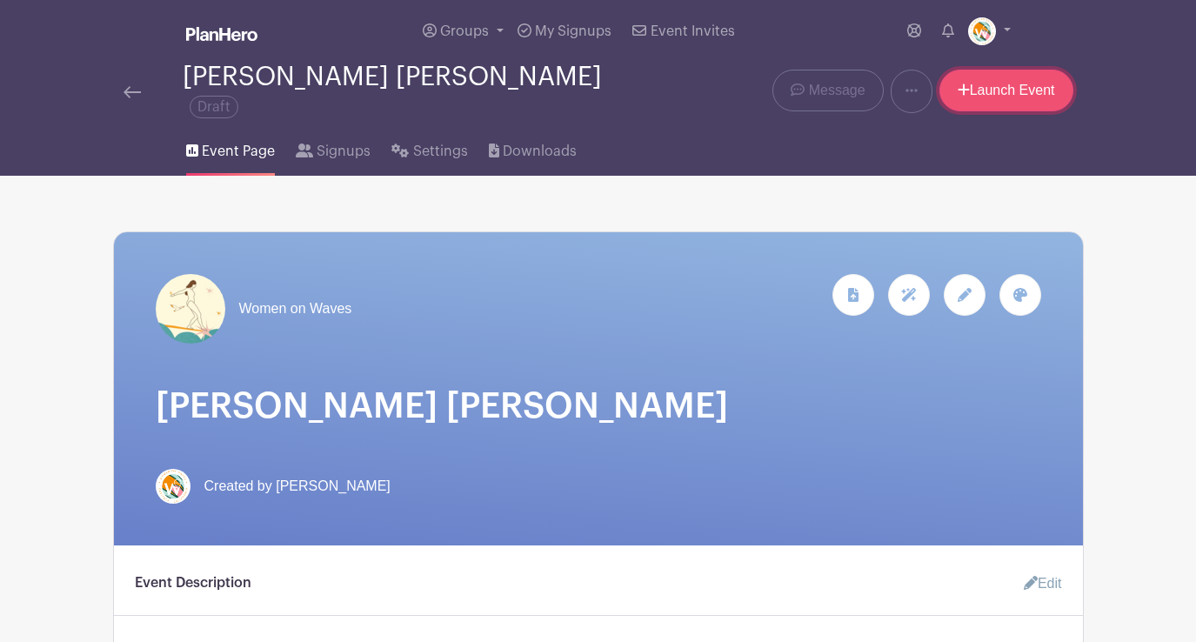
click at [1022, 90] on link "Launch Event" at bounding box center [1006, 91] width 134 height 42
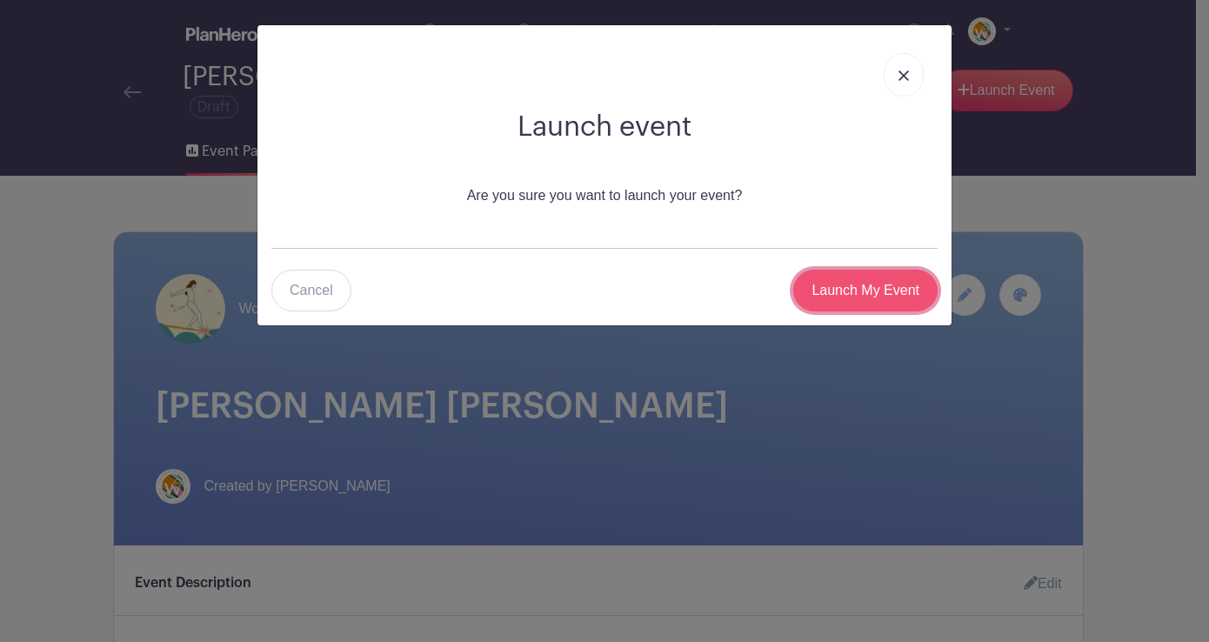
click at [860, 284] on input "Launch My Event" at bounding box center [865, 291] width 144 height 42
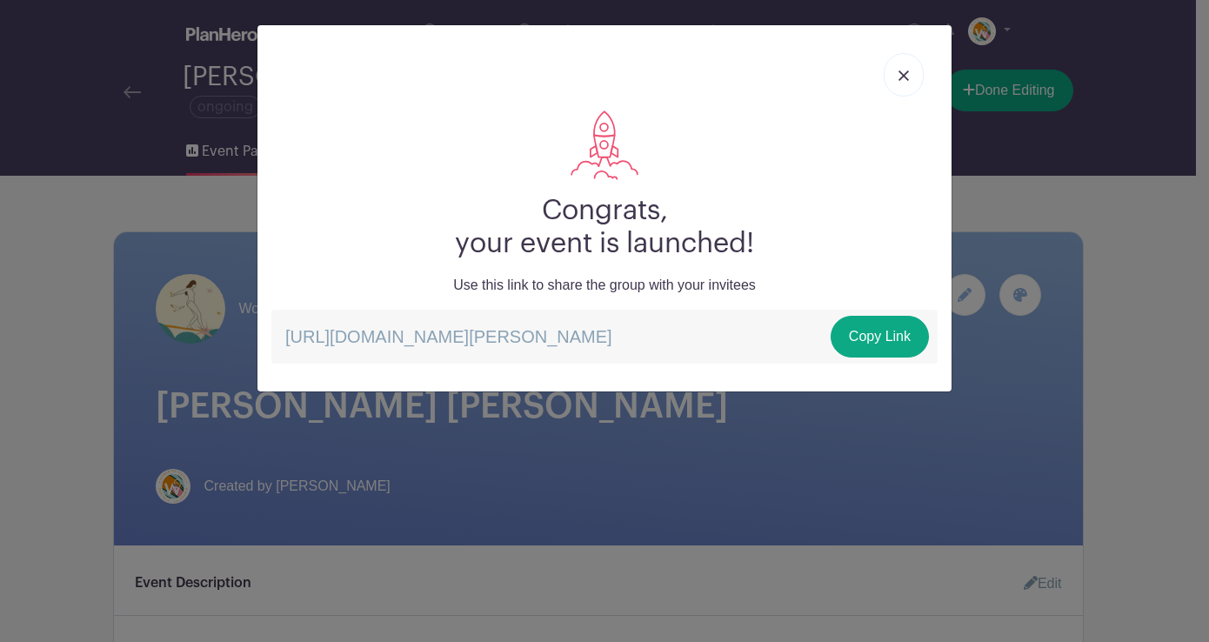
click at [899, 70] on link at bounding box center [904, 74] width 40 height 43
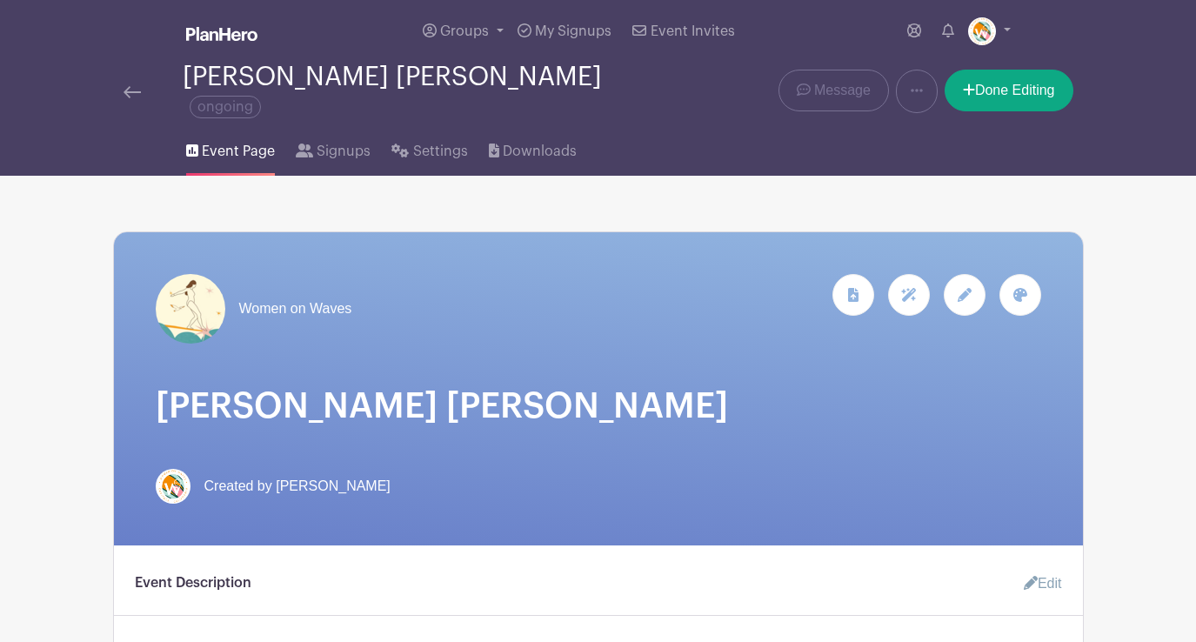
click at [134, 86] on img at bounding box center [132, 92] width 17 height 12
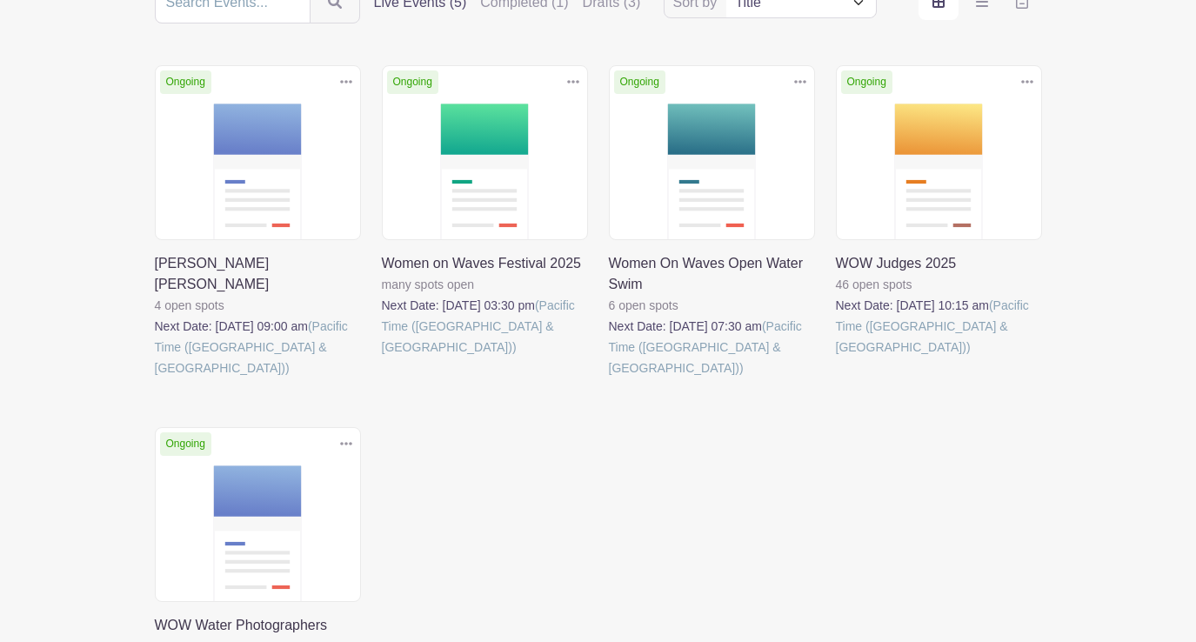
scroll to position [238, 0]
click at [155, 378] on link at bounding box center [155, 378] width 0 height 0
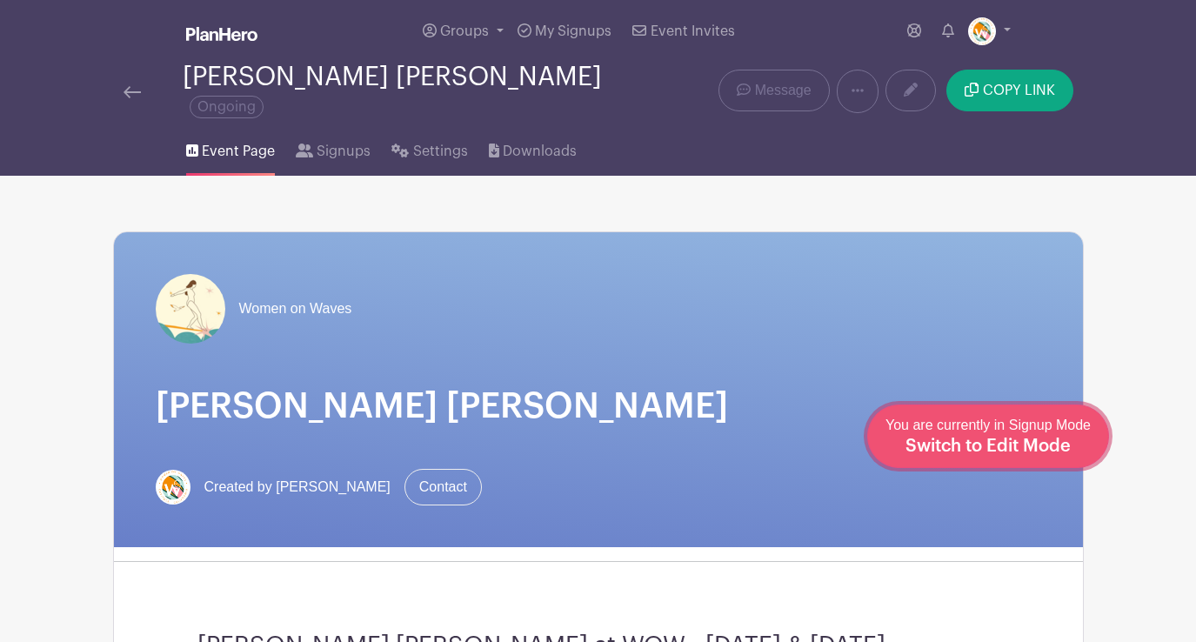
click at [1027, 442] on span "Switch to Edit Mode" at bounding box center [988, 446] width 165 height 17
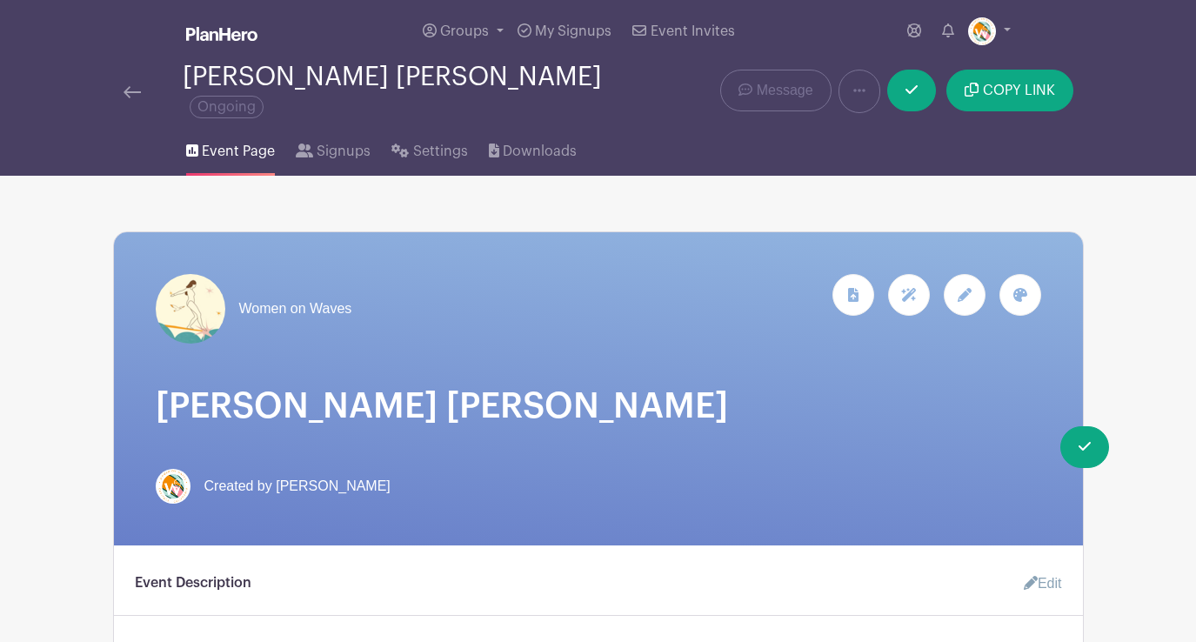
click at [1019, 288] on icon at bounding box center [1020, 295] width 14 height 14
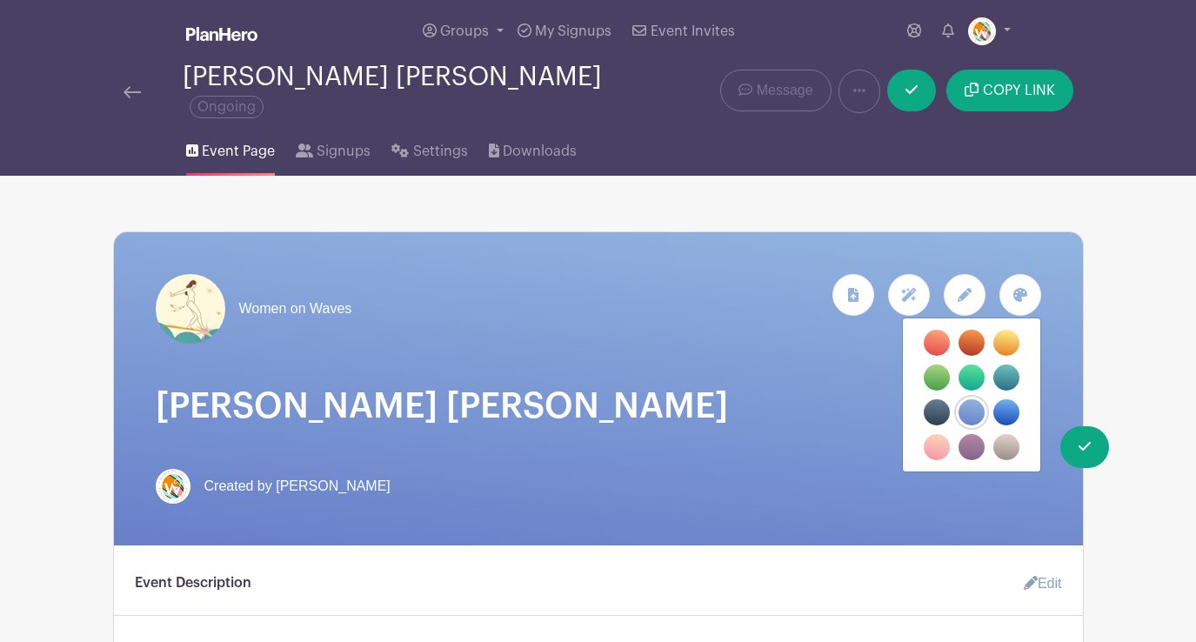
click at [934, 434] on label "filters" at bounding box center [937, 447] width 26 height 26
click at [0, 0] on input "filters" at bounding box center [0, 0] width 0 height 0
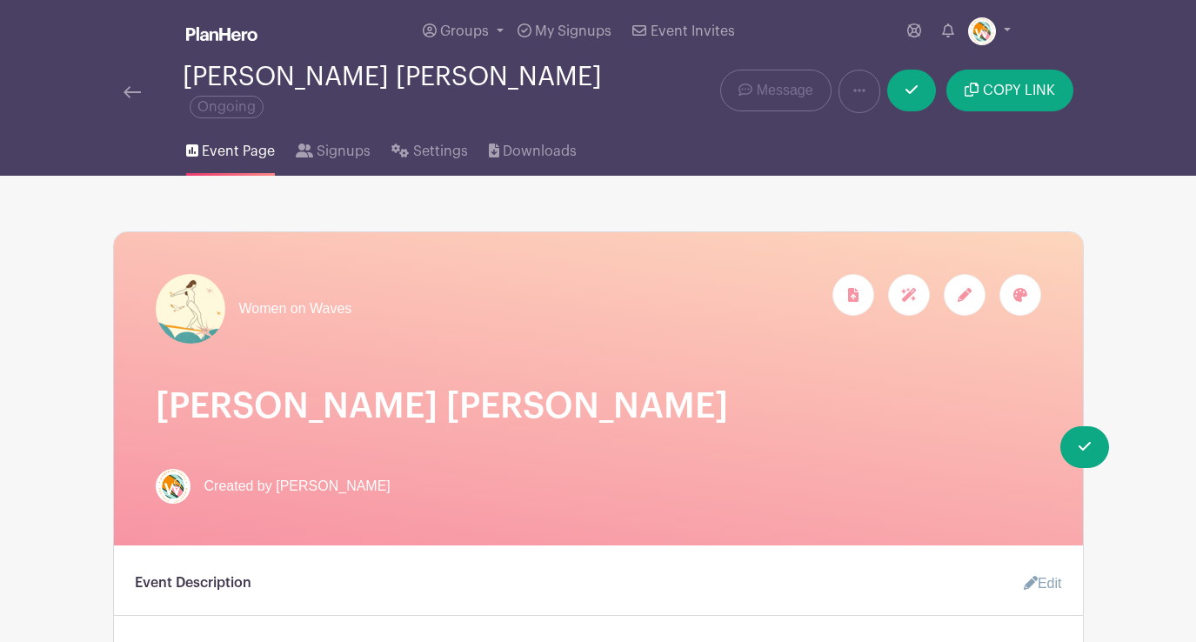
click at [1015, 288] on icon at bounding box center [1020, 295] width 14 height 14
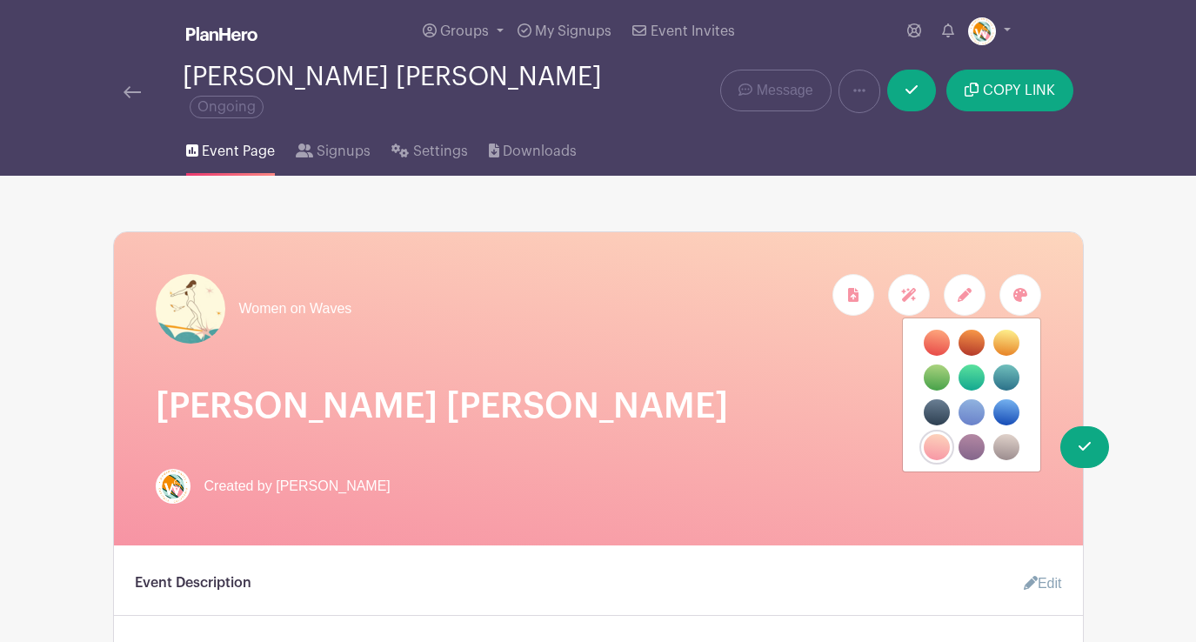
click at [967, 434] on label "filters" at bounding box center [972, 447] width 26 height 26
click at [0, 0] on input "filters" at bounding box center [0, 0] width 0 height 0
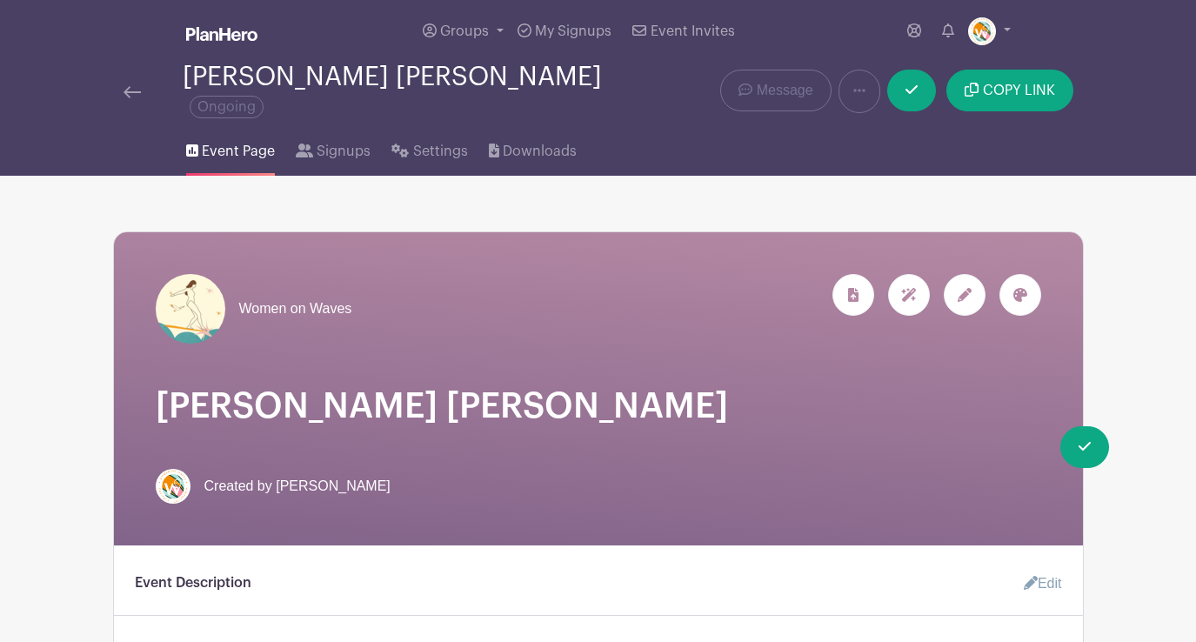
click at [963, 288] on icon at bounding box center [965, 295] width 14 height 14
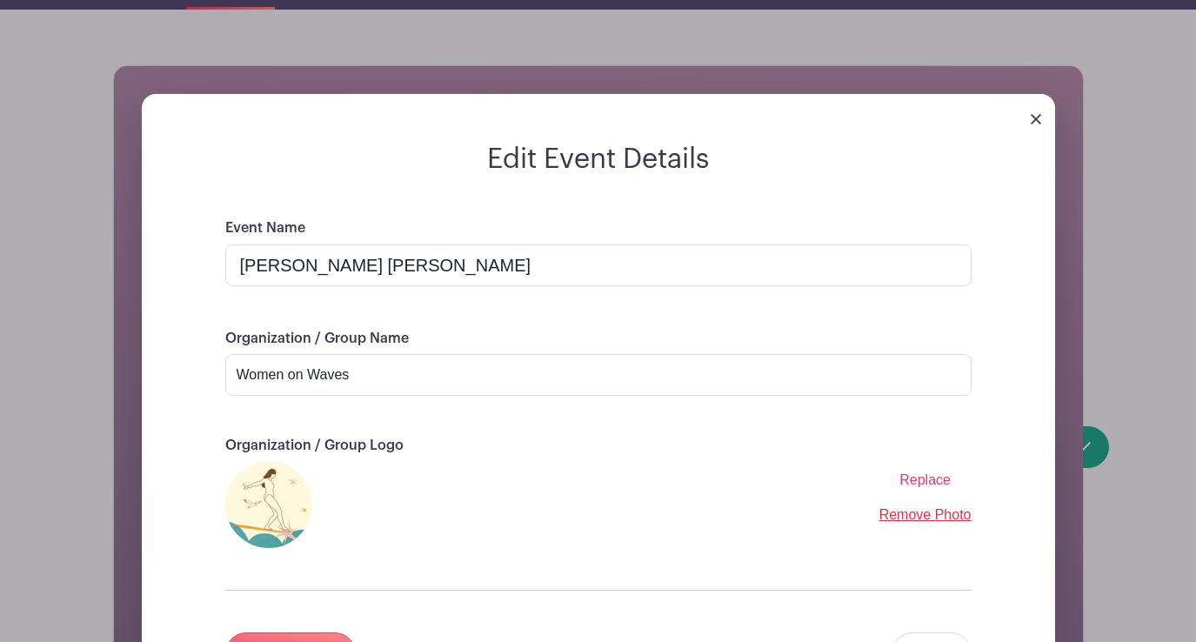
scroll to position [208, 0]
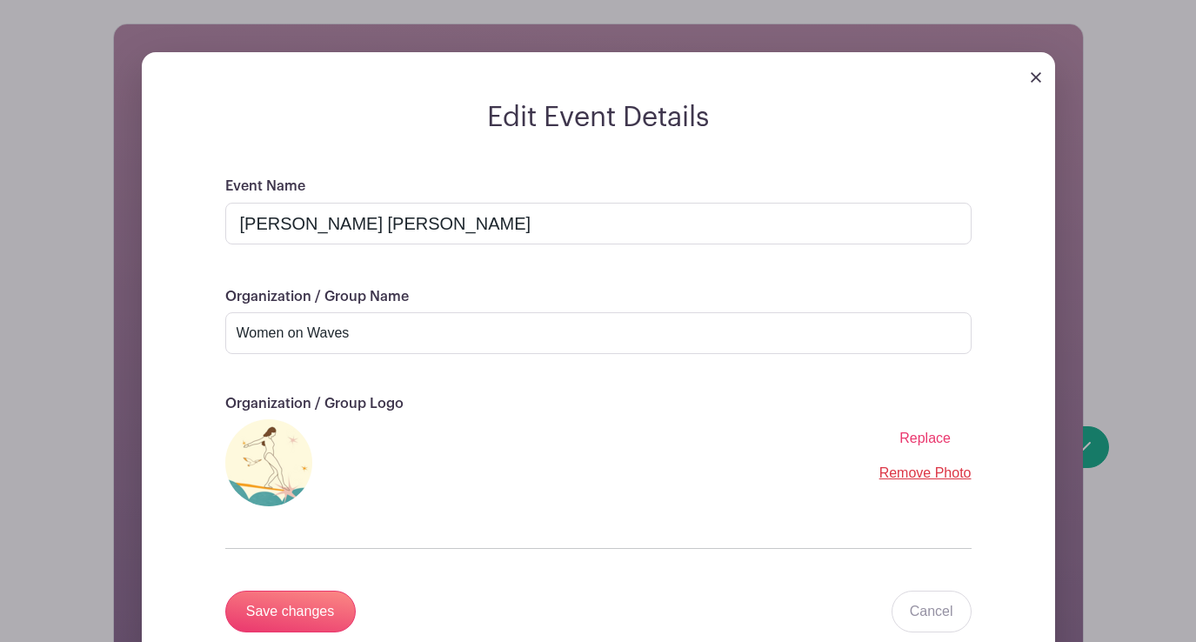
click at [922, 431] on span "Replace" at bounding box center [924, 438] width 51 height 15
click at [0, 0] on input "Replace" at bounding box center [0, 0] width 0 height 0
click at [926, 431] on span "Replace" at bounding box center [924, 438] width 51 height 15
click at [0, 0] on input "Replace" at bounding box center [0, 0] width 0 height 0
click at [925, 431] on span "Replace" at bounding box center [924, 438] width 51 height 15
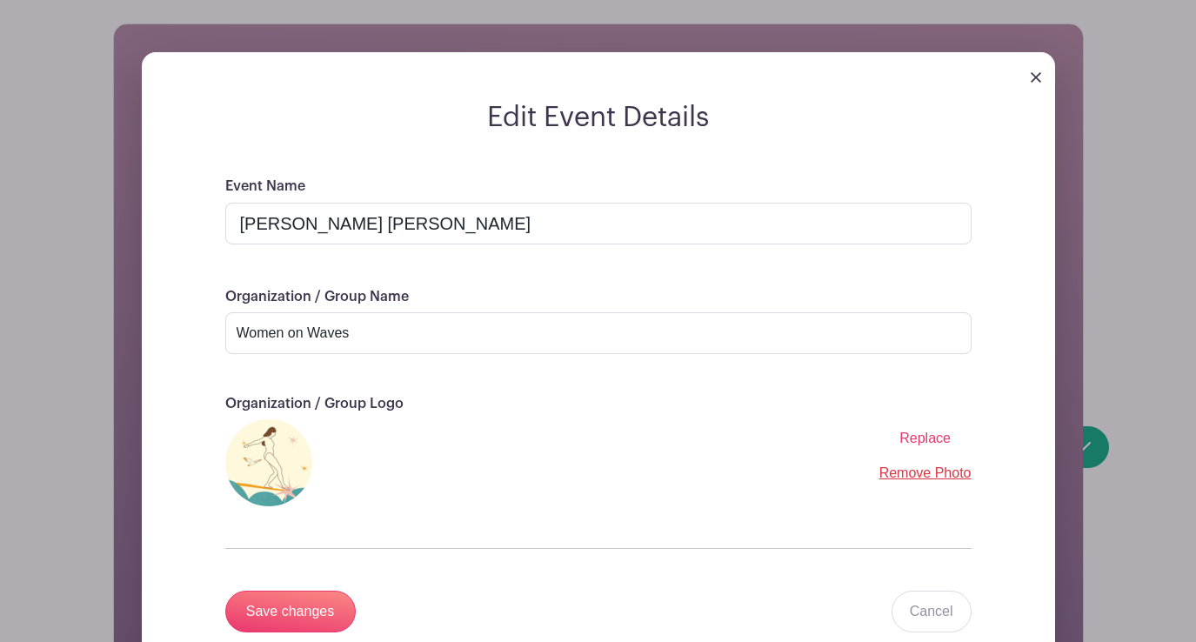
click at [0, 0] on input "Replace" at bounding box center [0, 0] width 0 height 0
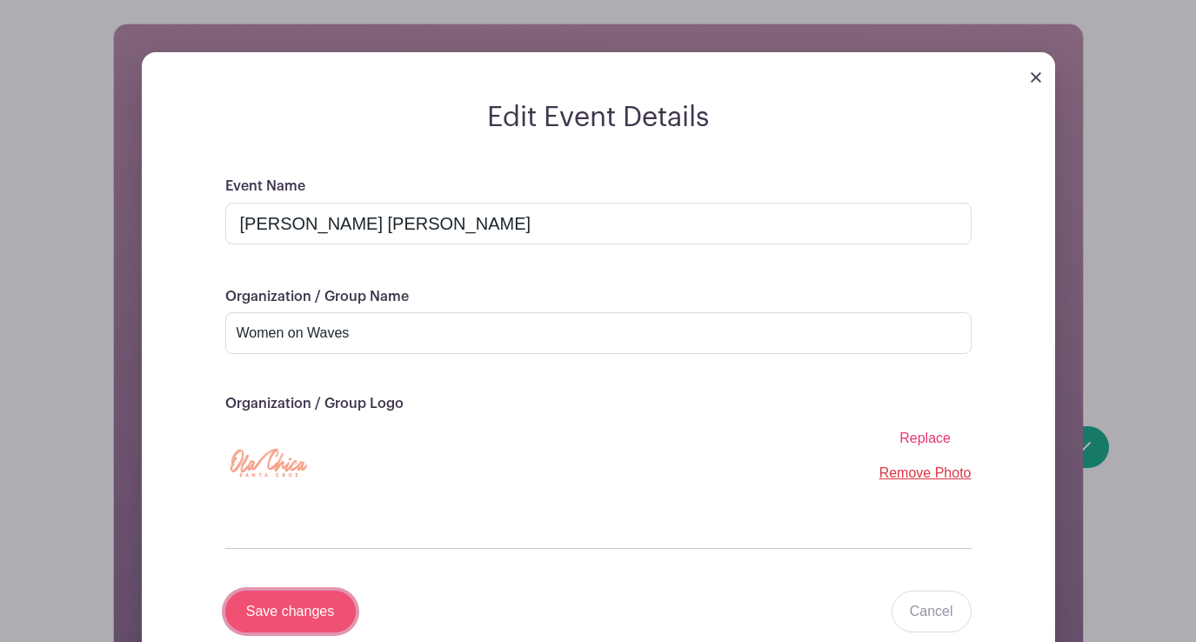
click at [304, 592] on input "Save changes" at bounding box center [290, 612] width 130 height 42
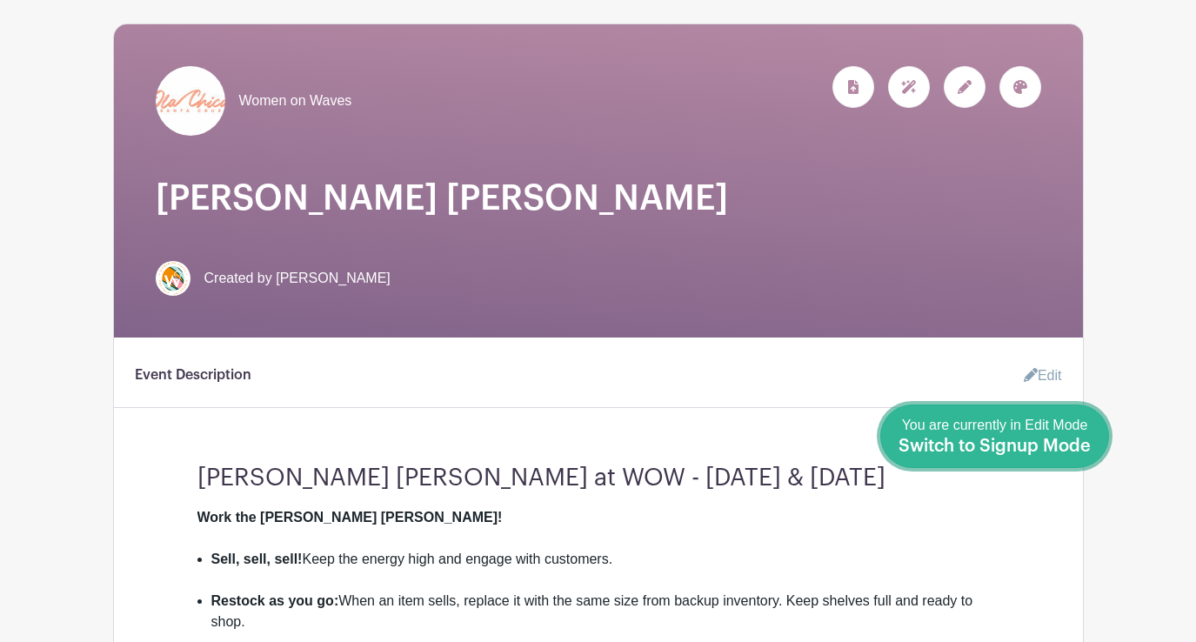
click at [1067, 444] on span "Switch to Signup Mode" at bounding box center [995, 446] width 192 height 17
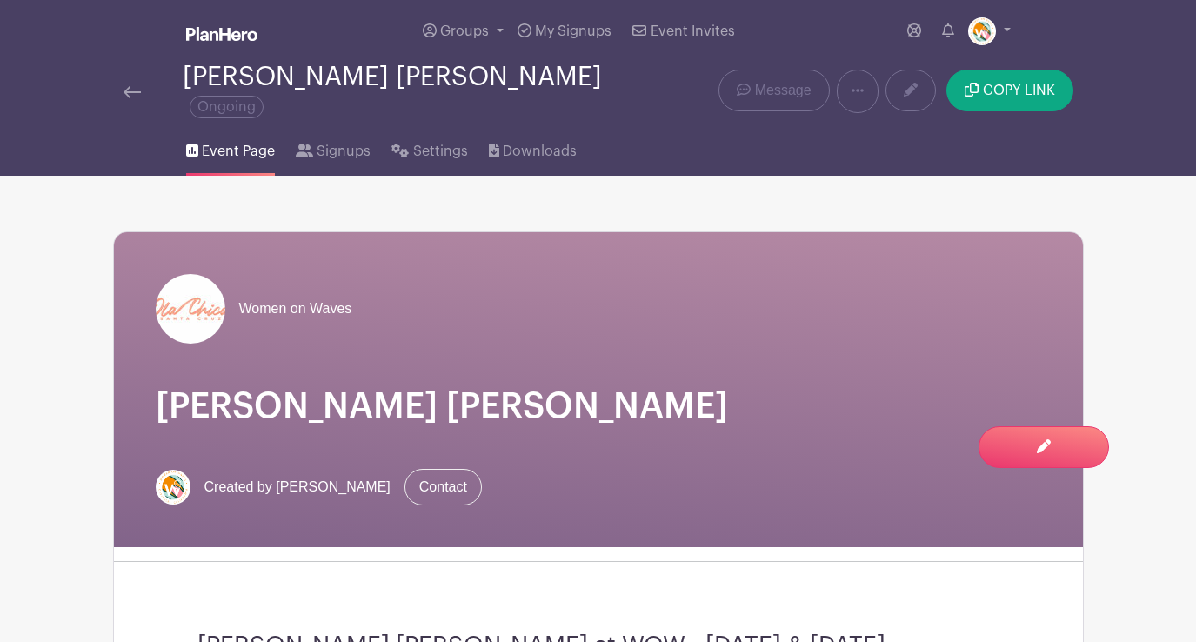
click at [137, 86] on img at bounding box center [132, 92] width 17 height 12
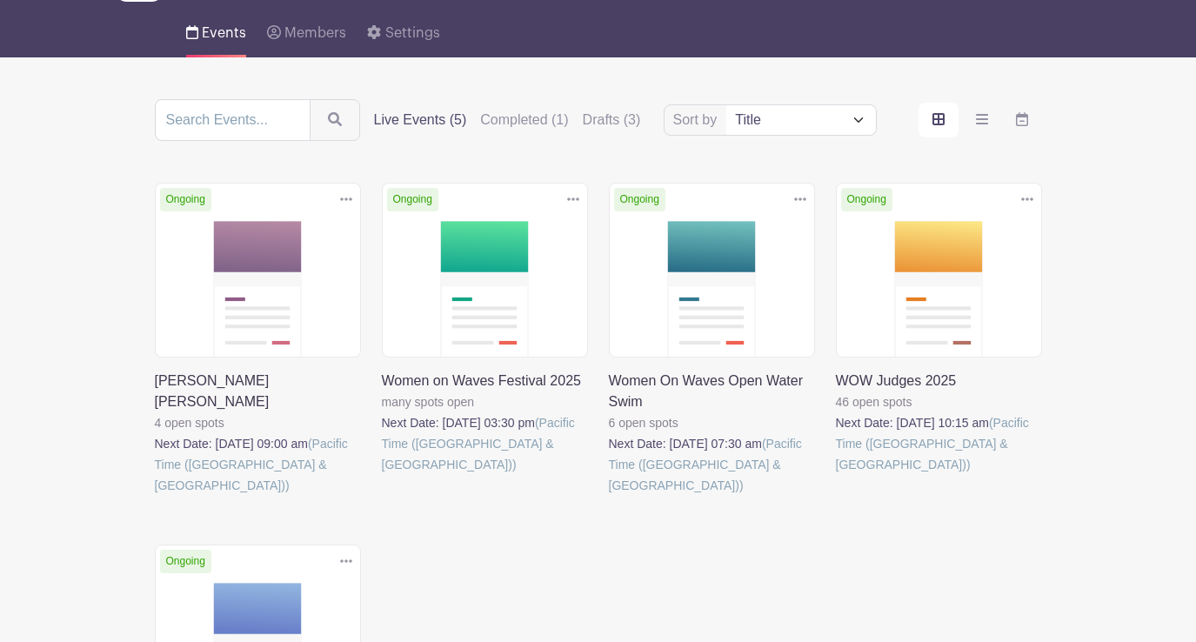
scroll to position [110, 0]
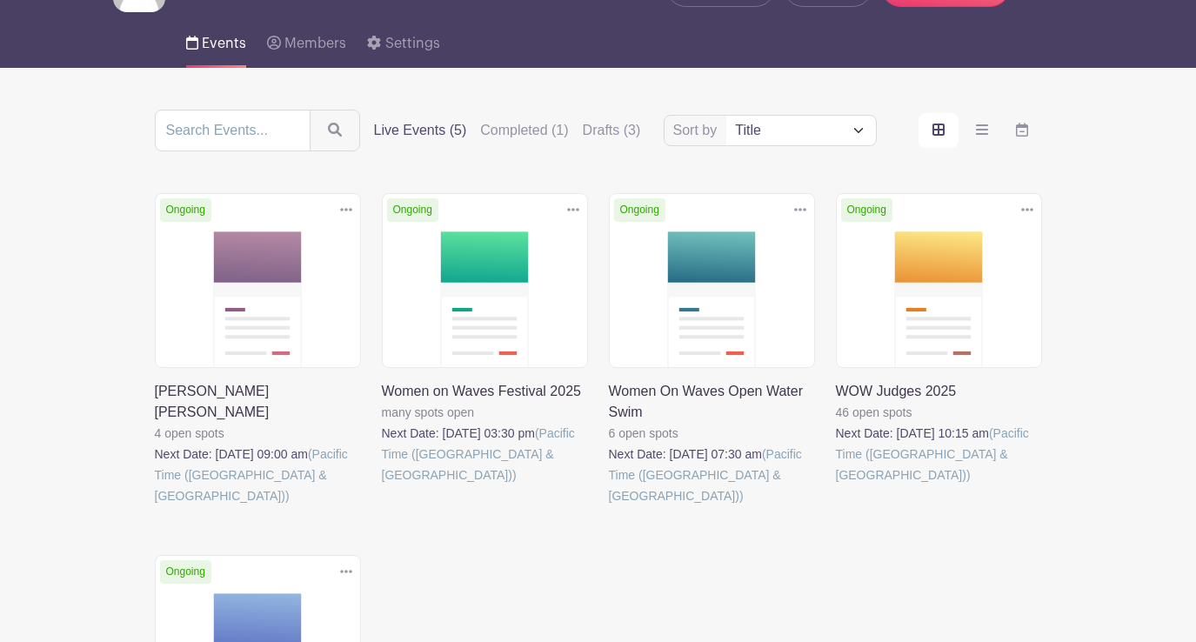
click at [858, 126] on select "Title Recently modified Newest Upcoming dates" at bounding box center [800, 131] width 149 height 30
click at [155, 506] on link at bounding box center [155, 506] width 0 height 0
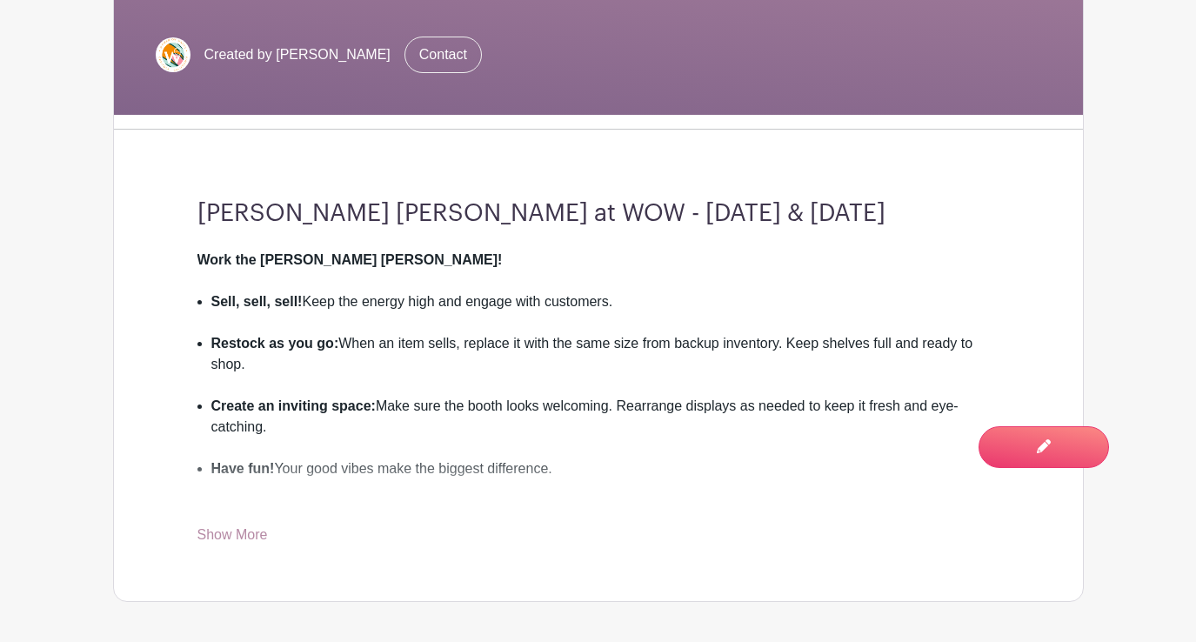
scroll to position [438, 0]
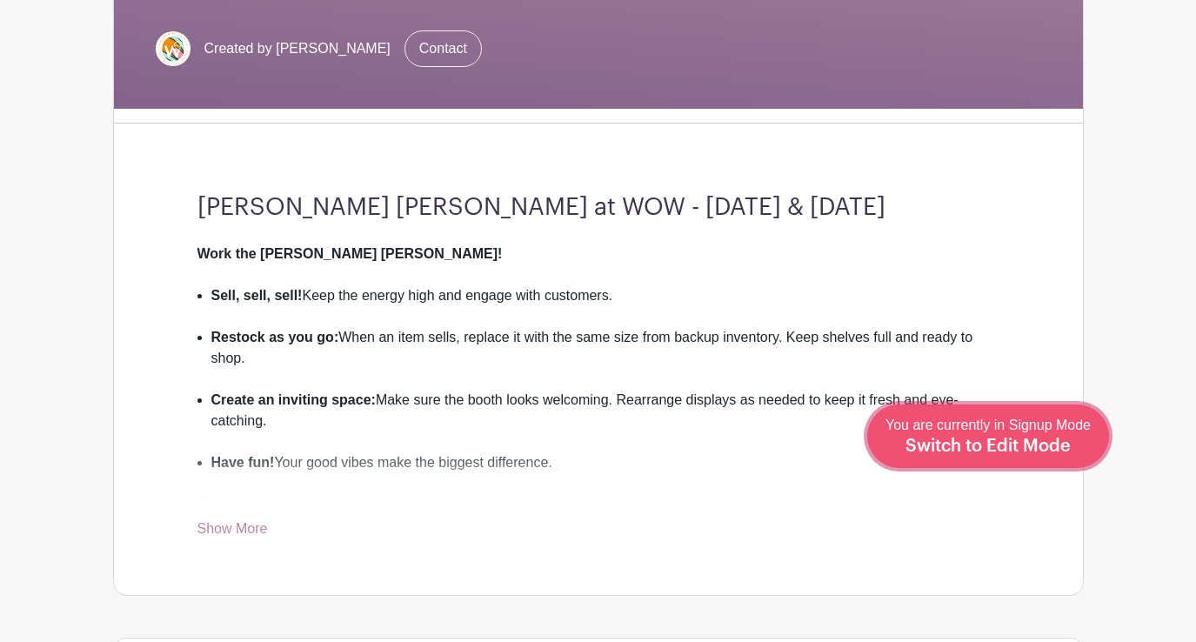
click at [1040, 443] on span "Switch to Edit Mode" at bounding box center [988, 446] width 165 height 17
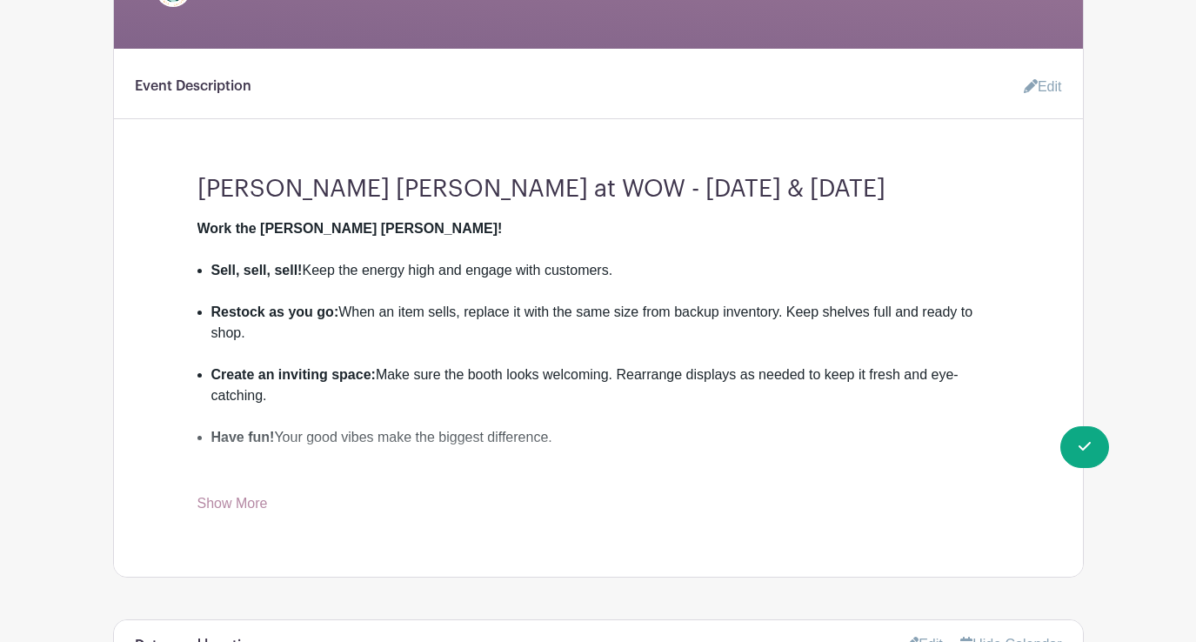
scroll to position [519, 0]
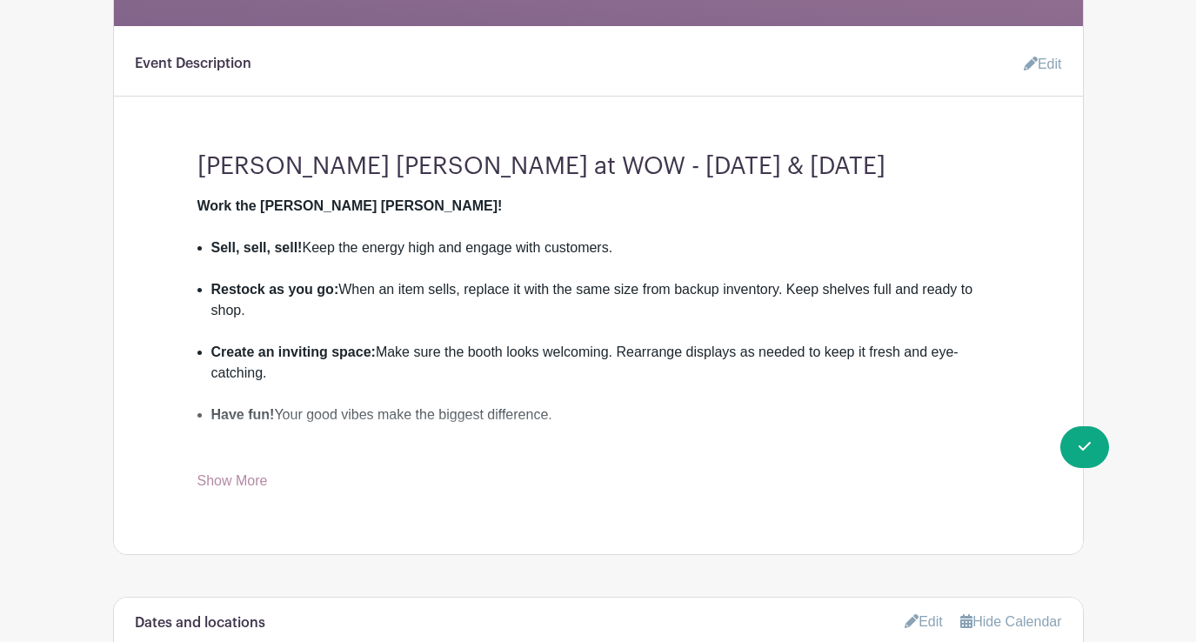
click at [1051, 50] on link "Edit" at bounding box center [1036, 64] width 52 height 35
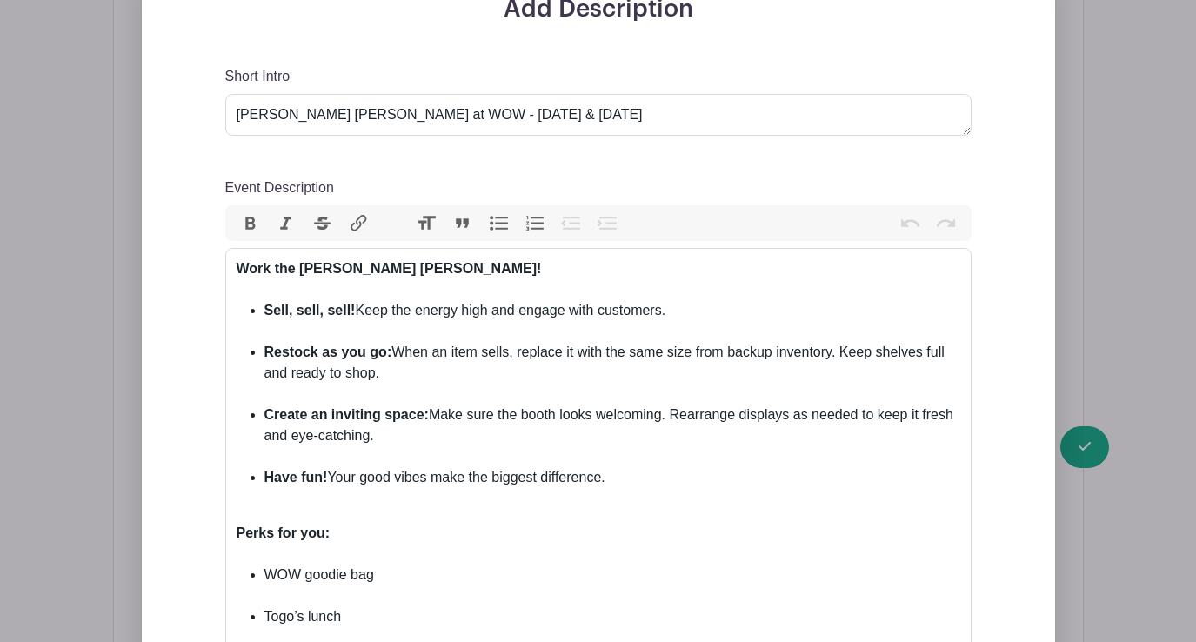
scroll to position [612, 0]
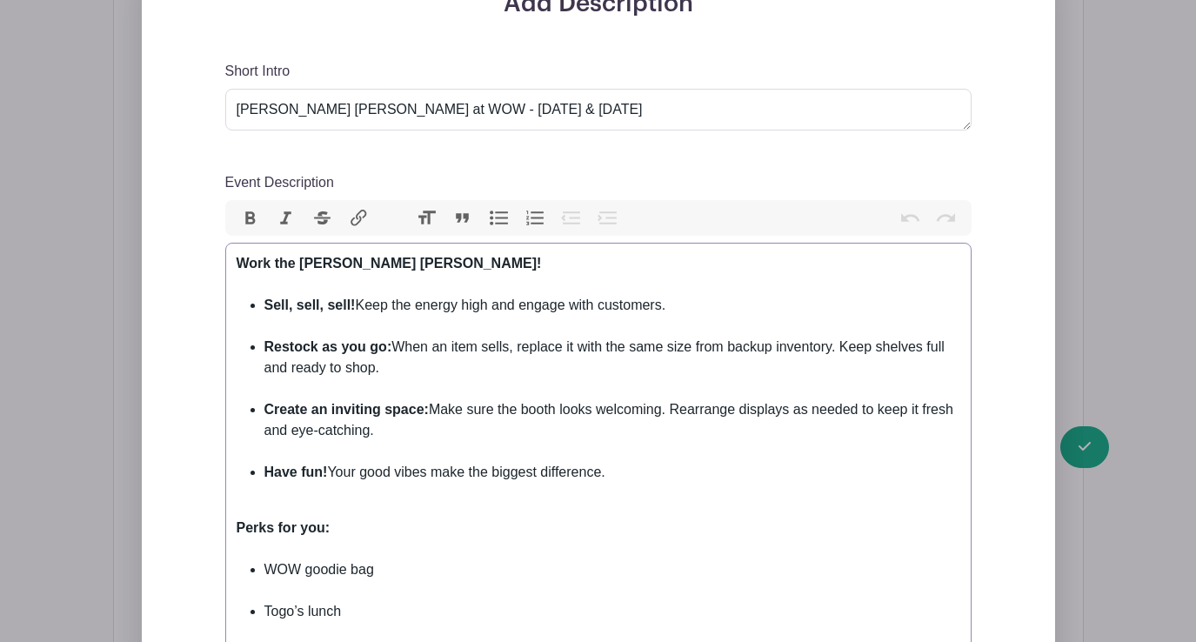
click at [684, 295] on li "Sell, sell, sell! Keep the energy high and engage with customers." at bounding box center [612, 316] width 696 height 42
click at [852, 296] on li "Sell, sell, sell! Keep the energy high and engage with customers. Shop should b…" at bounding box center [612, 316] width 696 height 42
type trix-editor "<div><strong>Work the Ola Chica Booth!<br></strong><br></div><ul><li><strong>Se…"
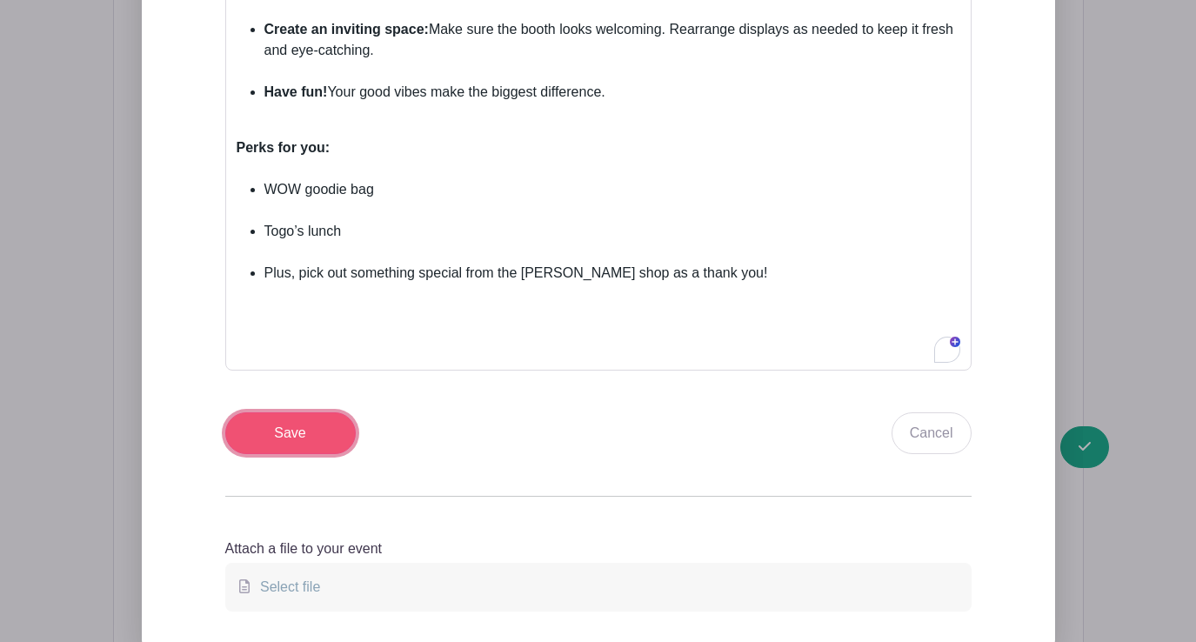
click at [324, 423] on input "Save" at bounding box center [290, 433] width 130 height 42
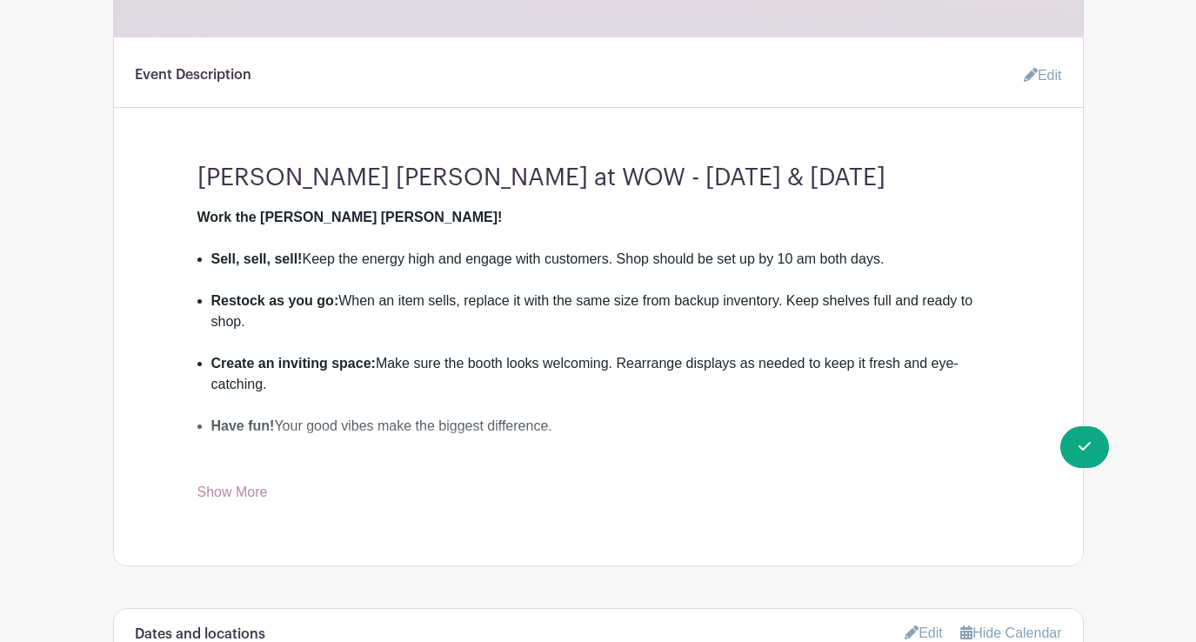
scroll to position [638, 0]
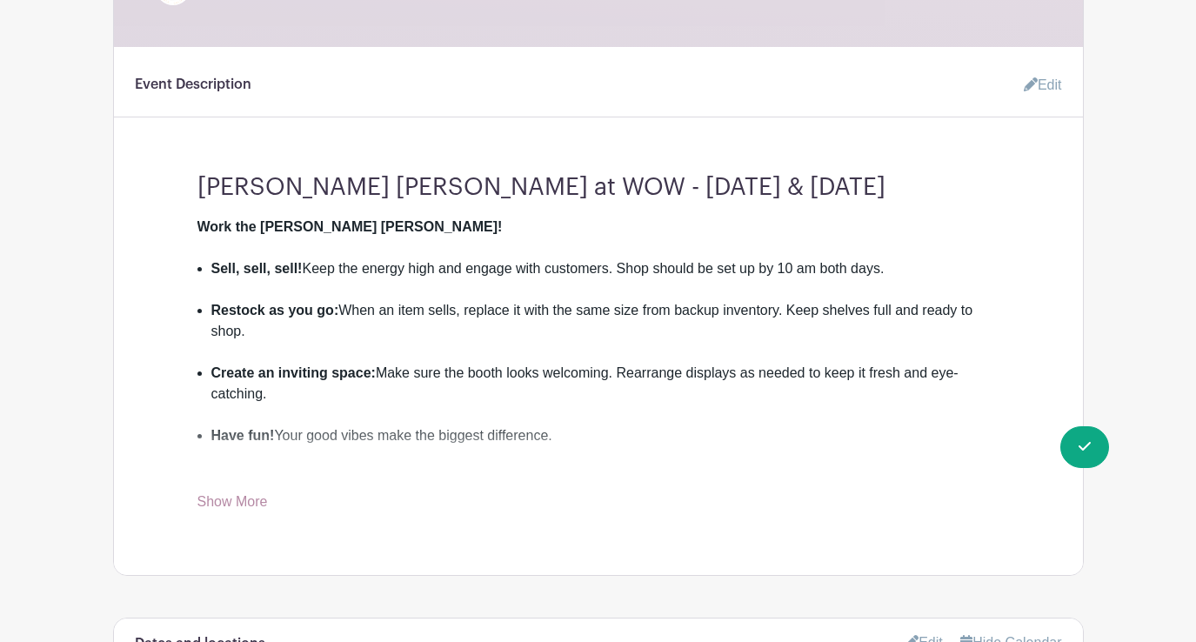
click at [1058, 70] on link "Edit" at bounding box center [1036, 85] width 52 height 35
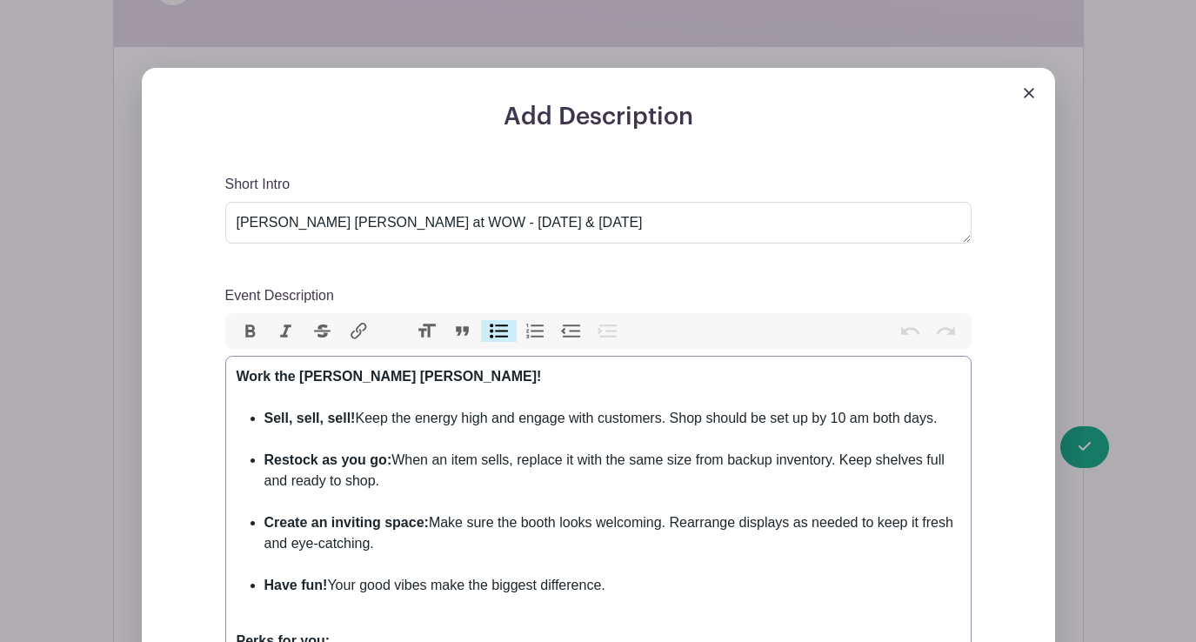
drag, startPoint x: 947, startPoint y: 408, endPoint x: 683, endPoint y: 405, distance: 264.4
click at [683, 408] on li "Sell, sell, sell! Keep the energy high and engage with customers. Shop should b…" at bounding box center [612, 429] width 696 height 42
type trix-editor "<div><strong>Work the Ola Chica Booth!<br></strong><br></div><ul><li><strong>Se…"
click at [1069, 452] on div "Add Description Short Intro Ola Chica Booth at WOW - October 18th & 19th Event …" at bounding box center [598, 607] width 941 height 1079
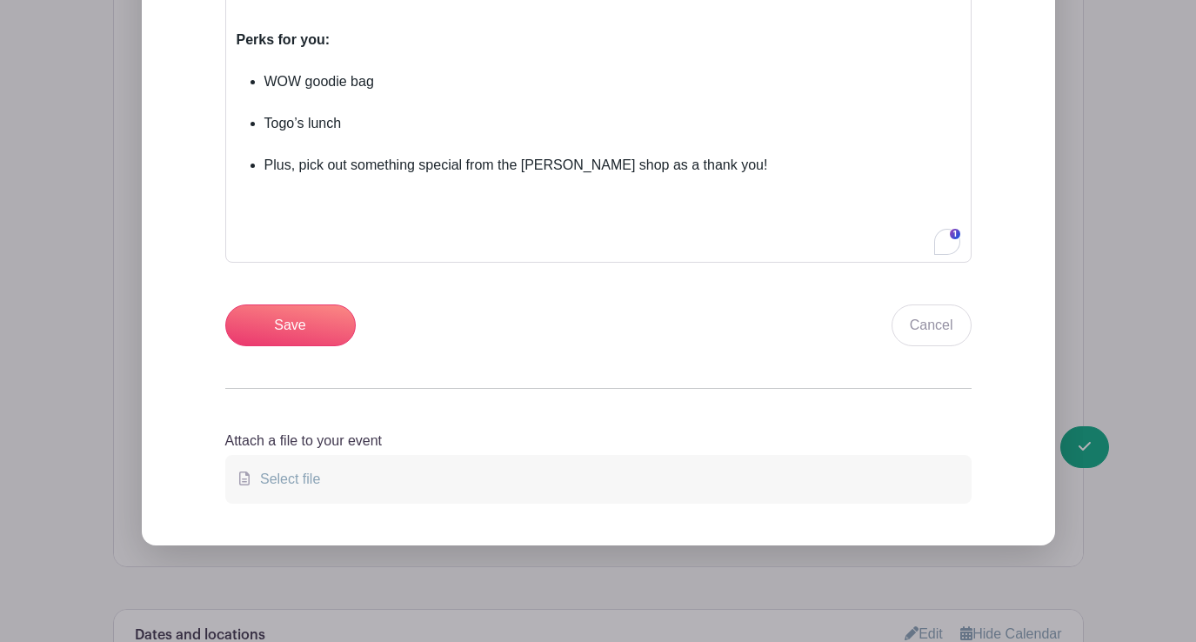
scroll to position [1303, 0]
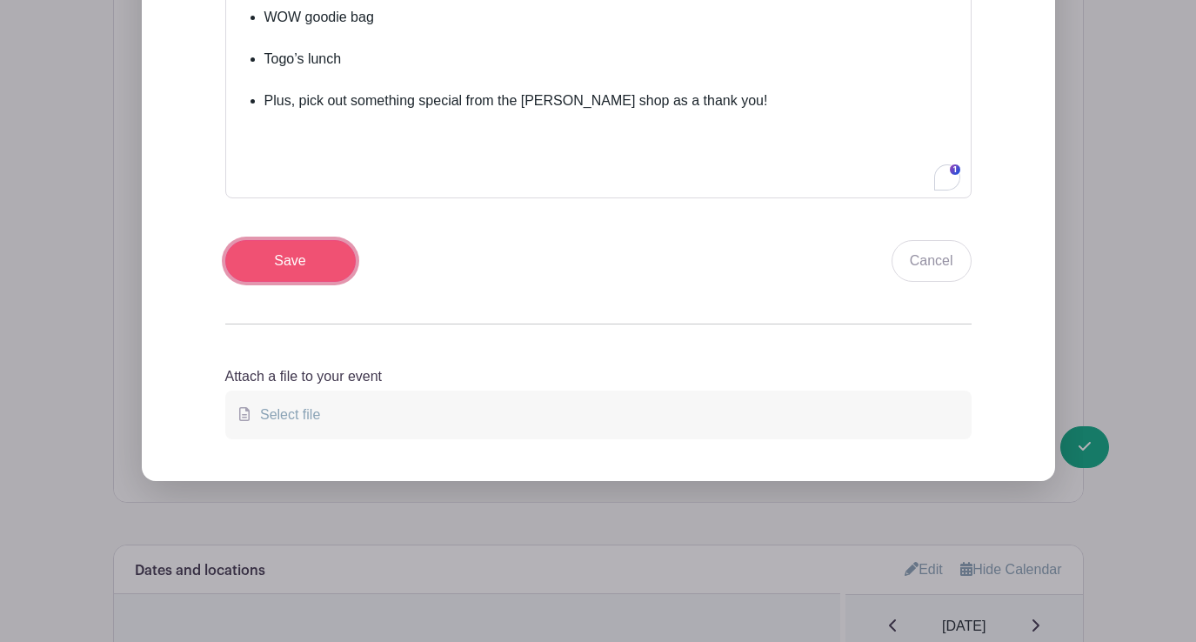
click at [316, 257] on input "Save" at bounding box center [290, 261] width 130 height 42
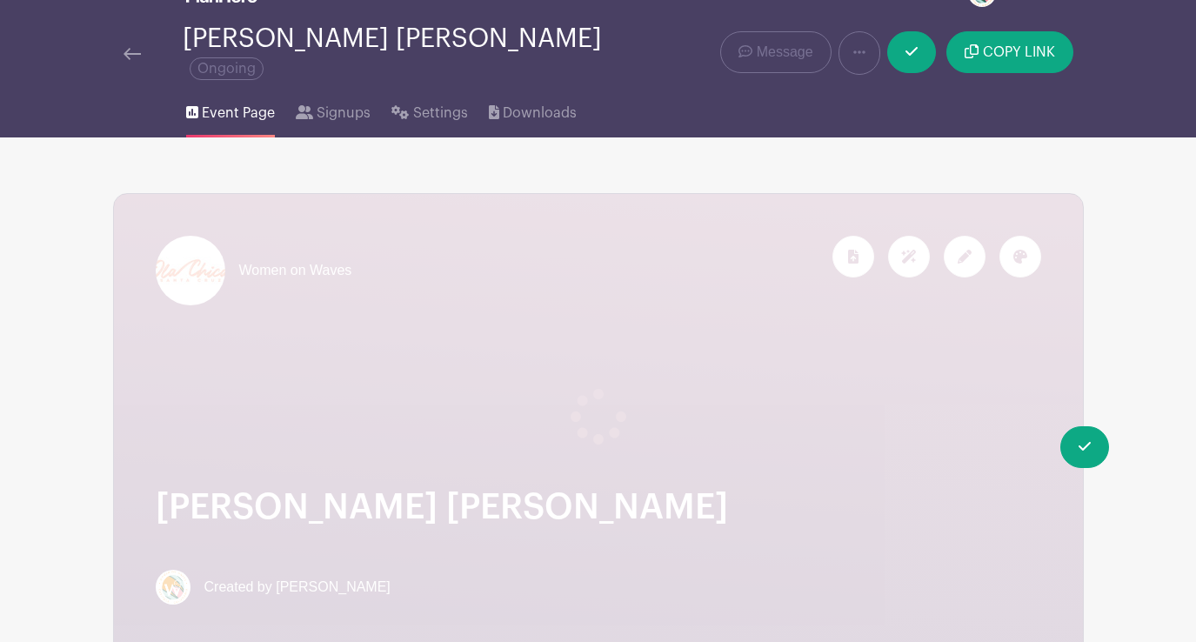
scroll to position [0, 0]
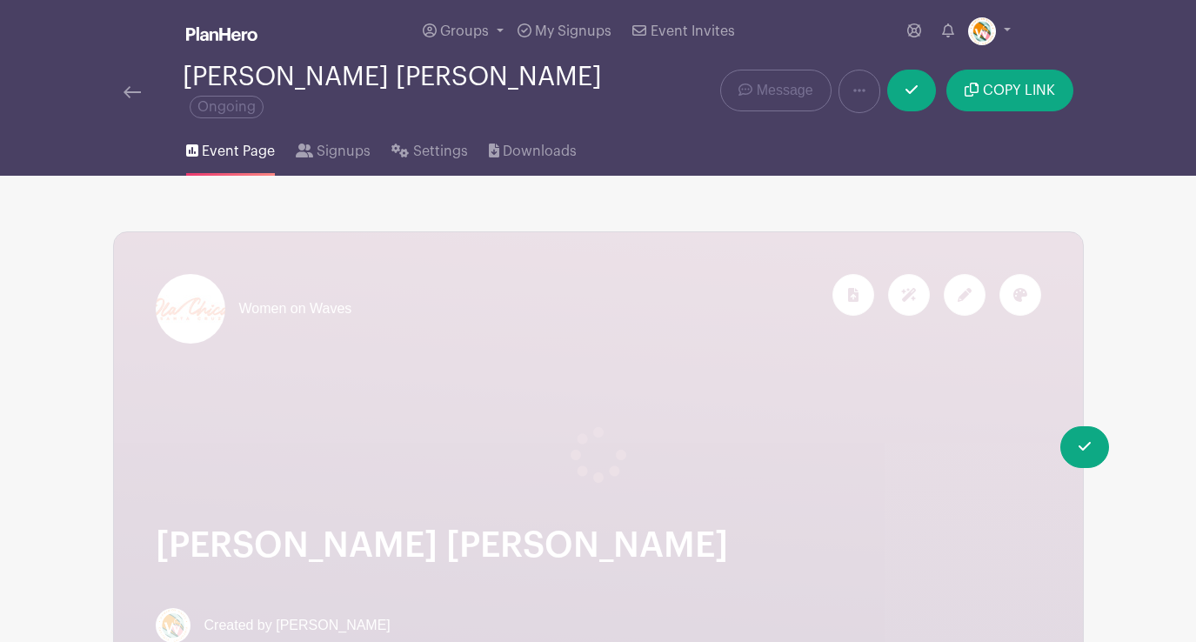
click at [130, 86] on img at bounding box center [132, 92] width 17 height 12
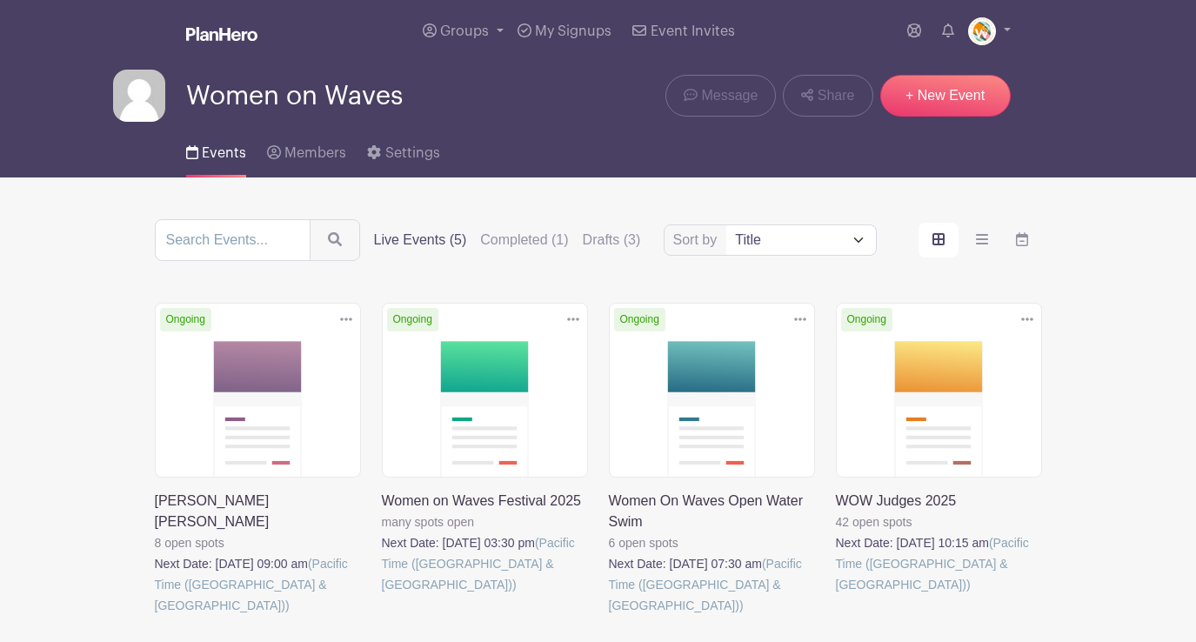
click at [836, 595] on link at bounding box center [836, 595] width 0 height 0
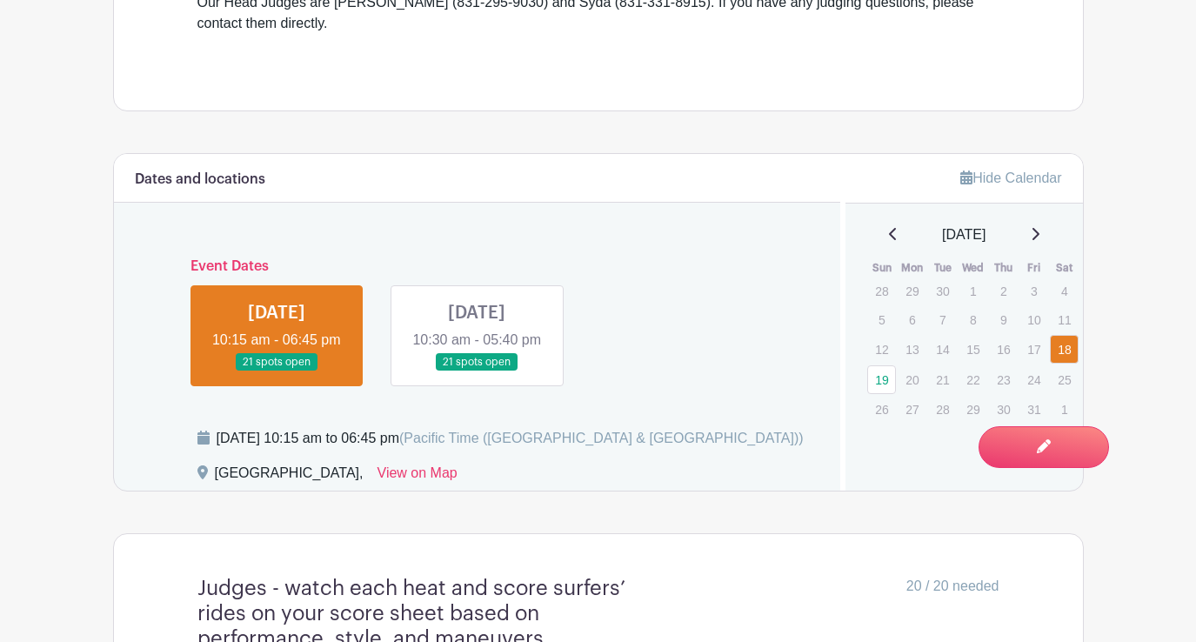
scroll to position [765, 0]
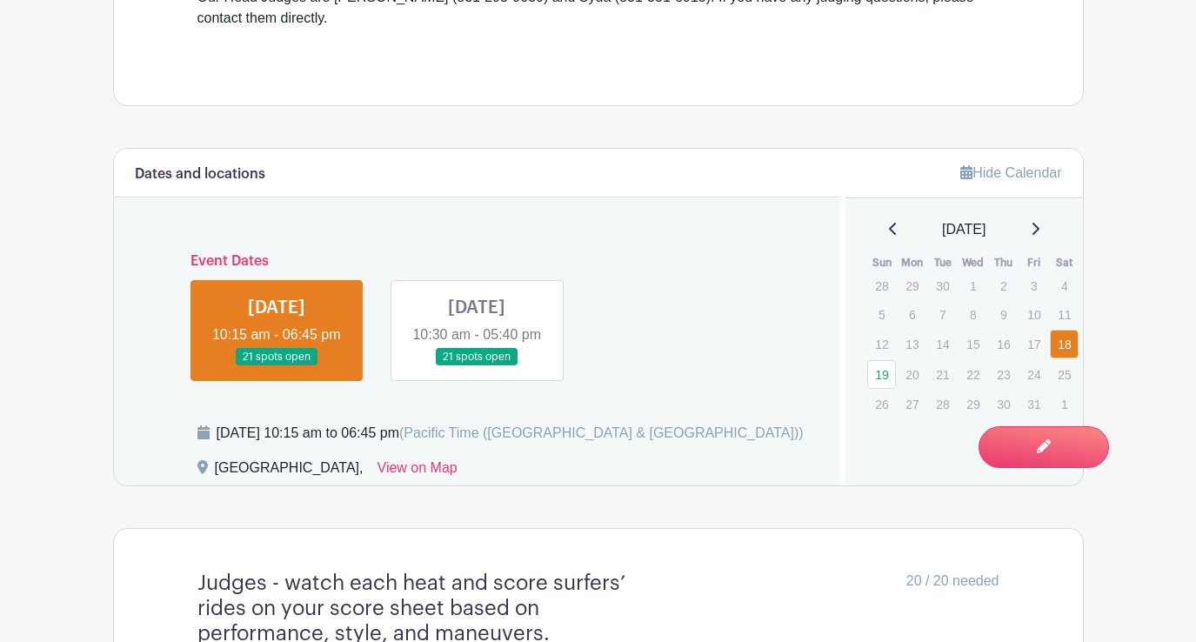
click at [477, 366] on link at bounding box center [477, 366] width 0 height 0
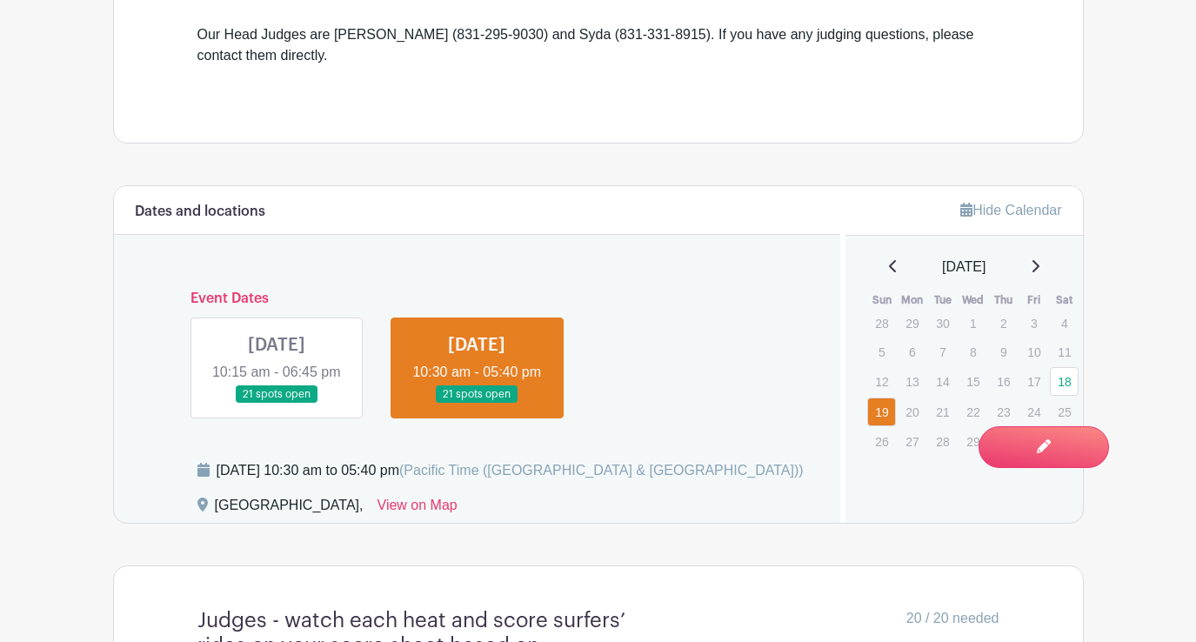
scroll to position [841, 0]
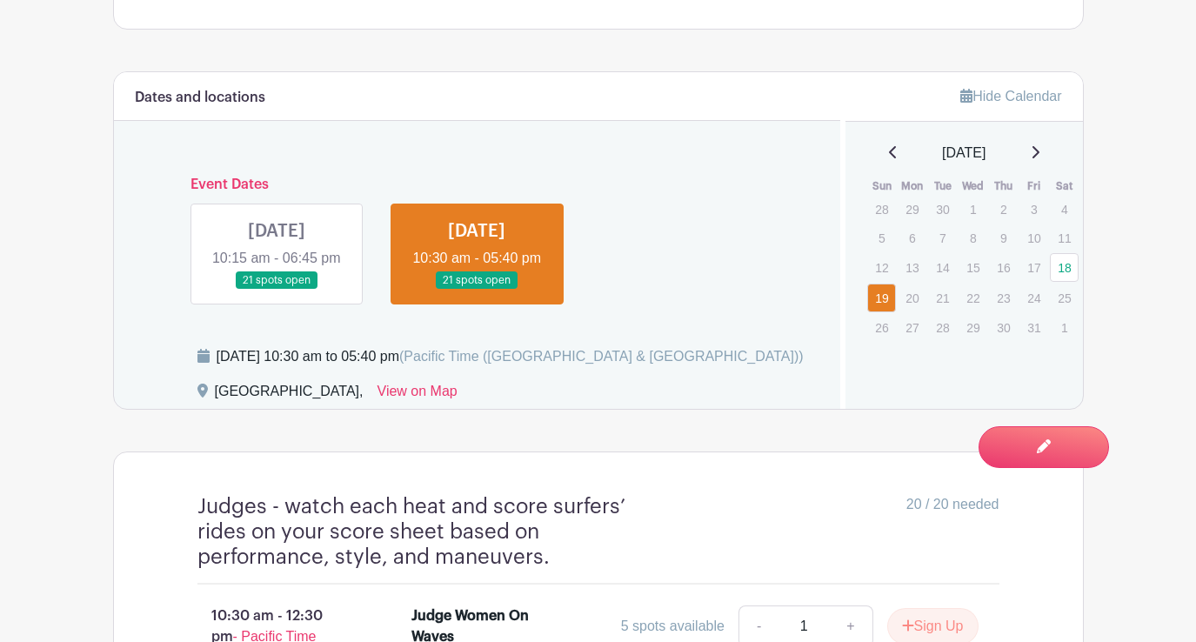
click at [277, 290] on link at bounding box center [277, 290] width 0 height 0
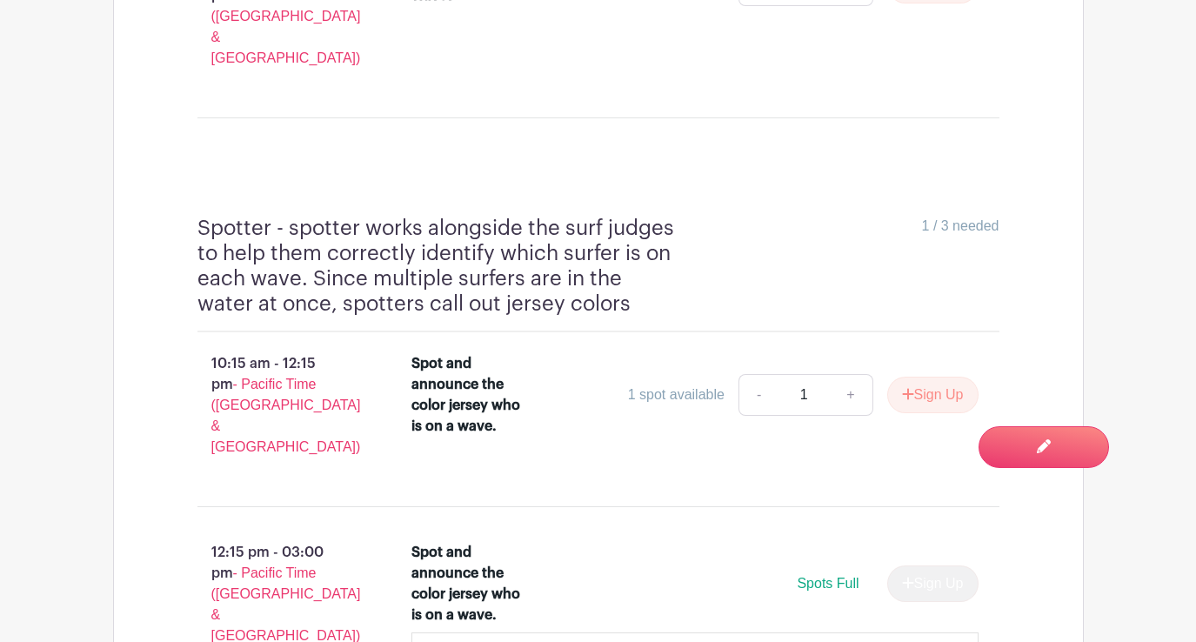
scroll to position [2060, 0]
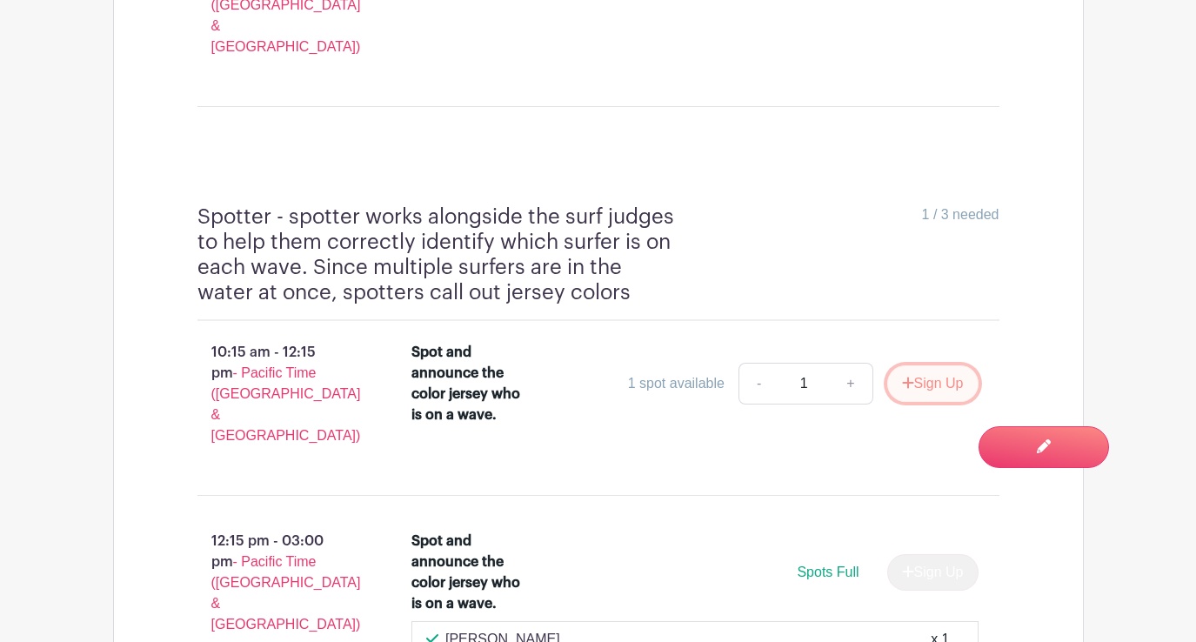
click at [930, 365] on button "Sign Up" at bounding box center [932, 383] width 91 height 37
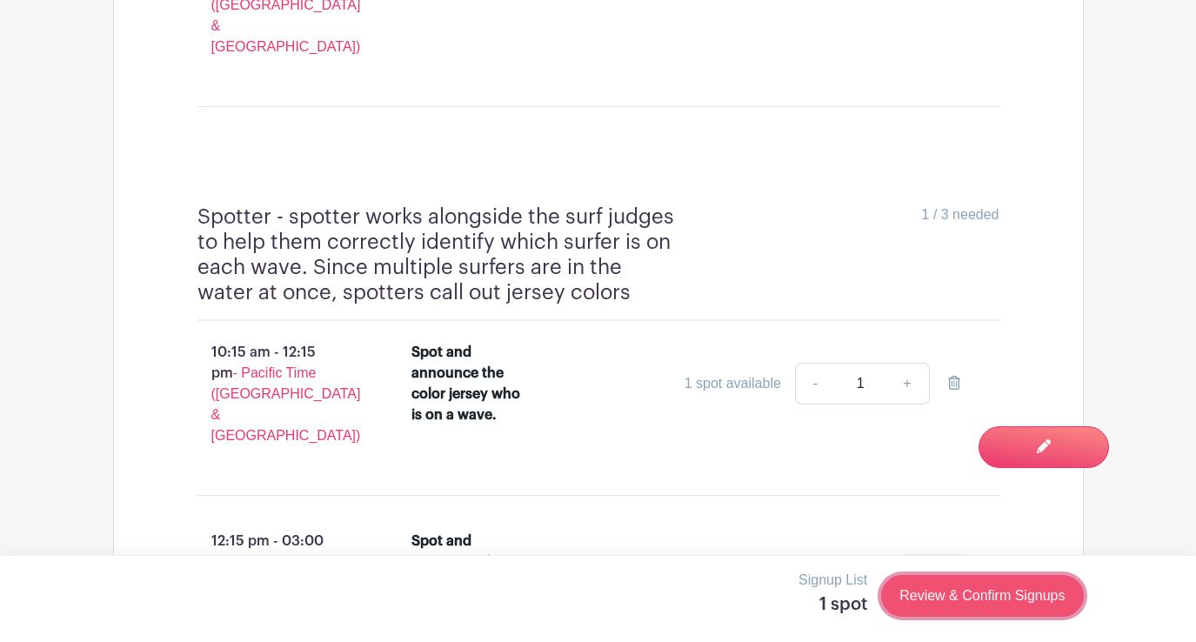
click at [999, 610] on link "Review & Confirm Signups" at bounding box center [982, 596] width 202 height 42
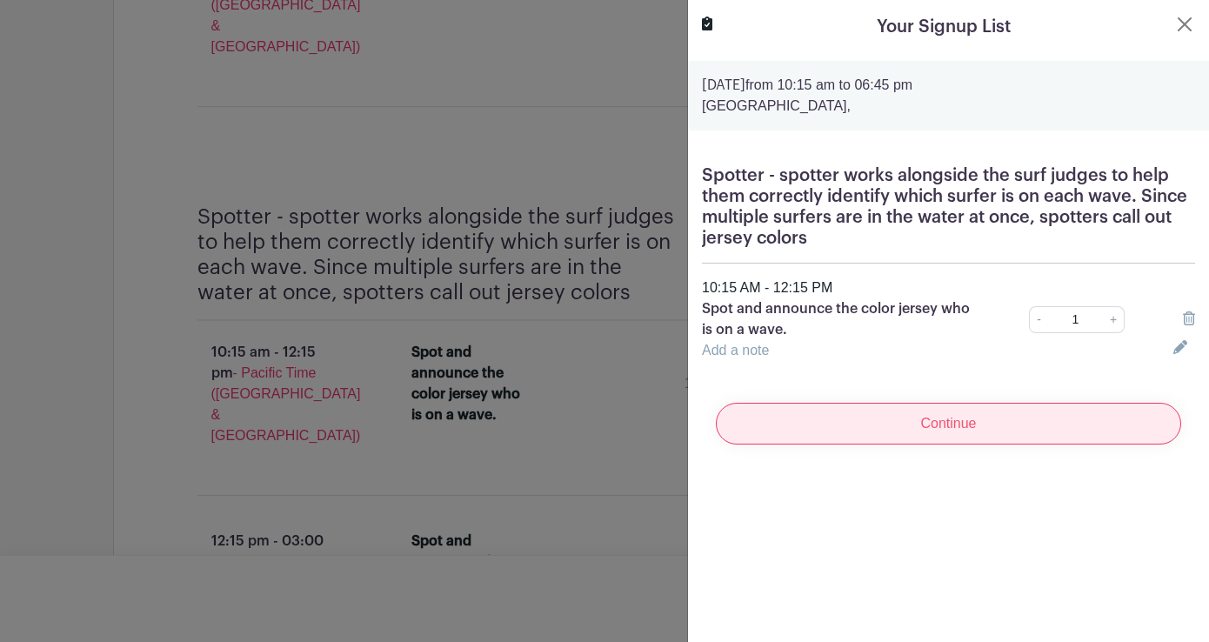
click at [942, 431] on input "Continue" at bounding box center [948, 424] width 465 height 42
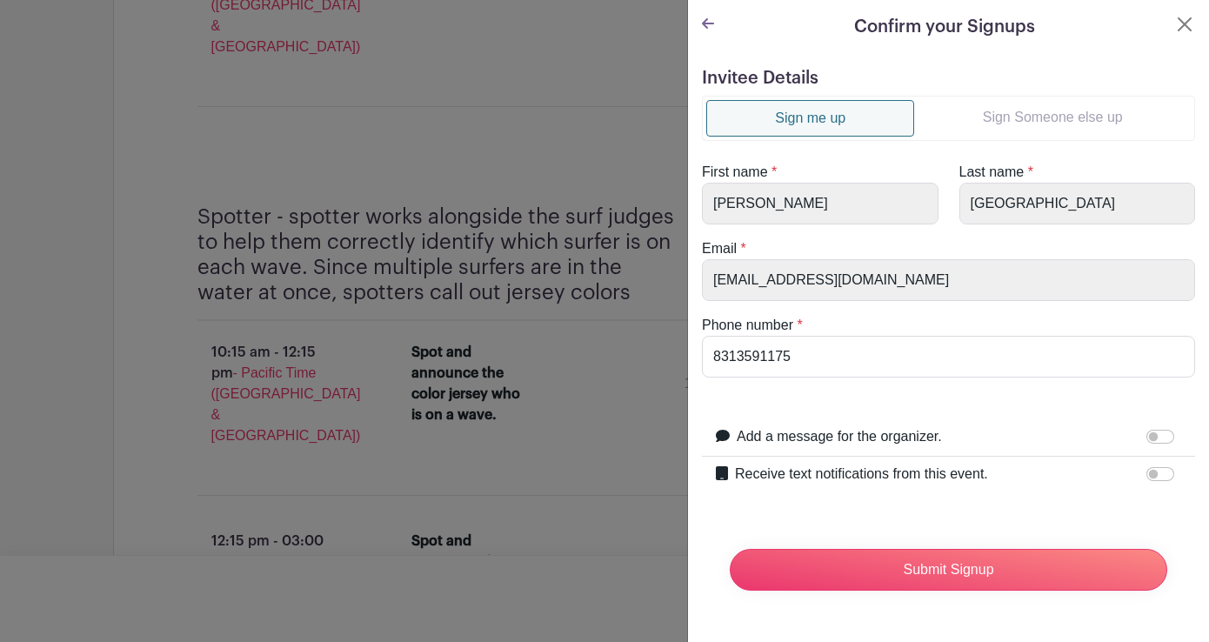
click at [998, 119] on link "Sign Someone else up" at bounding box center [1052, 117] width 277 height 35
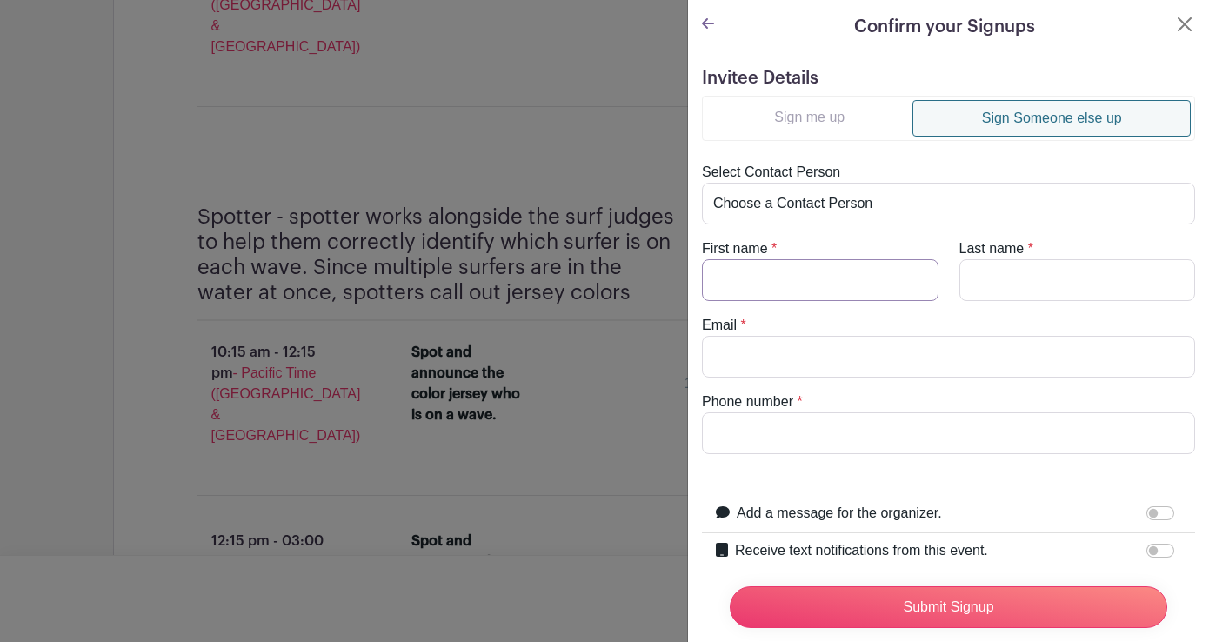
click at [802, 285] on input "First name" at bounding box center [820, 280] width 237 height 42
type input "Michael"
click at [998, 277] on input "Last name" at bounding box center [1077, 280] width 237 height 42
type input "Amster"
click at [819, 364] on input "Email" at bounding box center [948, 357] width 493 height 42
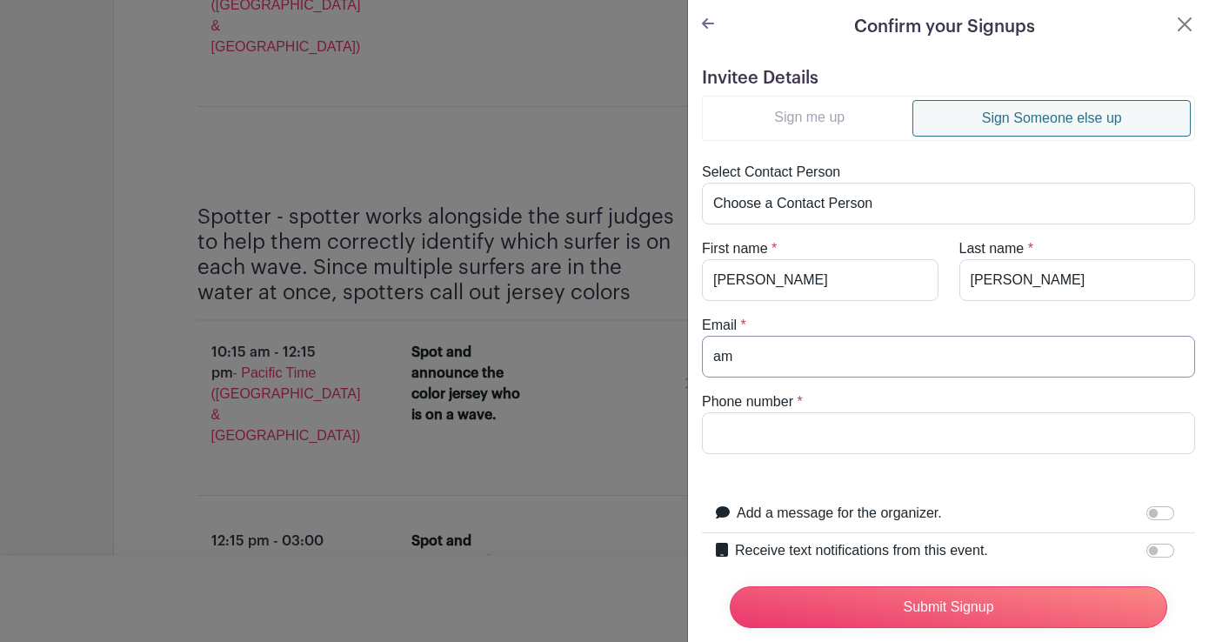
type input "a"
type input "surfnoc@gmail.com"
click at [792, 426] on input "Phone number" at bounding box center [948, 433] width 493 height 42
type input "5302196947"
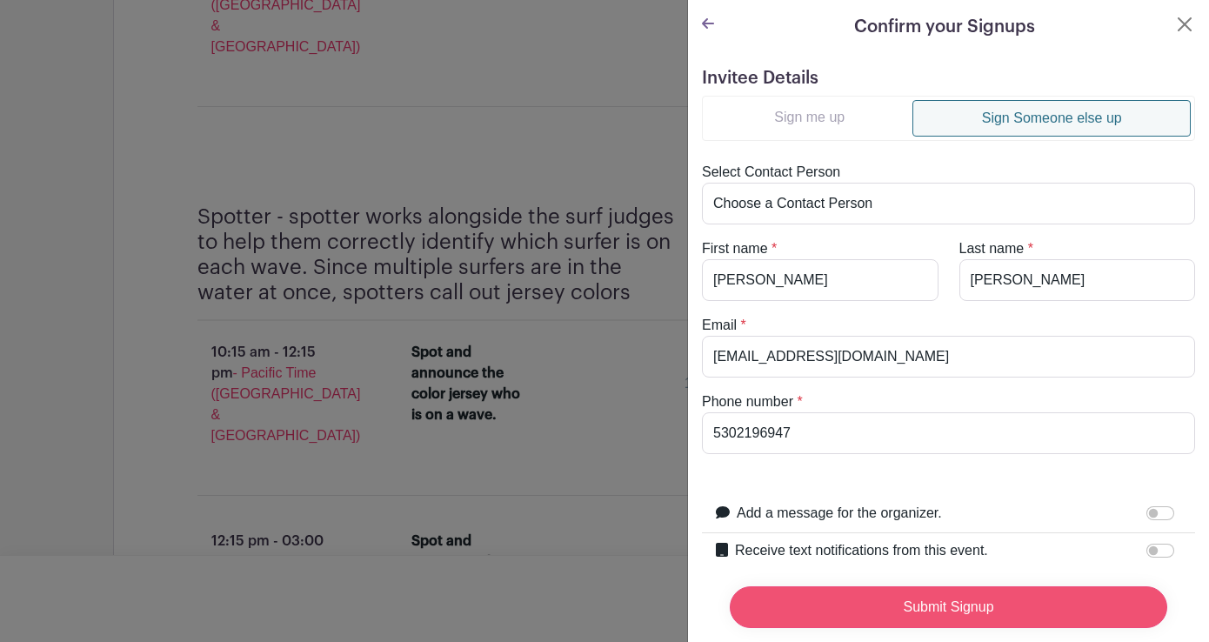
click at [911, 598] on input "Submit Signup" at bounding box center [949, 607] width 438 height 42
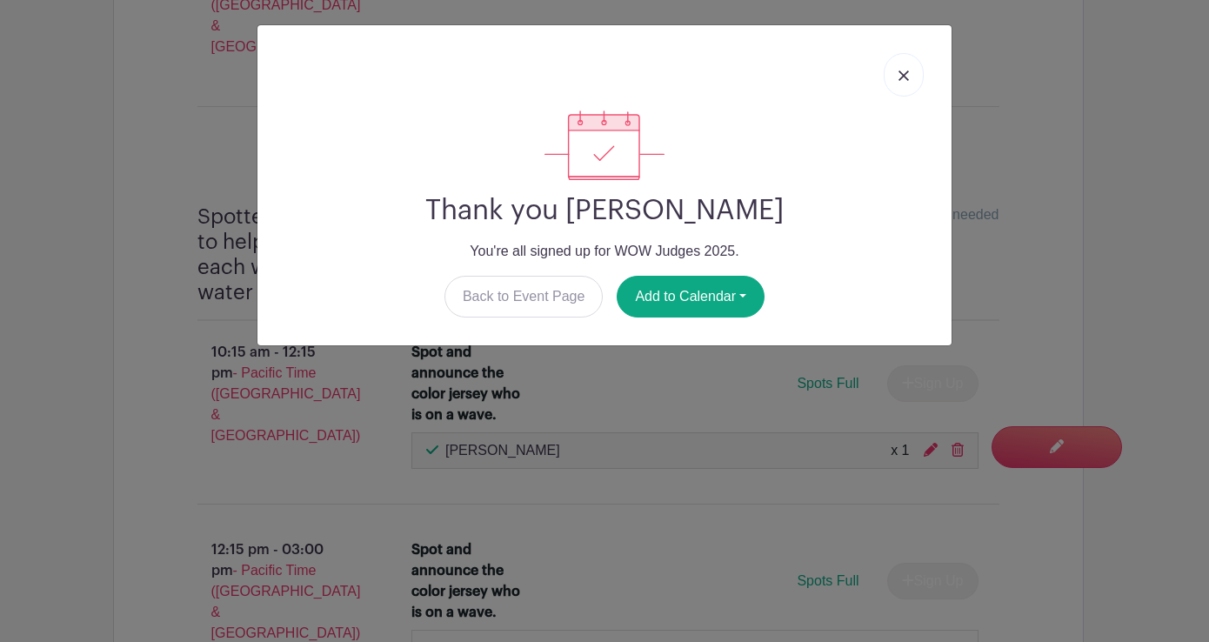
click at [899, 70] on link at bounding box center [904, 74] width 40 height 43
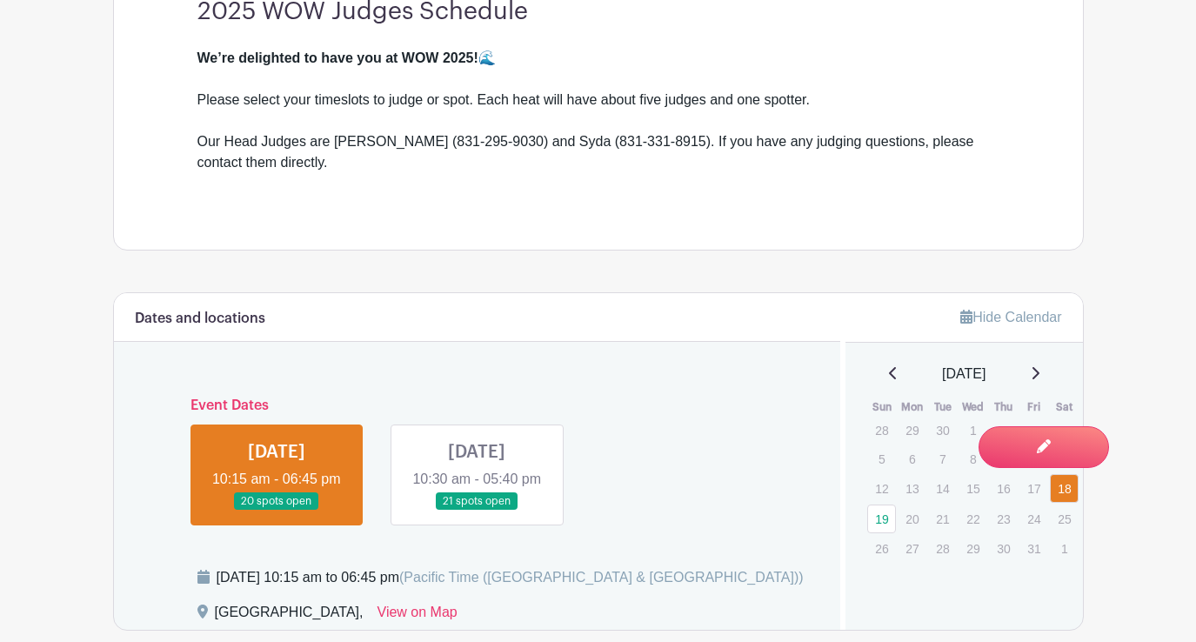
scroll to position [0, 0]
